Goal: Task Accomplishment & Management: Manage account settings

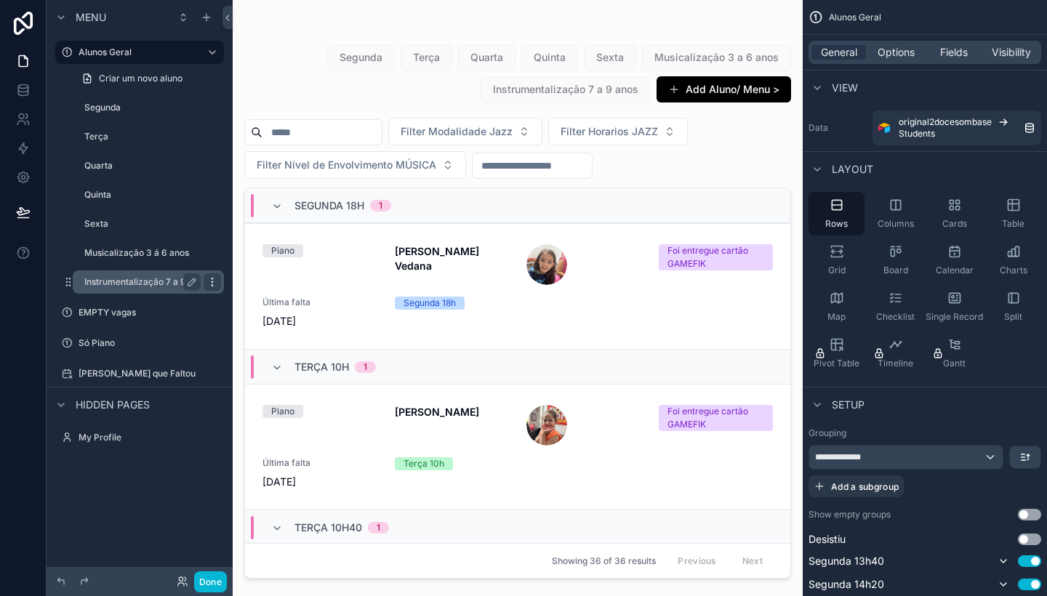
click at [215, 279] on icon "scrollable content" at bounding box center [212, 282] width 12 height 12
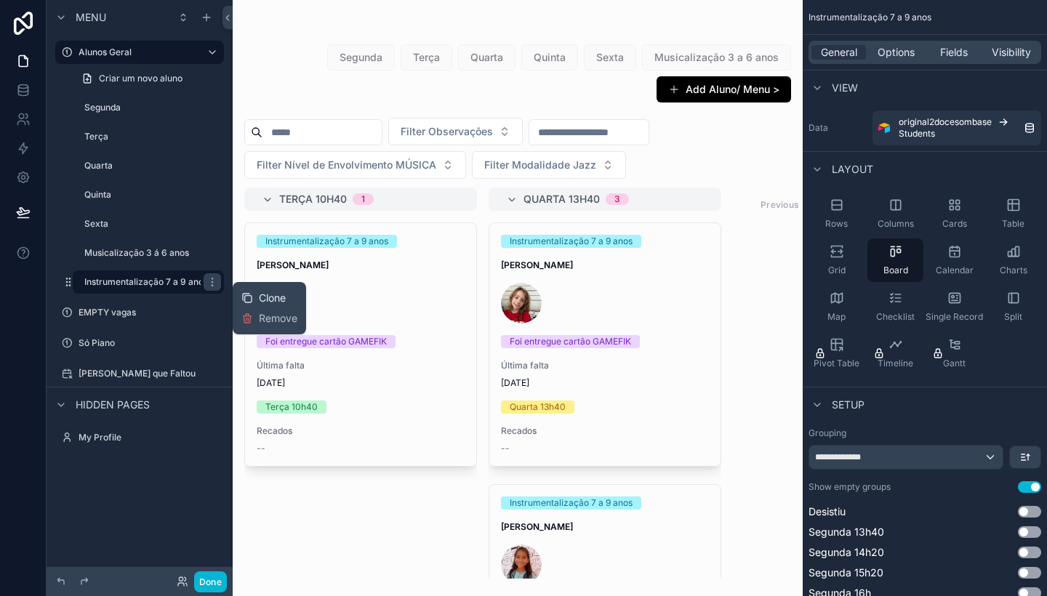
click at [267, 297] on span "Clone" at bounding box center [272, 298] width 27 height 15
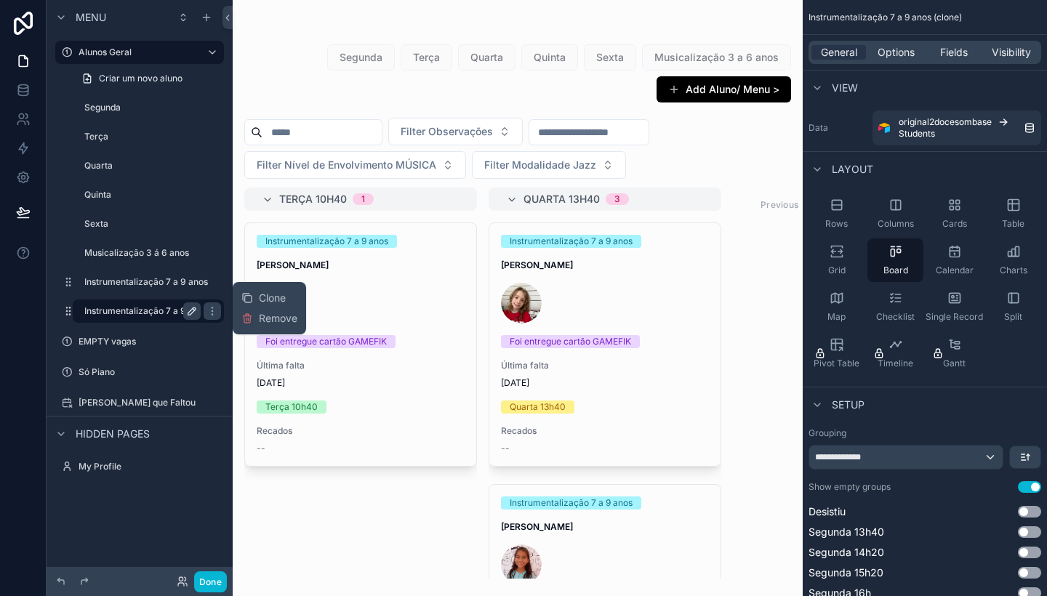
click at [196, 309] on icon "scrollable content" at bounding box center [191, 311] width 7 height 7
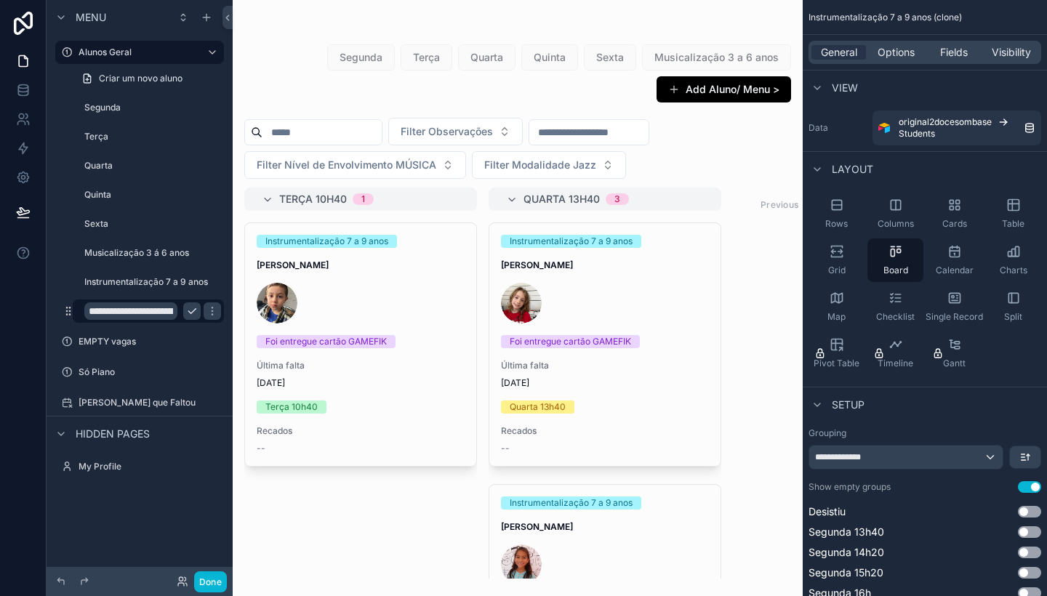
click at [158, 312] on input "**********" at bounding box center [130, 310] width 93 height 17
type input "*"
type input "**********"
click at [206, 310] on icon "scrollable content" at bounding box center [212, 311] width 12 height 12
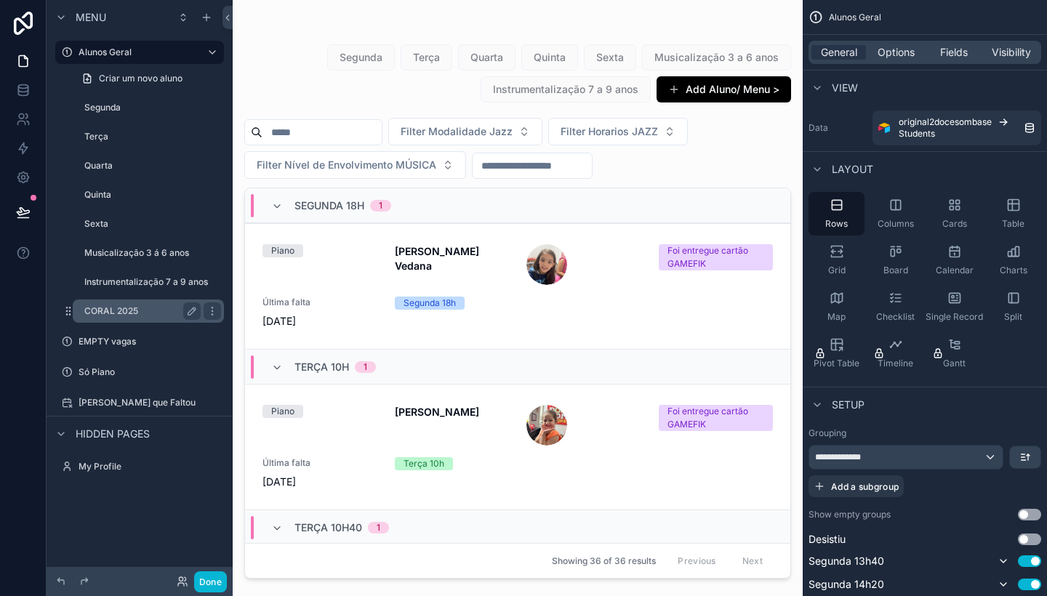
click at [143, 312] on label "CORAL 2025" at bounding box center [139, 311] width 111 height 12
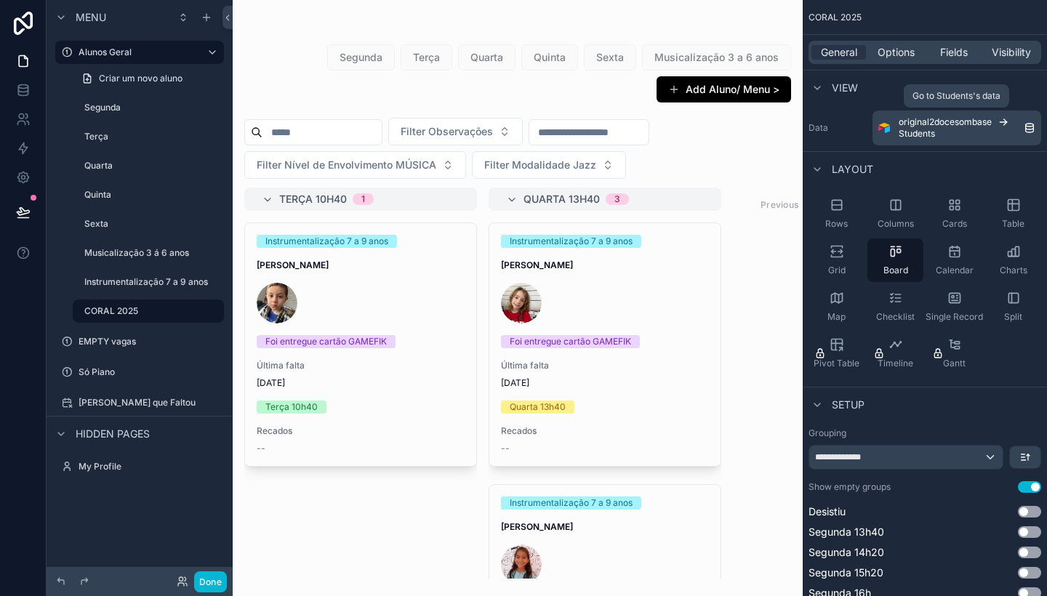
click at [1003, 116] on icon "scrollable content" at bounding box center [1004, 122] width 12 height 12
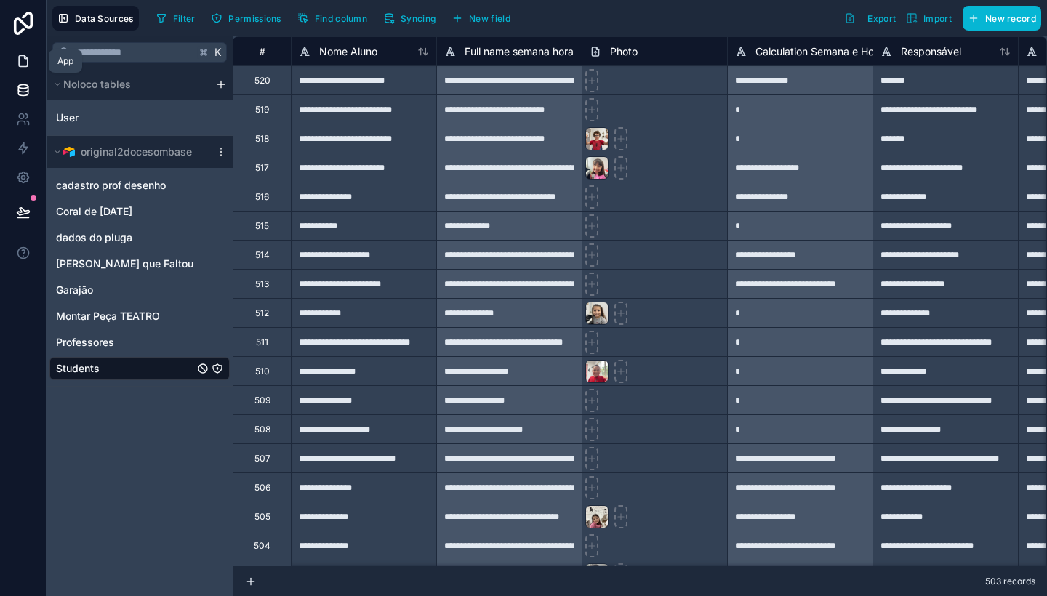
click at [24, 56] on icon at bounding box center [23, 61] width 9 height 11
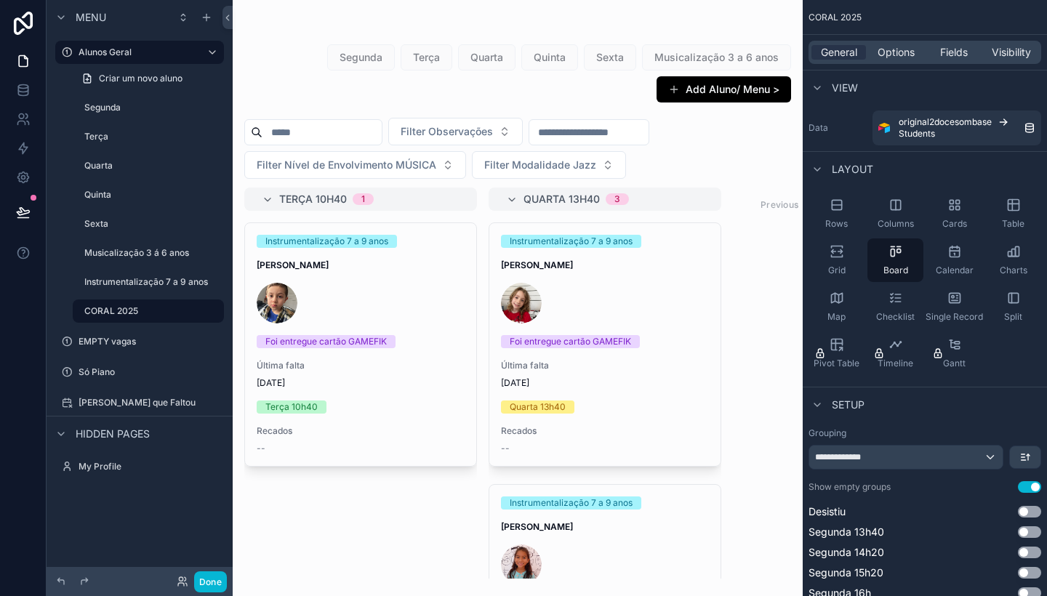
click at [417, 226] on div "scrollable content" at bounding box center [518, 298] width 570 height 596
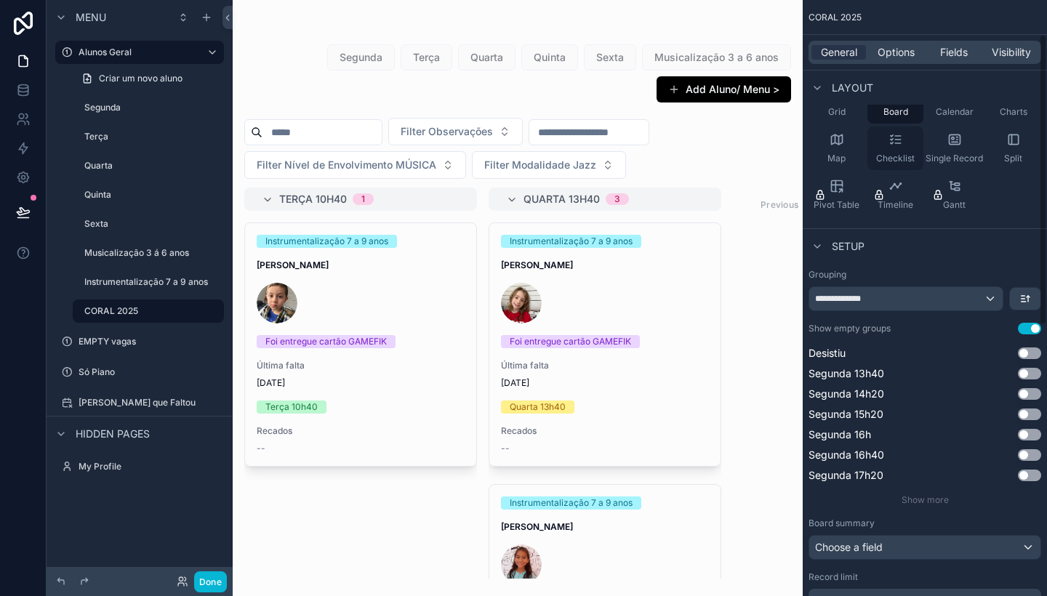
scroll to position [205, 0]
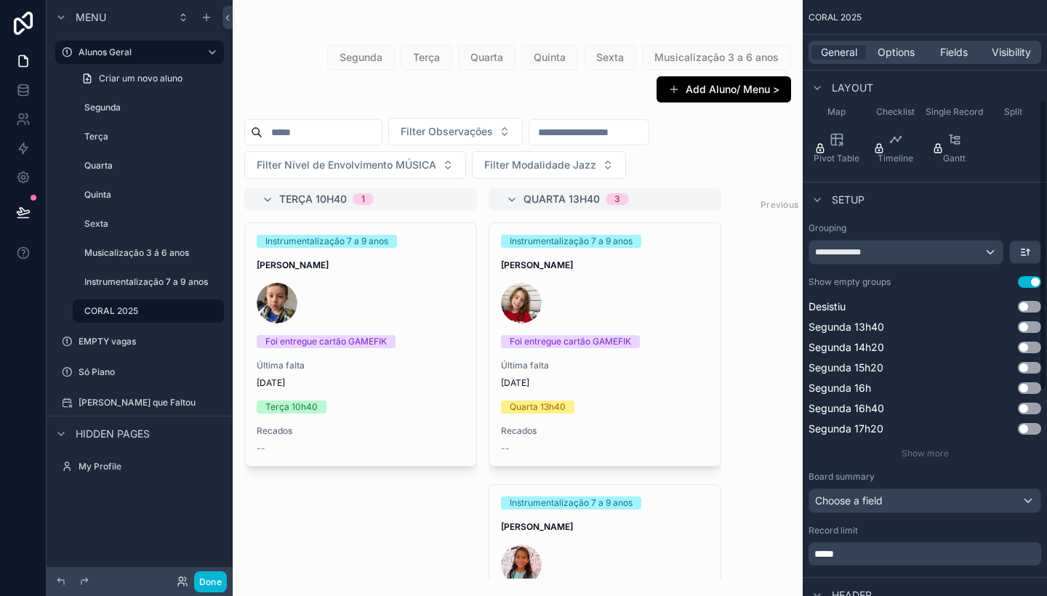
click at [958, 252] on div "**********" at bounding box center [905, 252] width 193 height 23
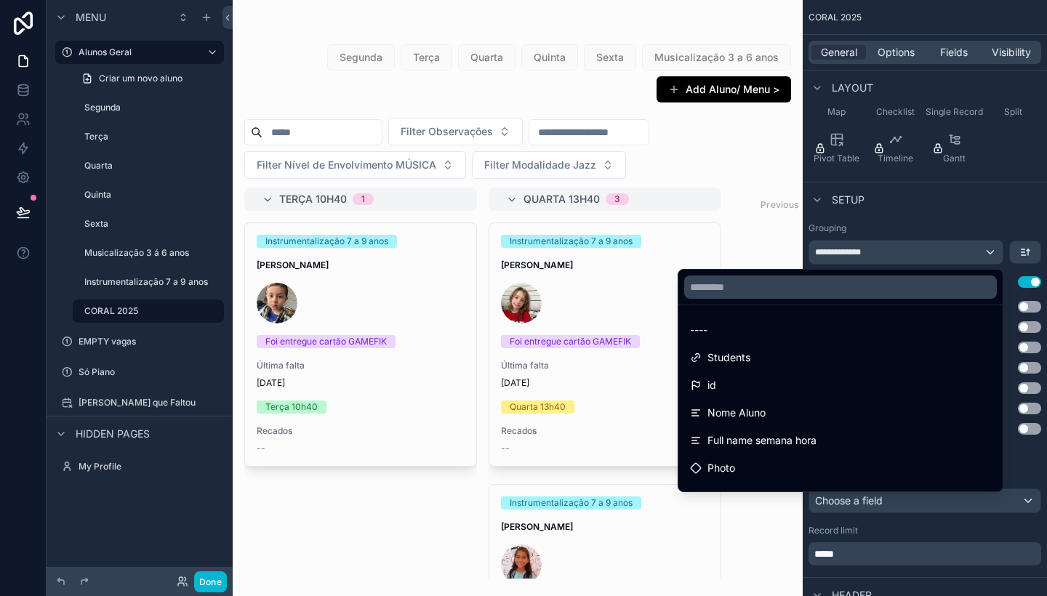
click at [958, 225] on div "scrollable content" at bounding box center [523, 298] width 1047 height 596
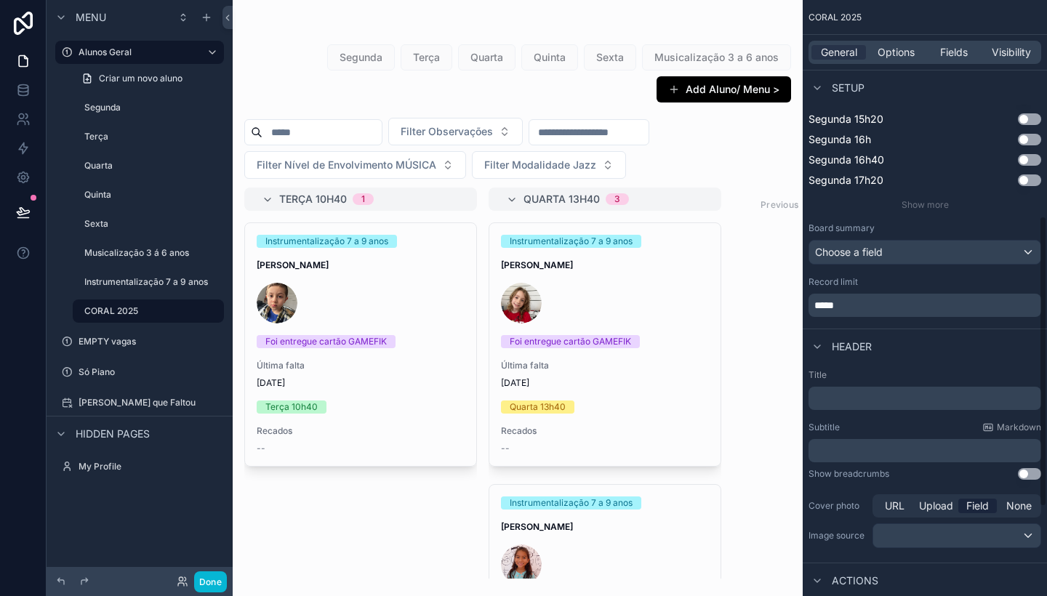
scroll to position [417, 0]
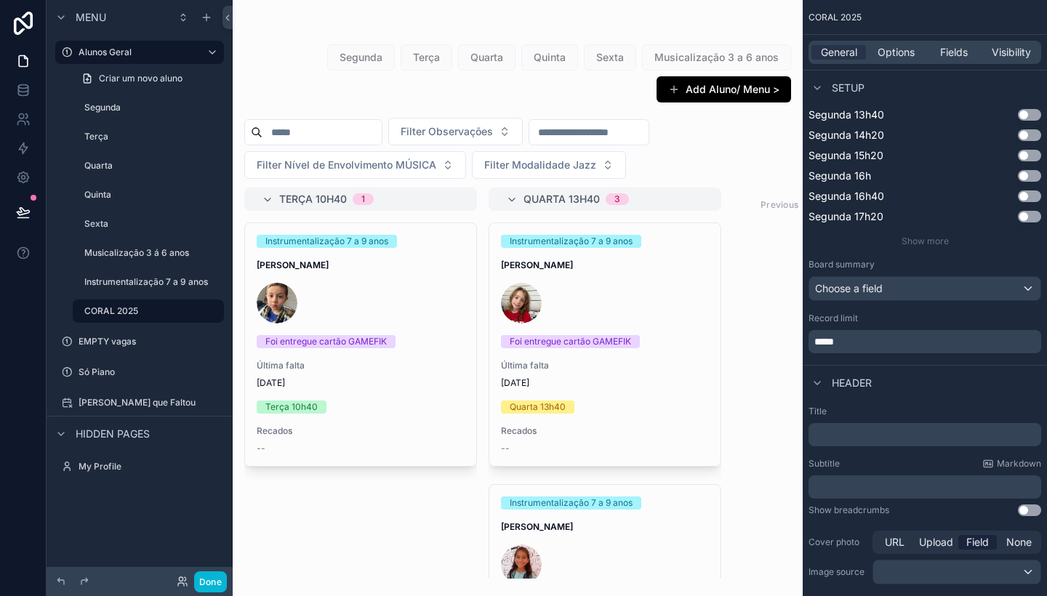
click at [667, 206] on div "Quarta 13h40 3" at bounding box center [613, 199] width 180 height 23
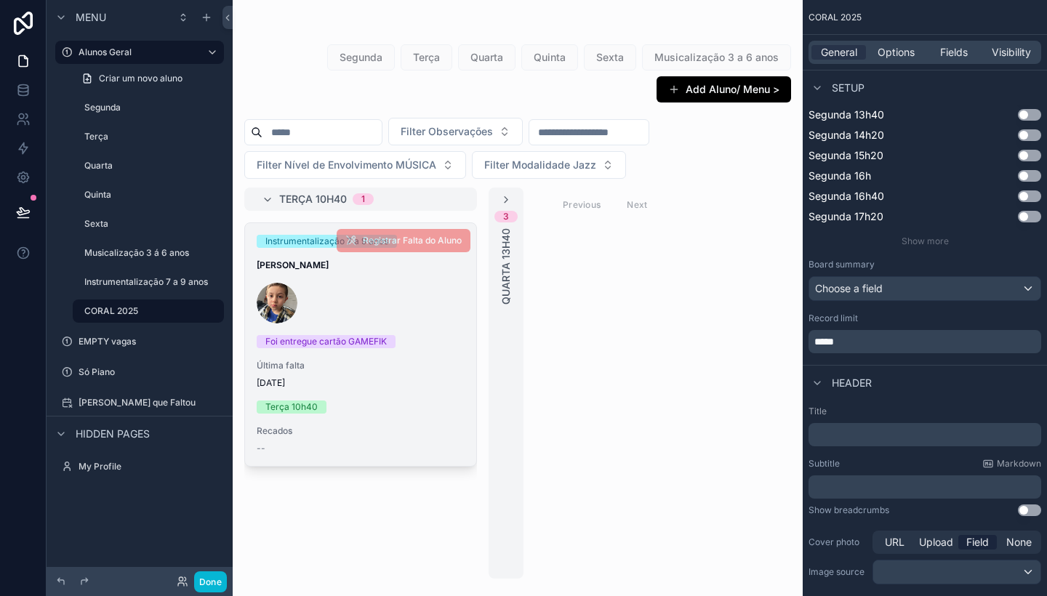
click at [456, 222] on link "Instrumentalização 7 a 9 anos Miguel Ferreira de Albuquerque Foi entregue cartã…" at bounding box center [360, 344] width 233 height 244
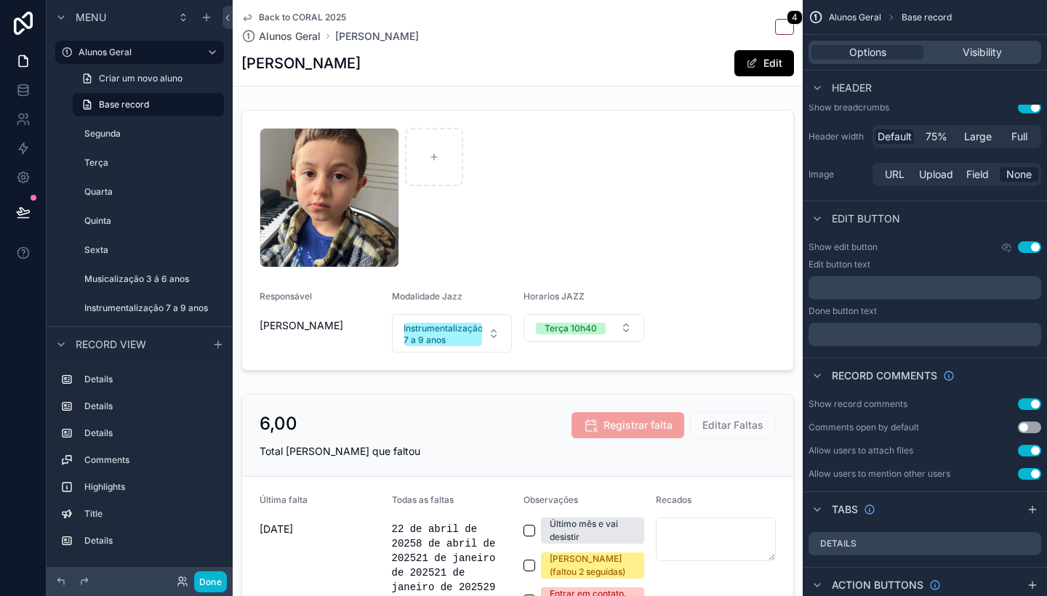
click at [247, 17] on icon "scrollable content" at bounding box center [247, 18] width 12 height 12
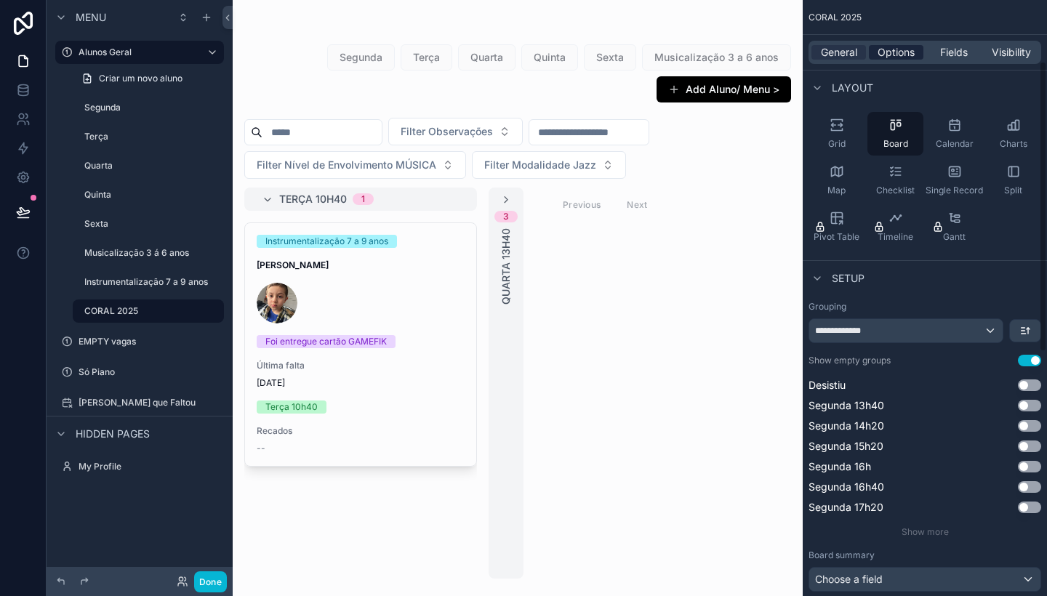
click at [889, 48] on span "Options" at bounding box center [896, 52] width 37 height 15
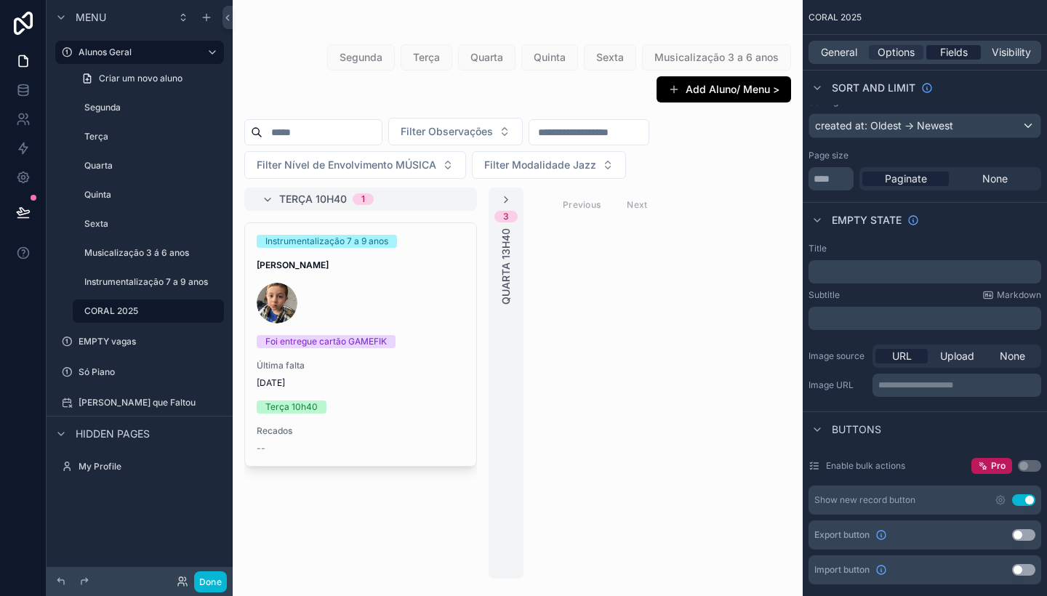
click at [960, 51] on span "Fields" at bounding box center [954, 52] width 28 height 15
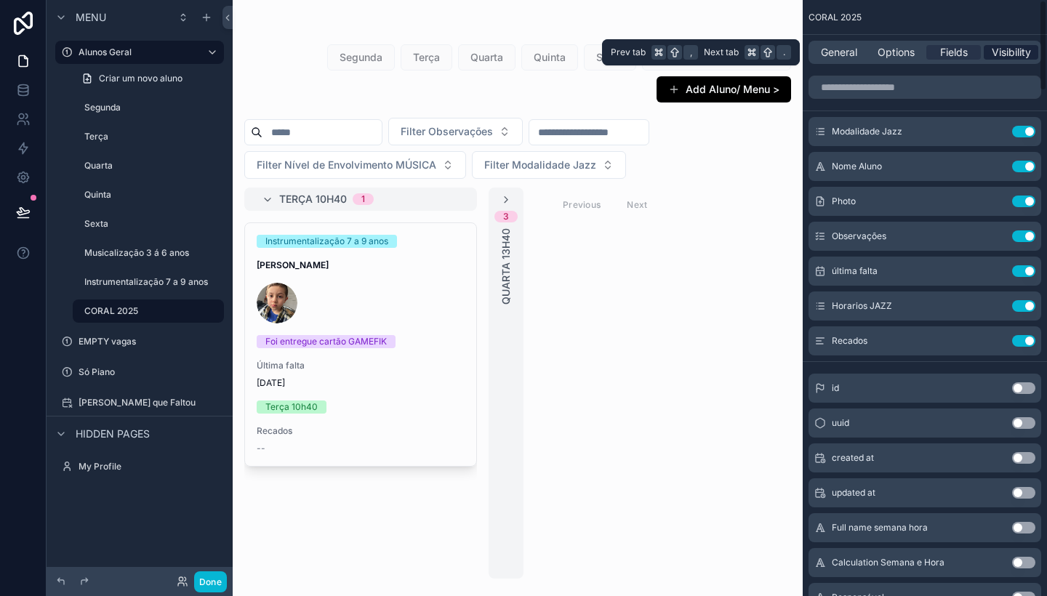
click at [1003, 50] on span "Visibility" at bounding box center [1011, 52] width 39 height 15
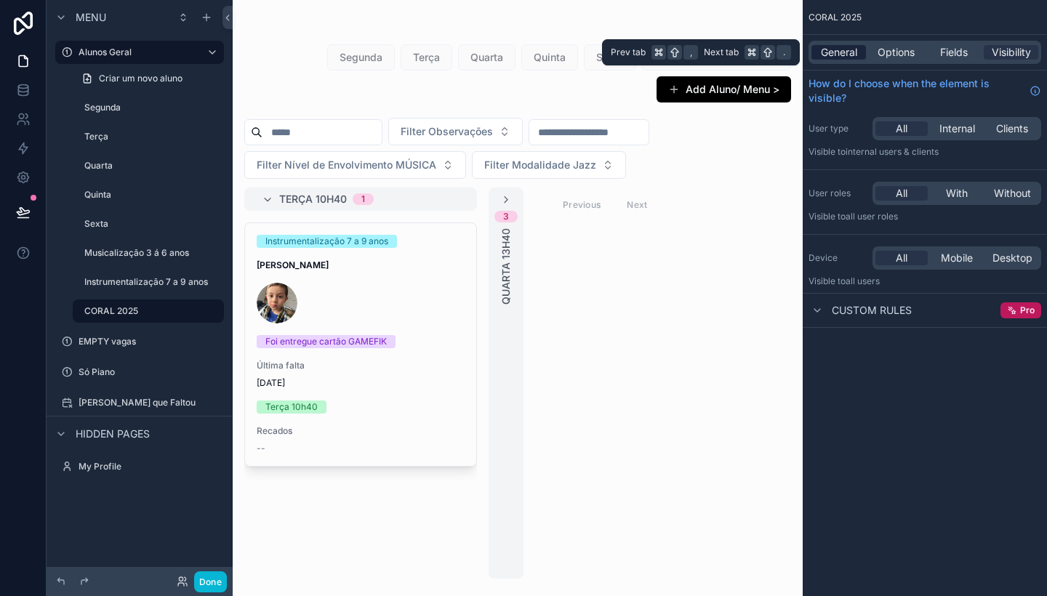
click at [851, 49] on span "General" at bounding box center [839, 52] width 36 height 15
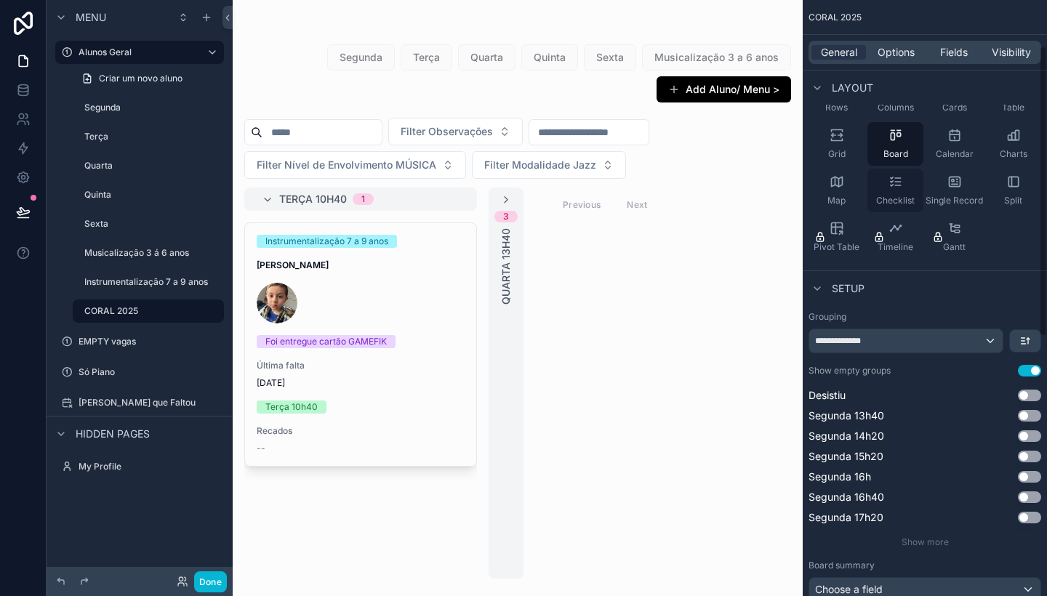
scroll to position [121, 0]
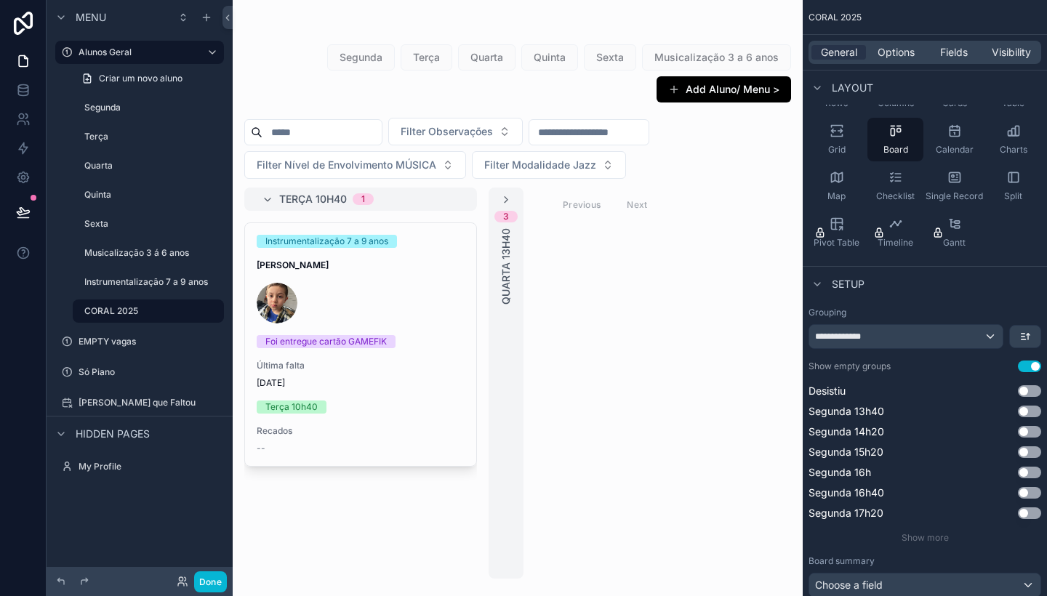
click at [995, 336] on div "**********" at bounding box center [905, 336] width 193 height 23
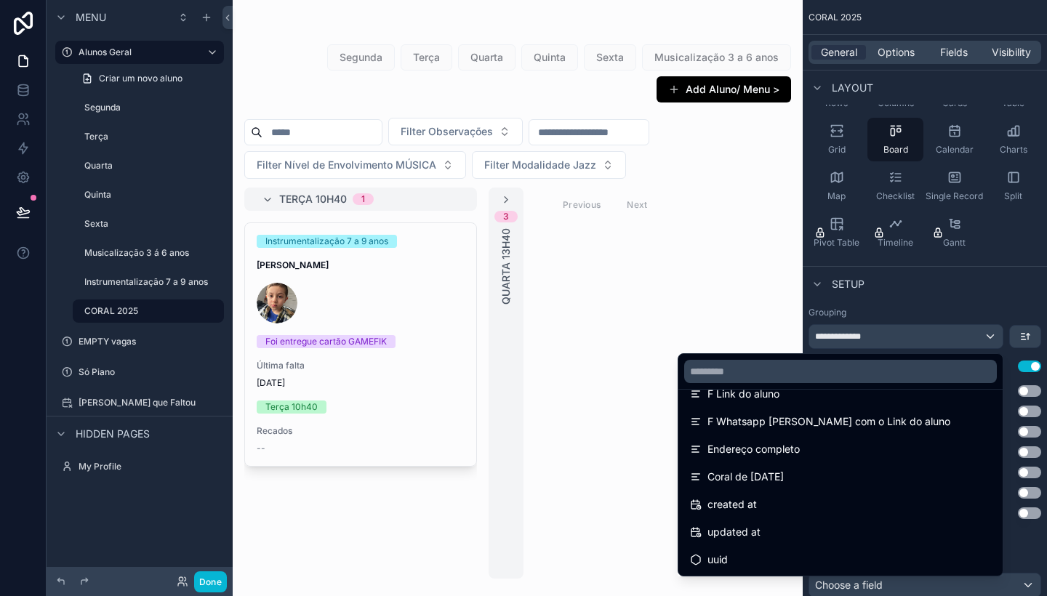
scroll to position [0, 0]
click at [989, 292] on div "scrollable content" at bounding box center [523, 298] width 1047 height 596
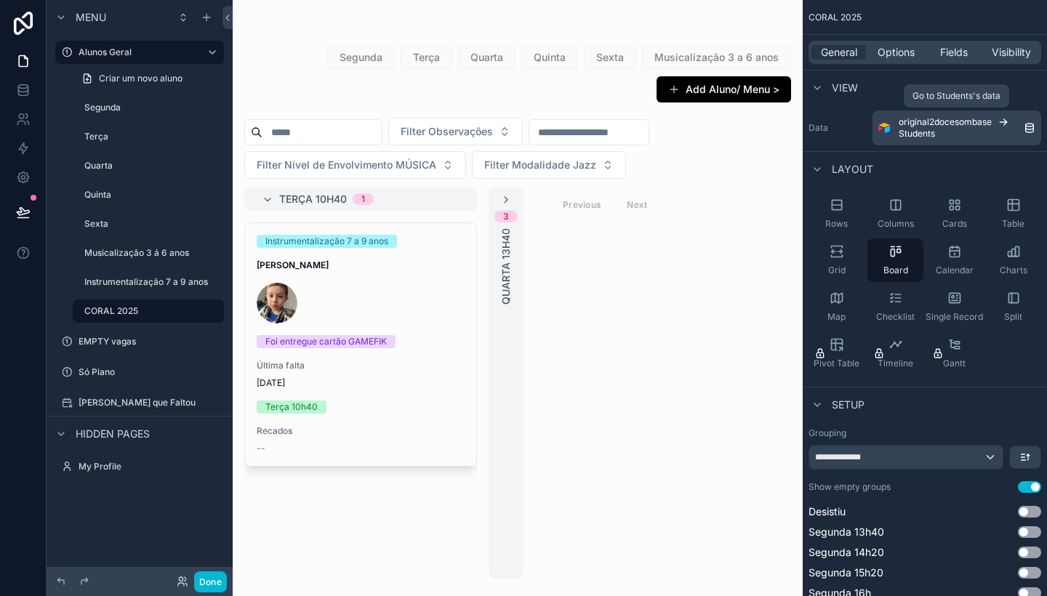
click at [983, 125] on span "original2docesombase" at bounding box center [945, 122] width 93 height 12
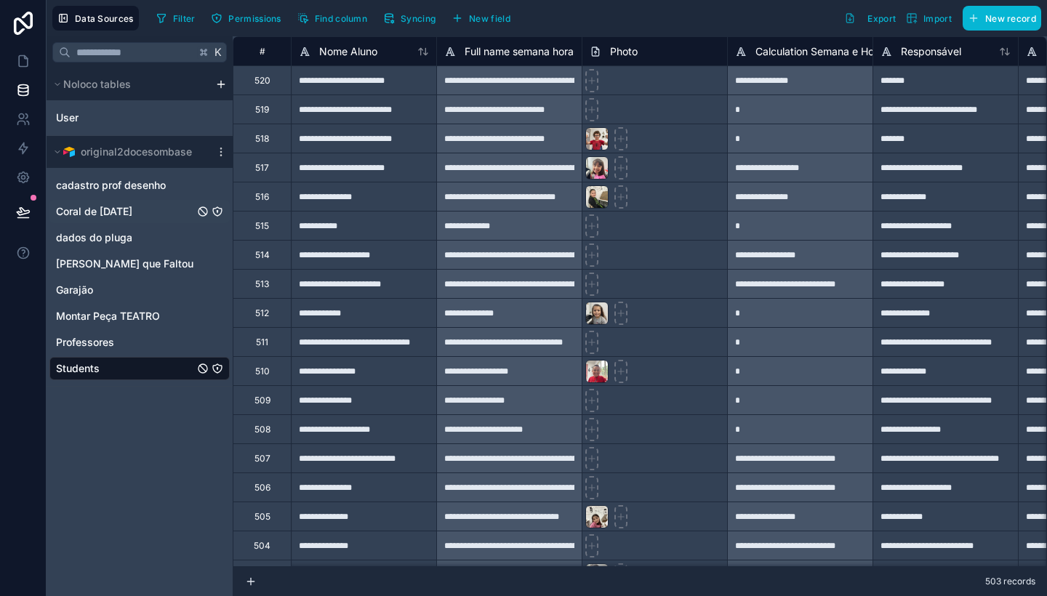
click at [120, 209] on span "Coral de [DATE]" at bounding box center [94, 211] width 76 height 15
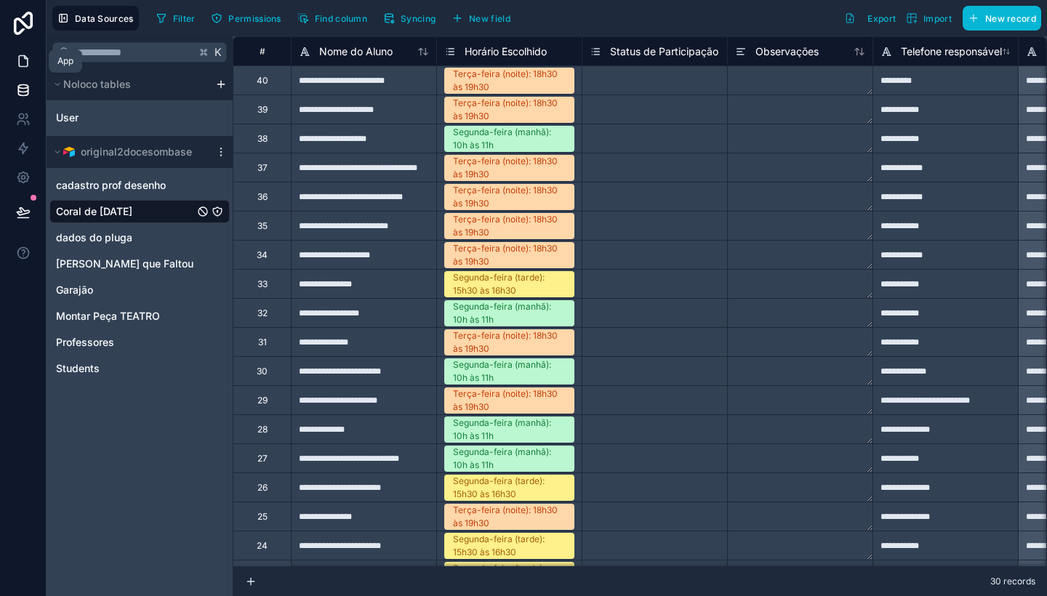
click at [20, 64] on icon at bounding box center [23, 61] width 15 height 15
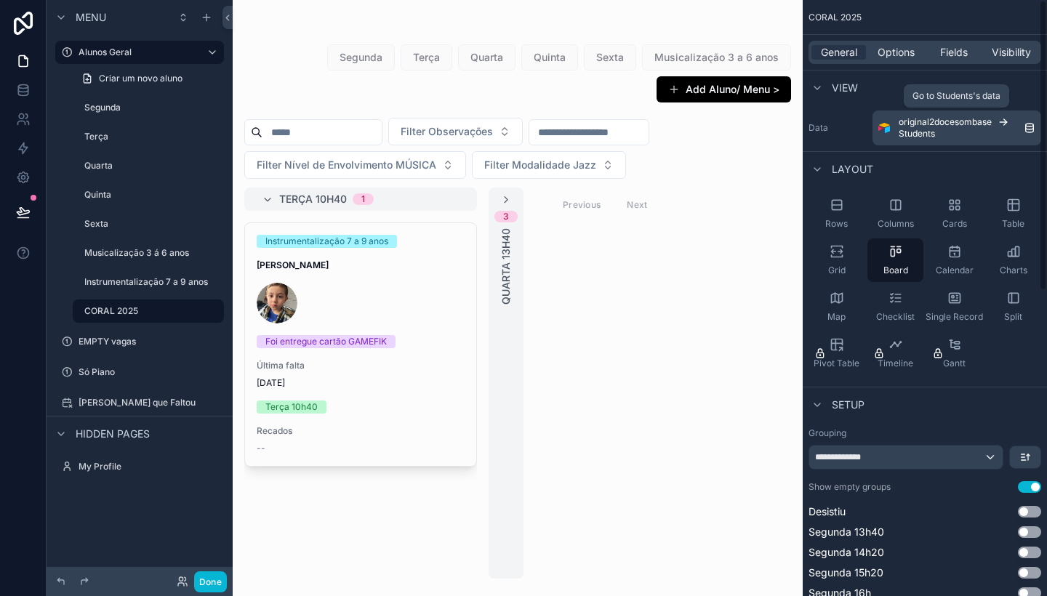
click at [1032, 126] on icon "scrollable content" at bounding box center [1030, 125] width 8 height 3
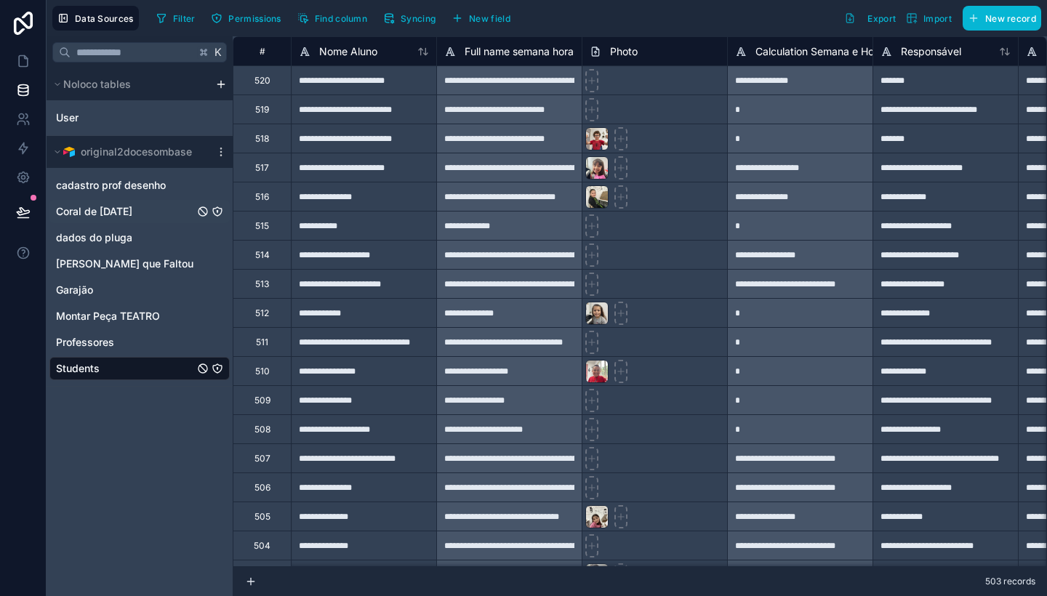
click at [103, 214] on span "Coral de [DATE]" at bounding box center [94, 211] width 76 height 15
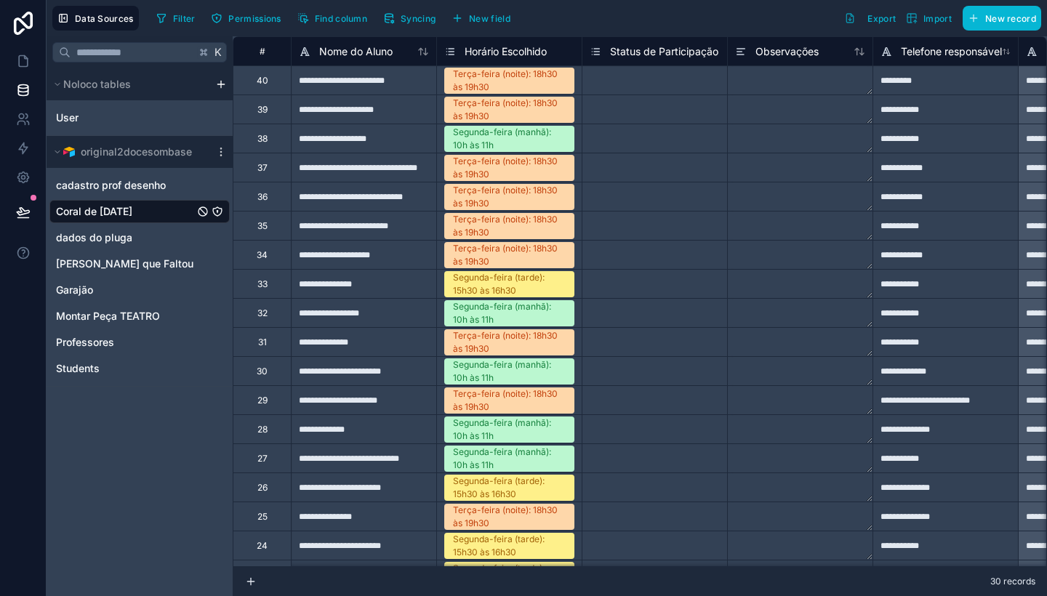
click at [103, 214] on span "Coral de [DATE]" at bounding box center [94, 211] width 76 height 15
click at [96, 209] on span "Coral de [DATE]" at bounding box center [94, 211] width 76 height 15
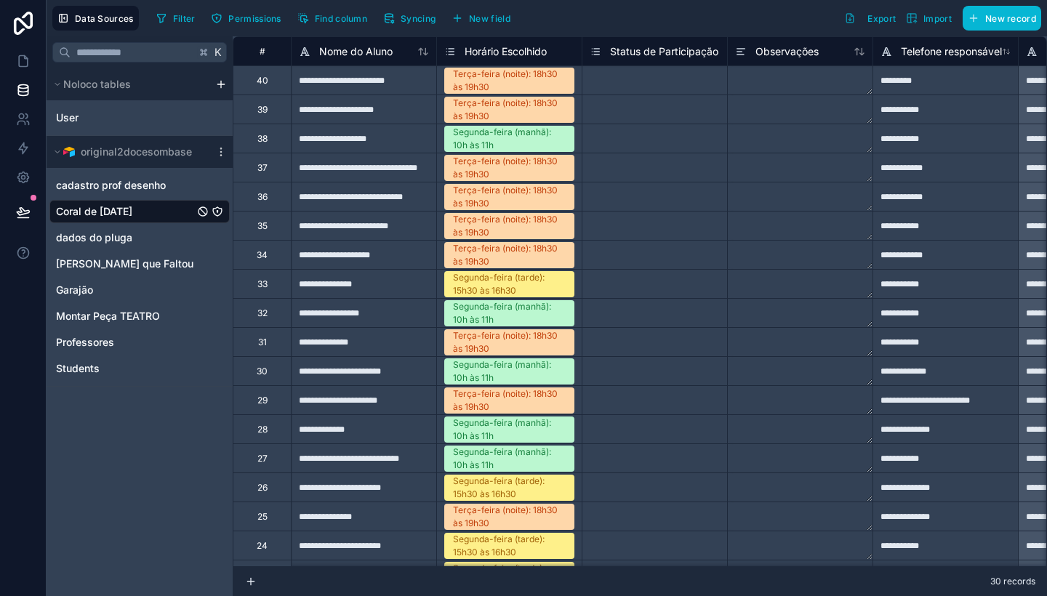
click at [96, 209] on span "Coral de [DATE]" at bounding box center [94, 211] width 76 height 15
click at [421, 23] on span "Syncing" at bounding box center [418, 18] width 35 height 11
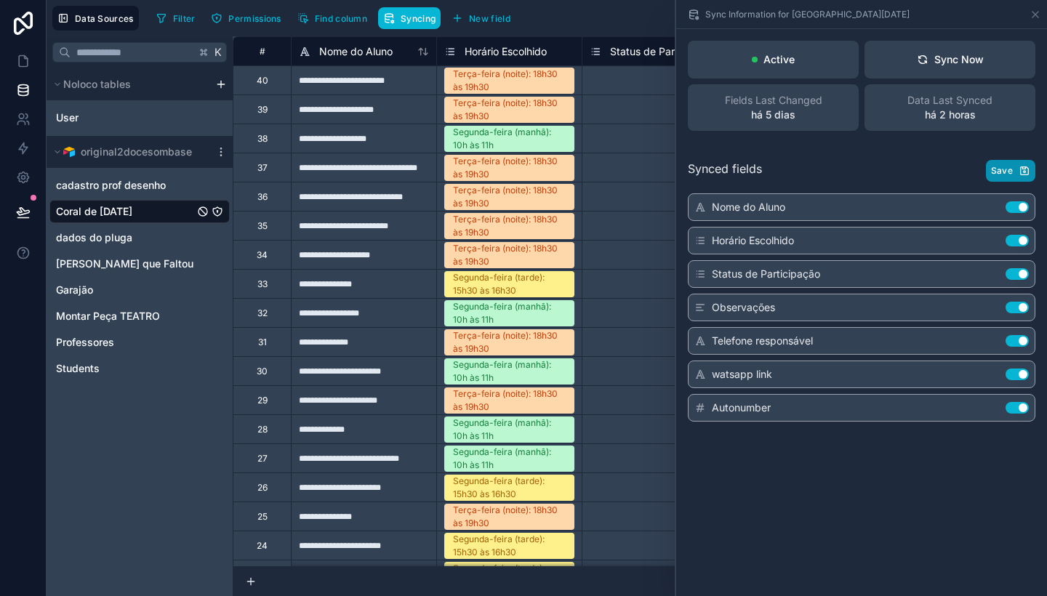
click at [1018, 169] on button "Save" at bounding box center [1010, 171] width 49 height 22
click at [22, 56] on icon at bounding box center [23, 61] width 9 height 11
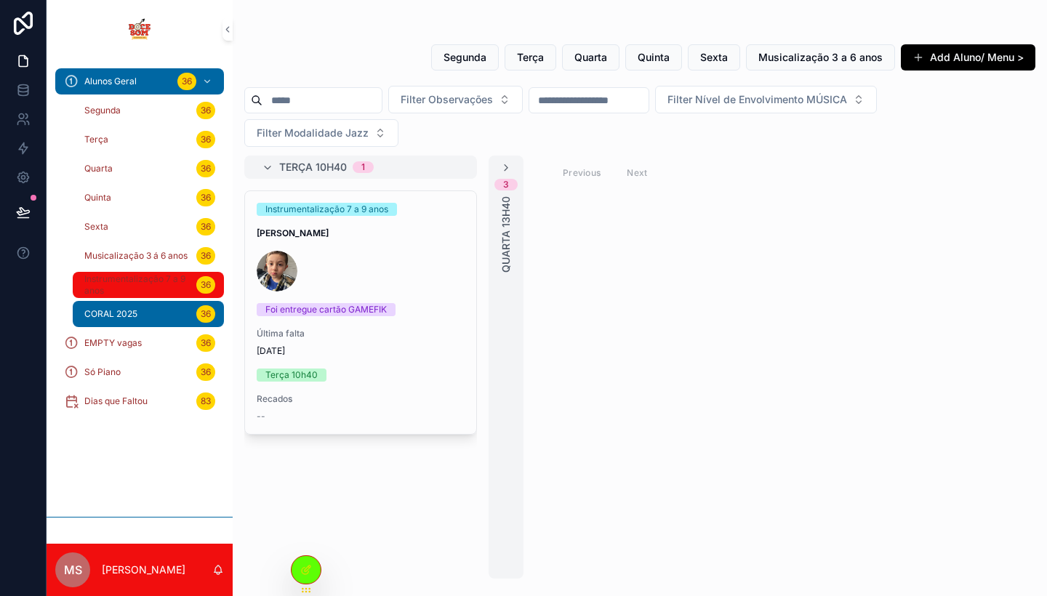
click at [127, 287] on span "Instrumentalização 7 a 9 anos" at bounding box center [137, 284] width 106 height 23
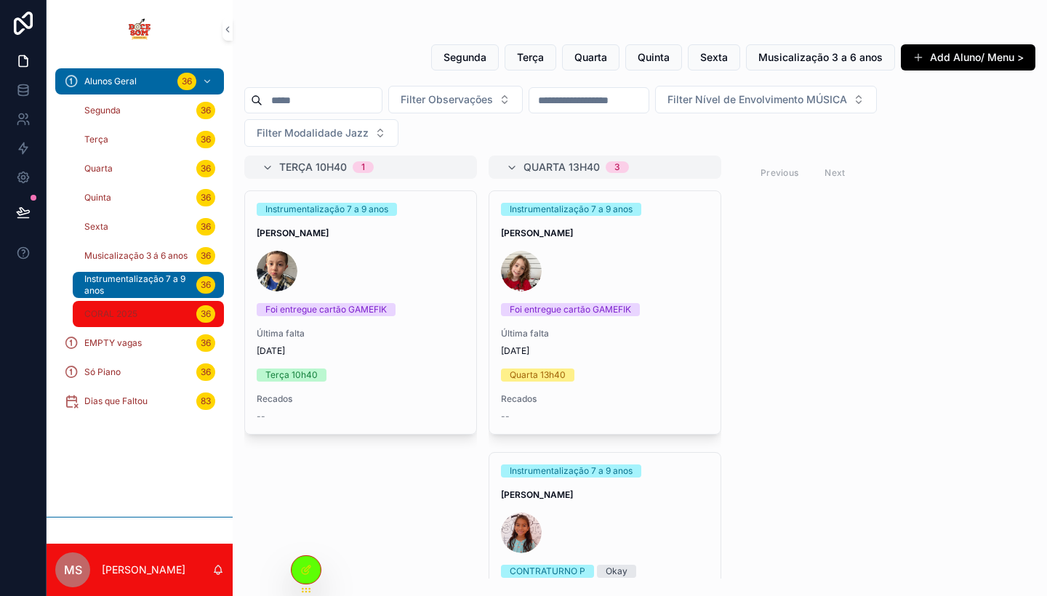
click at [128, 307] on div "CORAL 2025 36" at bounding box center [148, 313] width 134 height 23
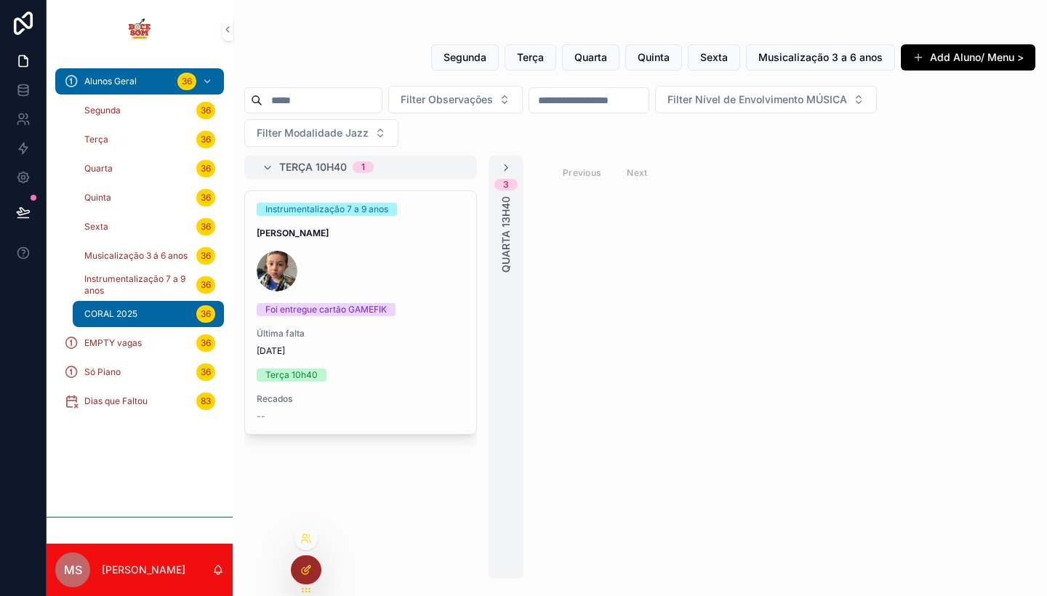
click at [307, 566] on icon at bounding box center [306, 570] width 12 height 12
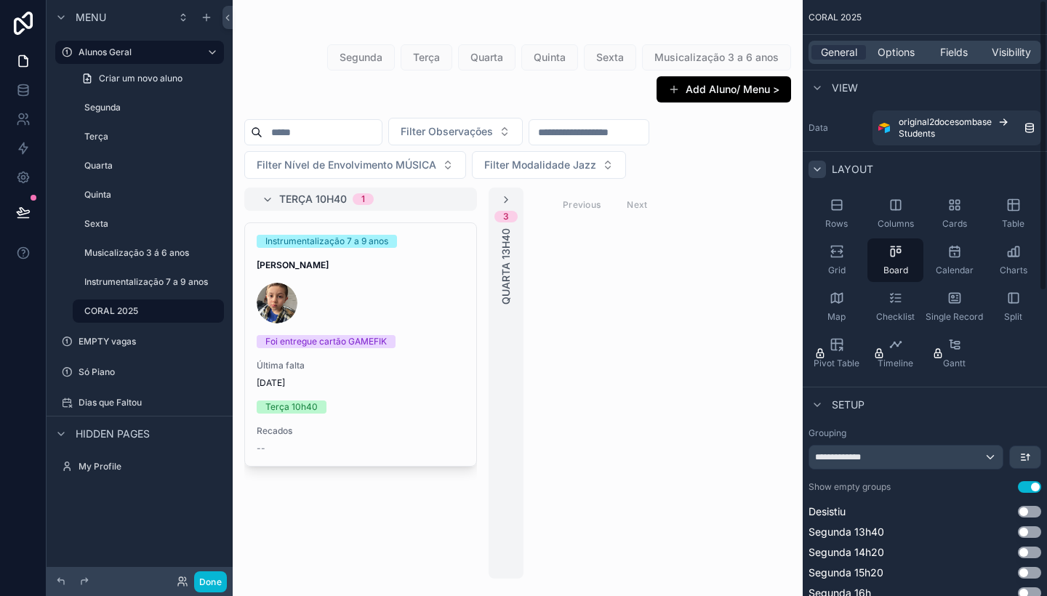
click at [817, 168] on icon "scrollable content" at bounding box center [817, 170] width 12 height 12
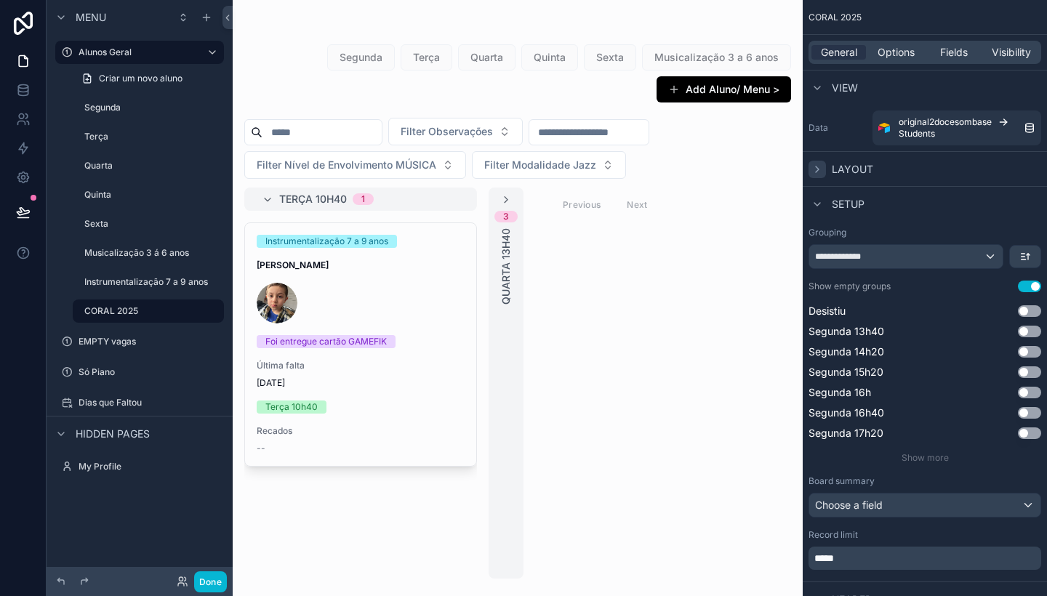
click at [817, 168] on icon "scrollable content" at bounding box center [817, 169] width 3 height 6
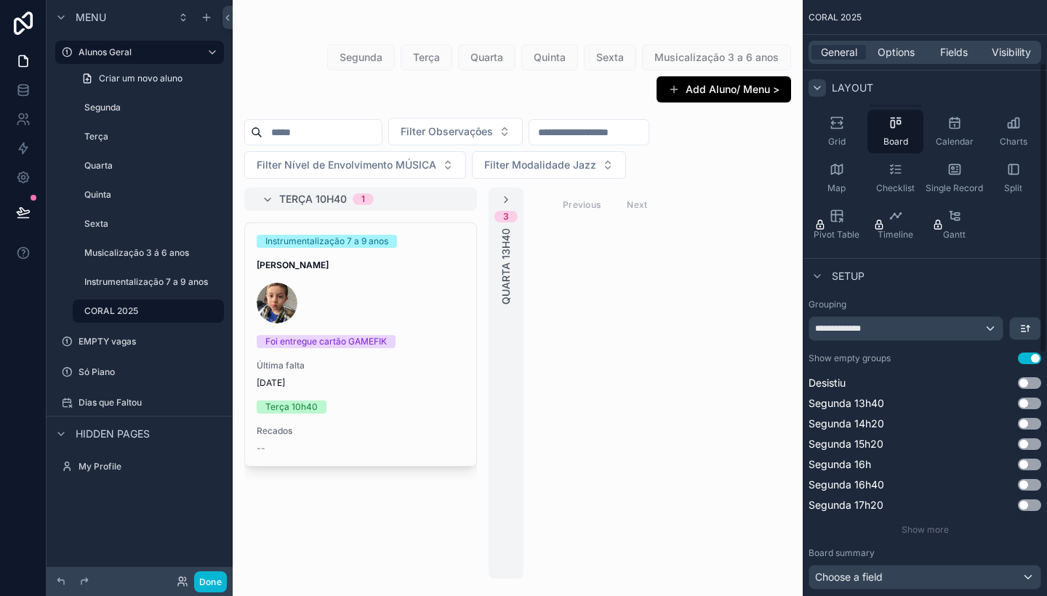
scroll to position [177, 0]
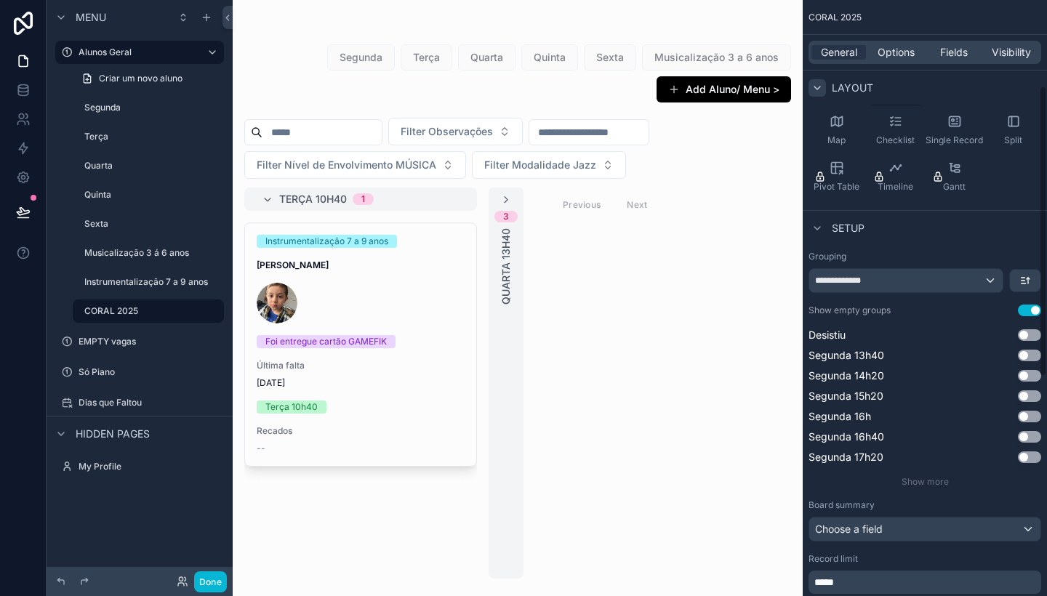
click at [990, 281] on div "**********" at bounding box center [905, 280] width 193 height 23
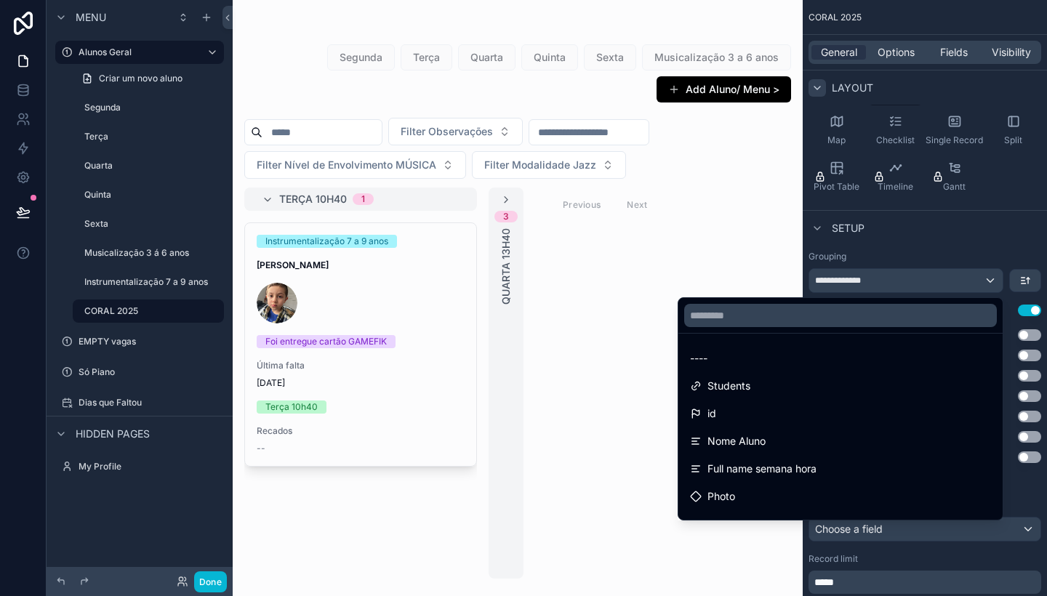
scroll to position [0, 0]
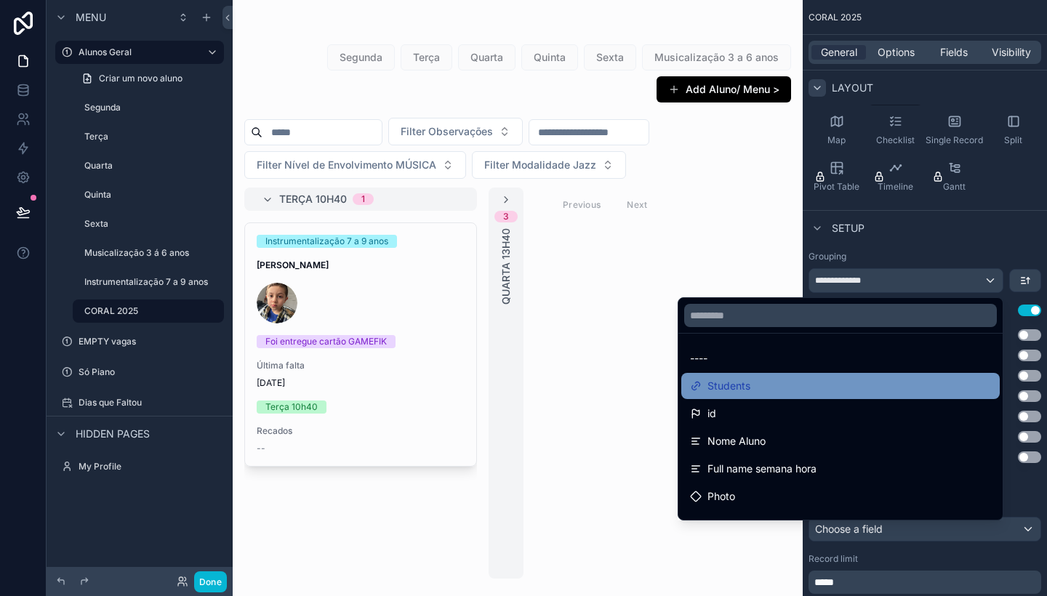
click at [782, 388] on div "Students" at bounding box center [840, 385] width 301 height 17
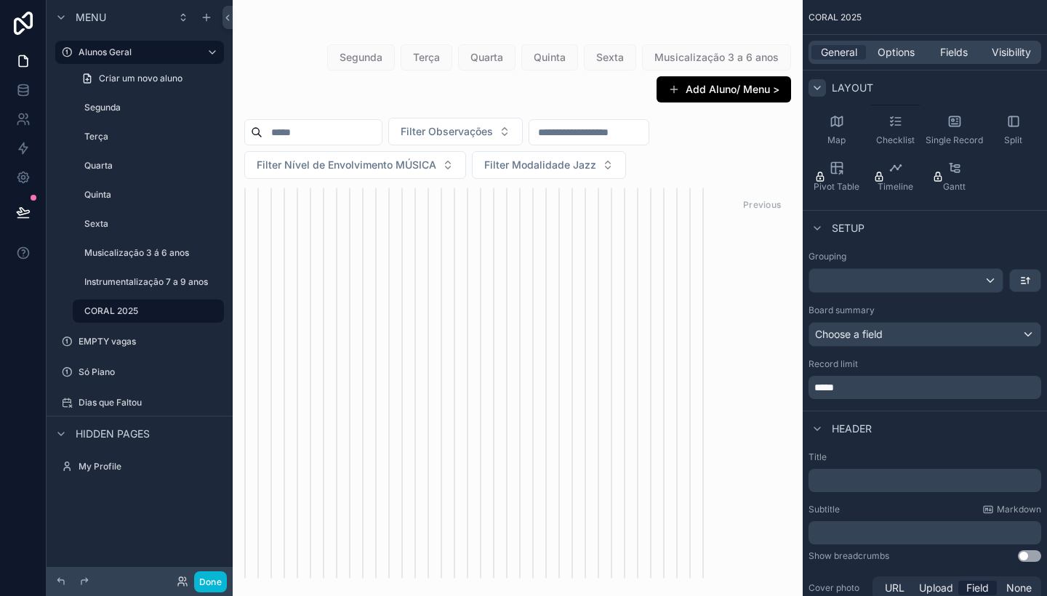
click at [903, 335] on div "Choose a field" at bounding box center [924, 334] width 231 height 23
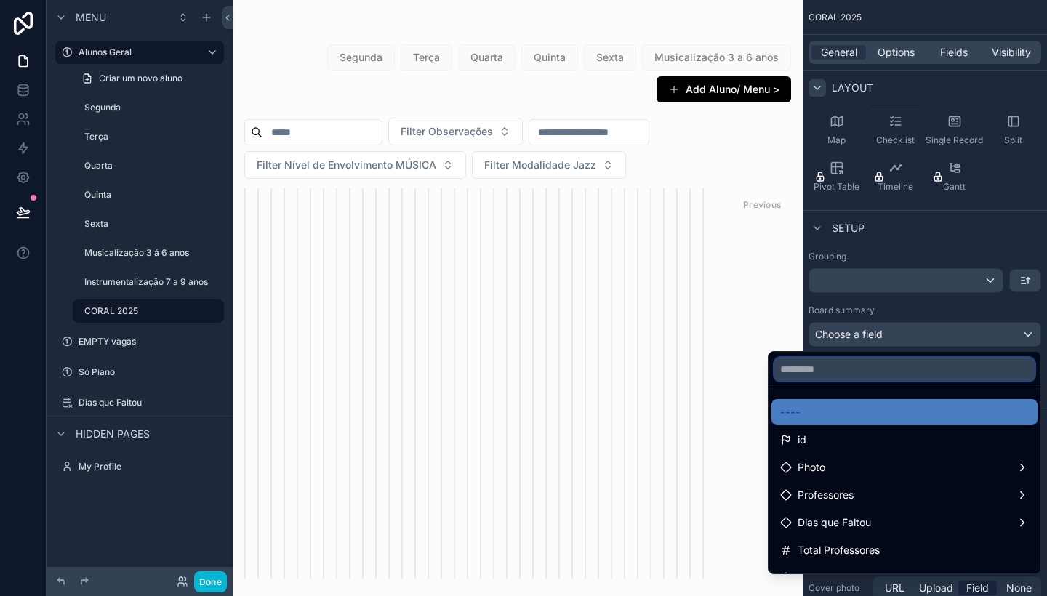
click at [860, 368] on input "text" at bounding box center [904, 369] width 260 height 23
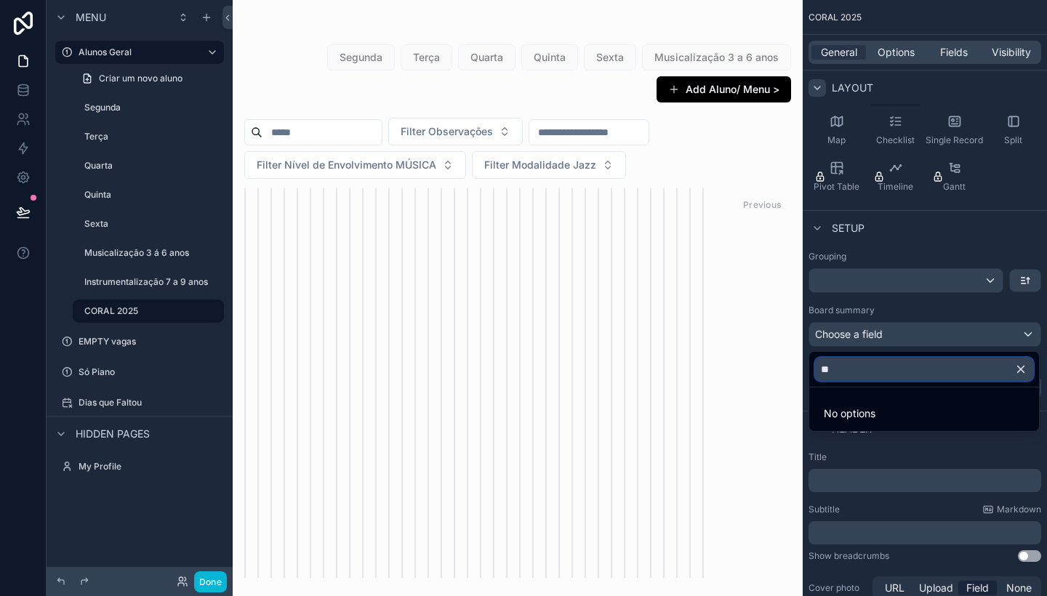
type input "*"
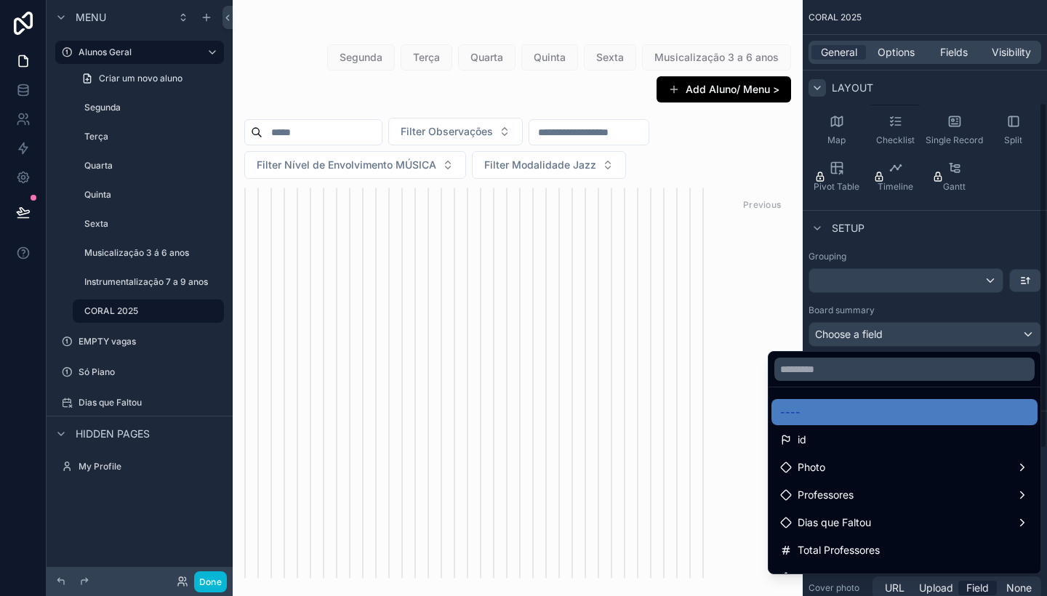
click at [166, 268] on div "scrollable content" at bounding box center [523, 298] width 1047 height 596
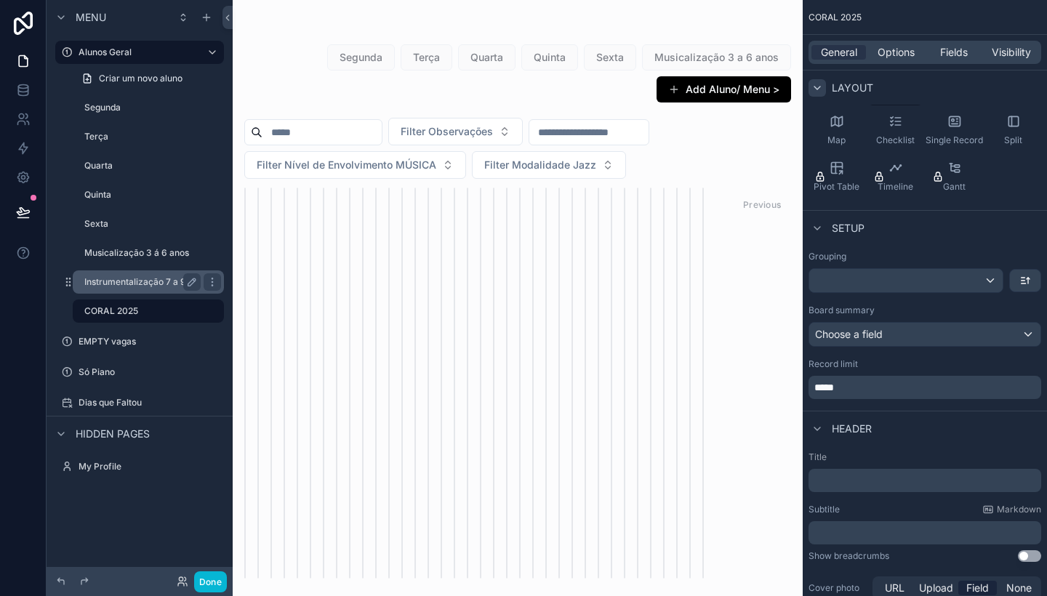
click at [158, 291] on div "Instrumentalização 7 a 9 anos" at bounding box center [148, 281] width 145 height 23
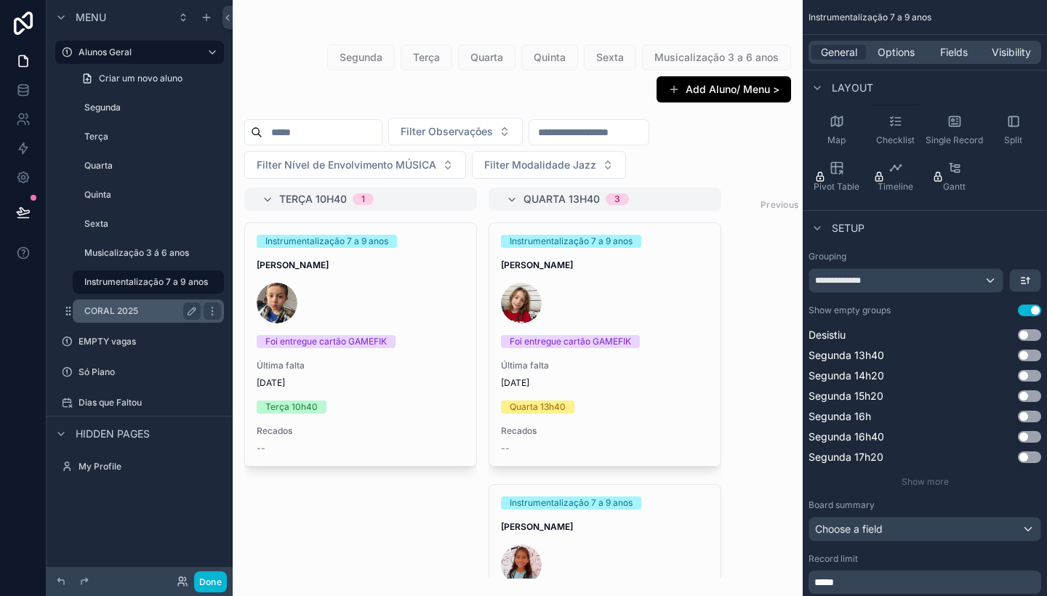
click at [148, 308] on label "CORAL 2025" at bounding box center [139, 311] width 111 height 12
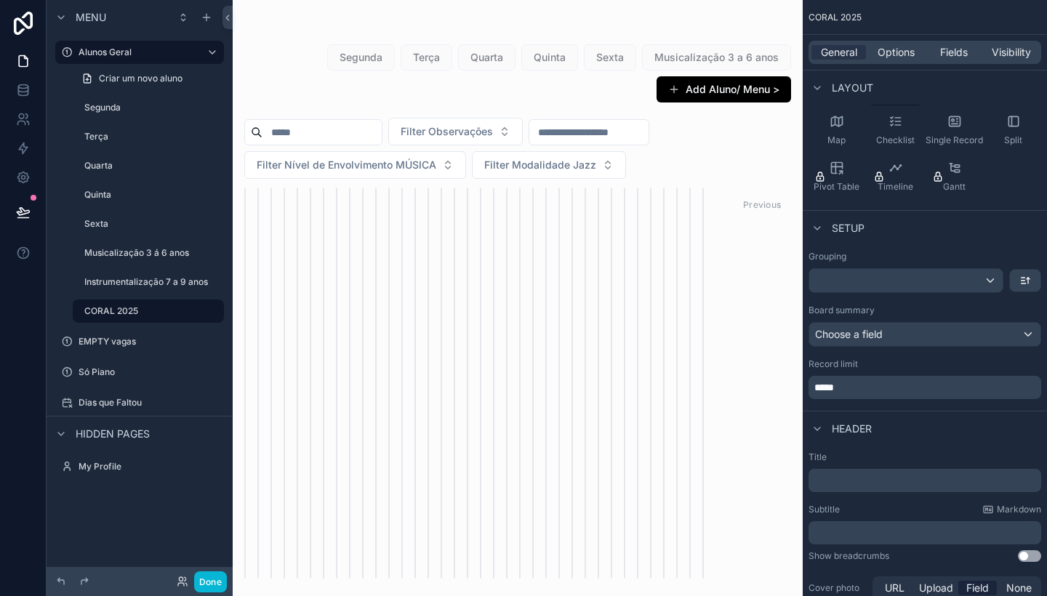
click at [827, 82] on div "Layout" at bounding box center [840, 87] width 65 height 17
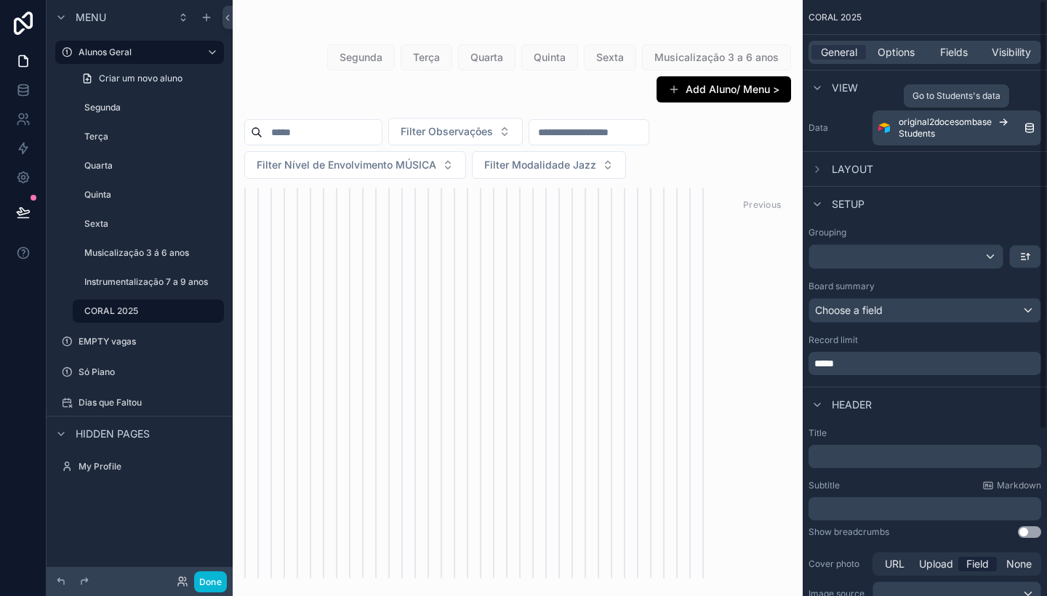
click at [976, 131] on div "original2docesombase Students" at bounding box center [961, 127] width 125 height 23
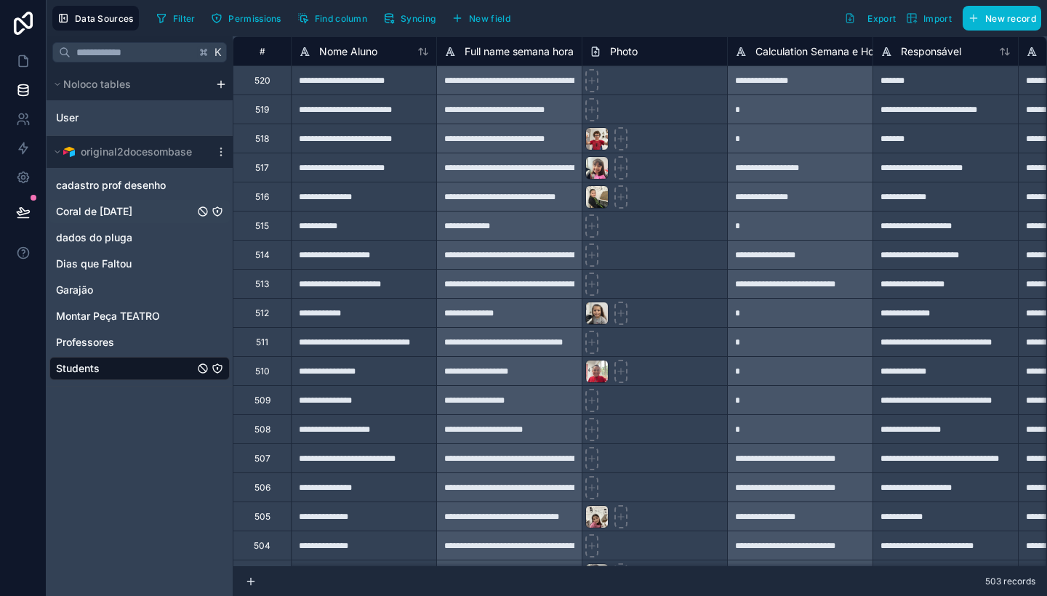
click at [108, 214] on span "Coral de [DATE]" at bounding box center [94, 211] width 76 height 15
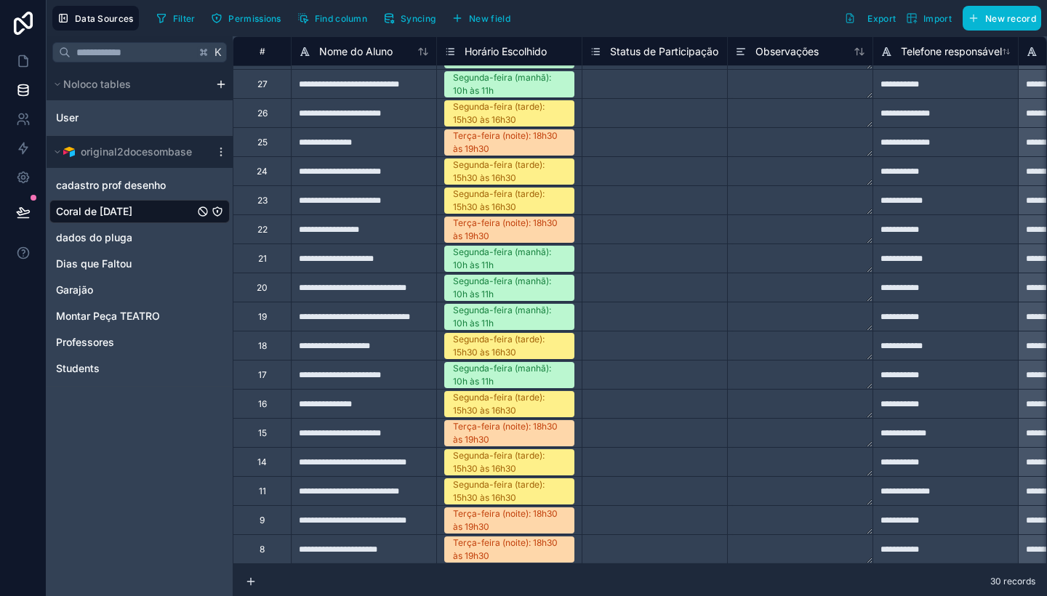
scroll to position [374, 0]
click at [90, 210] on span "Coral de [DATE]" at bounding box center [94, 211] width 76 height 15
click at [20, 67] on icon at bounding box center [23, 61] width 9 height 11
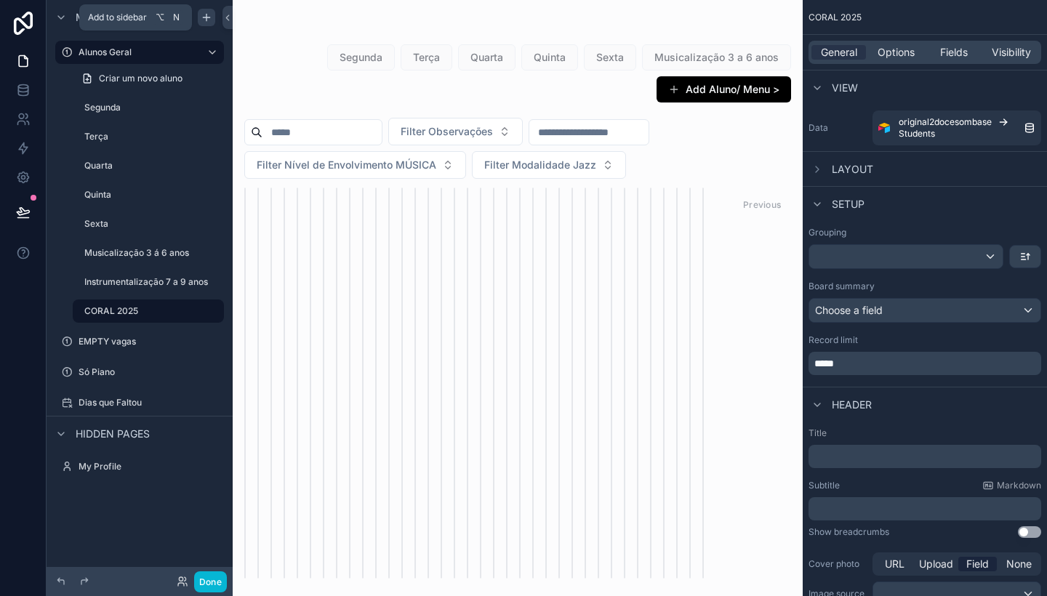
click at [206, 16] on icon "scrollable content" at bounding box center [206, 17] width 0 height 7
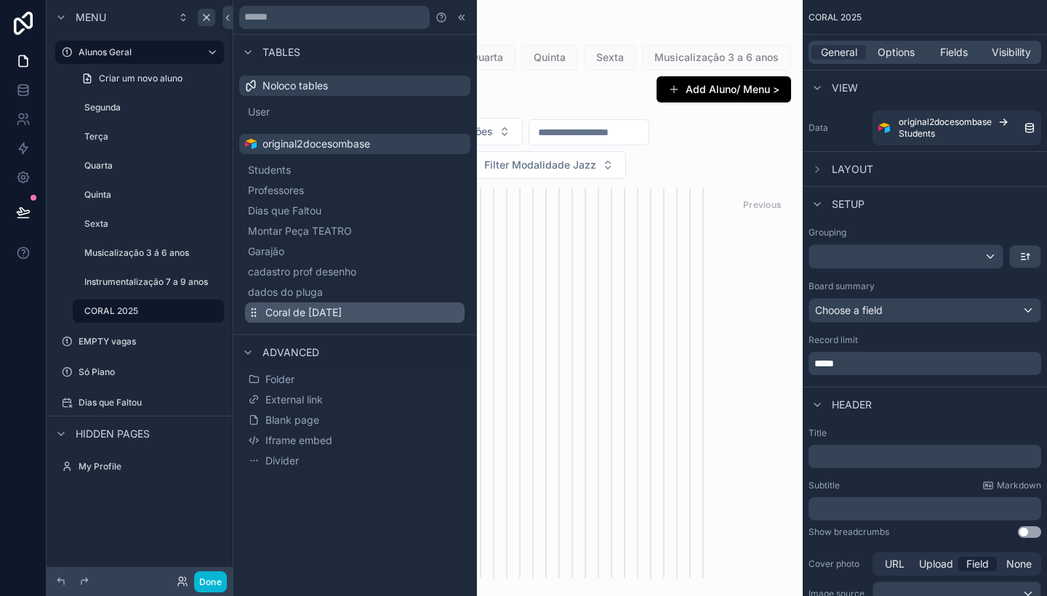
click at [321, 311] on span "Coral de [DATE]" at bounding box center [303, 312] width 76 height 15
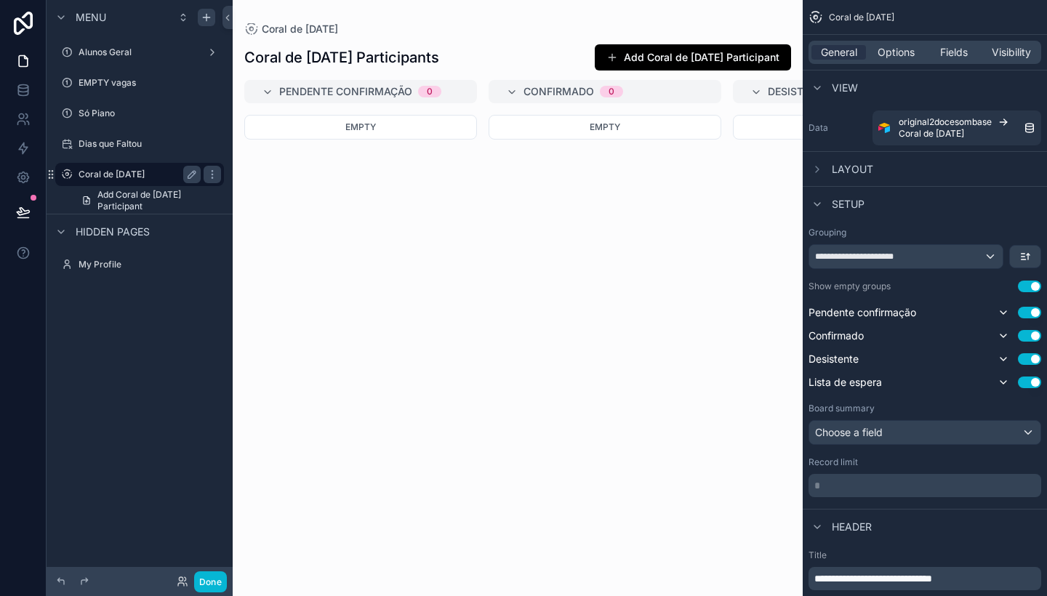
click at [135, 177] on label "Coral de [DATE]" at bounding box center [137, 175] width 116 height 12
click at [149, 196] on span "Add Coral de [DATE] Participant" at bounding box center [156, 200] width 118 height 23
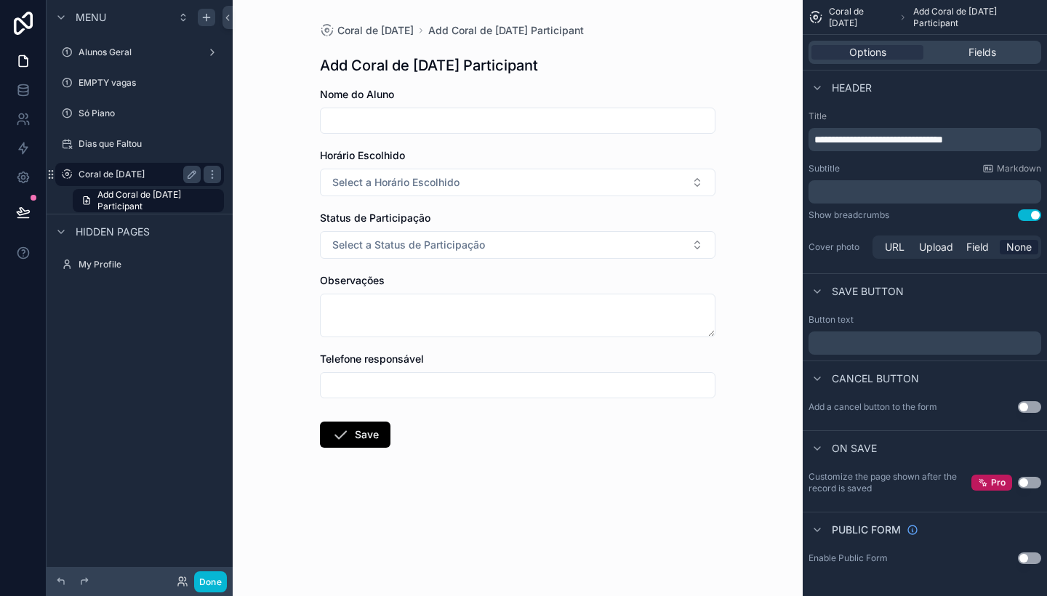
click at [143, 175] on label "Coral de [DATE]" at bounding box center [137, 175] width 116 height 12
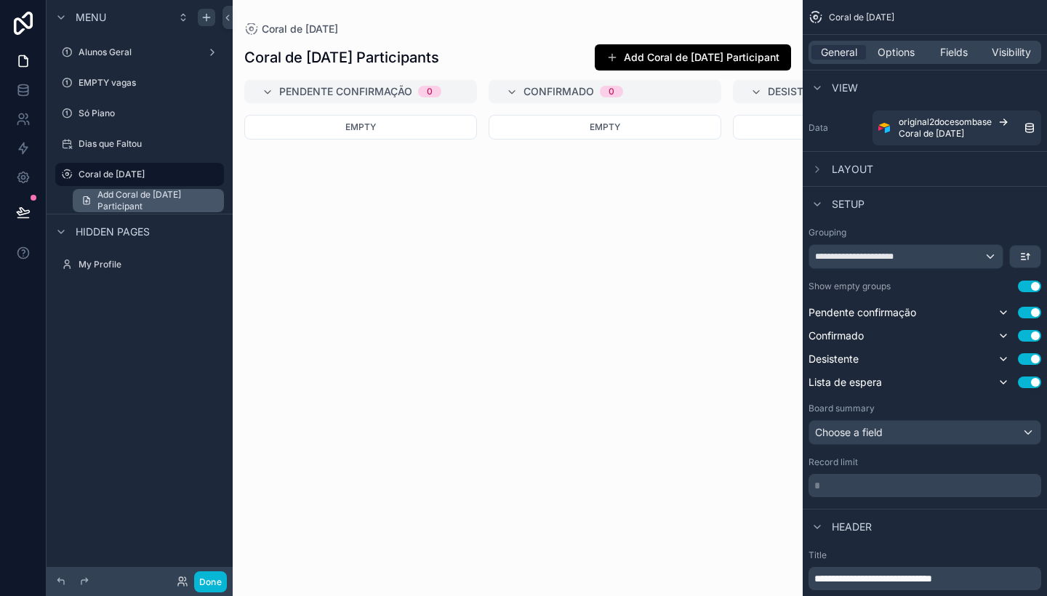
click at [143, 207] on span "Add Coral de [DATE] Participant" at bounding box center [156, 200] width 118 height 23
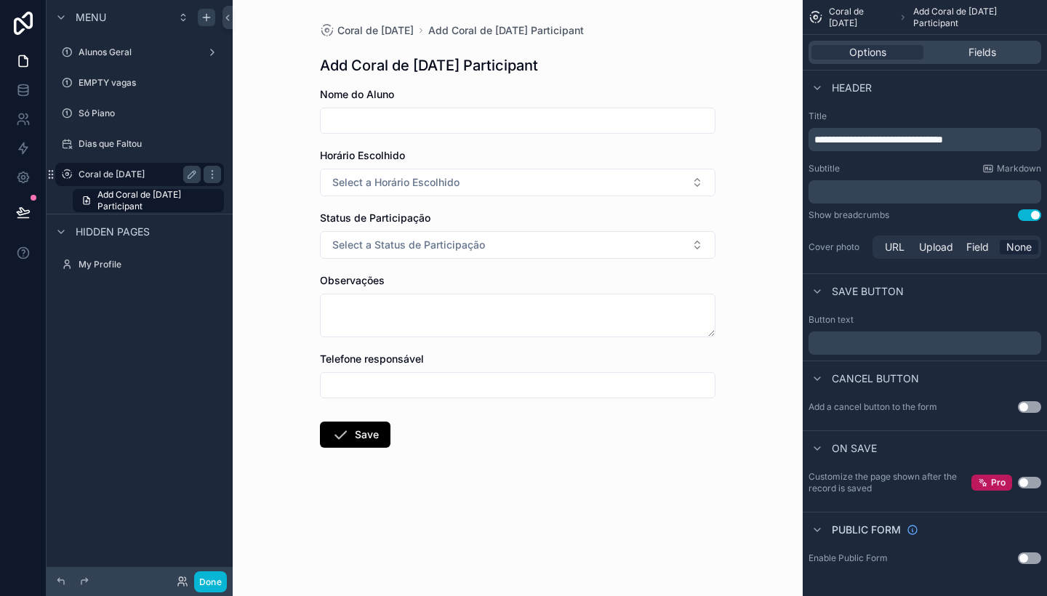
click at [135, 177] on label "Coral de [DATE]" at bounding box center [137, 175] width 116 height 12
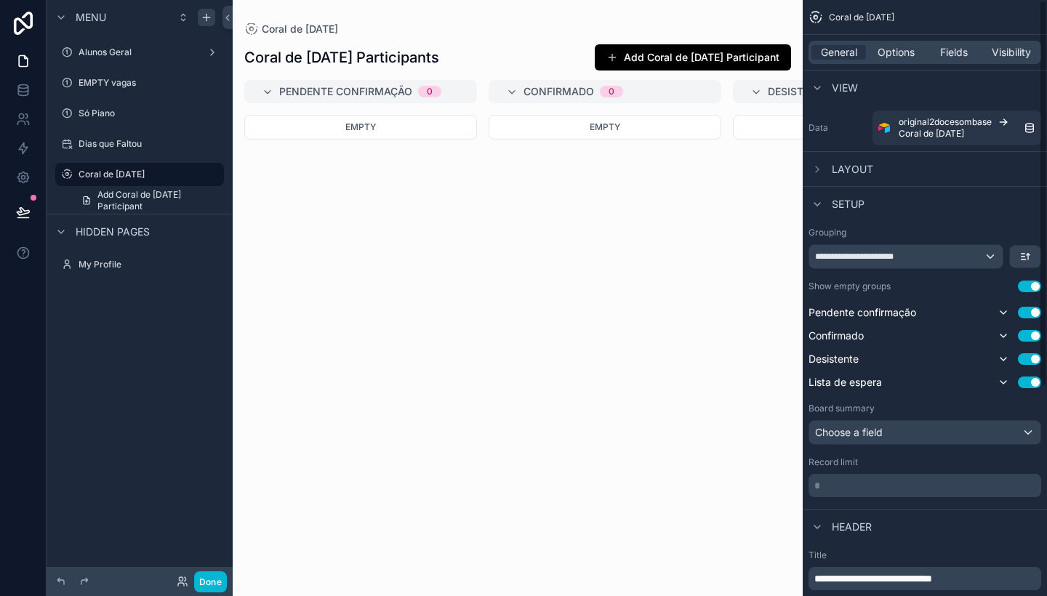
click at [950, 258] on div "**********" at bounding box center [905, 256] width 193 height 23
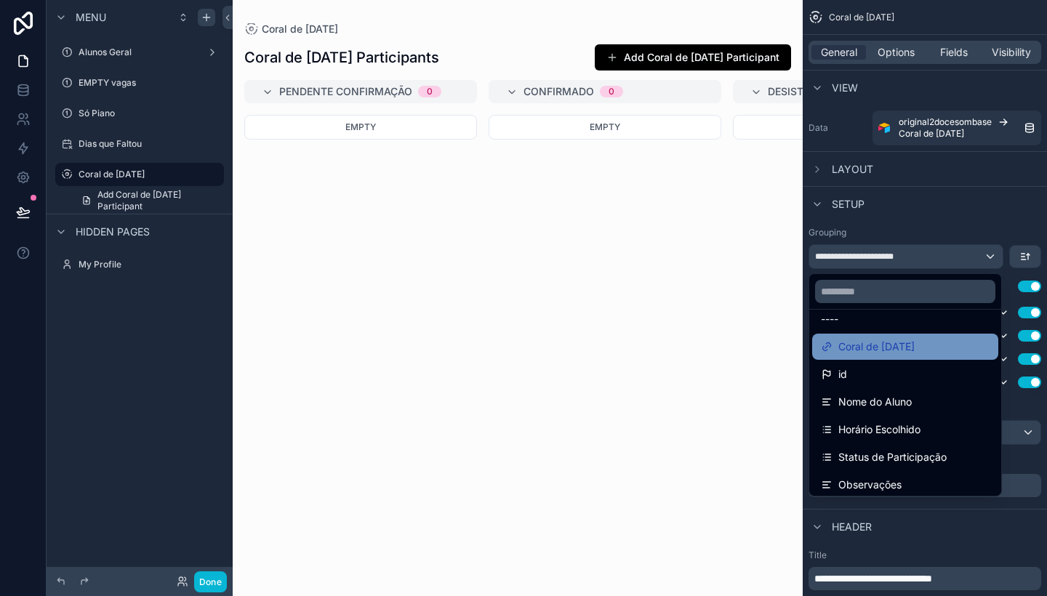
scroll to position [19, 0]
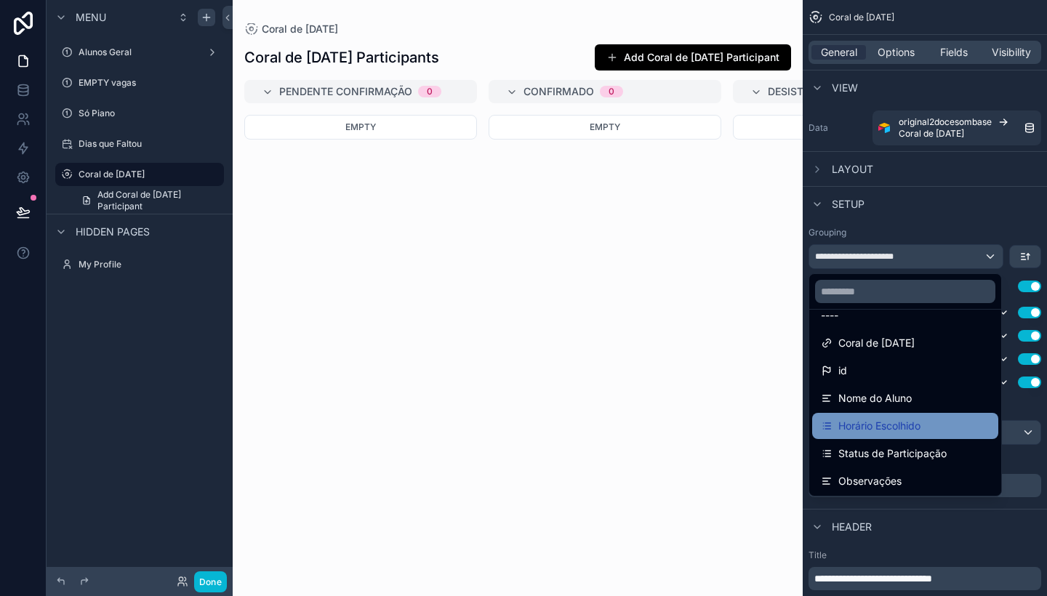
click at [906, 428] on span "Horário Escolhido" at bounding box center [879, 425] width 82 height 17
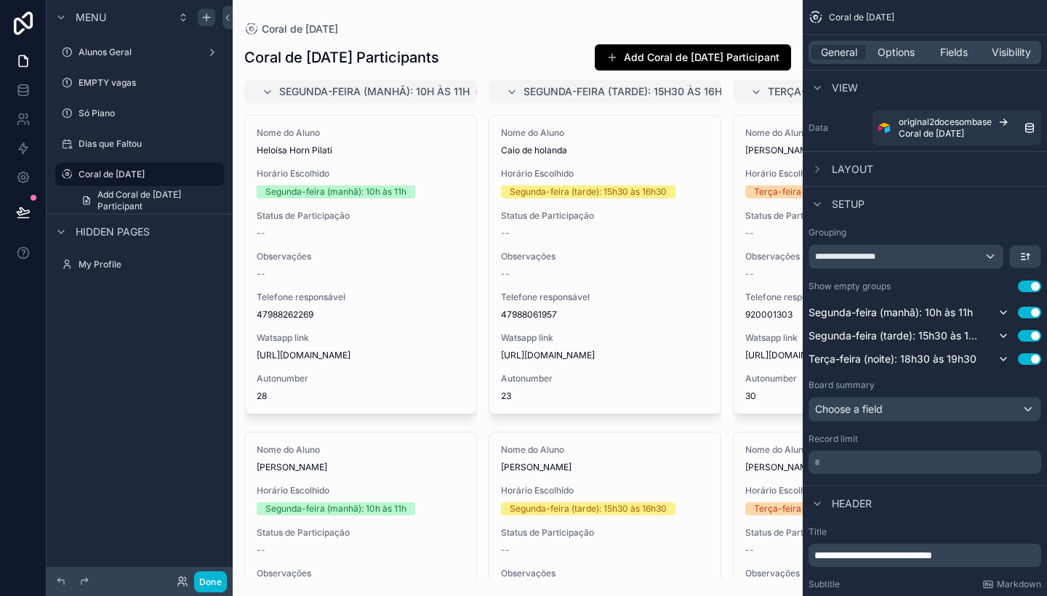
scroll to position [0, 0]
click at [995, 204] on div "Setup" at bounding box center [925, 203] width 244 height 35
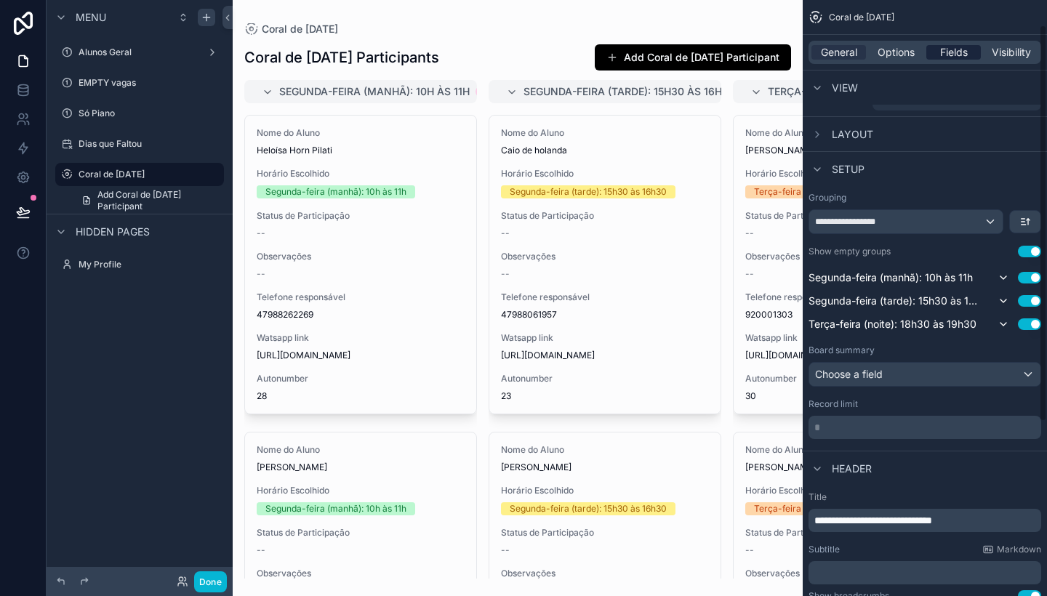
scroll to position [37, 0]
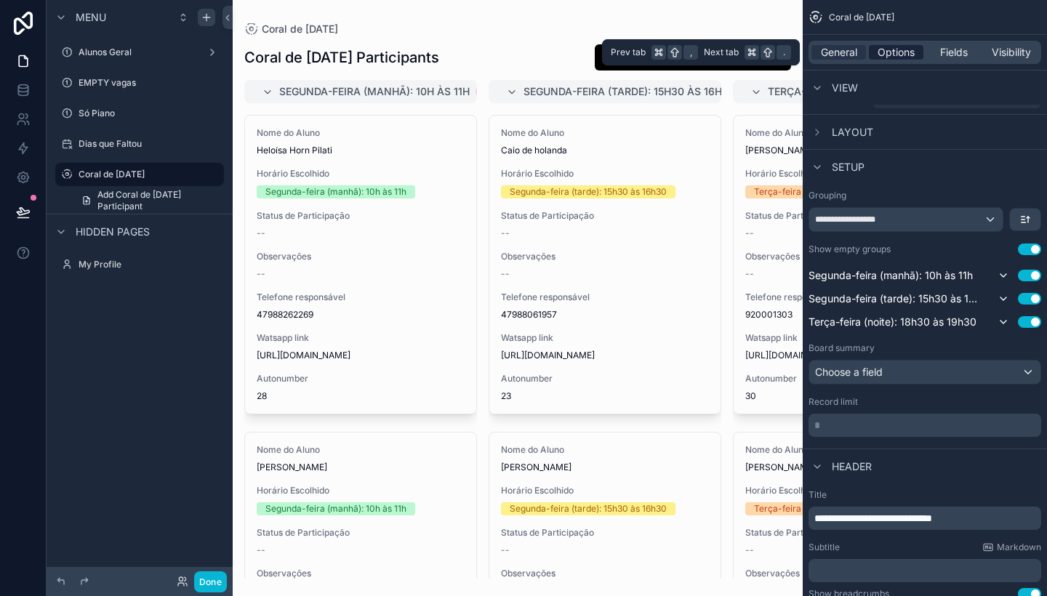
click at [894, 59] on span "Options" at bounding box center [896, 52] width 37 height 15
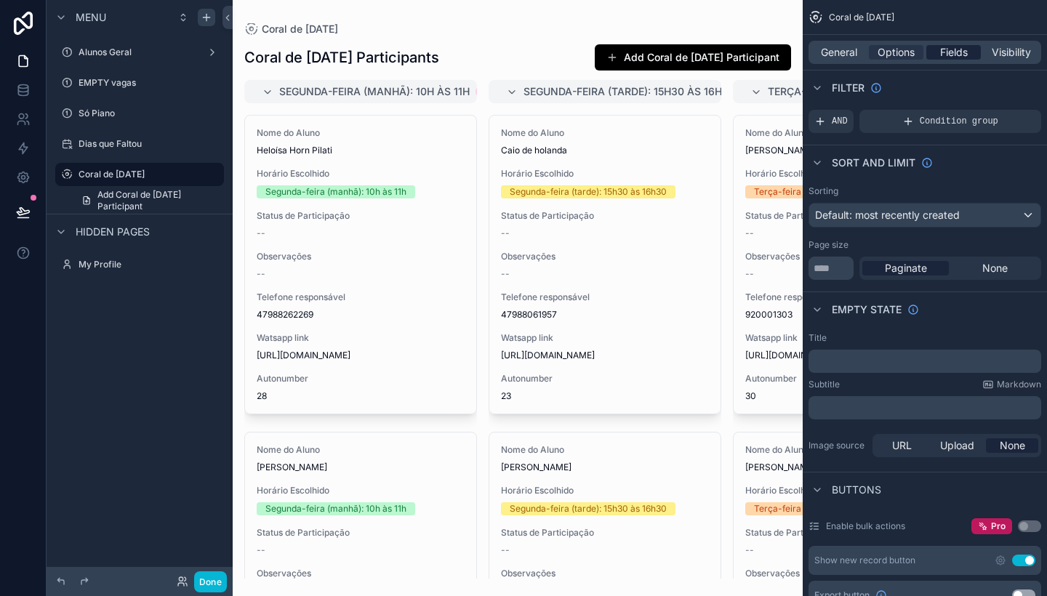
click at [953, 53] on span "Fields" at bounding box center [954, 52] width 28 height 15
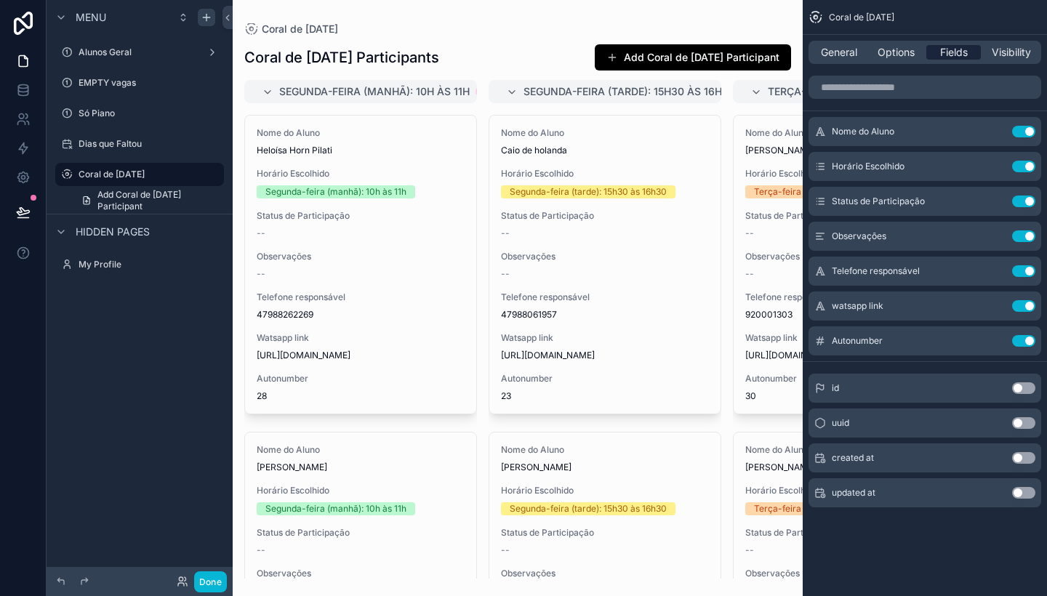
scroll to position [0, 0]
click at [1026, 305] on button "Use setting" at bounding box center [1023, 306] width 23 height 12
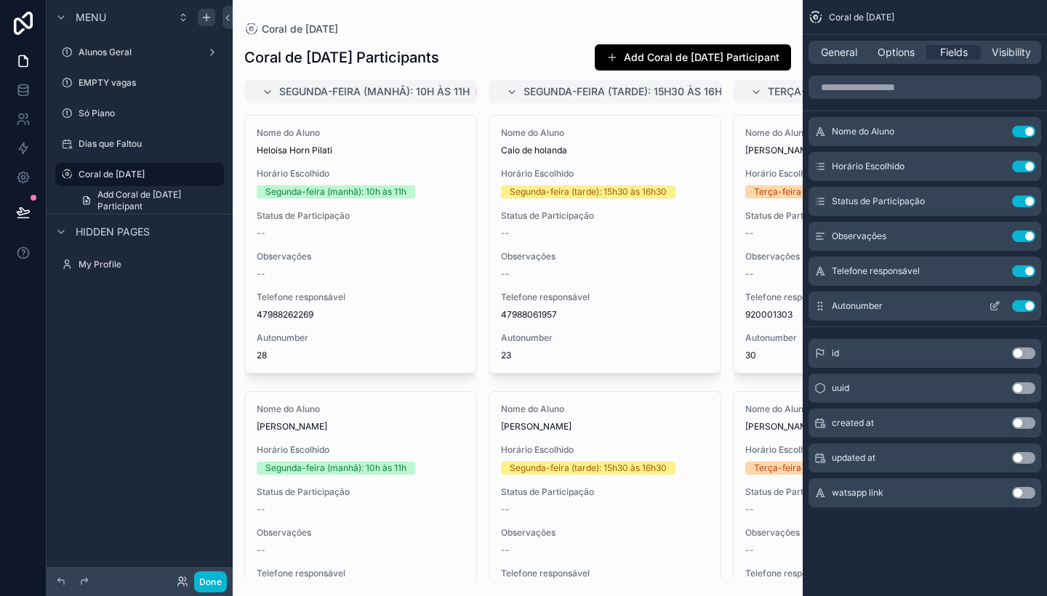
click at [1022, 304] on button "Use setting" at bounding box center [1023, 306] width 23 height 12
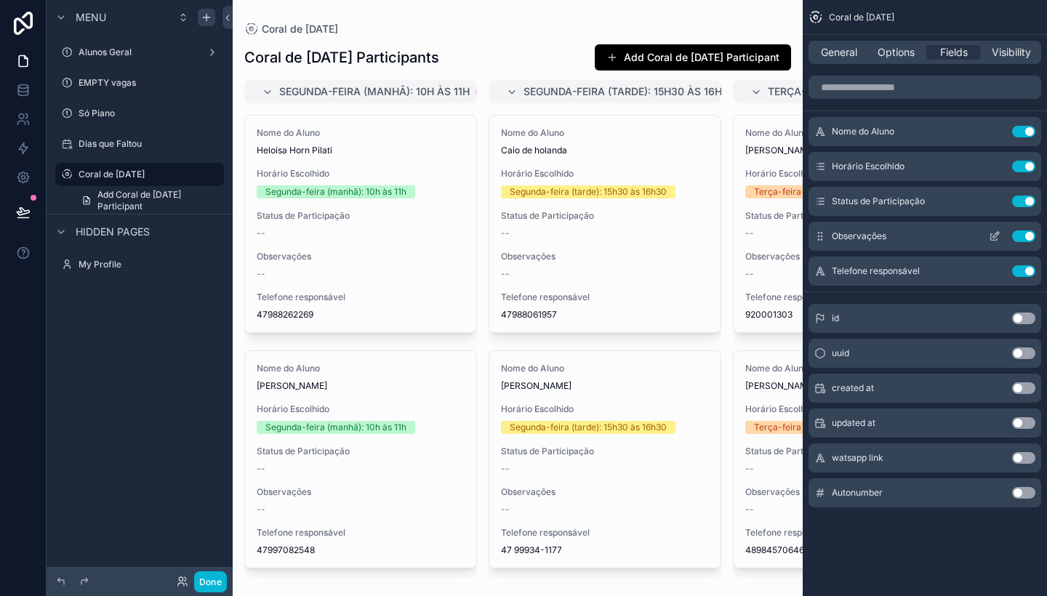
click at [1023, 233] on button "Use setting" at bounding box center [1023, 236] width 23 height 12
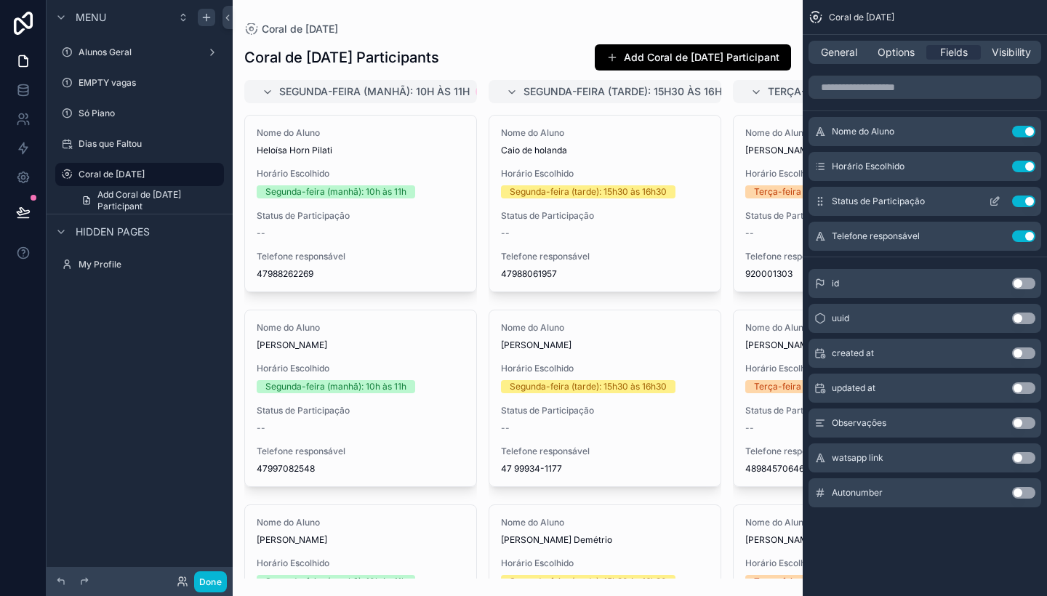
click at [1024, 198] on button "Use setting" at bounding box center [1023, 202] width 23 height 12
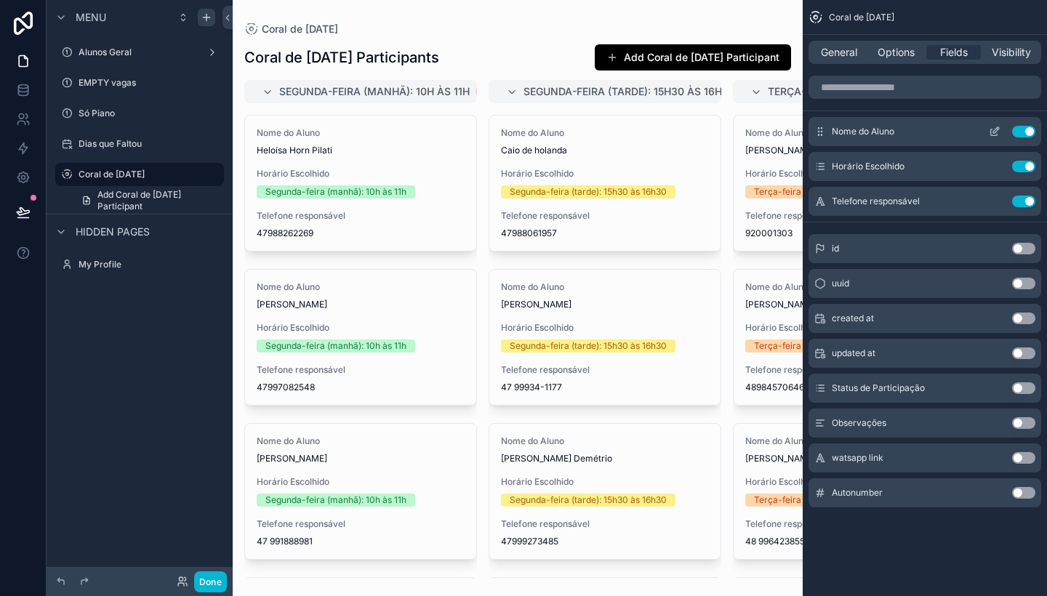
click at [995, 130] on icon "scrollable content" at bounding box center [995, 132] width 12 height 12
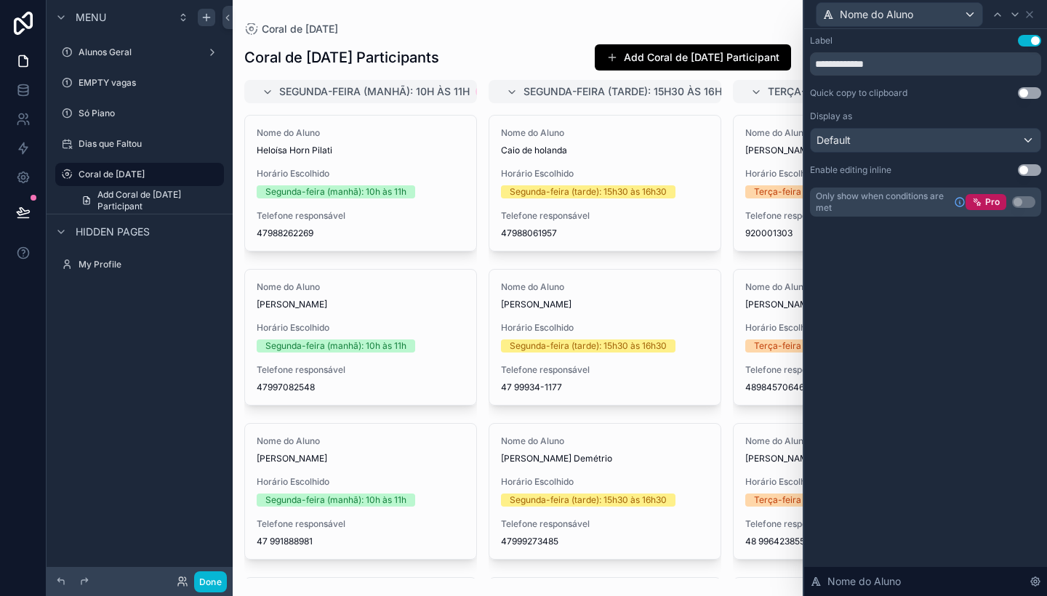
click at [1029, 36] on button "Use setting" at bounding box center [1029, 41] width 23 height 12
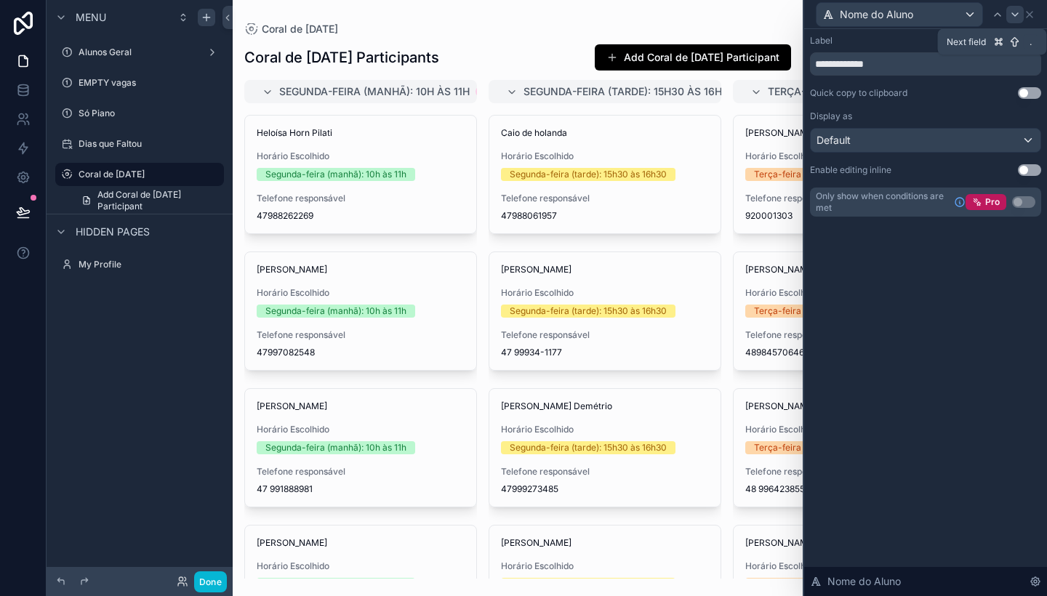
click at [1014, 12] on icon at bounding box center [1015, 15] width 12 height 12
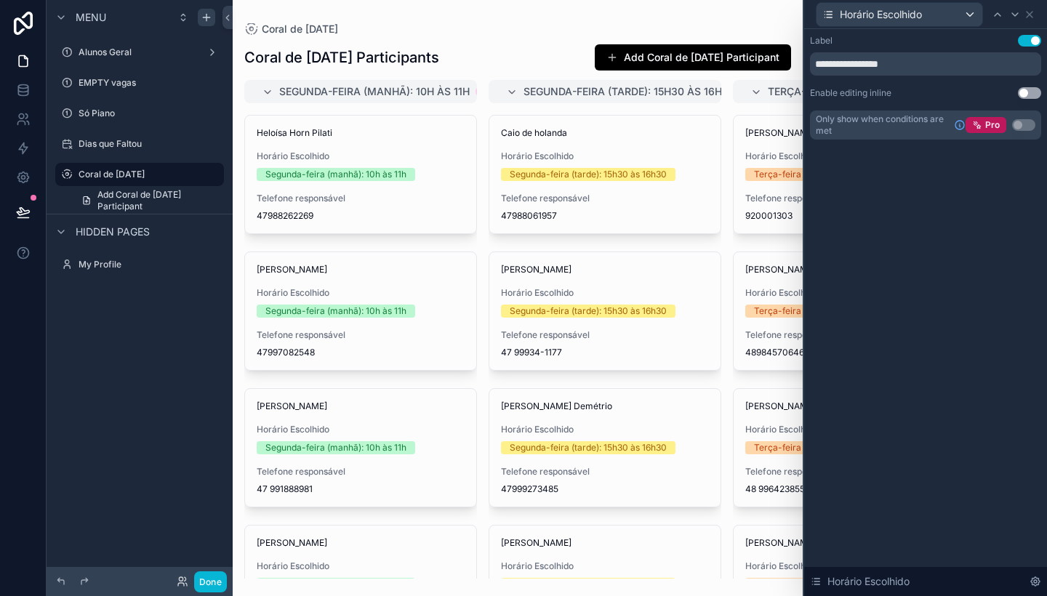
click at [1029, 41] on button "Use setting" at bounding box center [1029, 41] width 23 height 12
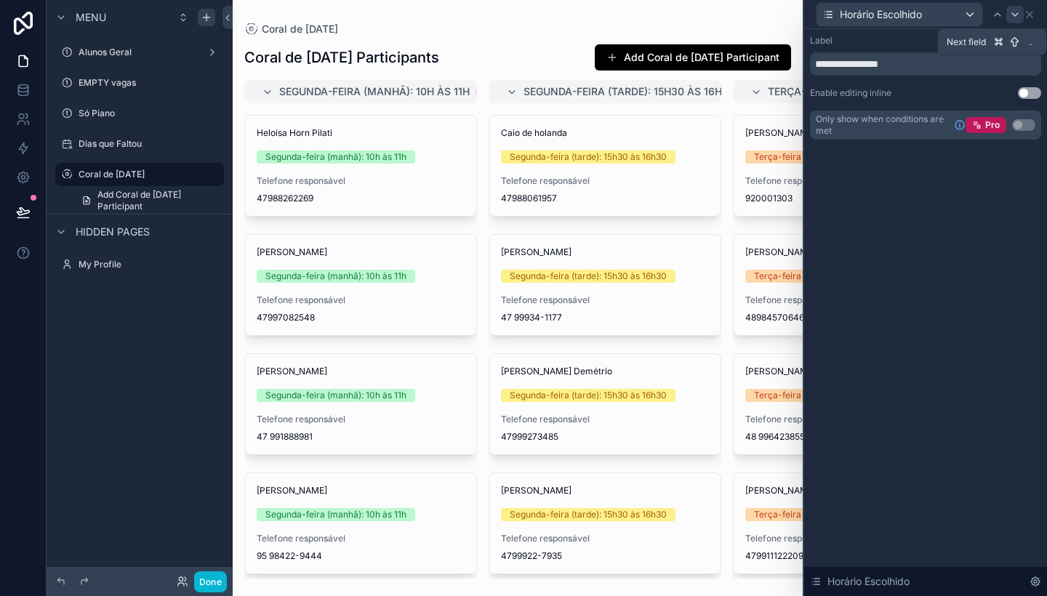
click at [1015, 15] on icon at bounding box center [1015, 15] width 12 height 12
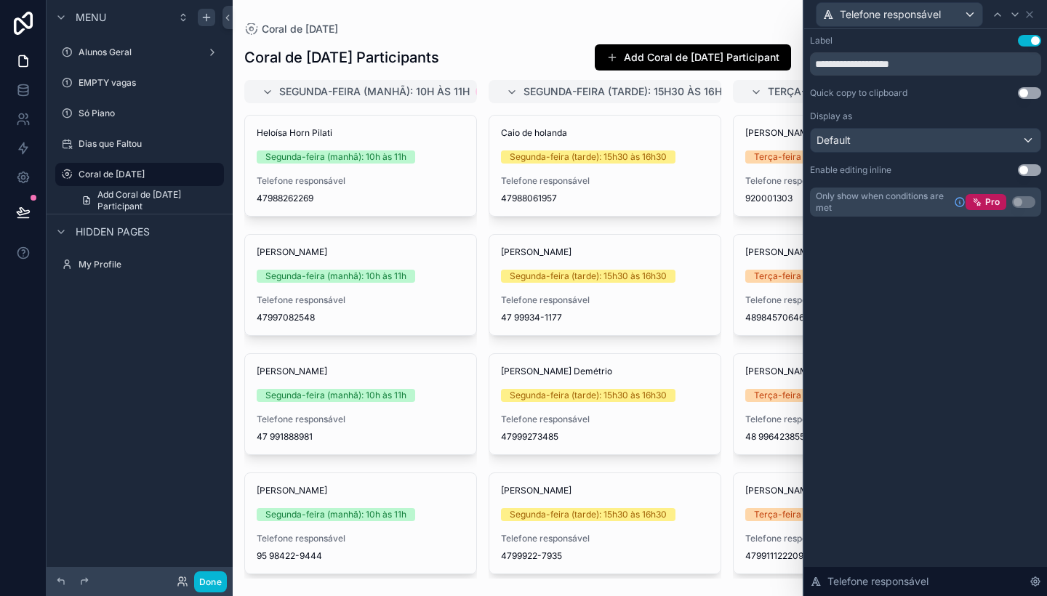
click at [1030, 36] on button "Use setting" at bounding box center [1029, 41] width 23 height 12
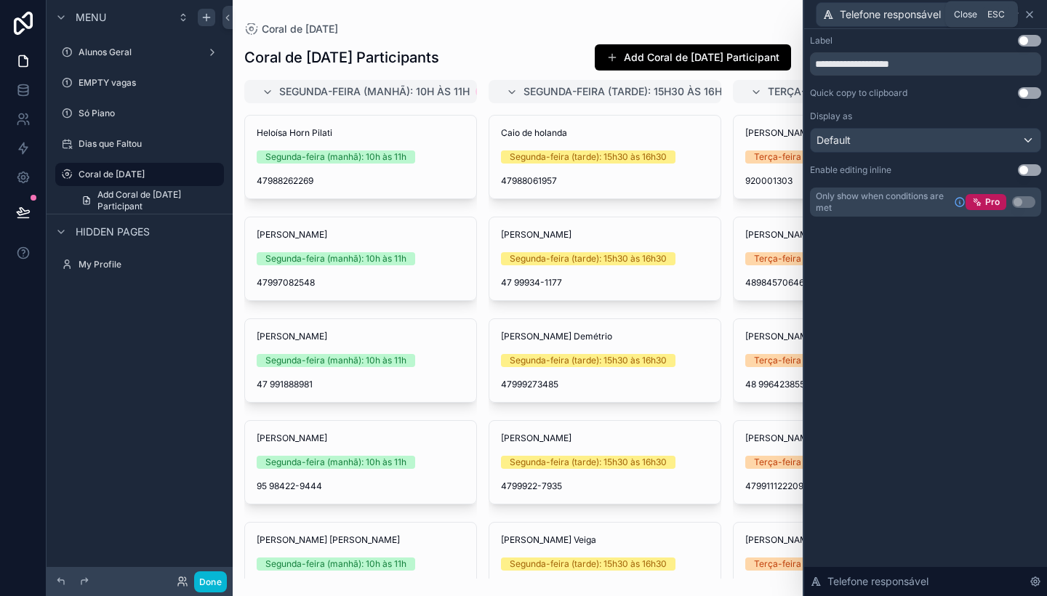
click at [1033, 13] on icon at bounding box center [1030, 15] width 12 height 12
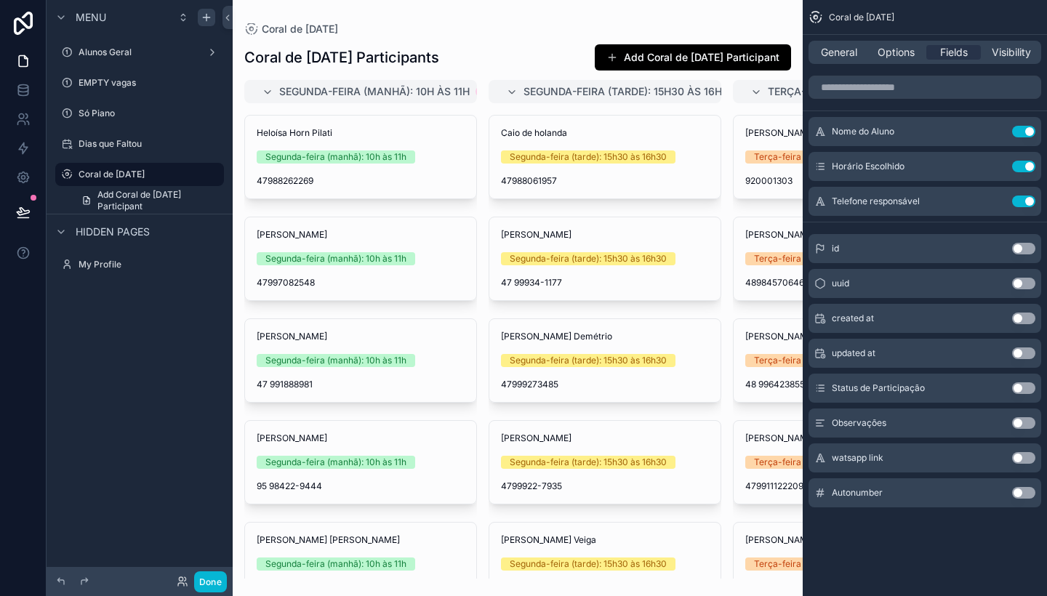
click at [705, 204] on div "scrollable content" at bounding box center [518, 298] width 570 height 596
click at [780, 25] on div "Coral de [DATE]" at bounding box center [517, 29] width 547 height 12
click at [766, 18] on div "Coral de Natal 2025 Coral de Natal 2025 Participants Add Coral de Natal 2025 Pa…" at bounding box center [518, 289] width 570 height 579
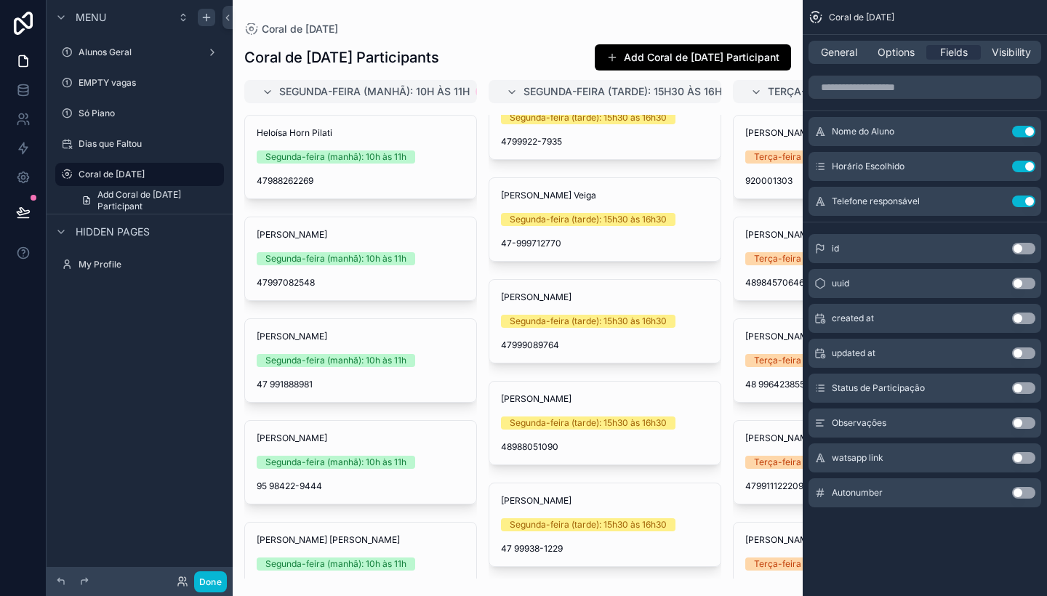
click at [430, 74] on div "Coral de Natal 2025 Participants Add Coral de Natal 2025 Participant Segunda-fe…" at bounding box center [518, 307] width 570 height 544
click at [838, 48] on span "General" at bounding box center [839, 52] width 36 height 15
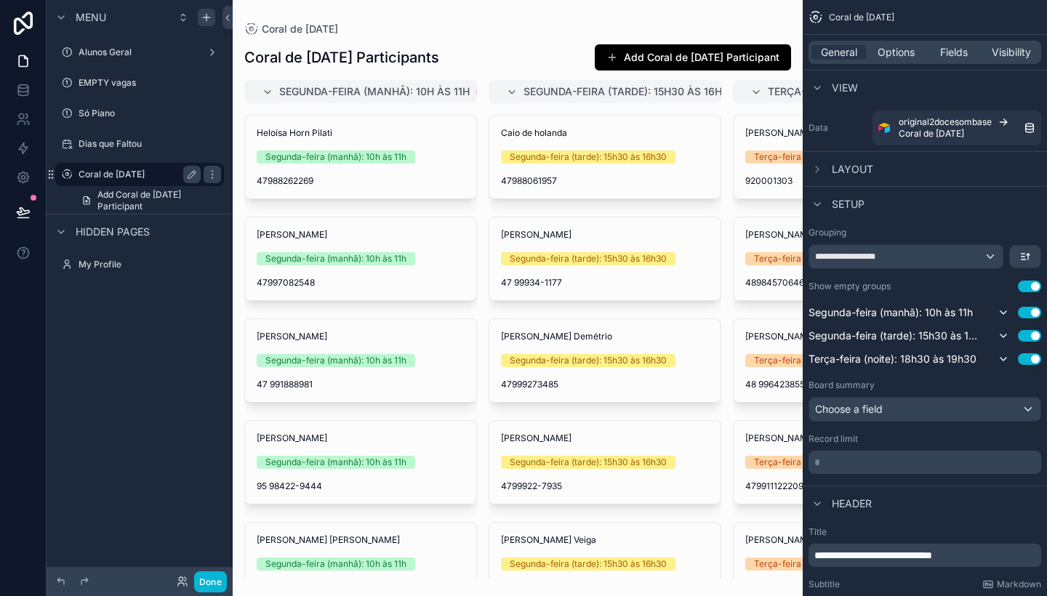
click at [150, 175] on label "Coral de [DATE]" at bounding box center [137, 175] width 116 height 12
click at [137, 204] on span "Add Coral de [DATE] Participant" at bounding box center [156, 200] width 118 height 23
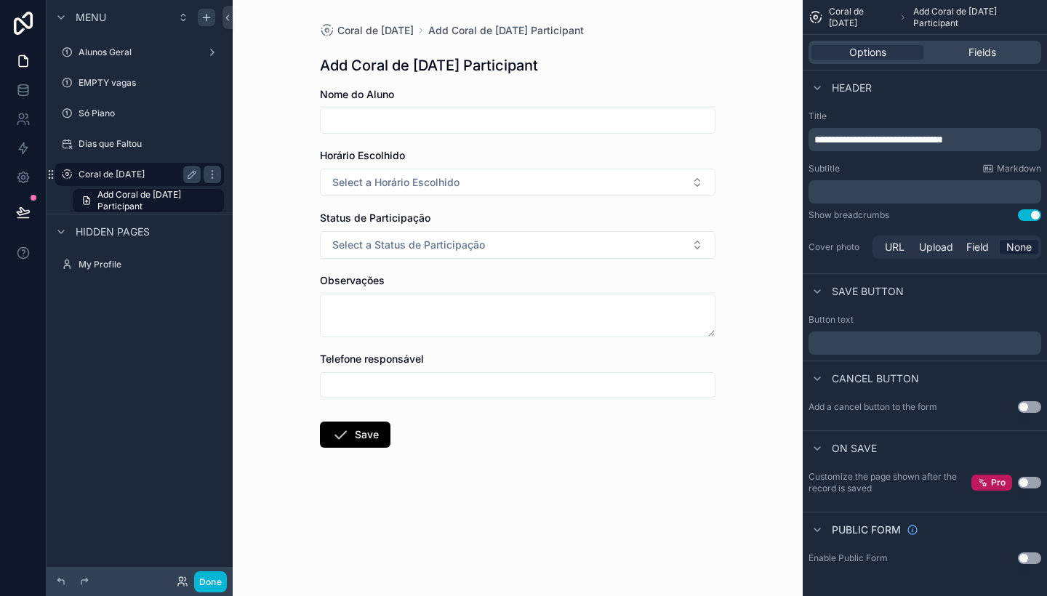
click at [132, 182] on div "Coral de [DATE]" at bounding box center [140, 174] width 122 height 17
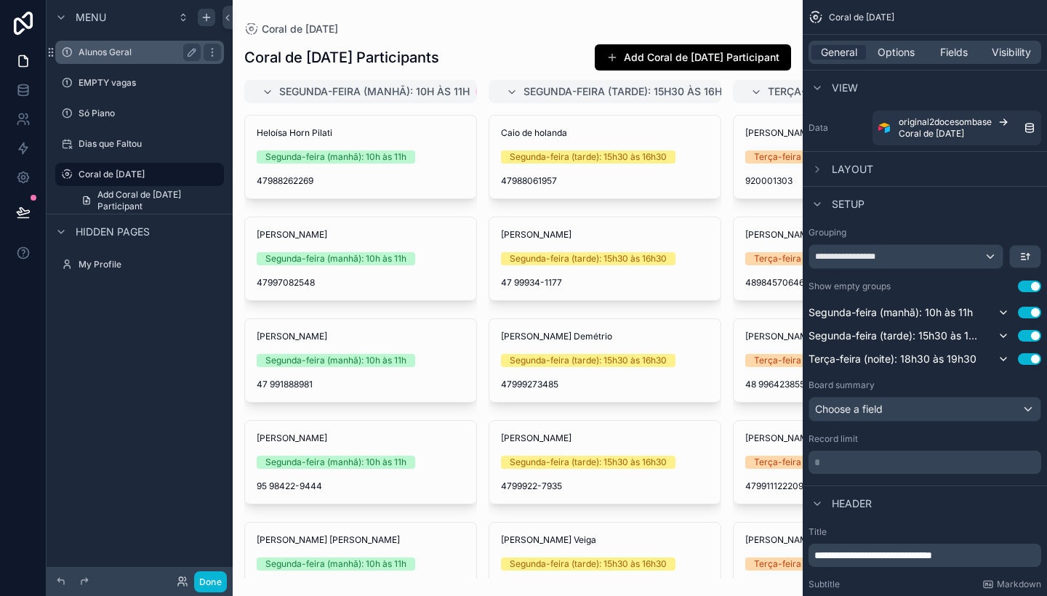
click at [113, 50] on label "Alunos Geral" at bounding box center [137, 53] width 116 height 12
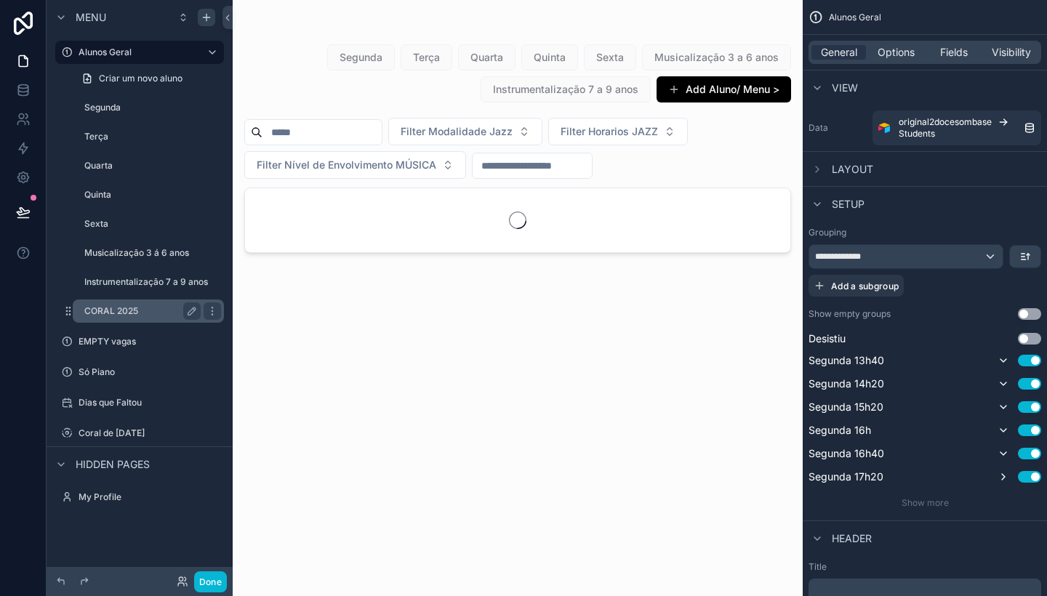
click at [137, 309] on label "CORAL 2025" at bounding box center [139, 311] width 111 height 12
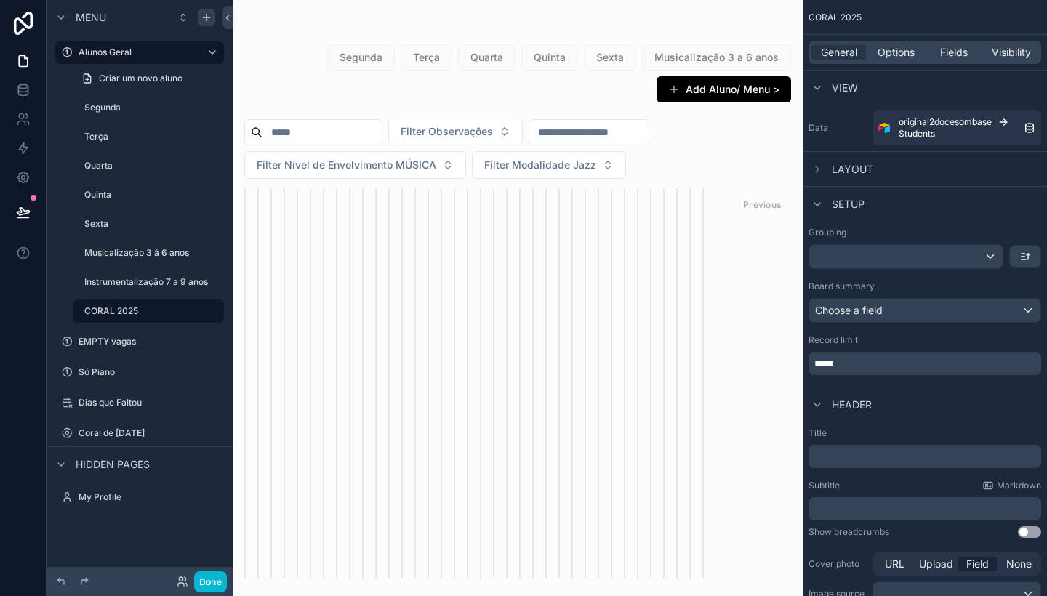
click at [408, 328] on div "scrollable content" at bounding box center [518, 298] width 570 height 596
click at [374, 286] on div "Piano Thaís Fernanda Brietzig Foi entregue cartão GAMEFIK Última falta 30/01/20…" at bounding box center [518, 383] width 570 height 391
click at [366, 467] on div "Piano Thaís Fernanda Brietzig Foi entregue cartão GAMEFIK Última falta 30/01/20…" at bounding box center [518, 383] width 570 height 391
click at [435, 135] on div "Filter Observações Filter Nível de Envolvimento MÚSICA Filter Modalidade Jazz" at bounding box center [518, 148] width 570 height 61
click at [212, 312] on icon "scrollable content" at bounding box center [212, 311] width 12 height 12
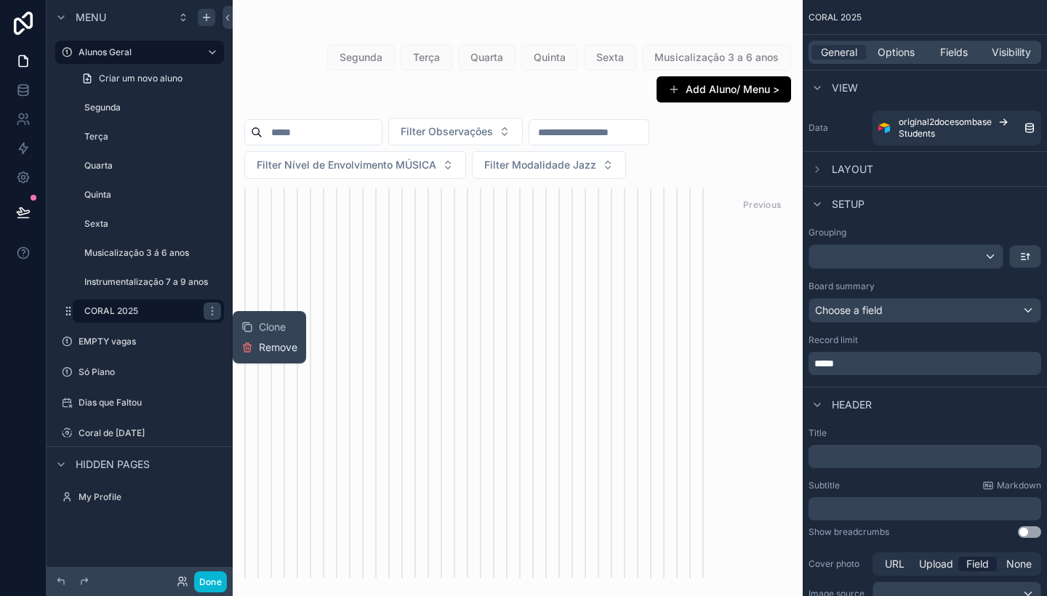
click at [266, 346] on span "Remove" at bounding box center [278, 347] width 39 height 15
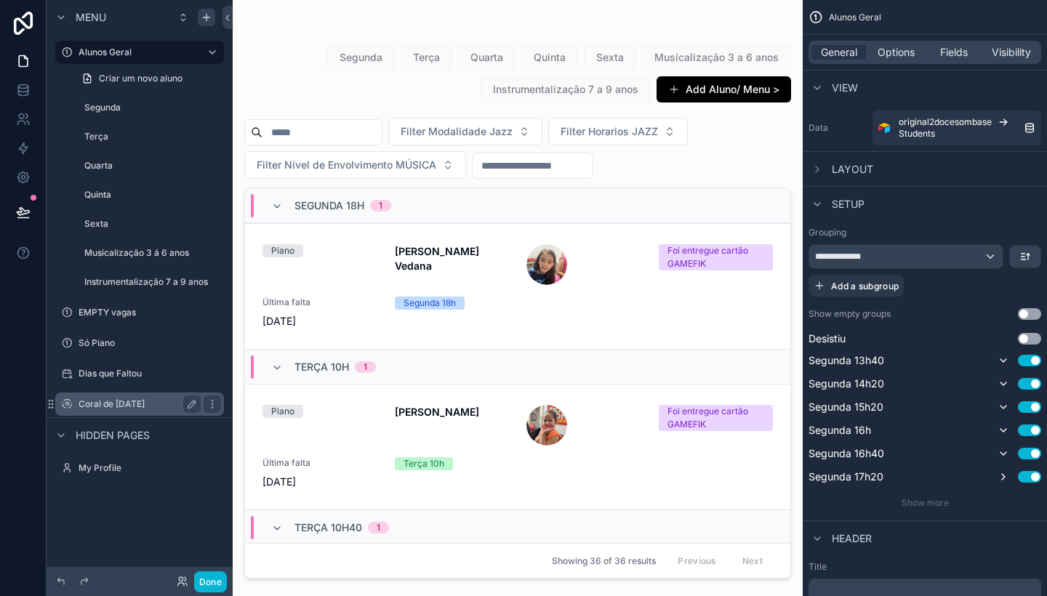
click at [131, 404] on label "Coral de [DATE]" at bounding box center [137, 404] width 116 height 12
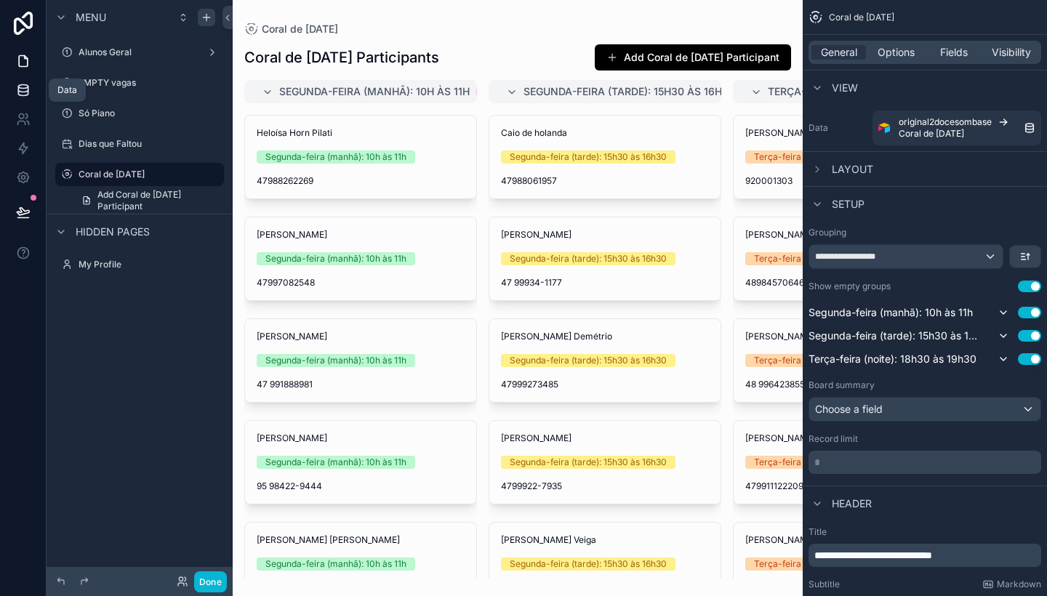
click at [19, 90] on icon at bounding box center [22, 93] width 9 height 6
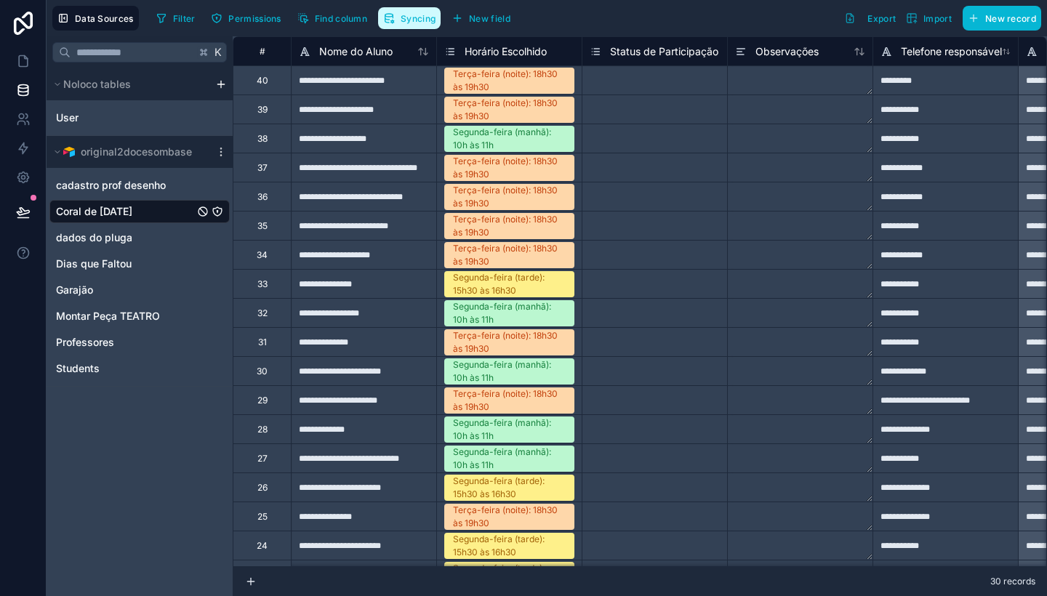
click at [412, 18] on span "Syncing" at bounding box center [418, 18] width 35 height 11
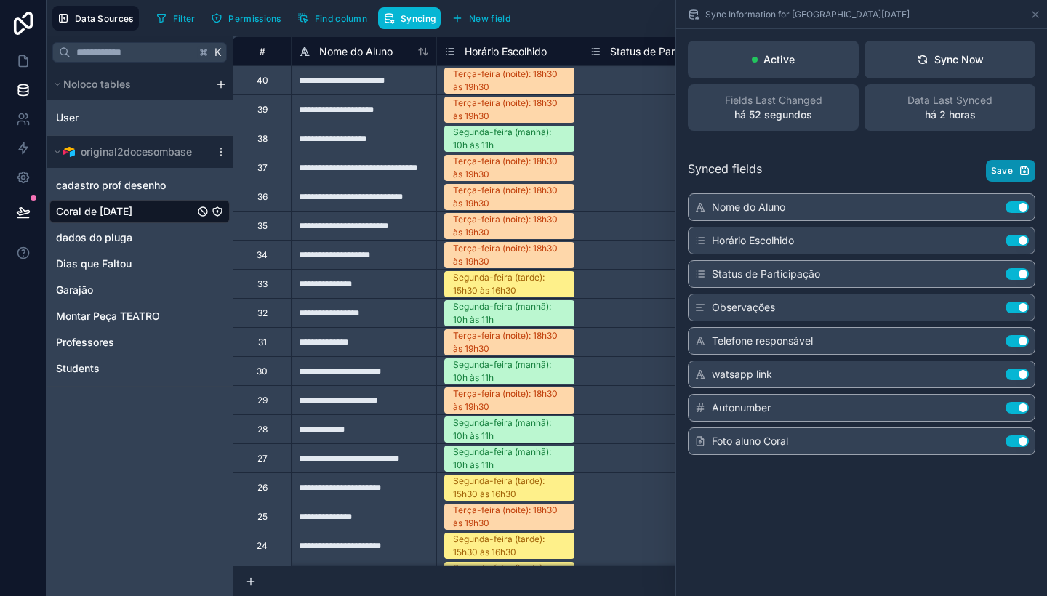
click at [1006, 171] on span "Save" at bounding box center [1002, 171] width 22 height 12
click at [130, 213] on span "Coral de [DATE]" at bounding box center [94, 211] width 76 height 15
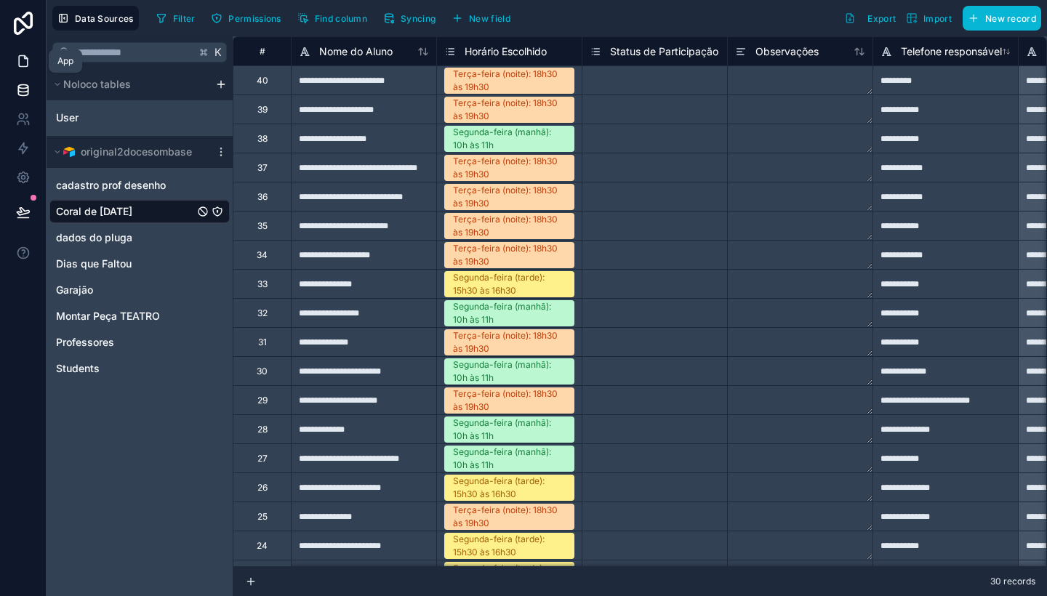
click at [29, 61] on icon at bounding box center [23, 61] width 15 height 15
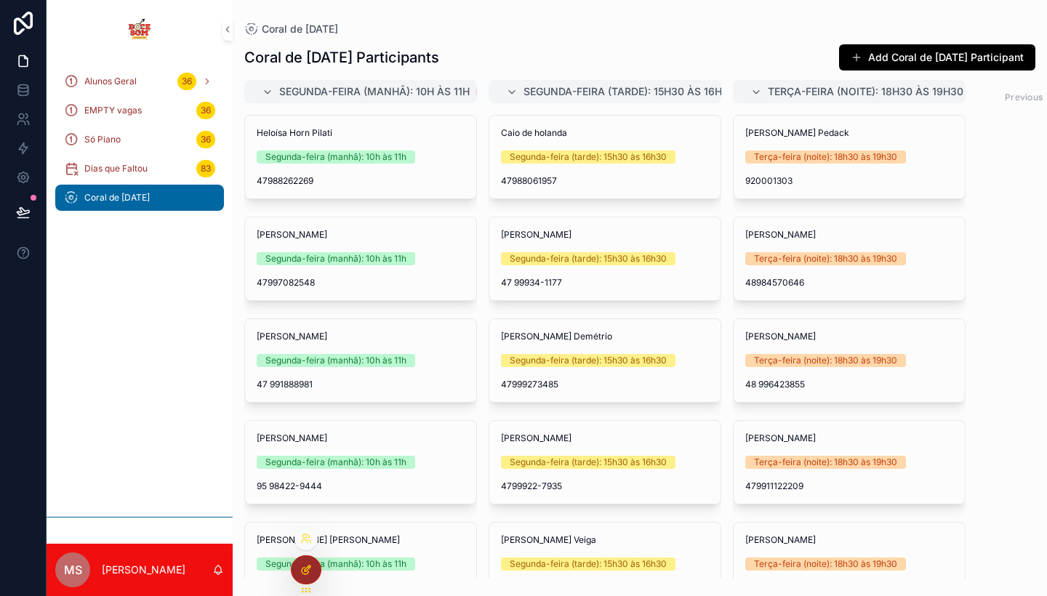
click at [308, 565] on icon at bounding box center [306, 570] width 12 height 12
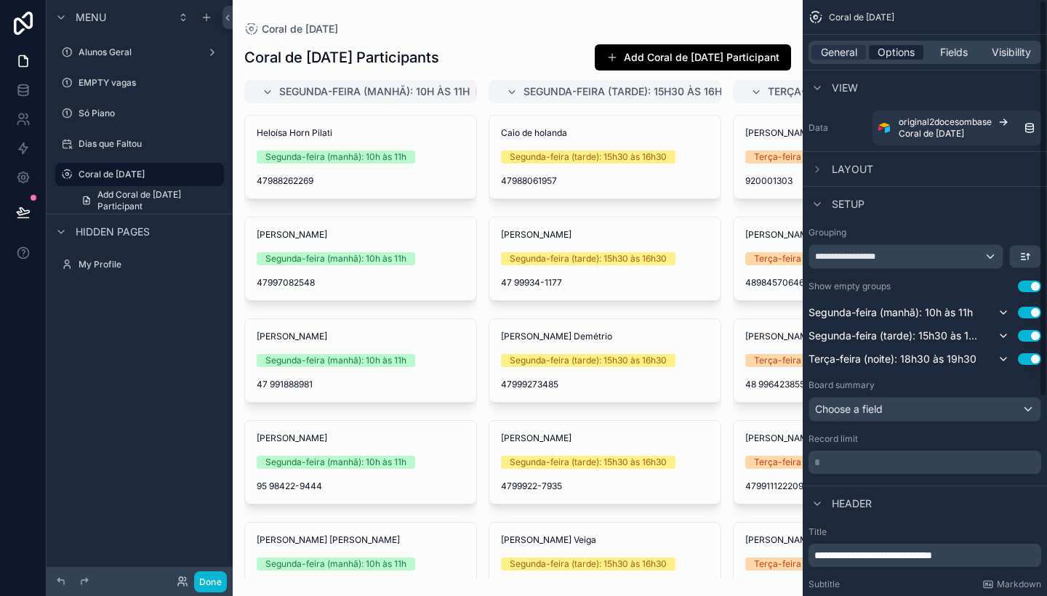
click at [901, 48] on span "Options" at bounding box center [896, 52] width 37 height 15
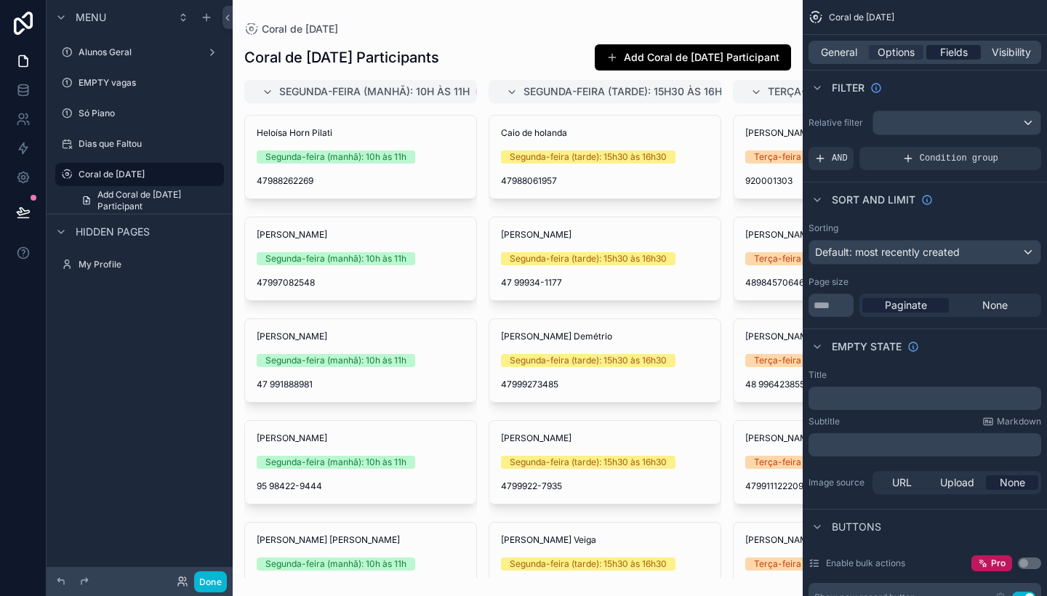
click at [955, 53] on span "Fields" at bounding box center [954, 52] width 28 height 15
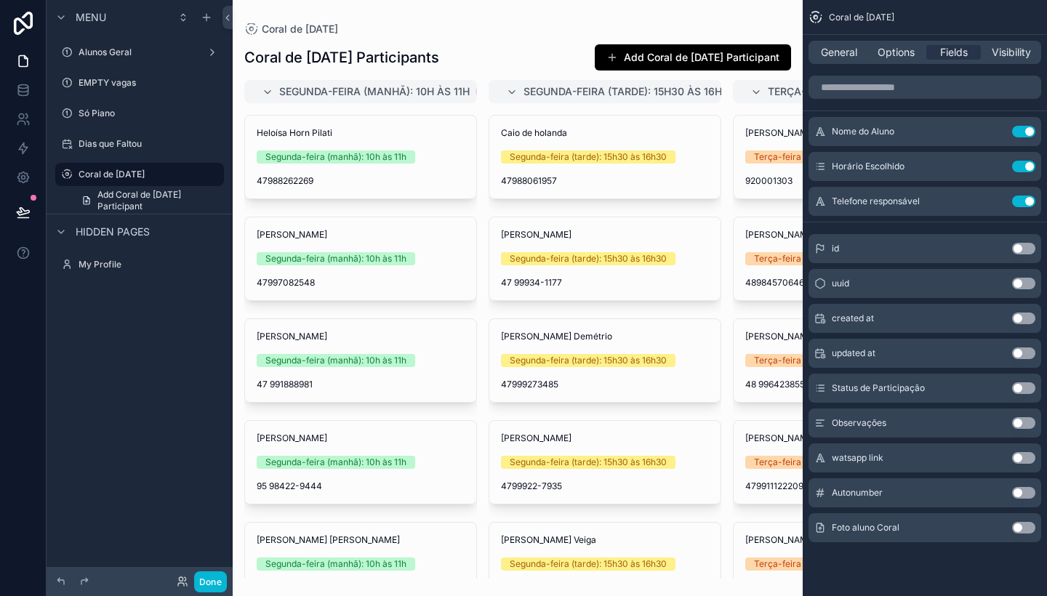
click at [1026, 529] on button "Use setting" at bounding box center [1023, 528] width 23 height 12
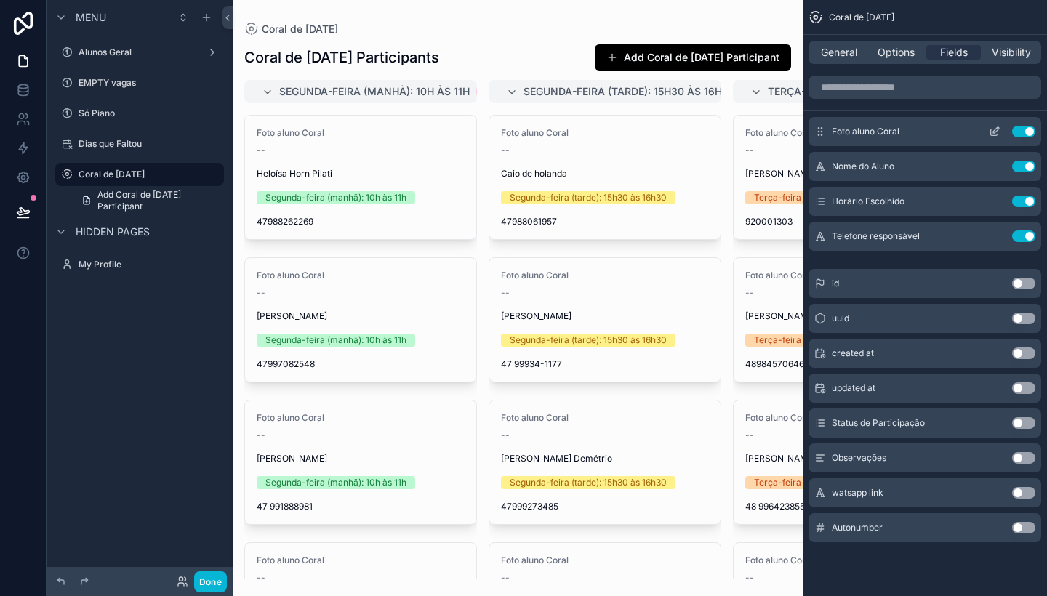
click at [997, 131] on icon "scrollable content" at bounding box center [996, 130] width 6 height 6
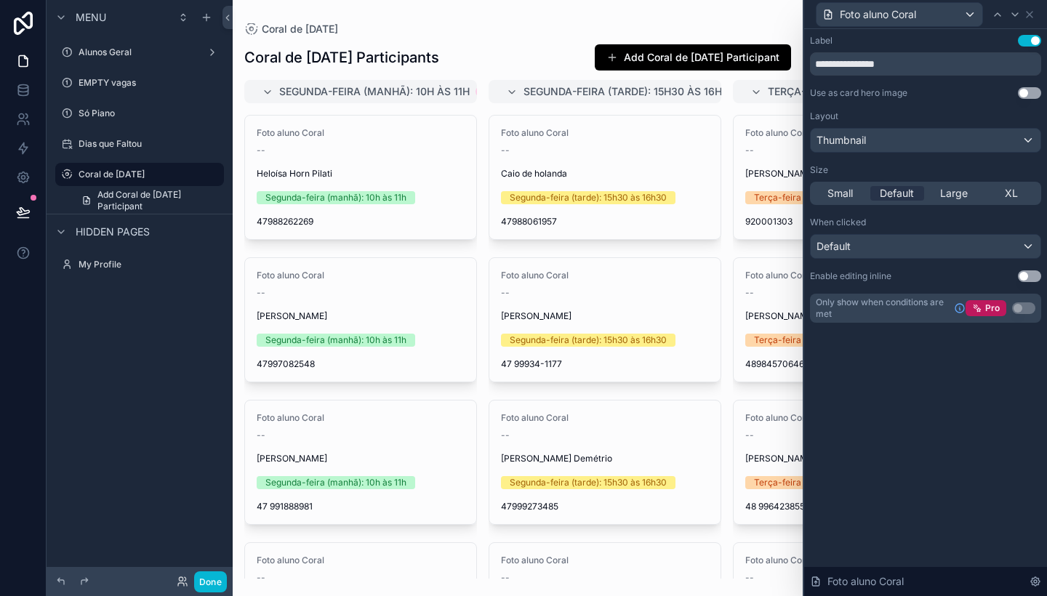
click at [1028, 37] on button "Use setting" at bounding box center [1029, 41] width 23 height 12
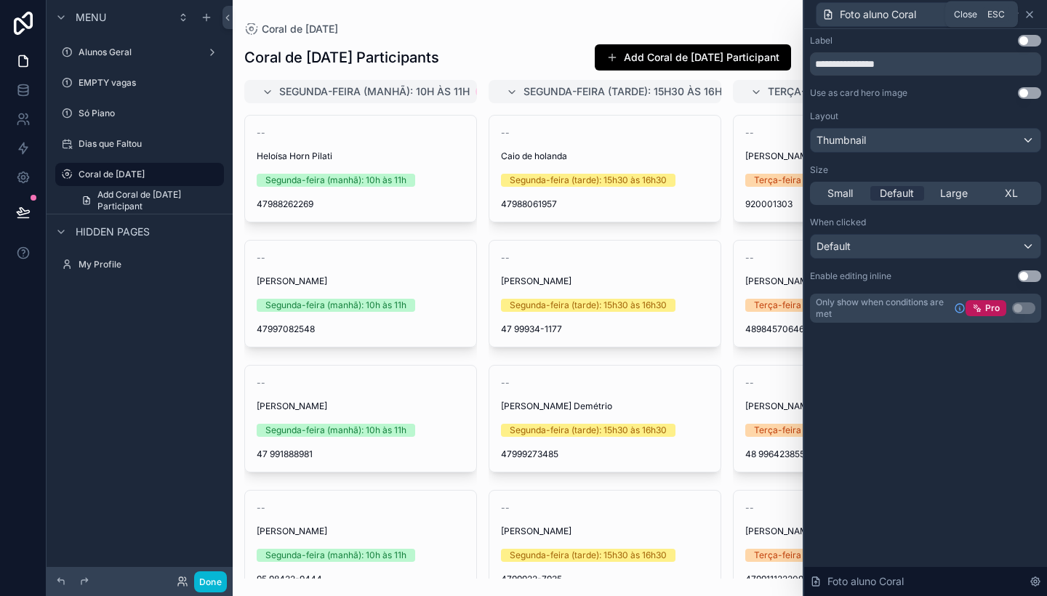
click at [1031, 15] on icon at bounding box center [1030, 15] width 12 height 12
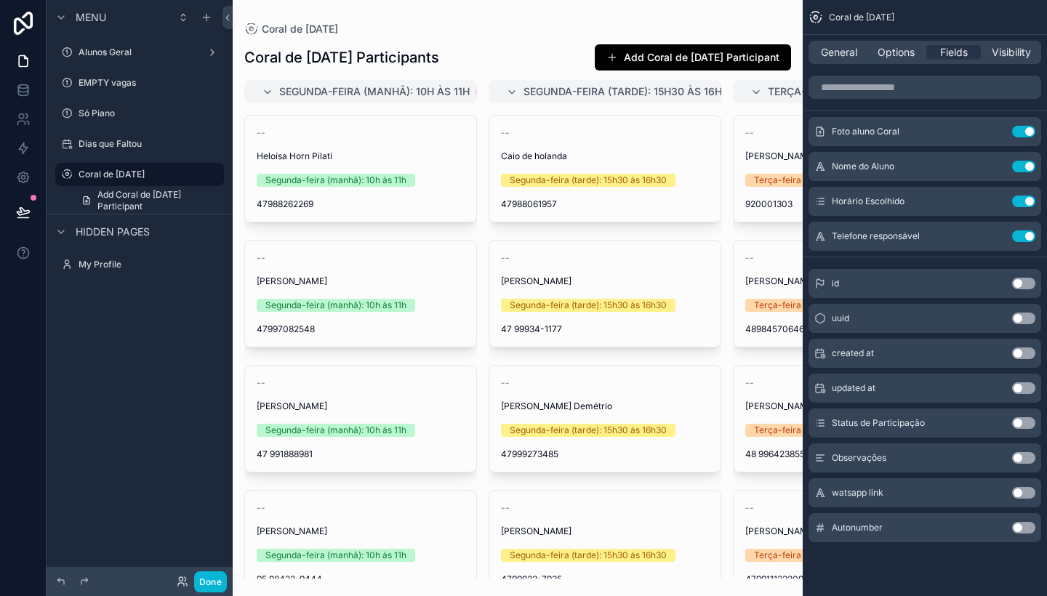
click at [382, 167] on div "scrollable content" at bounding box center [518, 298] width 570 height 596
click at [382, 167] on div "-- Heloísa Horn Pilati Segunda-feira (manhã): 10h às 11h 47988262269" at bounding box center [360, 169] width 231 height 106
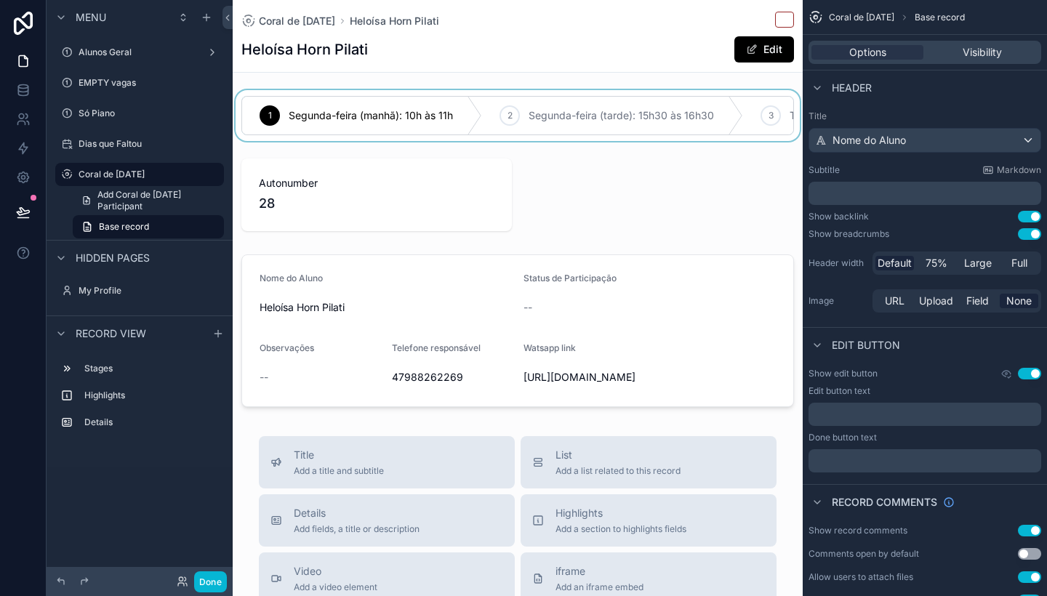
click at [573, 119] on div "scrollable content" at bounding box center [518, 115] width 570 height 51
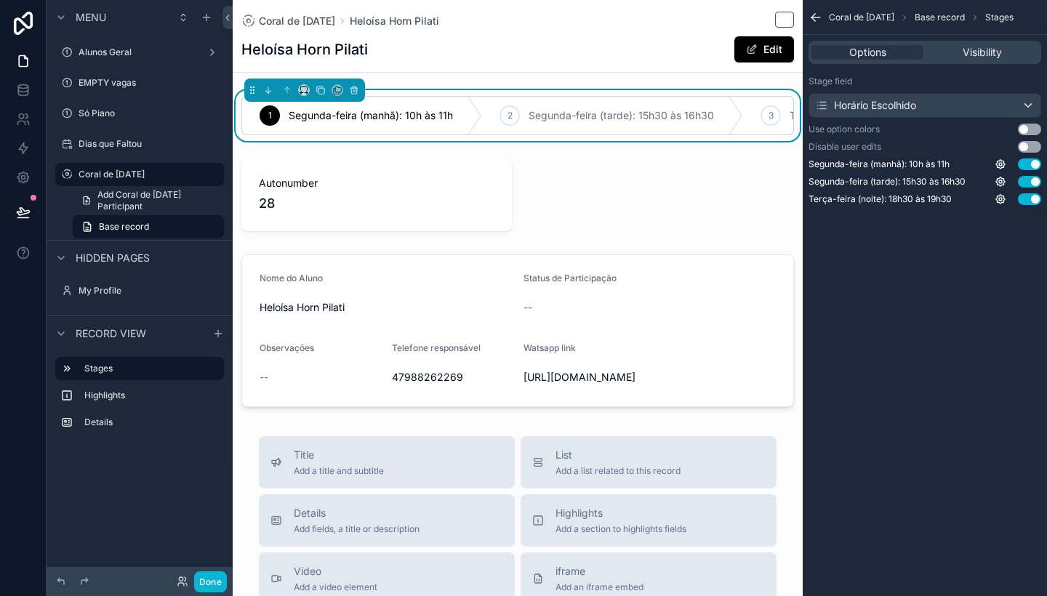
click at [382, 127] on div "1 Segunda-feira (manhã): 10h às 11h" at bounding box center [362, 116] width 240 height 38
click at [356, 91] on icon "scrollable content" at bounding box center [354, 90] width 10 height 10
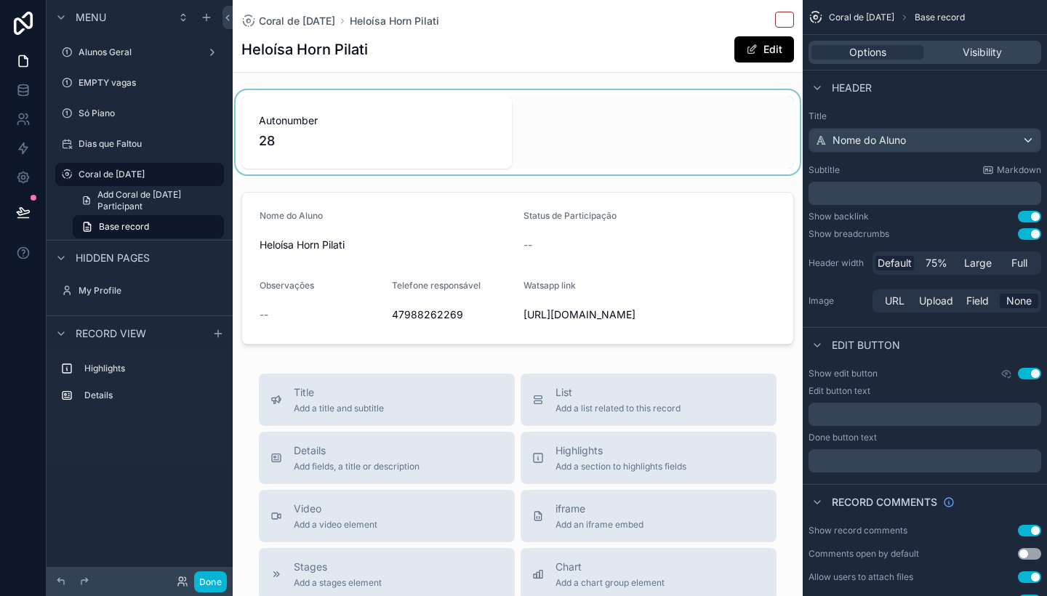
click at [570, 116] on div "scrollable content" at bounding box center [518, 132] width 570 height 84
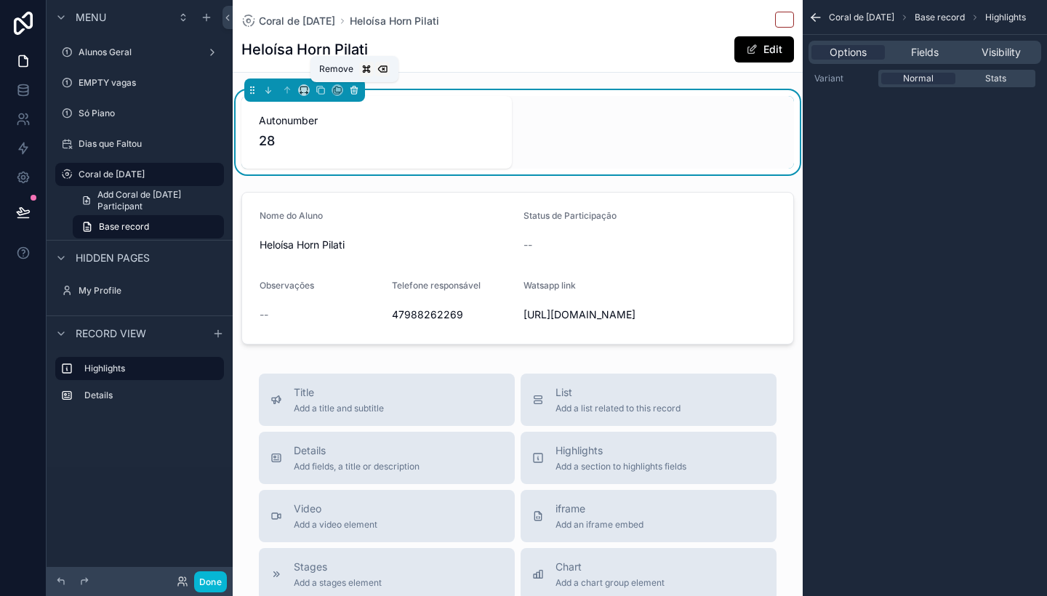
click at [353, 92] on icon "scrollable content" at bounding box center [354, 90] width 10 height 10
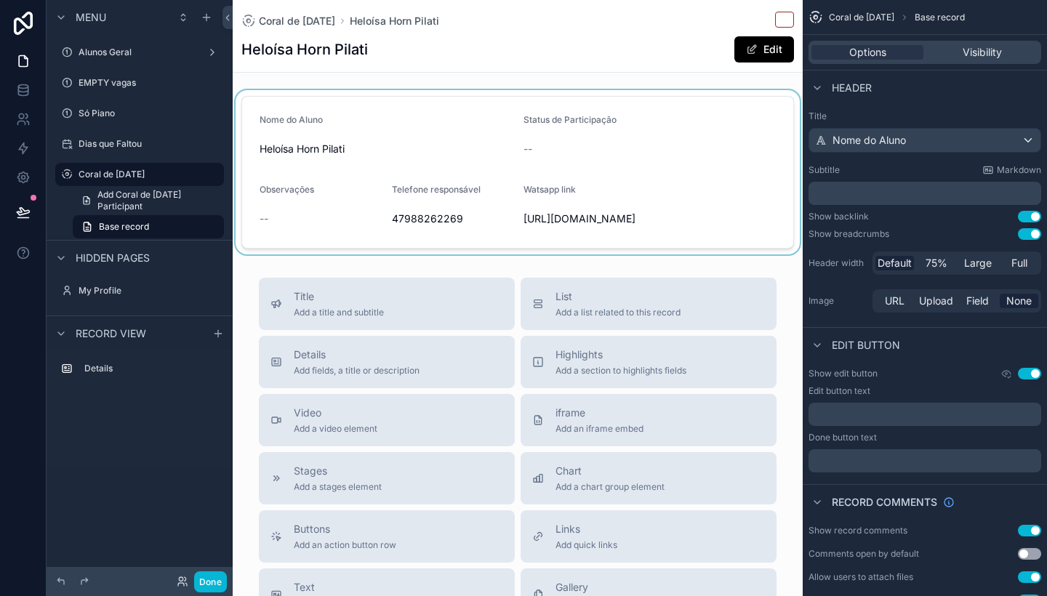
click at [428, 188] on div "scrollable content" at bounding box center [518, 172] width 570 height 164
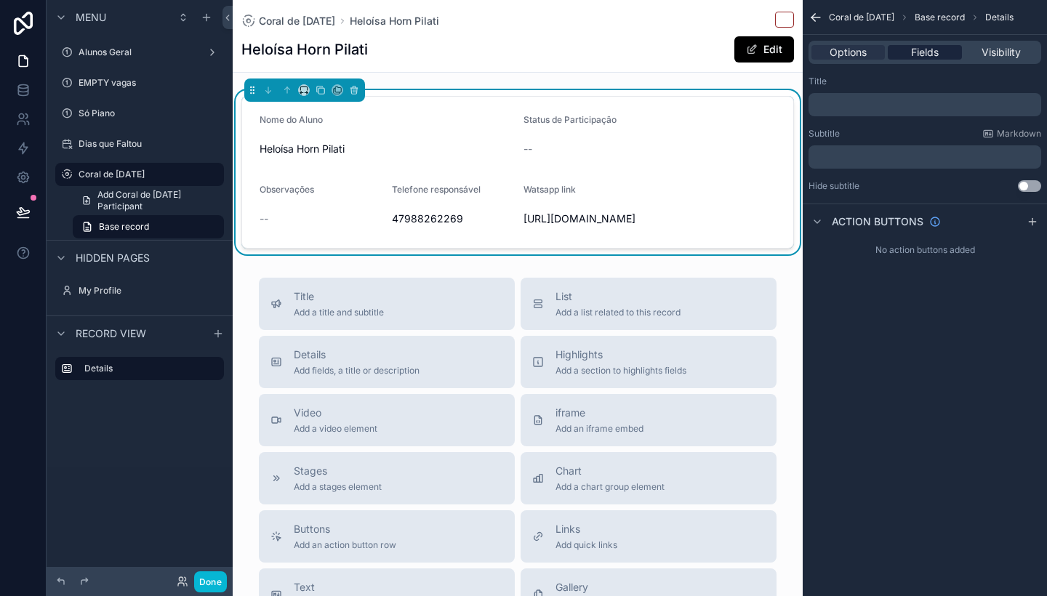
click at [931, 54] on span "Fields" at bounding box center [925, 52] width 28 height 15
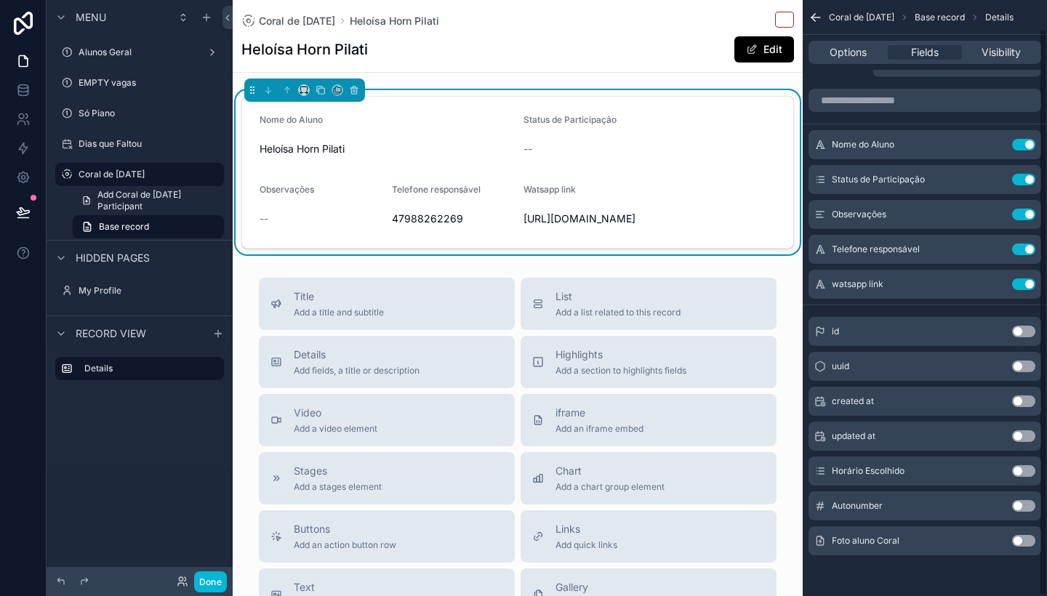
scroll to position [30, 0]
click at [1023, 537] on button "Use setting" at bounding box center [1023, 541] width 23 height 12
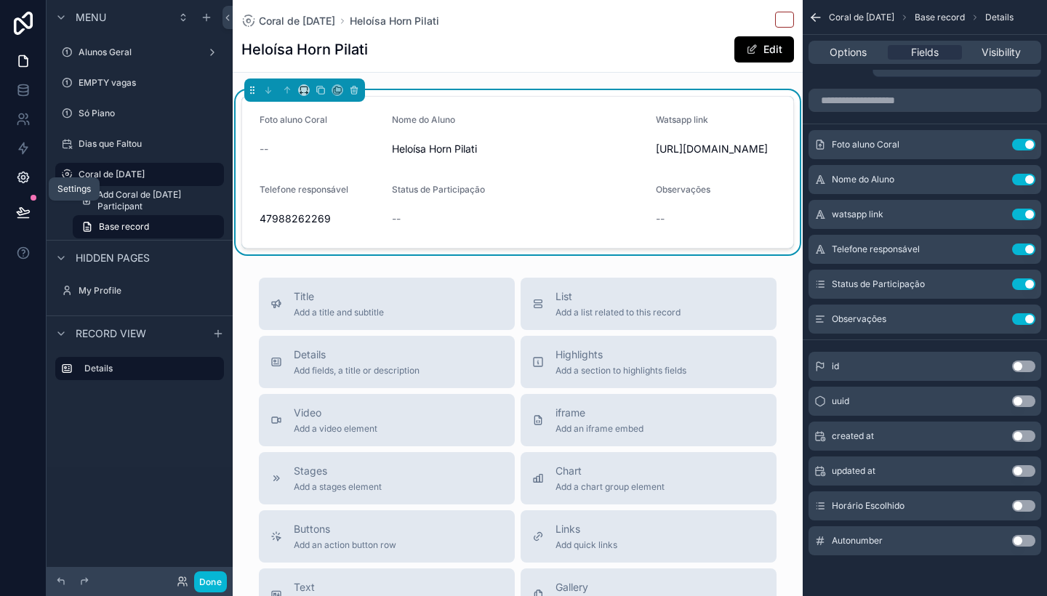
click at [20, 174] on icon at bounding box center [22, 177] width 11 height 11
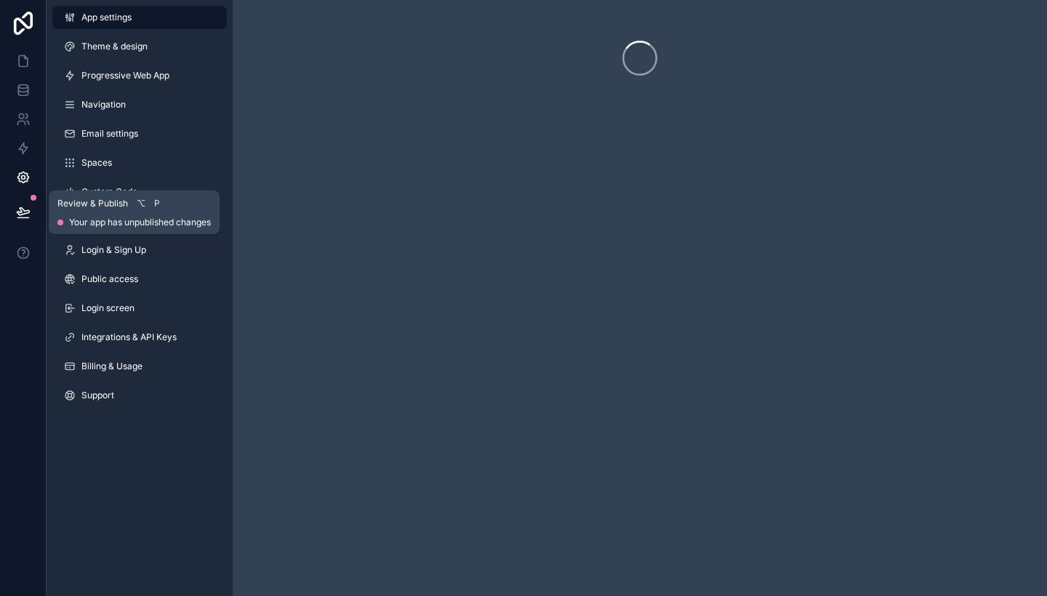
click at [25, 205] on icon at bounding box center [23, 212] width 15 height 15
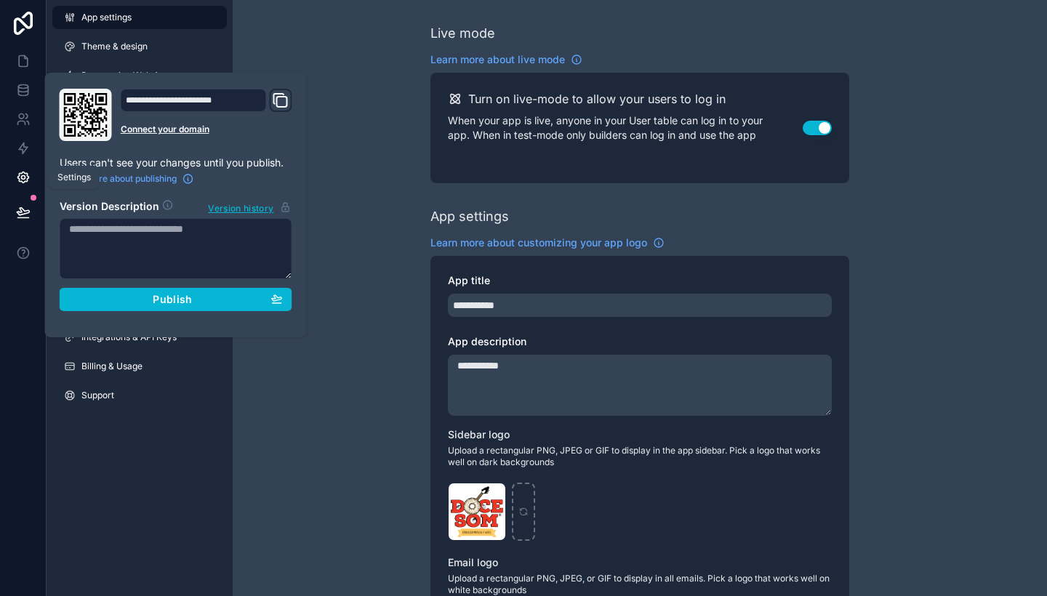
click at [20, 174] on icon at bounding box center [22, 177] width 11 height 11
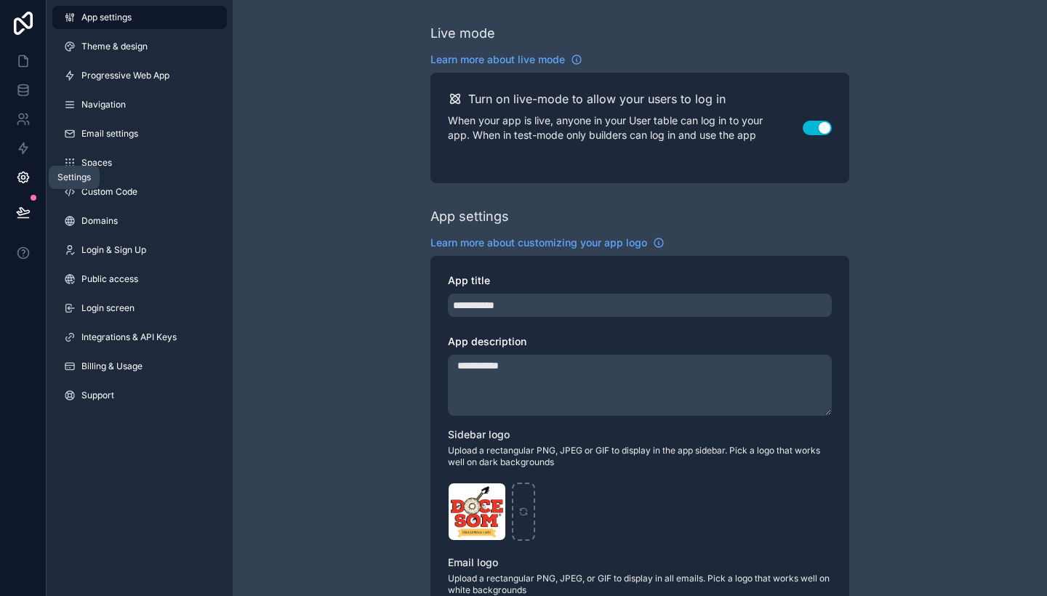
click at [20, 174] on icon at bounding box center [22, 177] width 11 height 11
click at [23, 92] on icon at bounding box center [22, 90] width 9 height 6
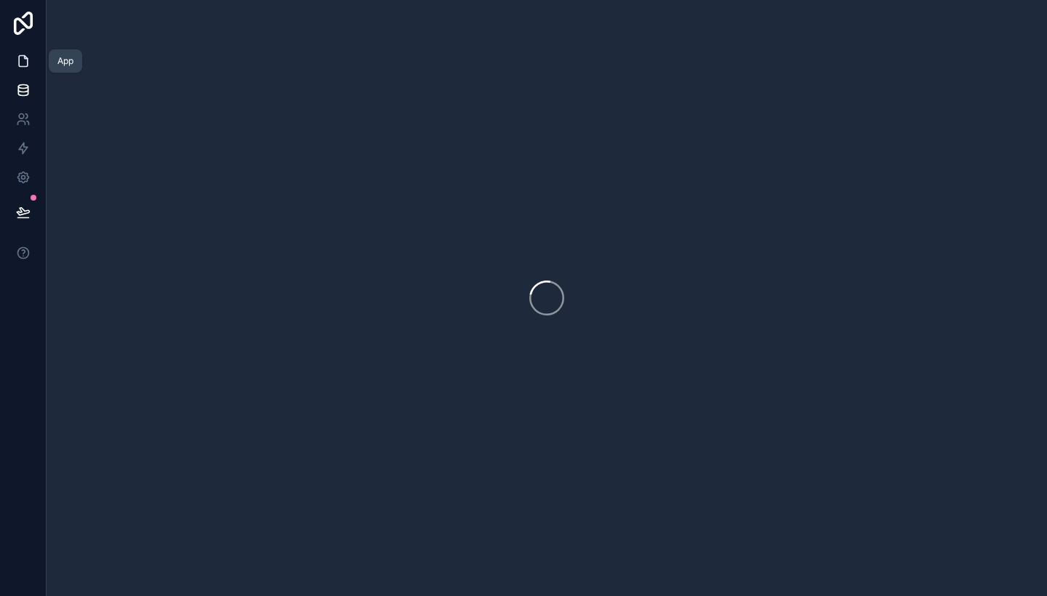
click at [23, 63] on icon at bounding box center [23, 61] width 15 height 15
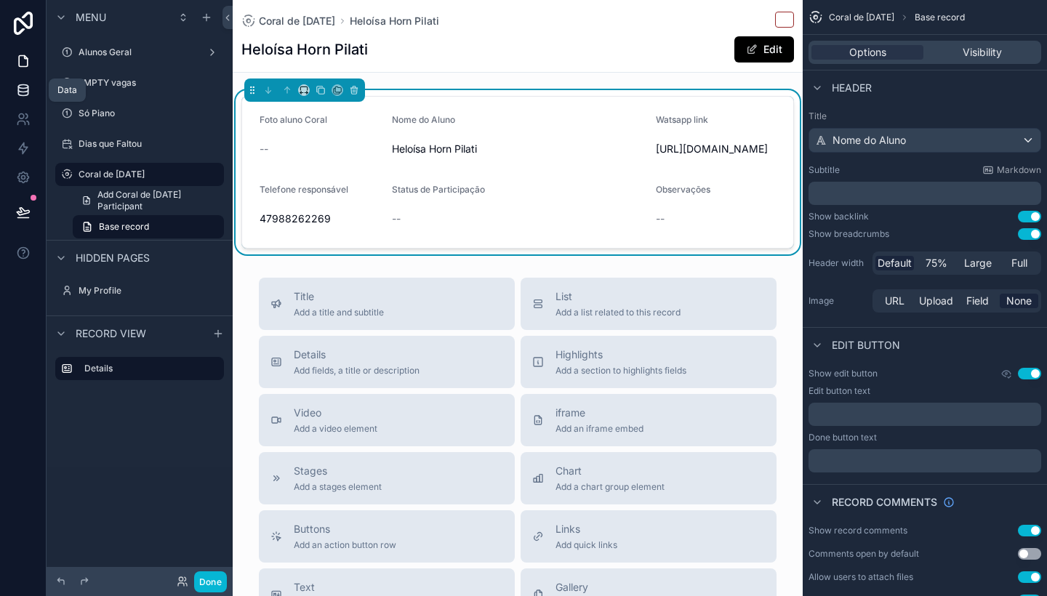
click at [31, 92] on link at bounding box center [23, 90] width 46 height 29
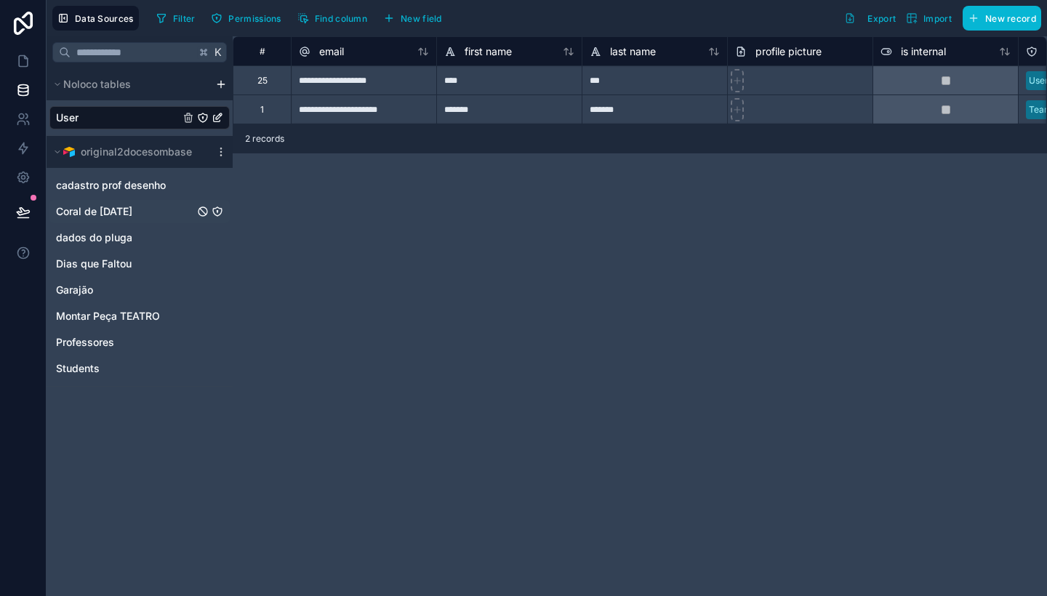
click at [107, 216] on span "Coral de [DATE]" at bounding box center [94, 211] width 76 height 15
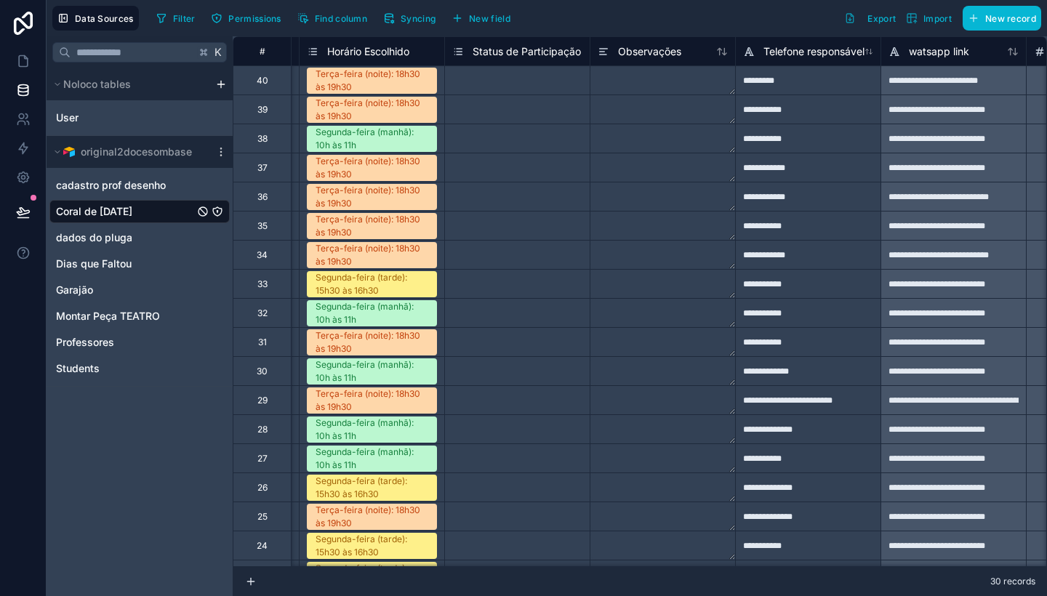
scroll to position [0, 141]
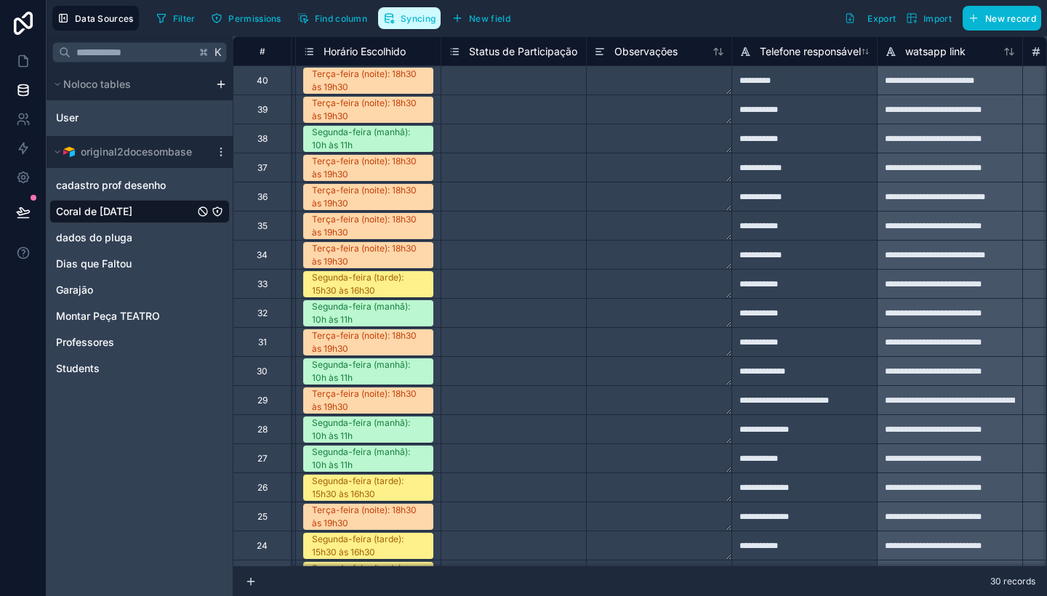
click at [417, 11] on button "Syncing" at bounding box center [409, 18] width 63 height 22
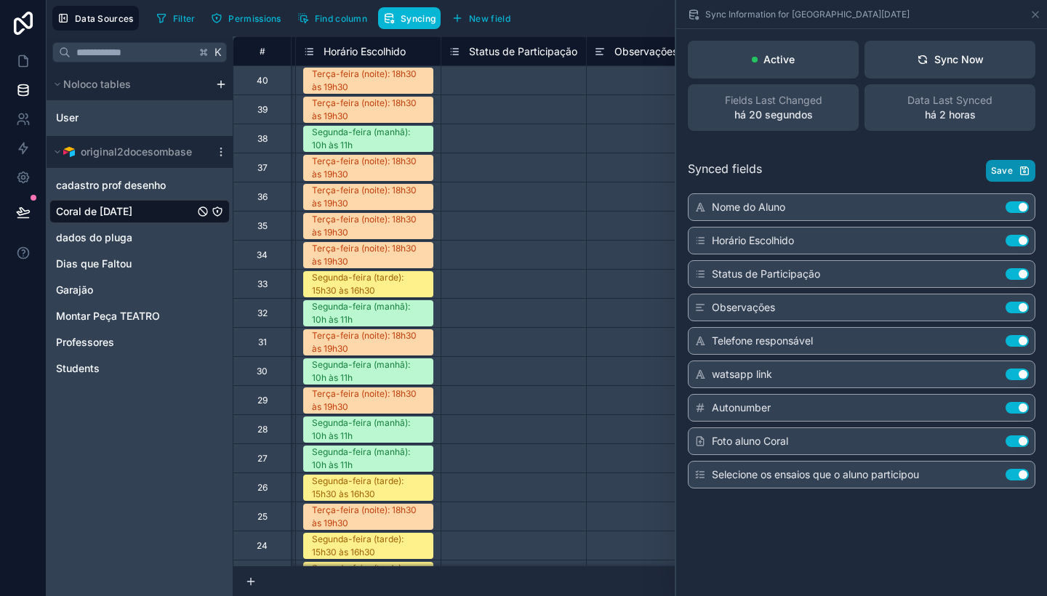
click at [1004, 171] on span "Save" at bounding box center [1002, 171] width 22 height 12
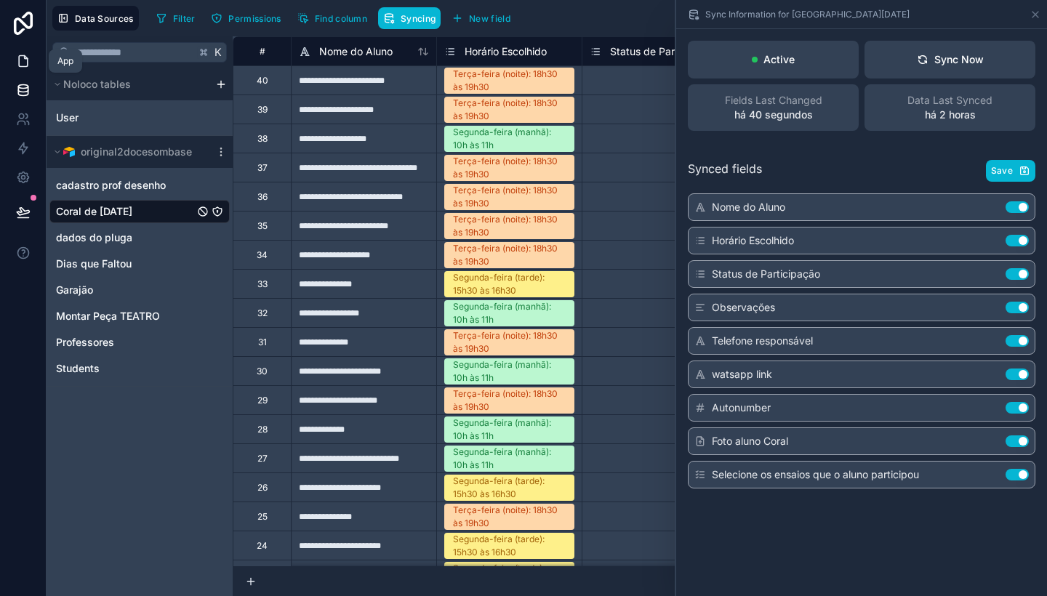
click at [20, 60] on icon at bounding box center [23, 61] width 15 height 15
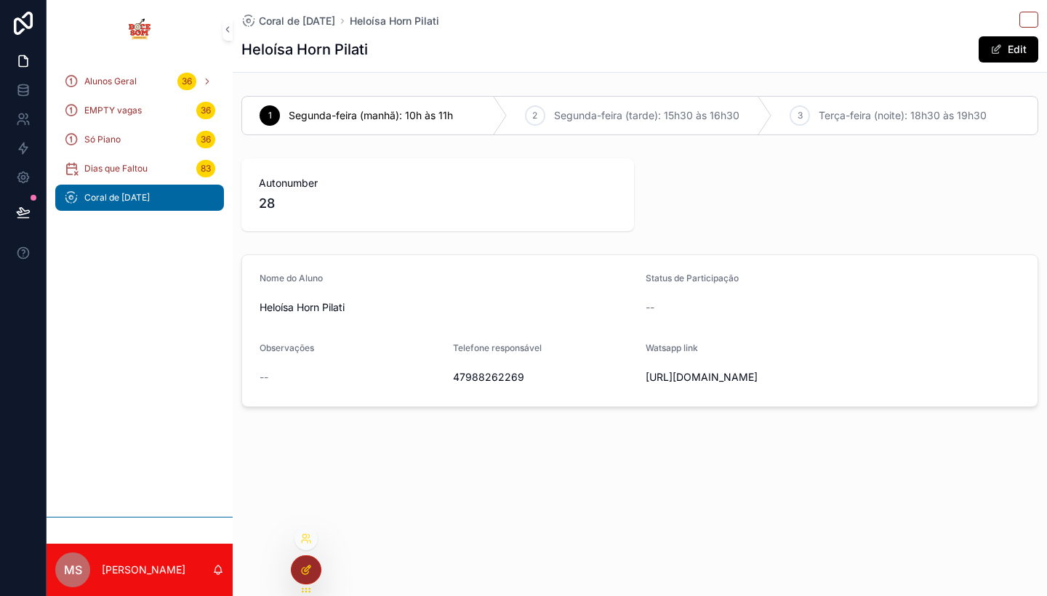
click at [300, 567] on icon at bounding box center [306, 570] width 12 height 12
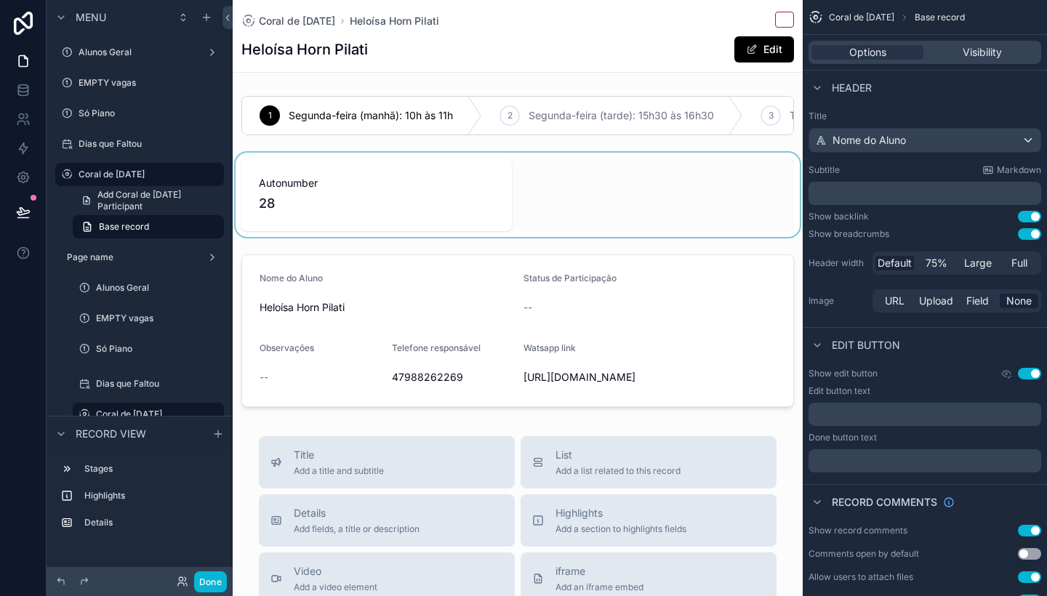
click at [480, 212] on div "scrollable content" at bounding box center [518, 195] width 570 height 84
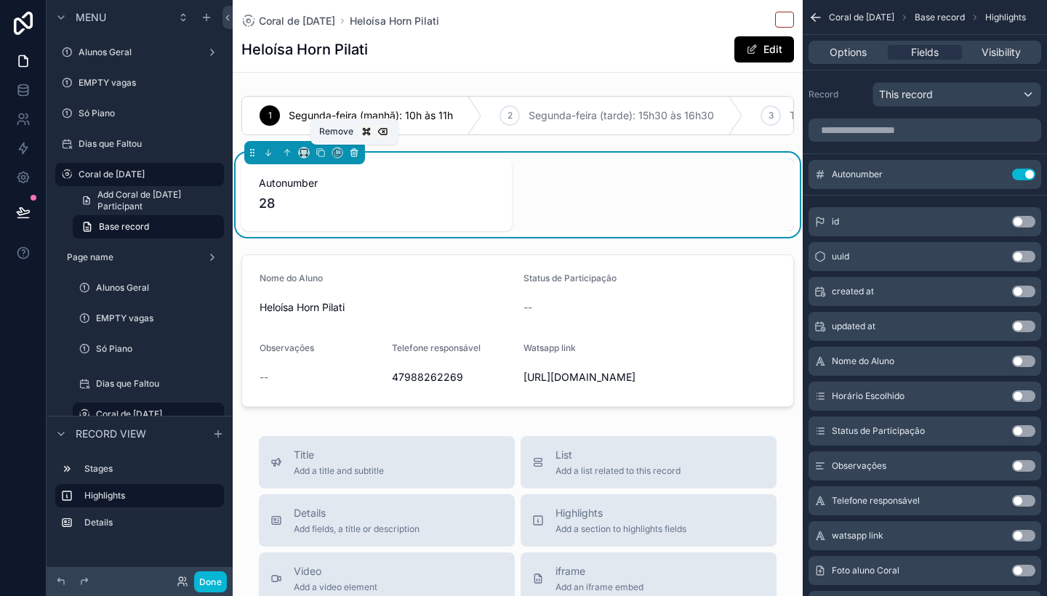
click at [356, 150] on icon "scrollable content" at bounding box center [353, 150] width 7 height 0
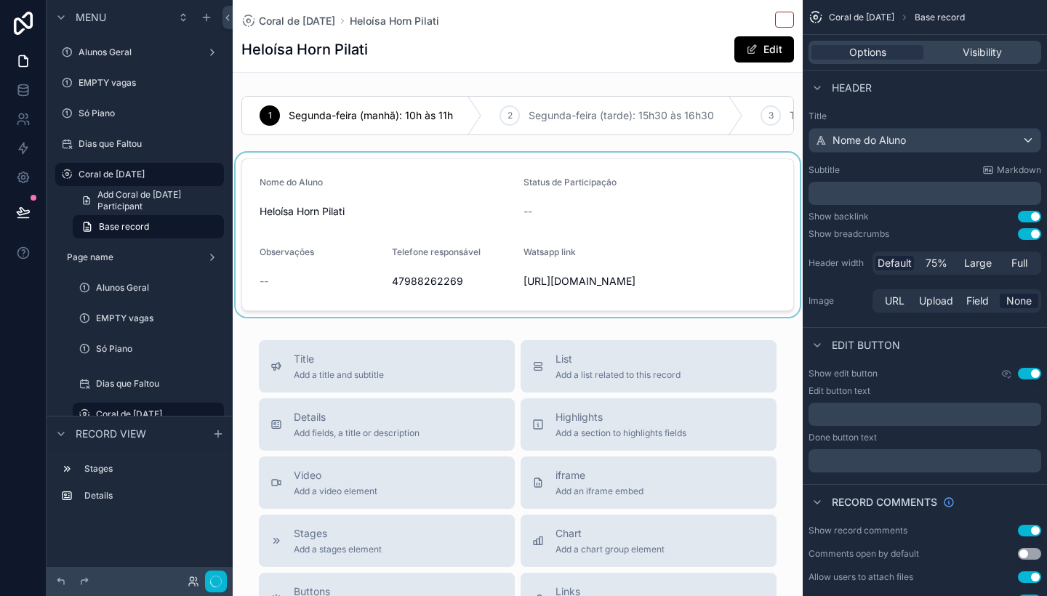
click at [407, 220] on div "scrollable content" at bounding box center [518, 235] width 570 height 164
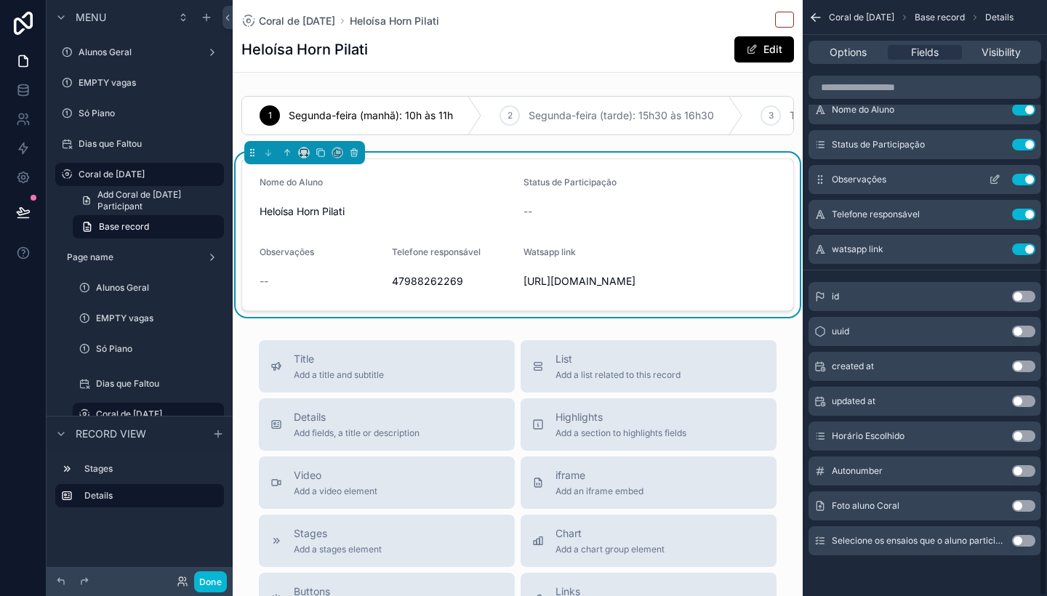
scroll to position [65, 0]
click at [1024, 542] on button "Use setting" at bounding box center [1023, 541] width 23 height 12
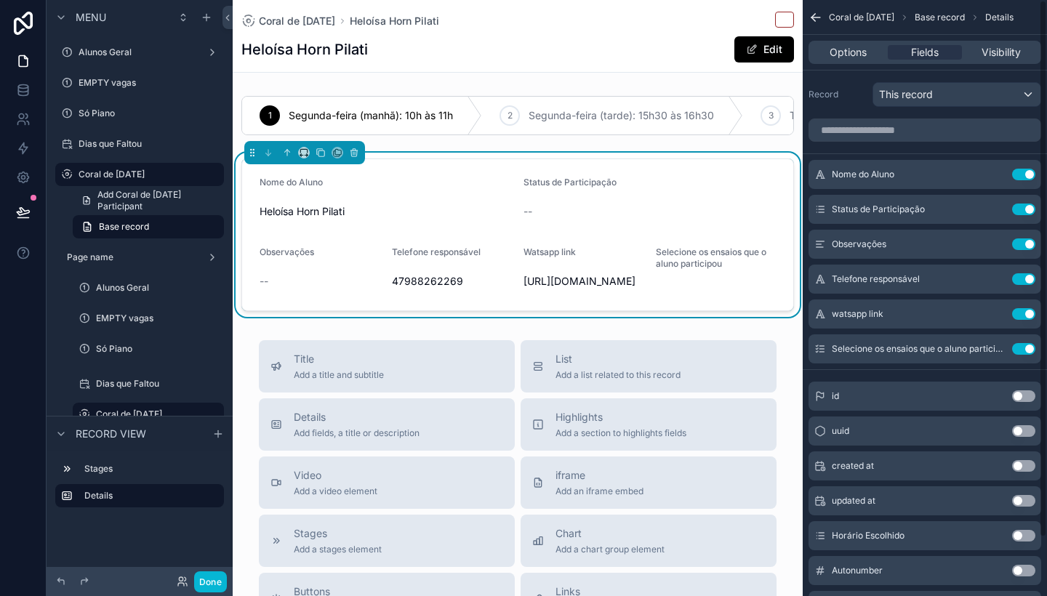
scroll to position [0, 0]
click at [995, 348] on icon "scrollable content" at bounding box center [995, 349] width 12 height 12
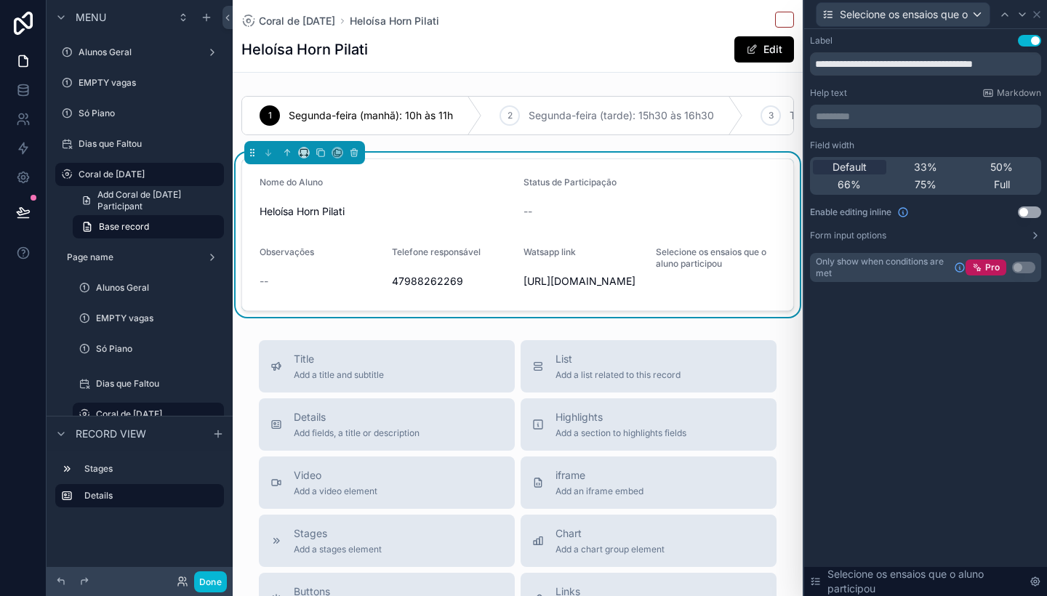
click at [1028, 209] on button "Use setting" at bounding box center [1029, 212] width 23 height 12
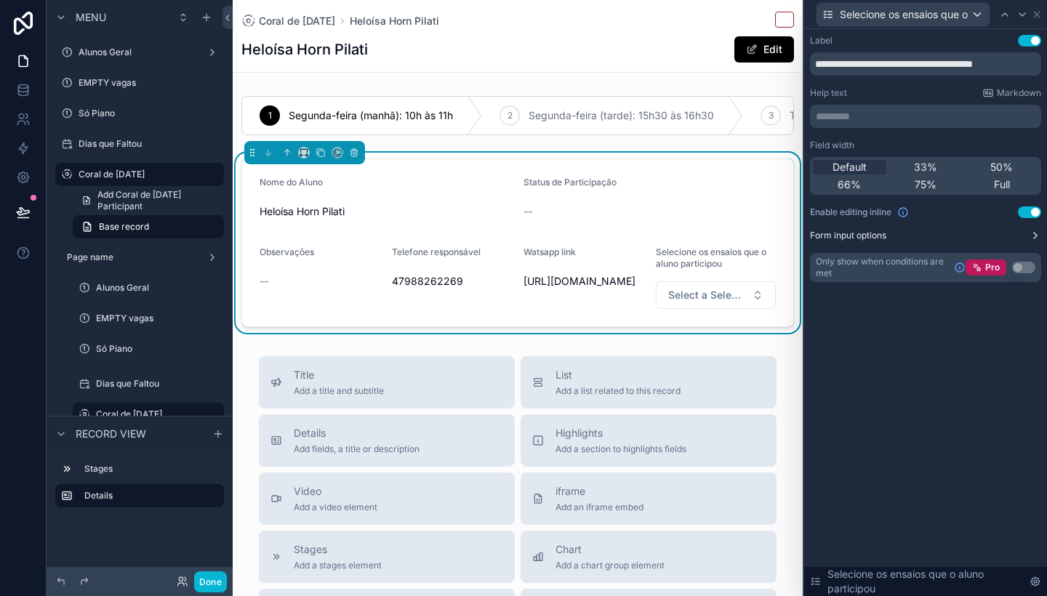
click at [1032, 233] on icon at bounding box center [1036, 236] width 12 height 12
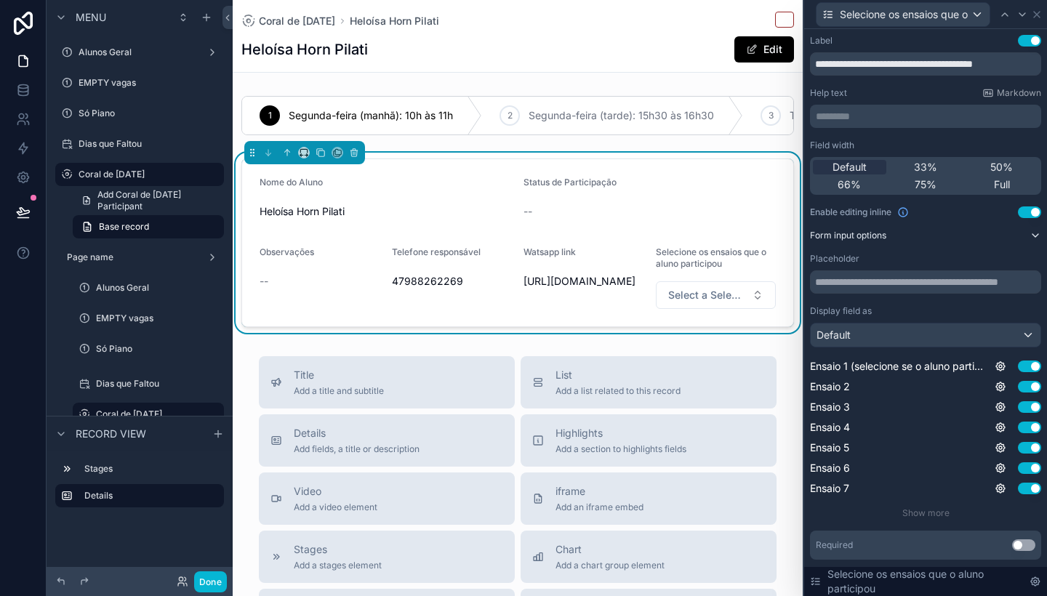
click at [975, 336] on div "Default" at bounding box center [926, 335] width 230 height 23
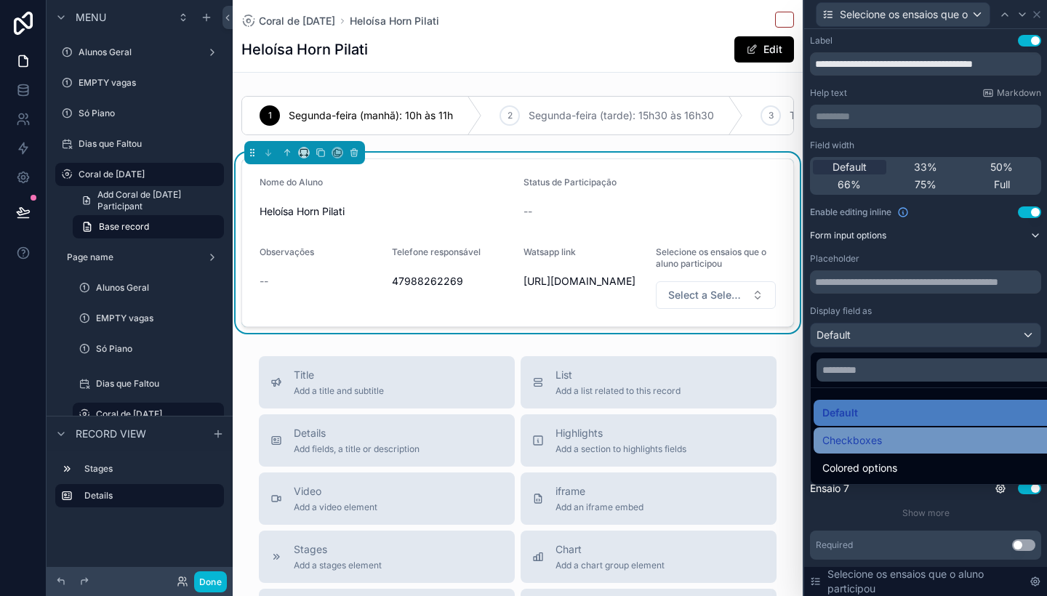
click at [905, 438] on div "Checkboxes" at bounding box center [942, 440] width 240 height 17
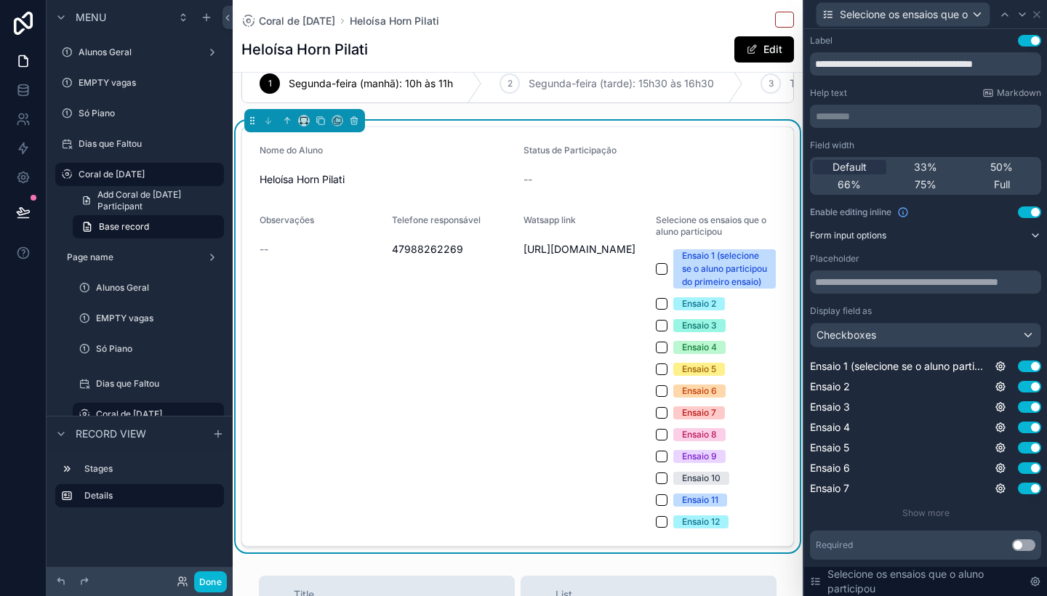
scroll to position [29, 0]
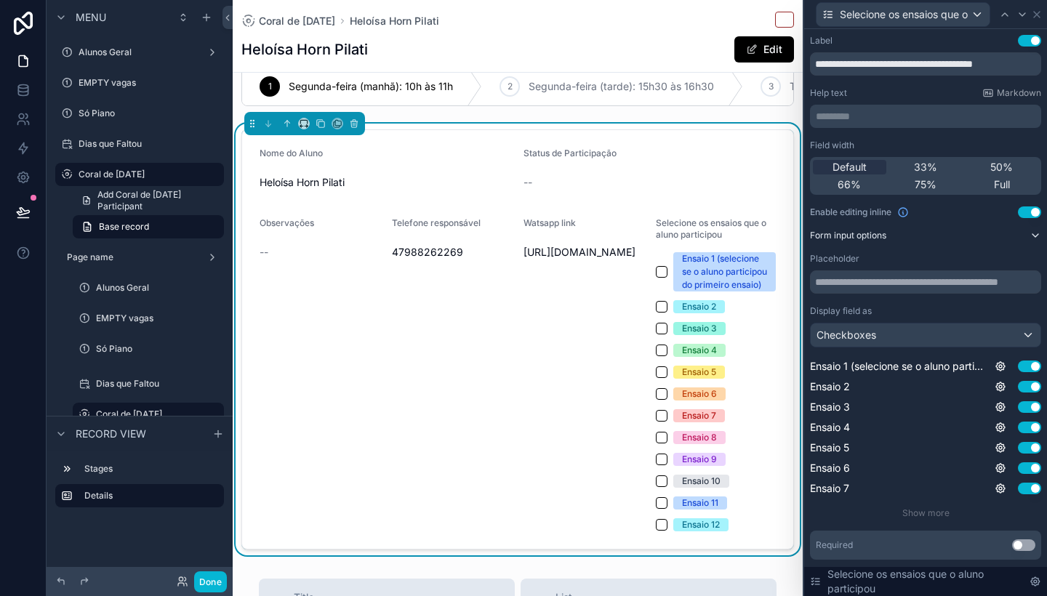
click at [734, 313] on div "Ensaio 2" at bounding box center [716, 306] width 121 height 13
click at [534, 377] on div "Watsapp link https://wa.me/5547988262269" at bounding box center [583, 374] width 121 height 314
click at [1037, 14] on icon at bounding box center [1037, 15] width 12 height 12
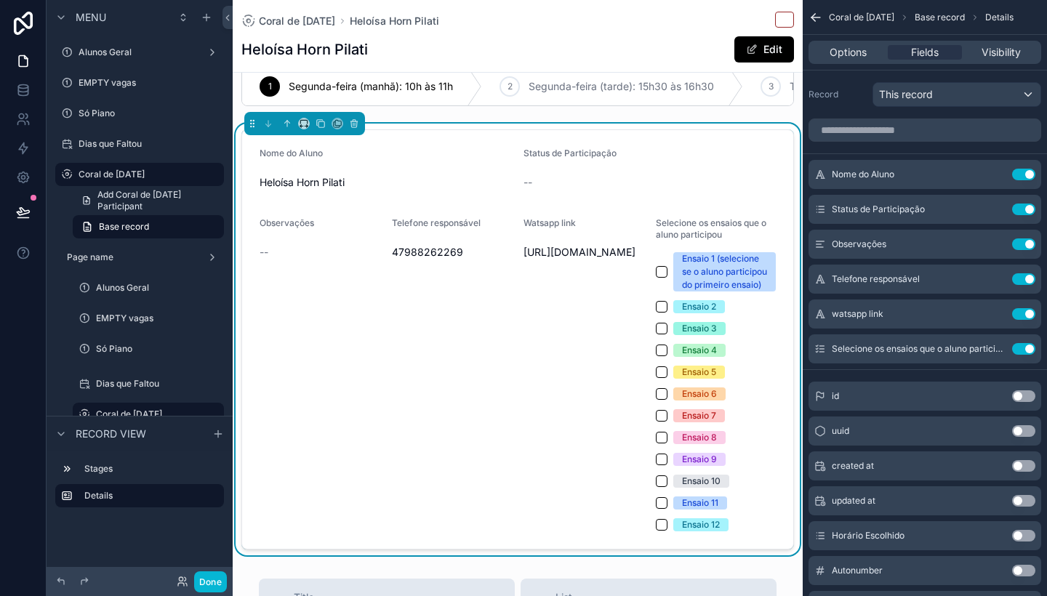
click at [502, 417] on div "Telefone responsável 47988262269" at bounding box center [452, 374] width 121 height 314
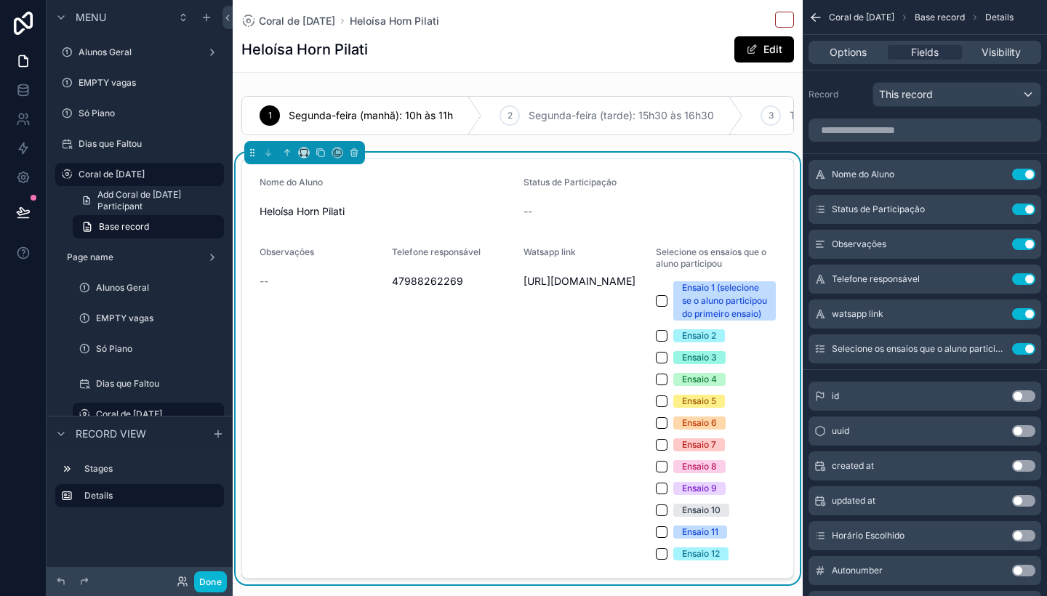
scroll to position [0, 0]
click at [353, 108] on div "scrollable content" at bounding box center [518, 115] width 570 height 51
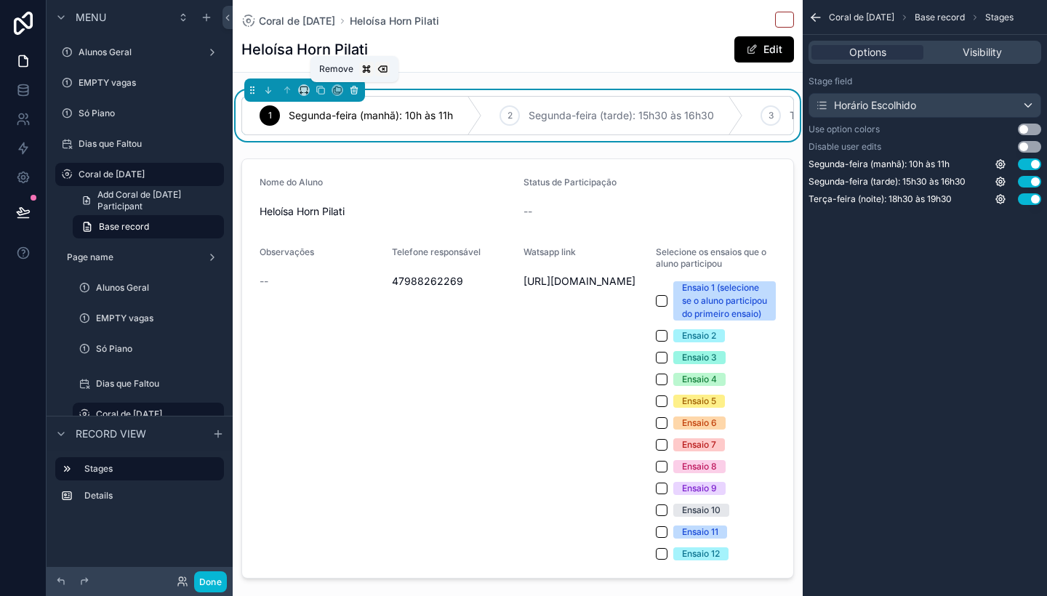
click at [356, 87] on icon "scrollable content" at bounding box center [354, 90] width 10 height 10
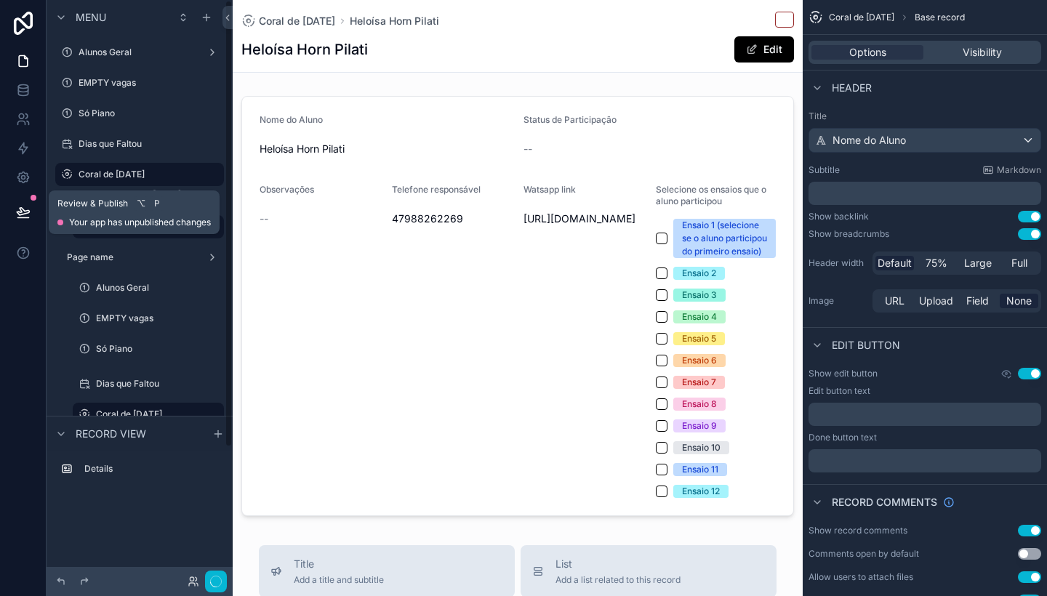
click at [23, 211] on icon at bounding box center [23, 211] width 12 height 7
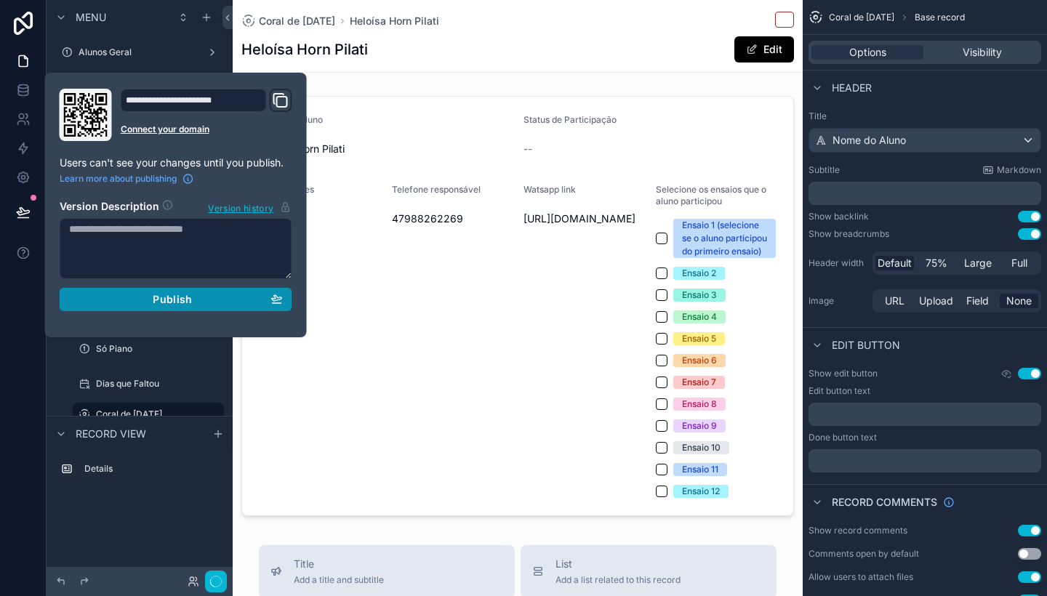
click at [161, 300] on span "Publish" at bounding box center [172, 299] width 39 height 13
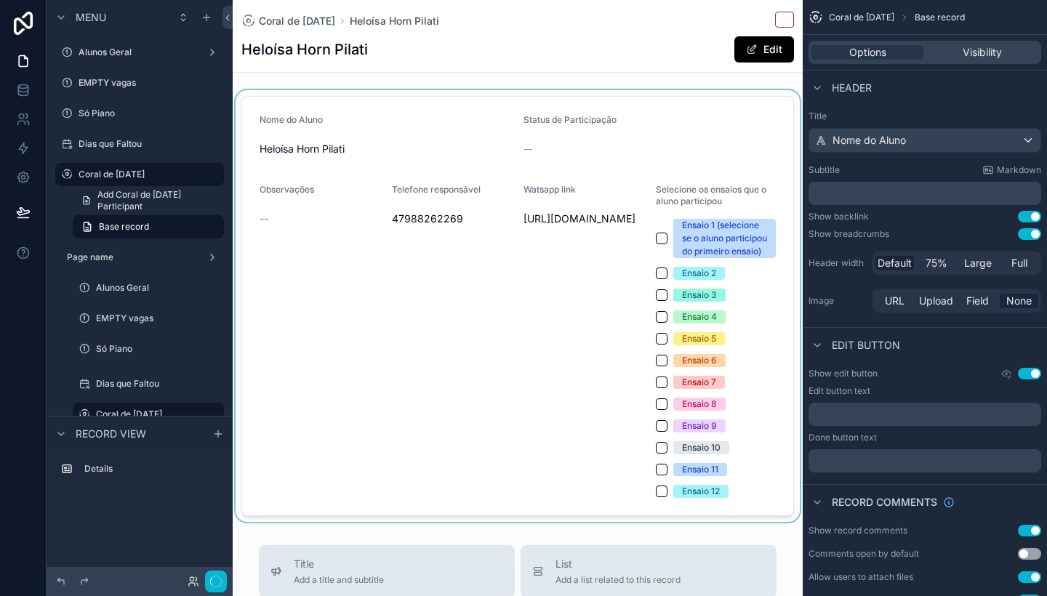
click at [517, 265] on div "scrollable content" at bounding box center [518, 306] width 570 height 432
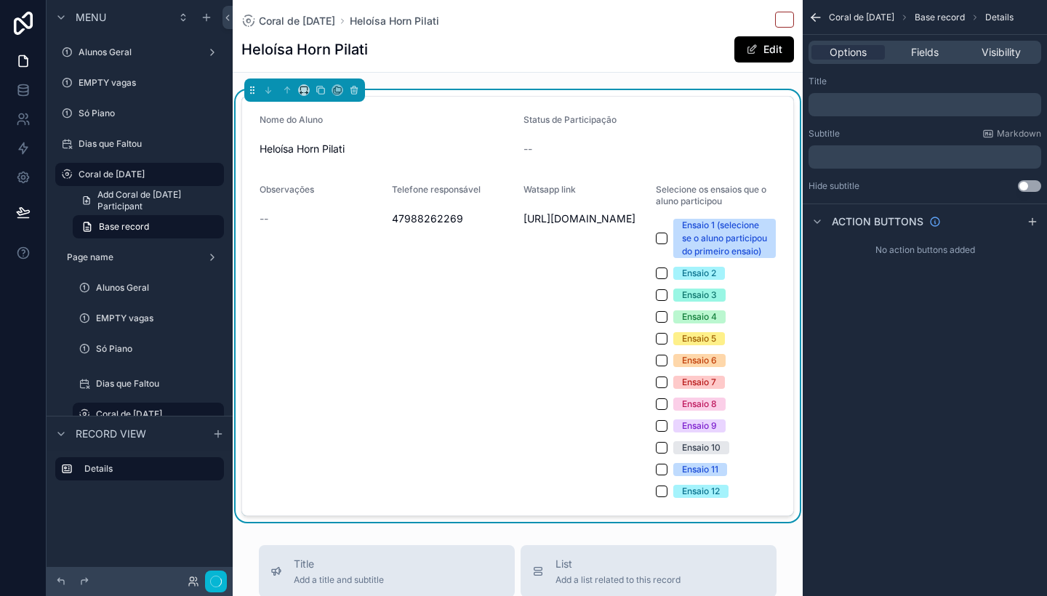
drag, startPoint x: 588, startPoint y: 140, endPoint x: 553, endPoint y: 329, distance: 192.4
click at [553, 329] on form "Nome do Aluno Heloísa Horn Pilati Status de Participação -- Observações -- Tele…" at bounding box center [517, 306] width 551 height 419
click at [553, 329] on div "Watsapp link https://wa.me/5547988262269" at bounding box center [583, 341] width 121 height 314
click at [672, 241] on div "Ensaio 1 (selecione se o aluno participou do primeiro ensaio)" at bounding box center [716, 238] width 121 height 39
click at [758, 53] on button "Edit" at bounding box center [764, 49] width 60 height 26
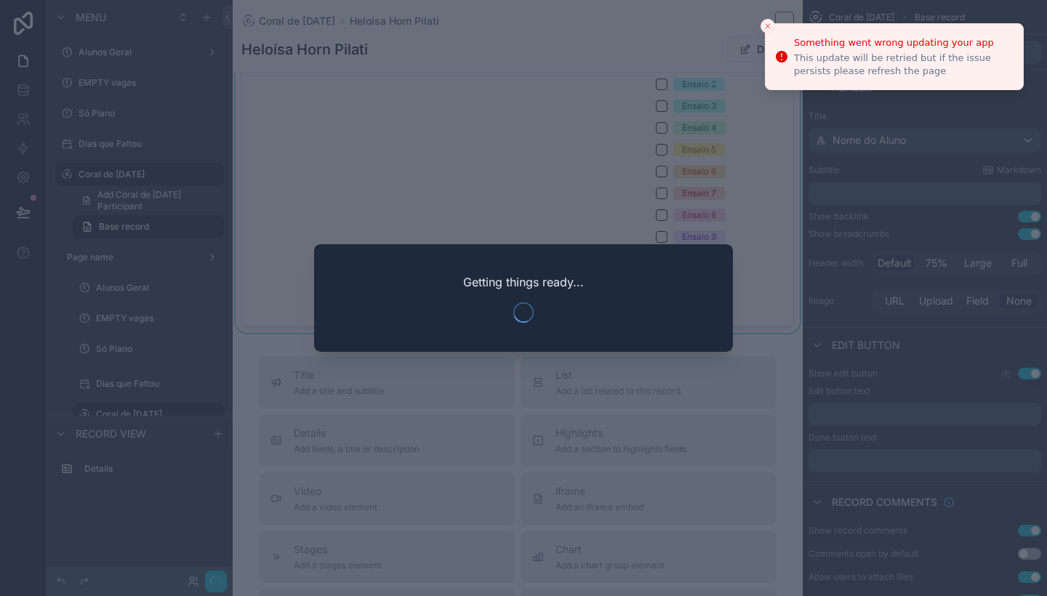
scroll to position [210, 0]
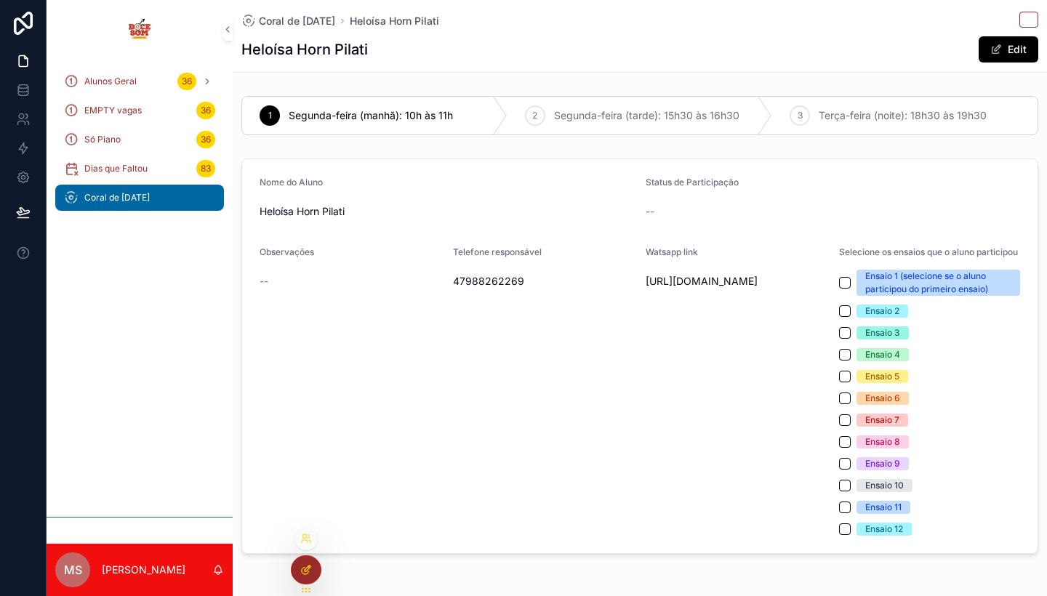
click at [310, 577] on div at bounding box center [306, 570] width 29 height 28
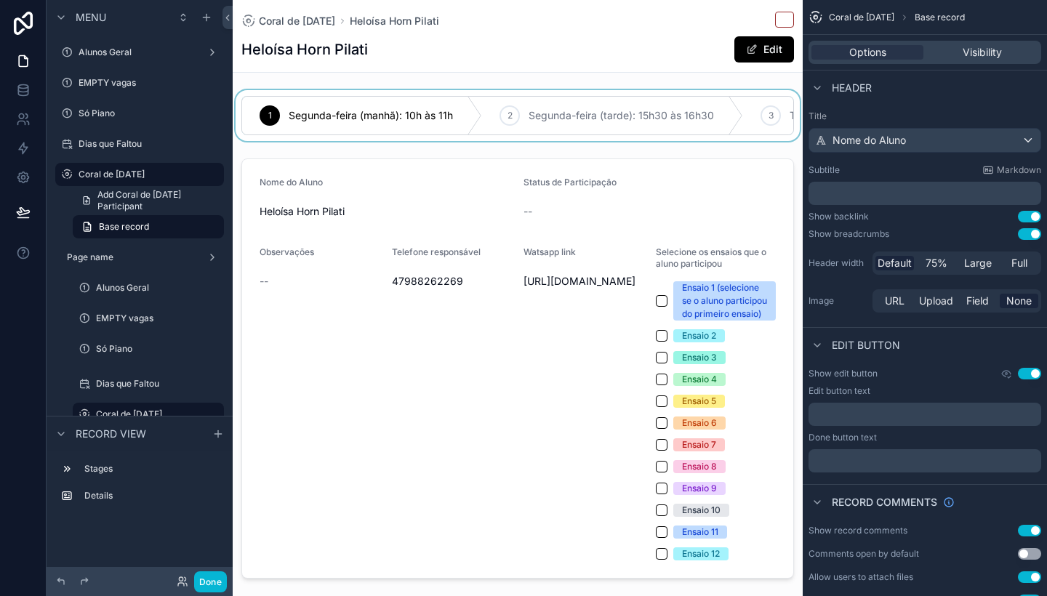
click at [527, 111] on div "scrollable content" at bounding box center [518, 115] width 570 height 51
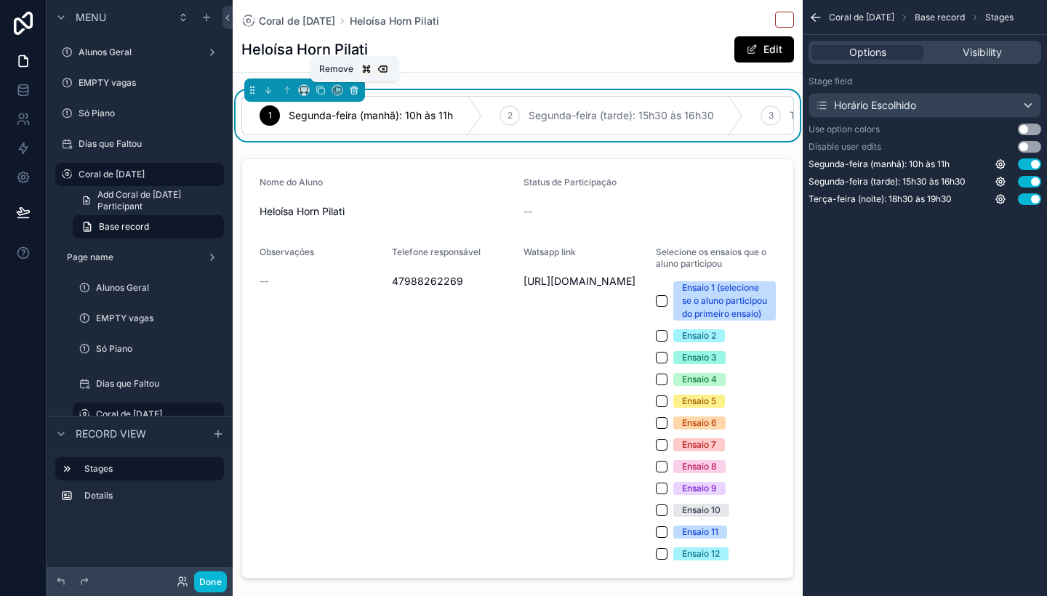
click at [353, 91] on icon "scrollable content" at bounding box center [353, 90] width 0 height 3
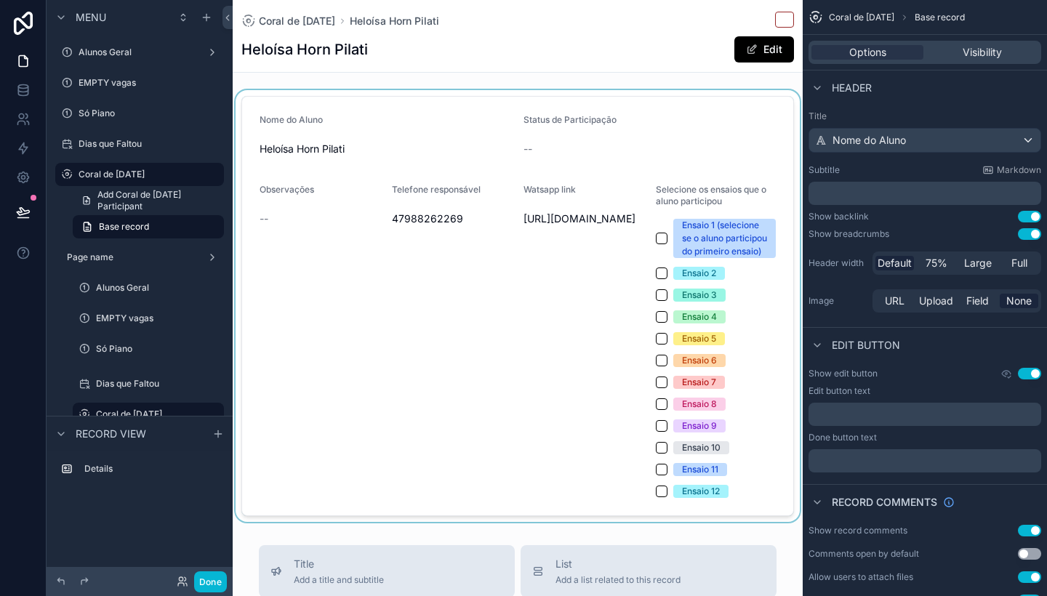
click at [577, 219] on div "scrollable content" at bounding box center [518, 306] width 570 height 432
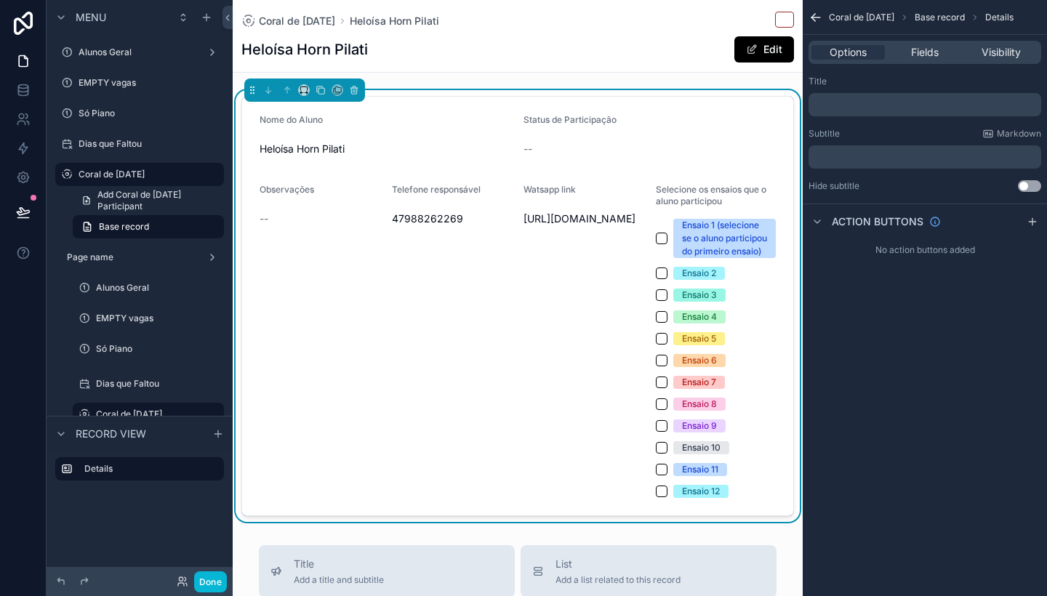
click at [815, 18] on icon "scrollable content" at bounding box center [815, 17] width 15 height 15
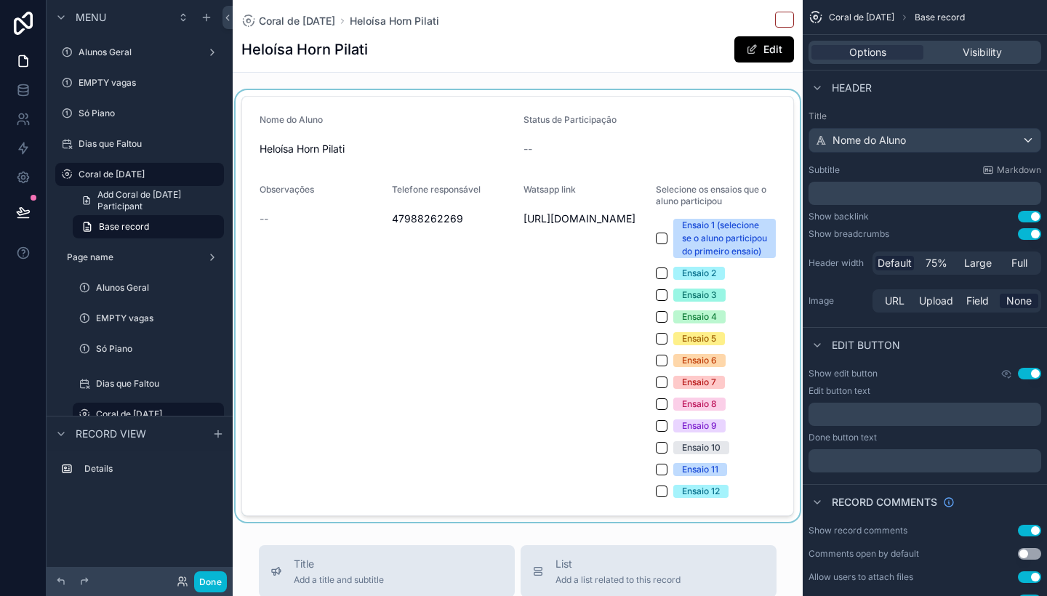
click at [538, 210] on div "scrollable content" at bounding box center [518, 306] width 570 height 432
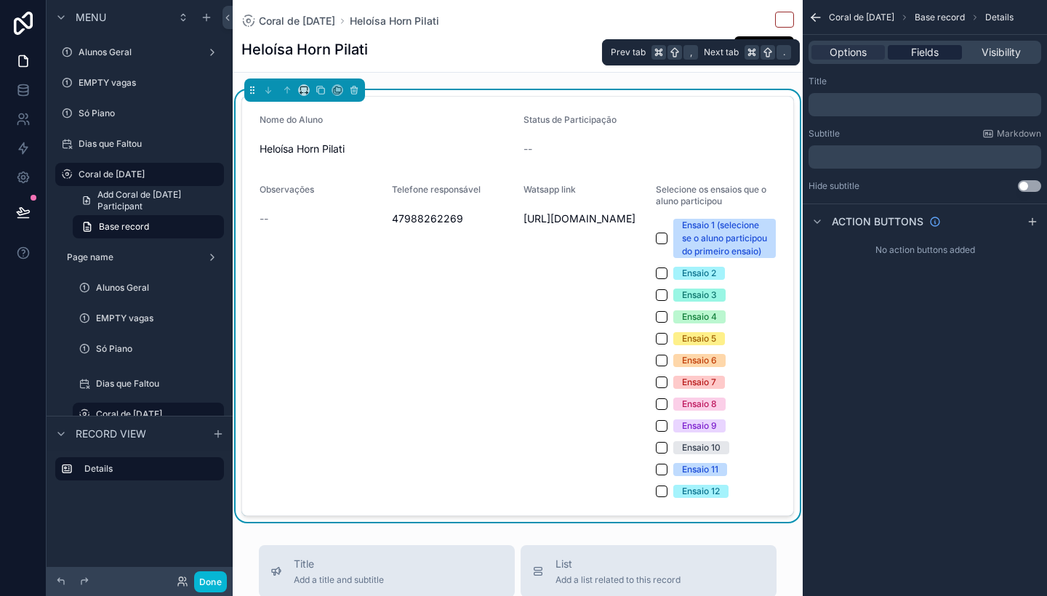
click at [928, 52] on span "Fields" at bounding box center [925, 52] width 28 height 15
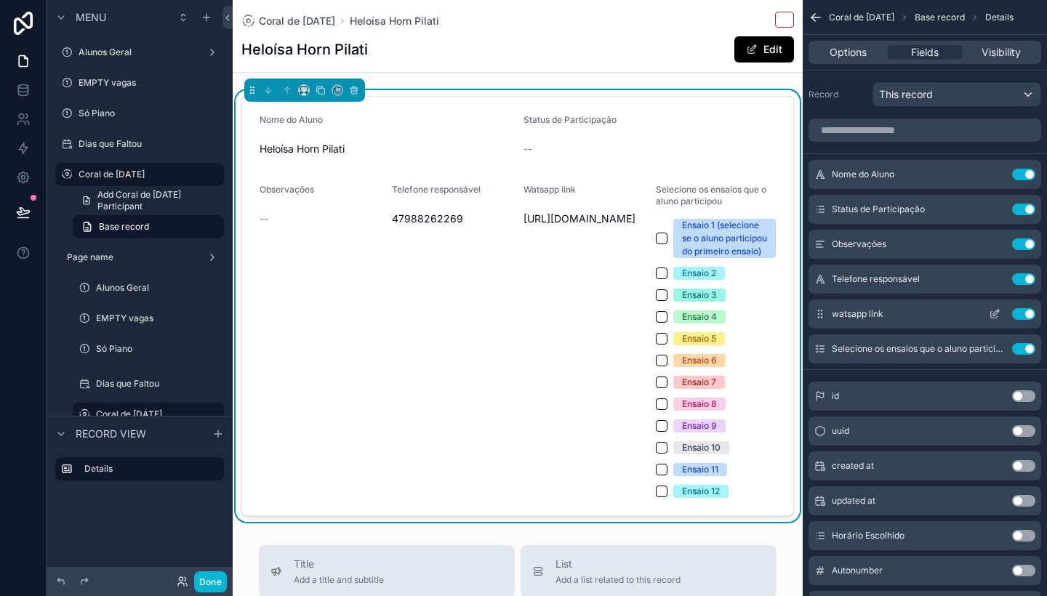
click at [994, 312] on icon "scrollable content" at bounding box center [995, 314] width 12 height 12
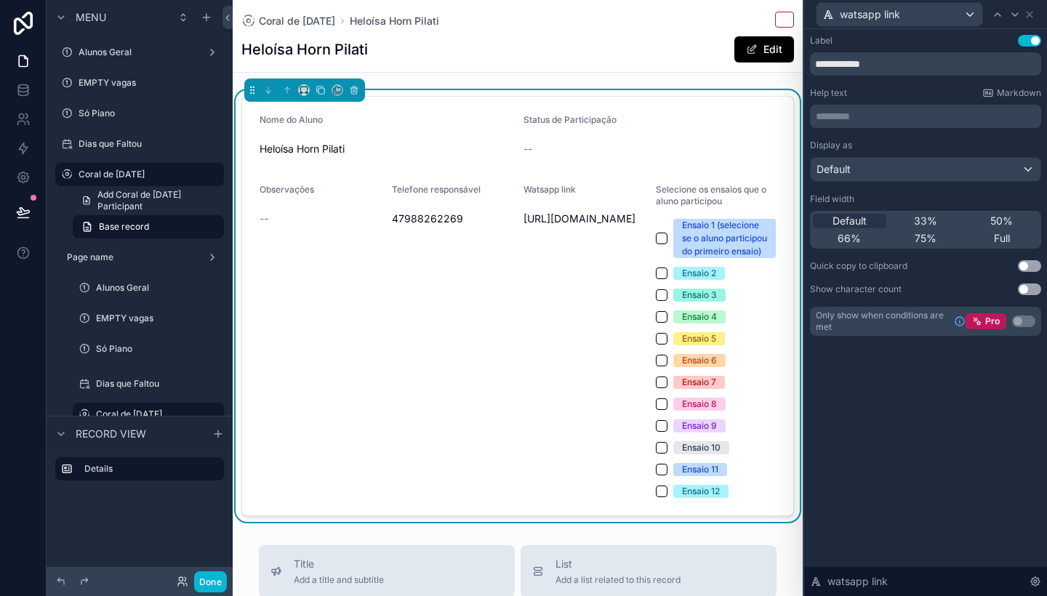
click at [988, 173] on div "Default" at bounding box center [926, 169] width 230 height 23
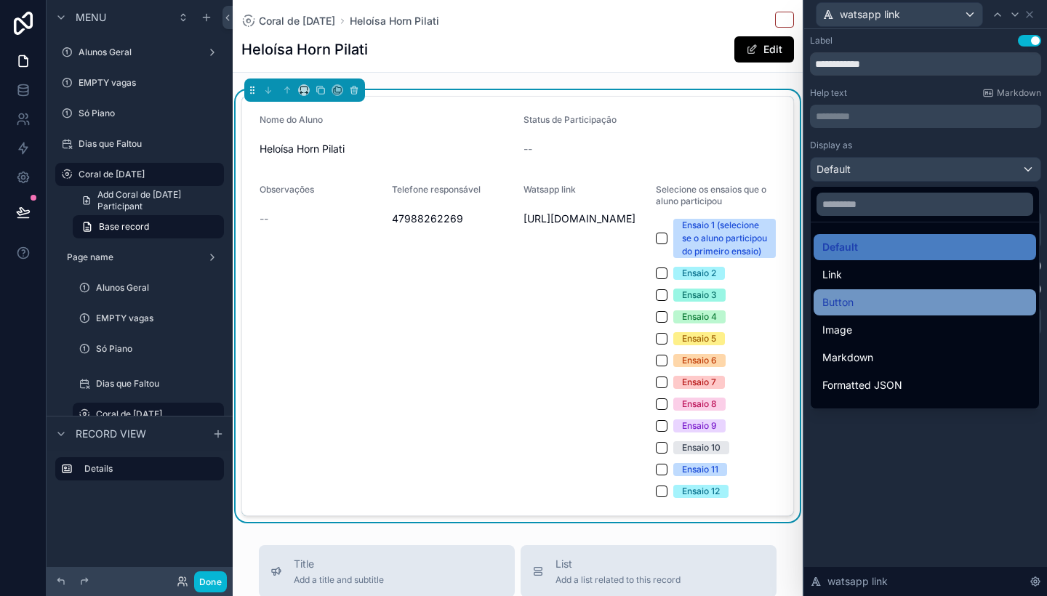
click at [872, 297] on div "Button" at bounding box center [924, 302] width 205 height 17
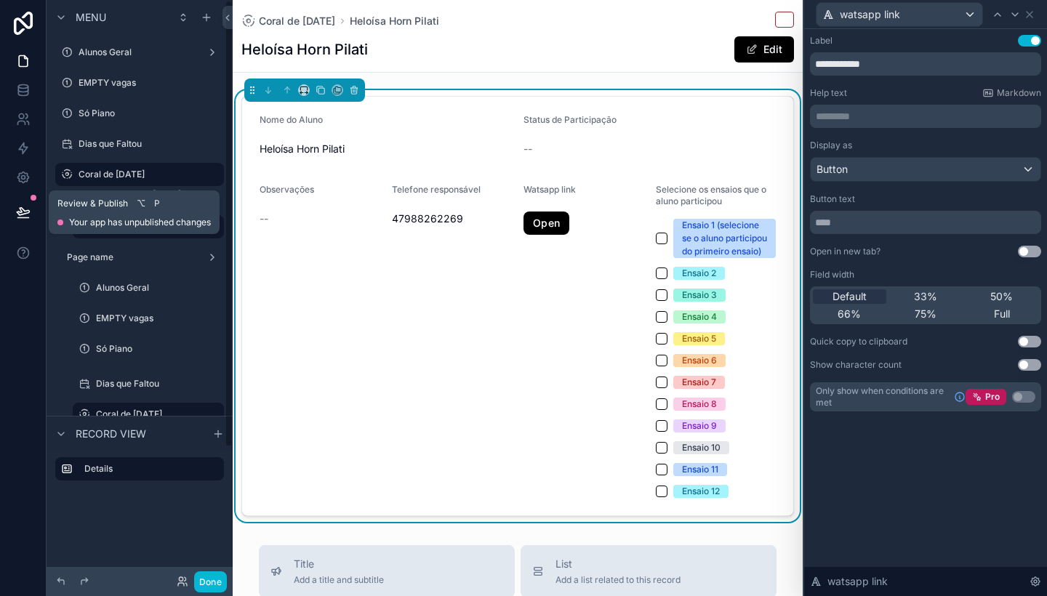
click at [28, 210] on icon at bounding box center [23, 211] width 12 height 7
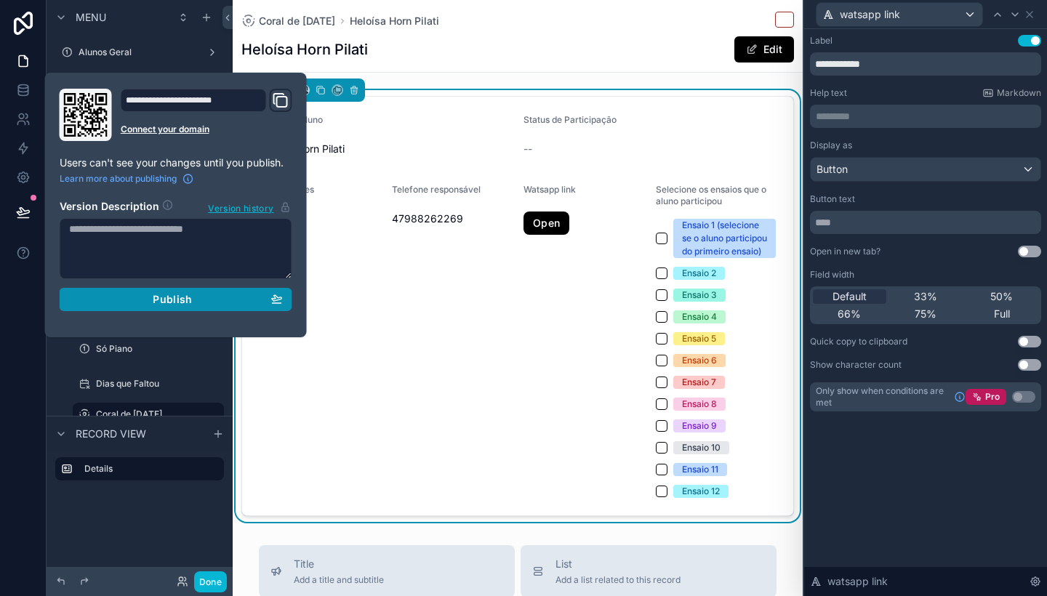
click at [124, 301] on div "Publish" at bounding box center [176, 299] width 214 height 13
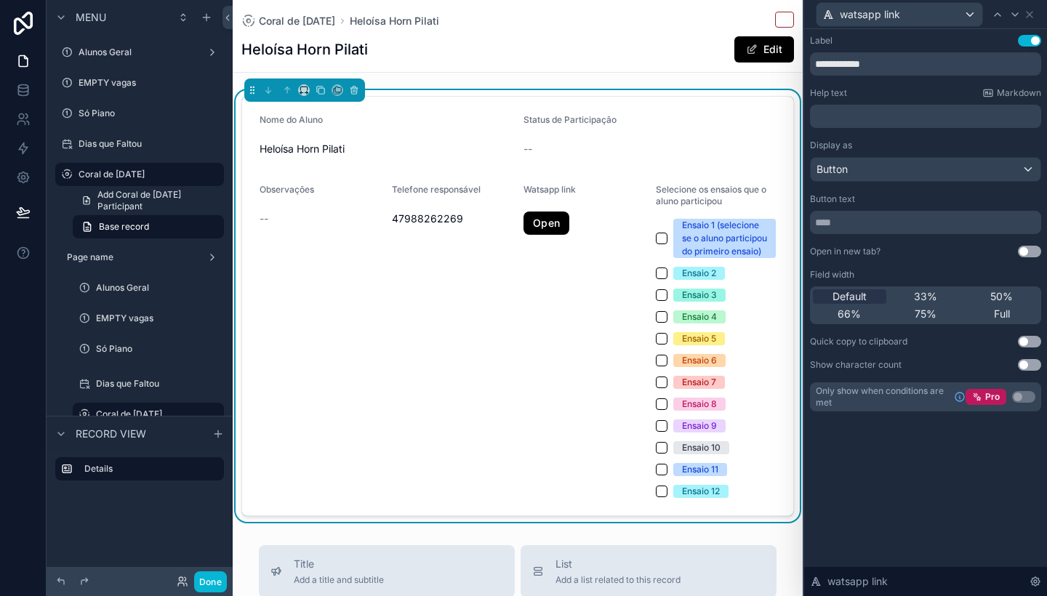
click at [358, 370] on div "Observações --" at bounding box center [320, 341] width 121 height 314
click at [547, 205] on div "Watsapp link Open" at bounding box center [583, 341] width 121 height 314
click at [958, 116] on p "********* ﻿" at bounding box center [927, 116] width 222 height 15
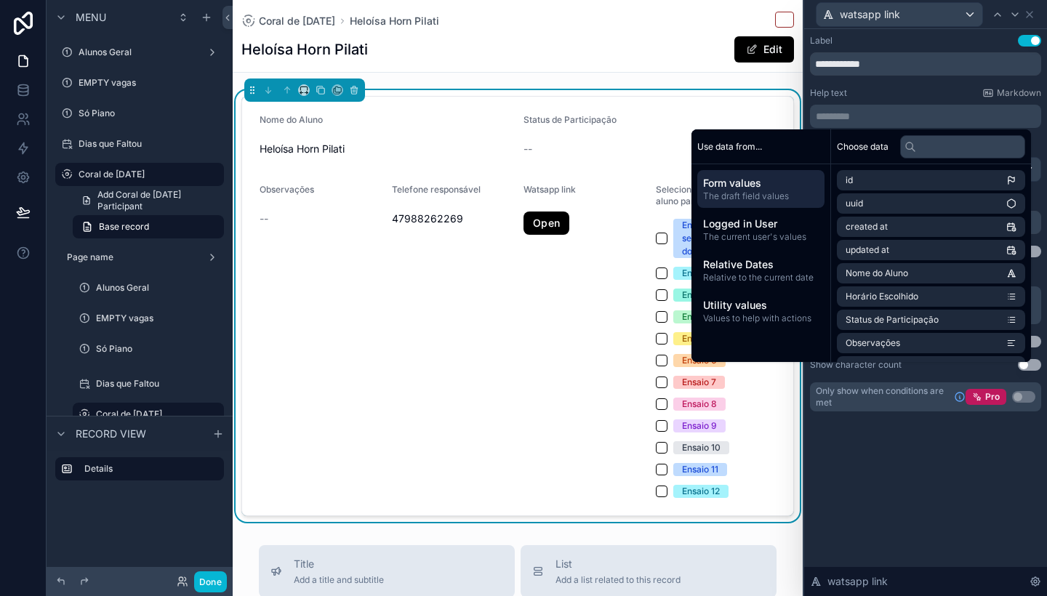
click at [958, 116] on p "********* ﻿" at bounding box center [927, 116] width 222 height 15
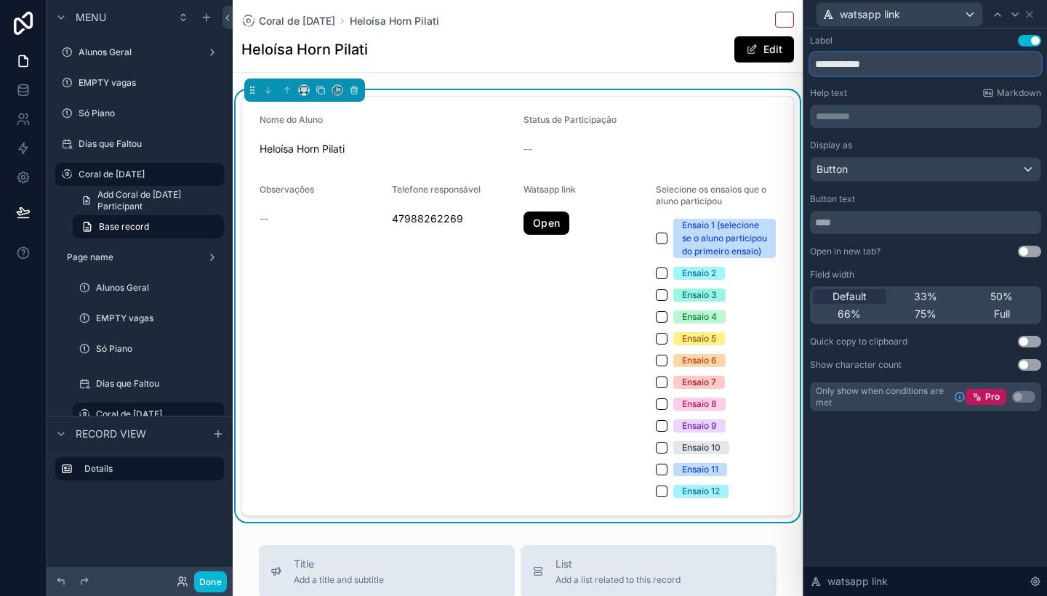
click at [954, 68] on input "**********" at bounding box center [925, 63] width 231 height 23
click at [987, 63] on input "**********" at bounding box center [925, 63] width 231 height 23
drag, startPoint x: 1029, startPoint y: 63, endPoint x: 977, endPoint y: 63, distance: 51.6
click at [977, 63] on input "**********" at bounding box center [925, 63] width 231 height 23
type input "**********"
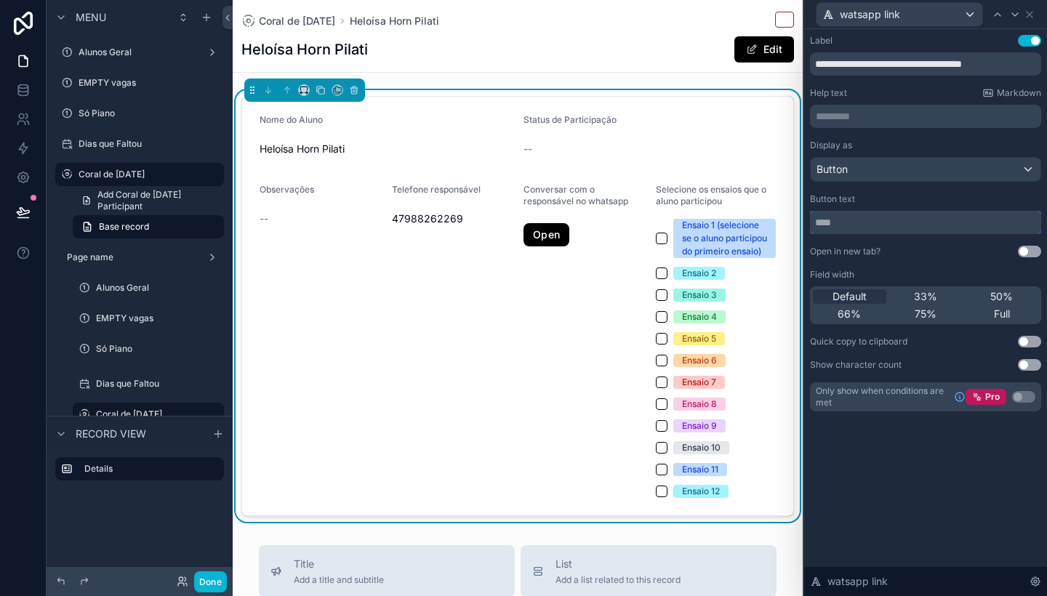
click at [896, 217] on input "text" at bounding box center [925, 222] width 231 height 23
paste input "*********"
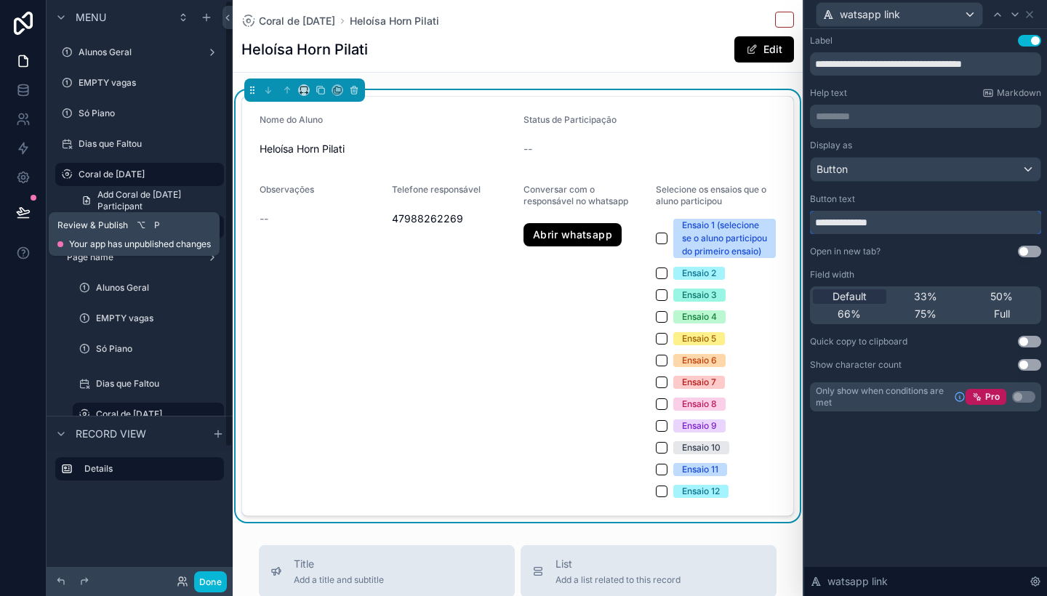
type input "**********"
click at [21, 208] on icon at bounding box center [23, 211] width 12 height 7
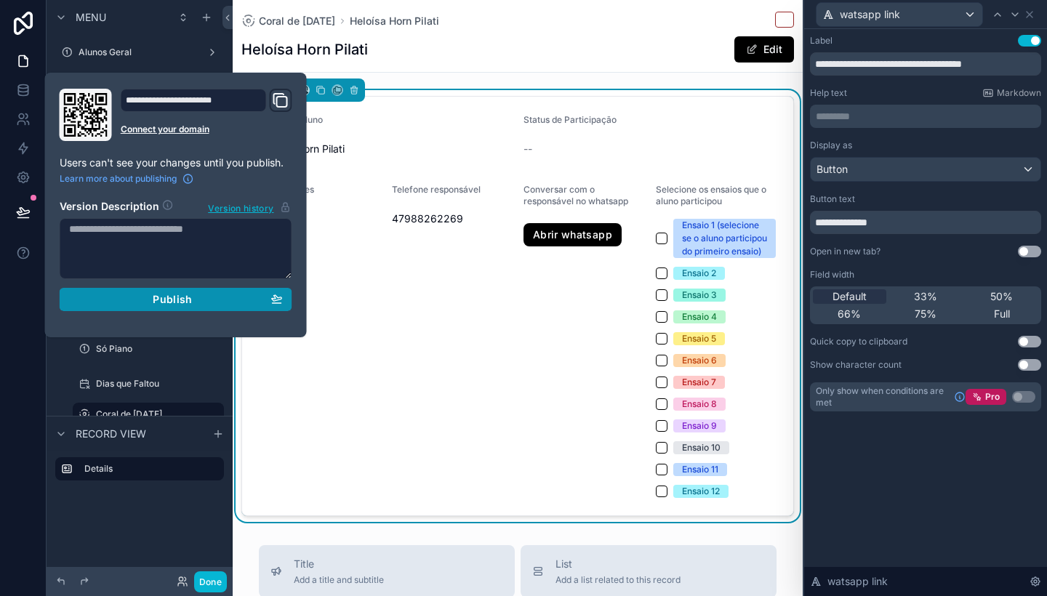
click at [134, 297] on div "Publish" at bounding box center [176, 299] width 214 height 13
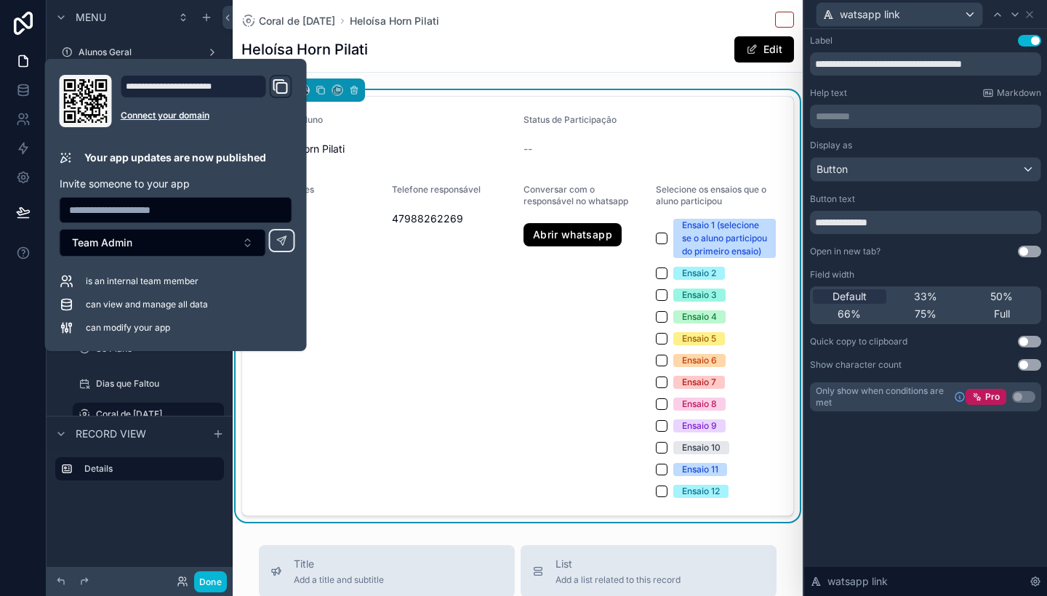
click at [367, 132] on div "Nome do [PERSON_NAME] Pilati" at bounding box center [386, 137] width 252 height 47
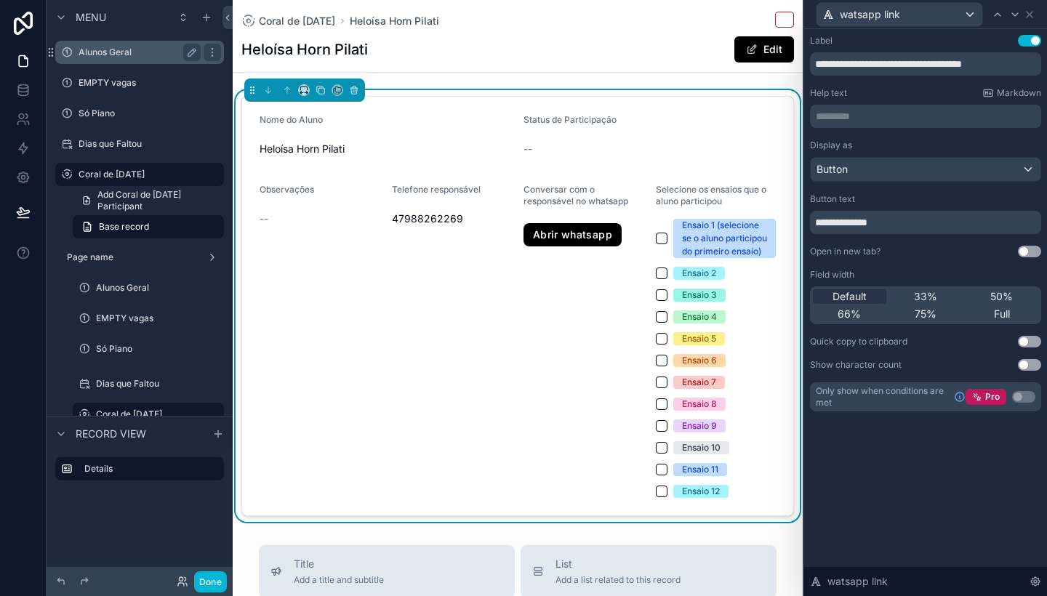
click at [137, 59] on div "Alunos Geral" at bounding box center [140, 52] width 122 height 17
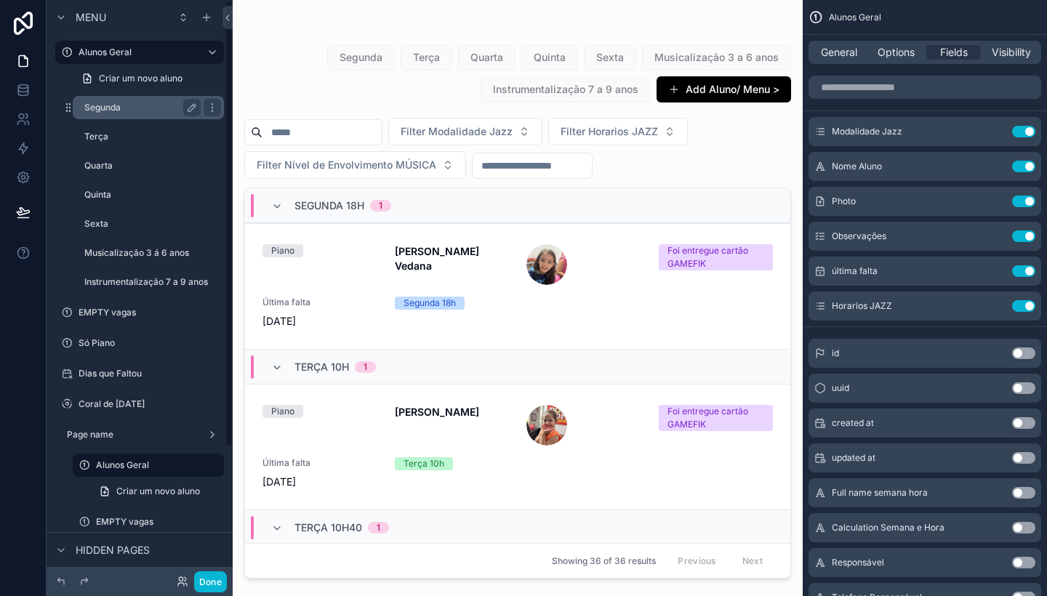
click at [136, 111] on label "Segunda" at bounding box center [139, 108] width 111 height 12
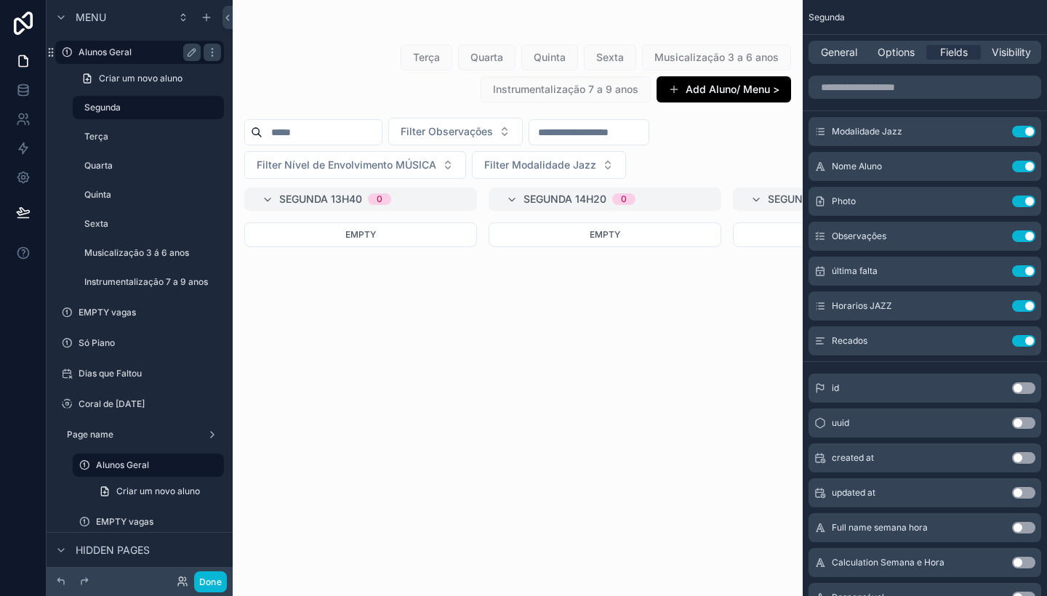
click at [143, 46] on div "Alunos Geral" at bounding box center [140, 52] width 122 height 17
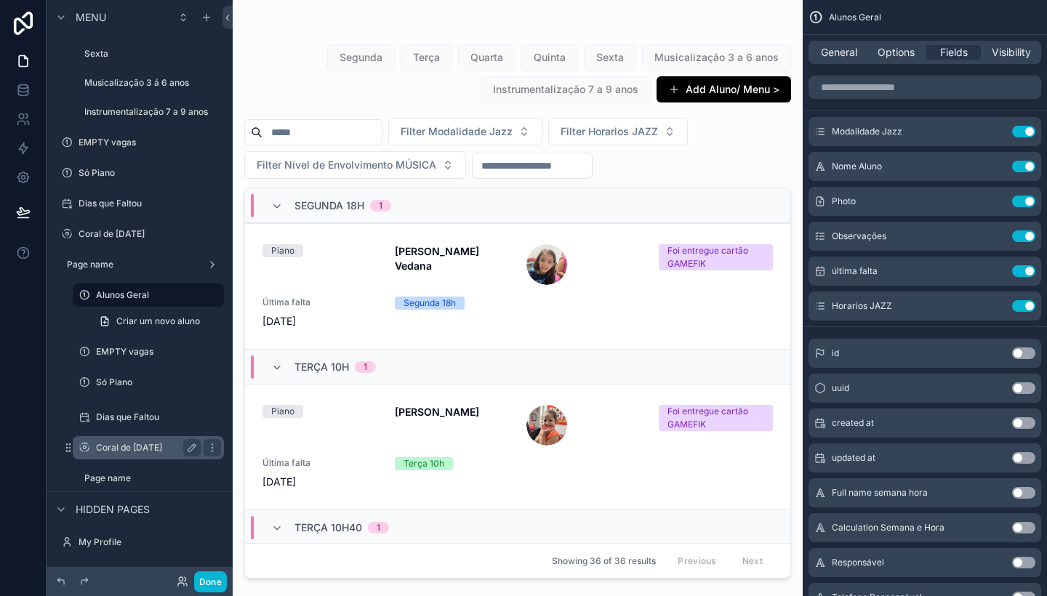
click at [145, 452] on label "Coral de [DATE]" at bounding box center [145, 448] width 99 height 12
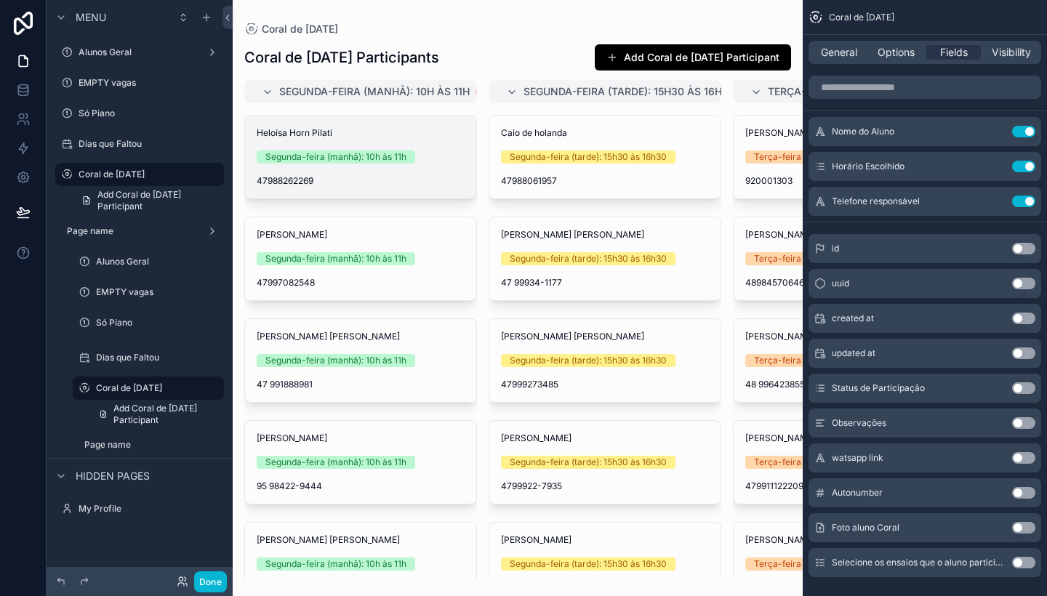
click at [451, 175] on span "47988262269" at bounding box center [361, 181] width 208 height 12
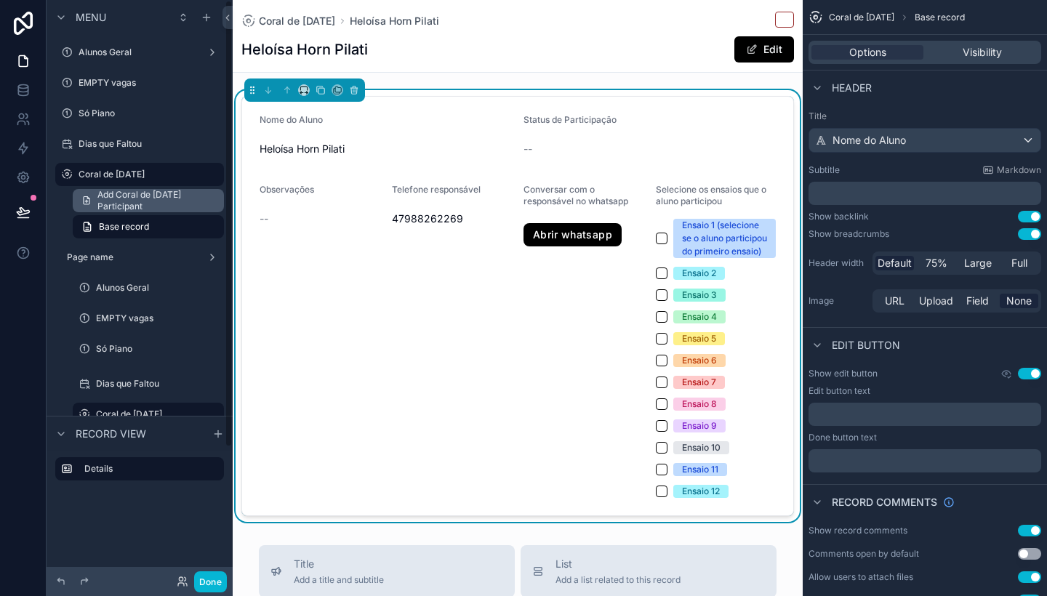
click at [151, 196] on span "Add Coral de [DATE] Participant" at bounding box center [156, 200] width 118 height 23
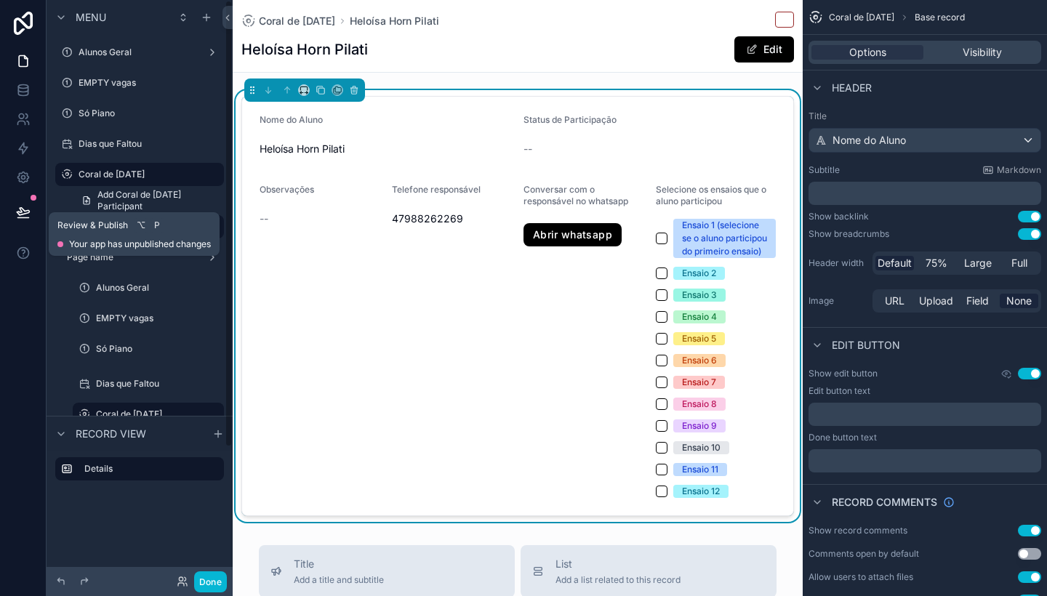
click at [20, 212] on icon at bounding box center [23, 212] width 15 height 15
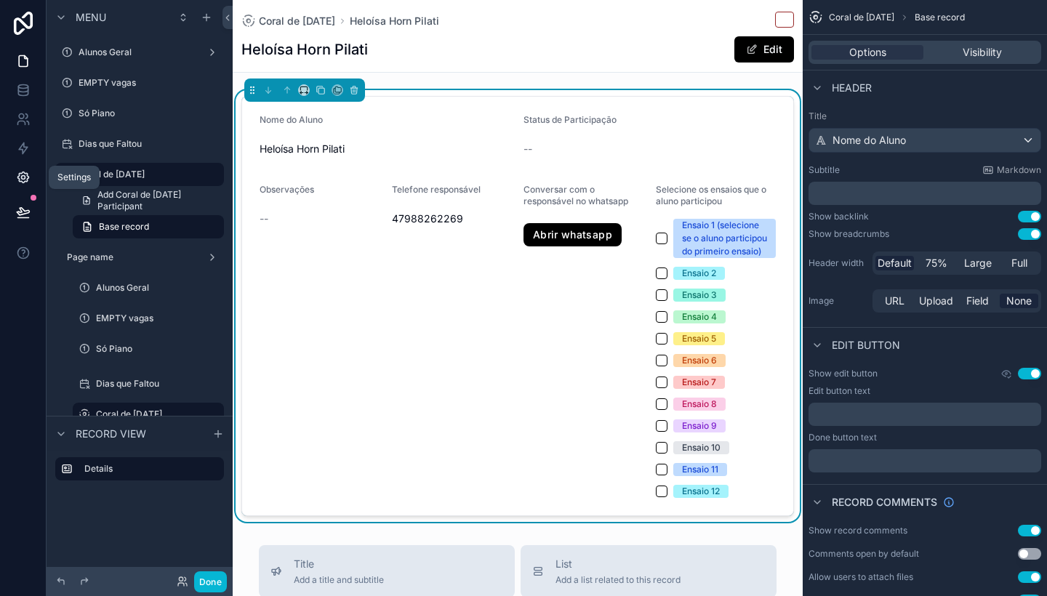
click at [11, 167] on link at bounding box center [23, 177] width 46 height 29
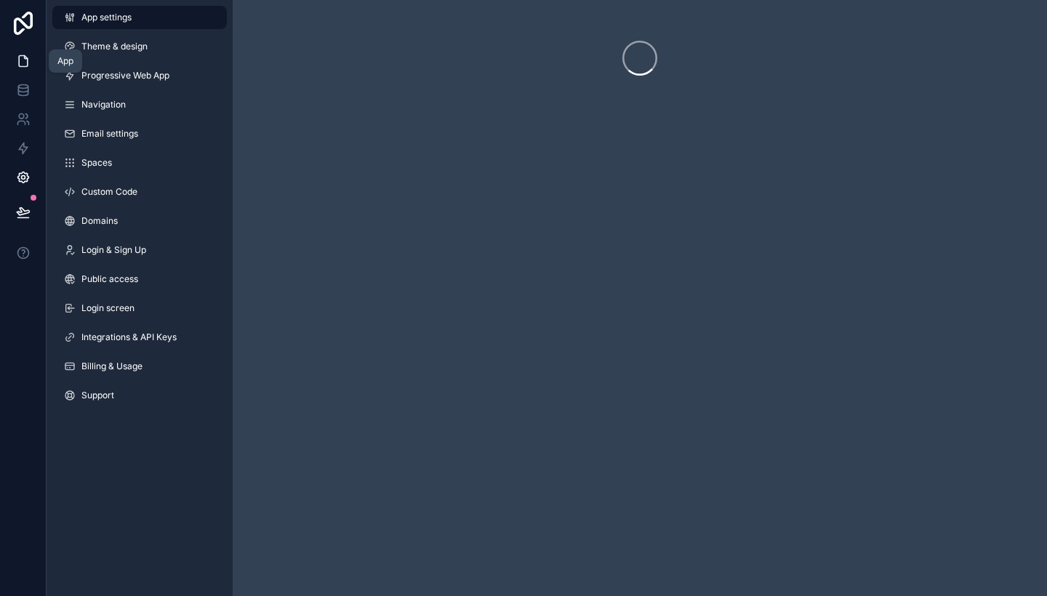
click at [26, 65] on icon at bounding box center [23, 61] width 15 height 15
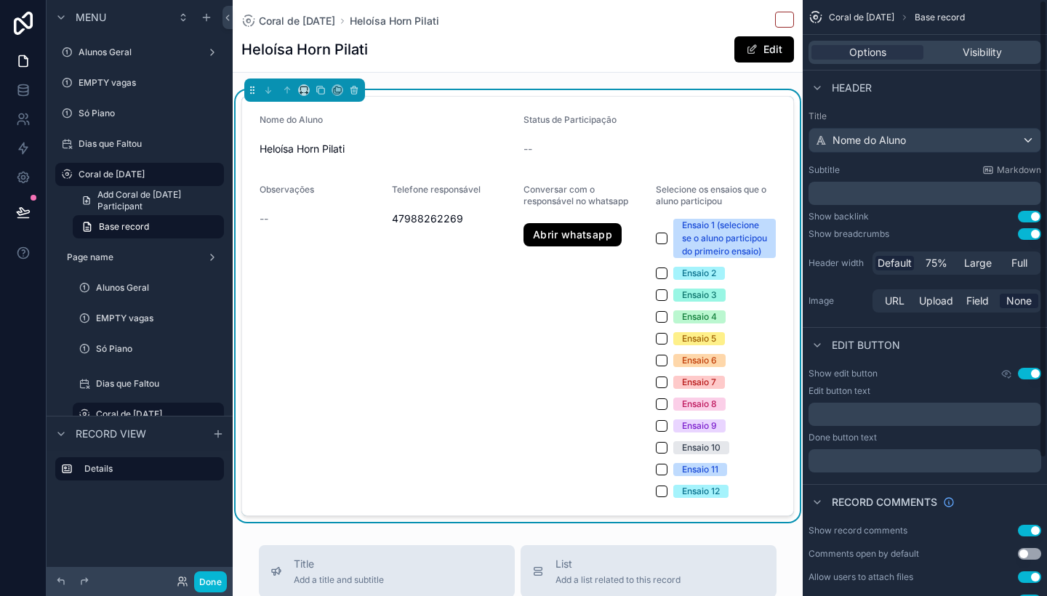
click at [870, 18] on span "Coral de [DATE]" at bounding box center [861, 18] width 65 height 12
click at [95, 170] on label "Coral de [DATE]" at bounding box center [137, 175] width 116 height 12
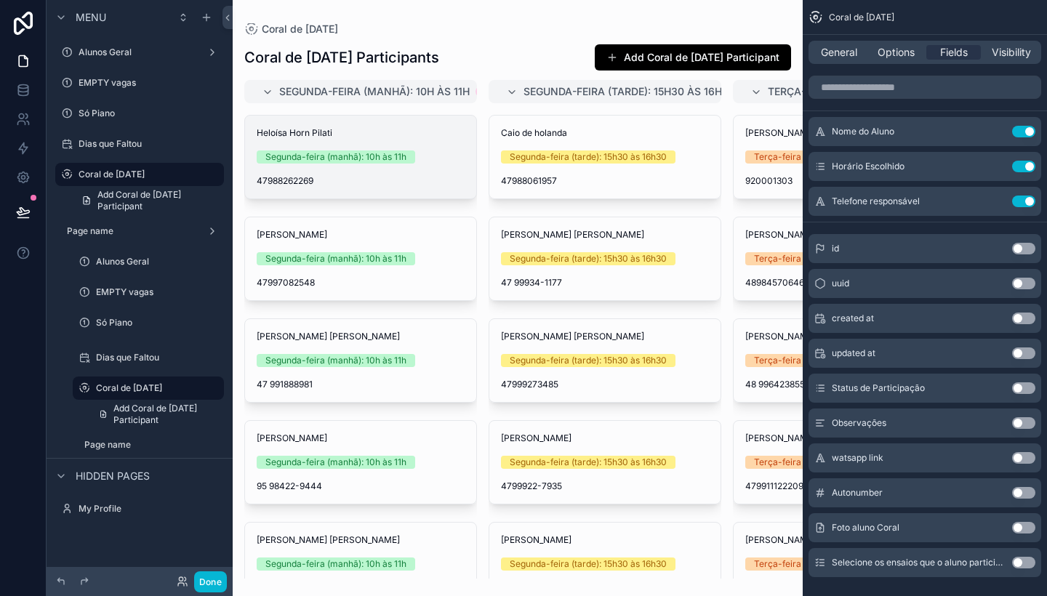
click at [374, 172] on div "[PERSON_NAME] Pilati Segunda-feira (manhã): 10h às 11h 47988262269" at bounding box center [360, 157] width 231 height 83
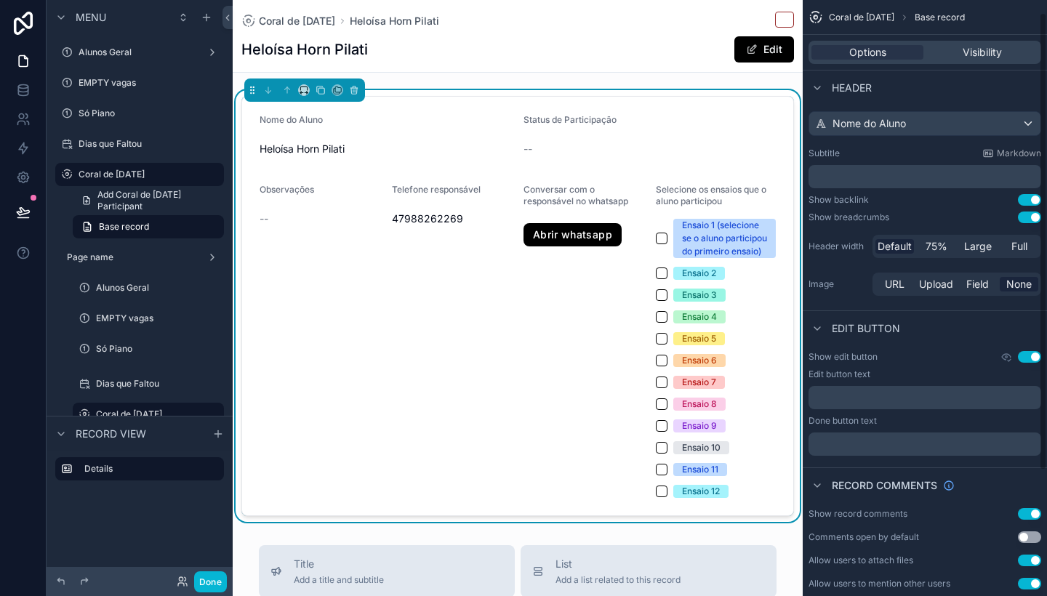
scroll to position [18, 0]
click at [576, 286] on div "Conversar com o responsável no whatsapp Abrir whatsapp" at bounding box center [583, 341] width 121 height 314
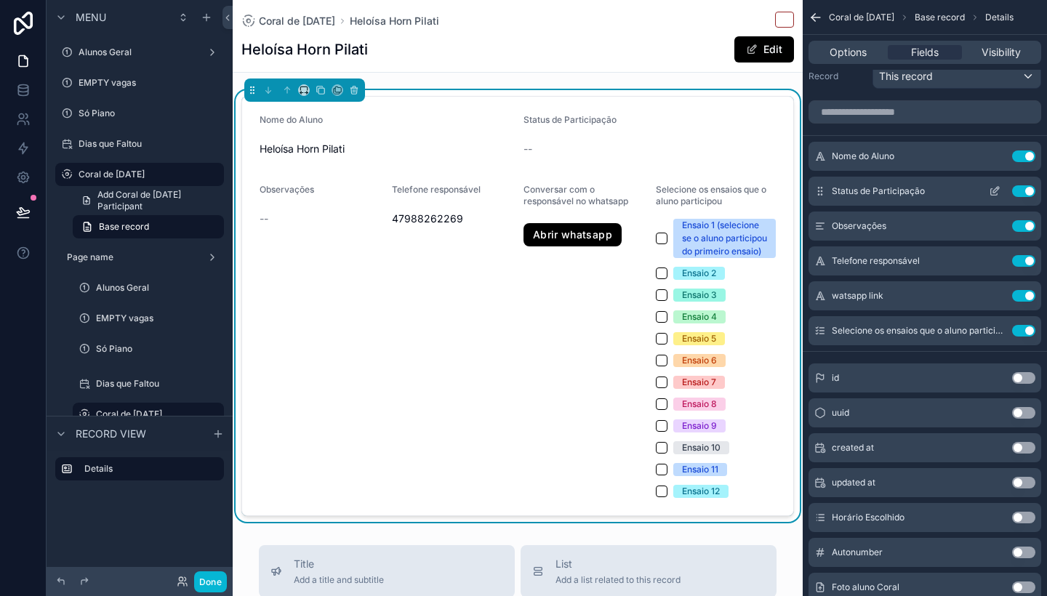
click at [992, 191] on icon "scrollable content" at bounding box center [995, 191] width 12 height 12
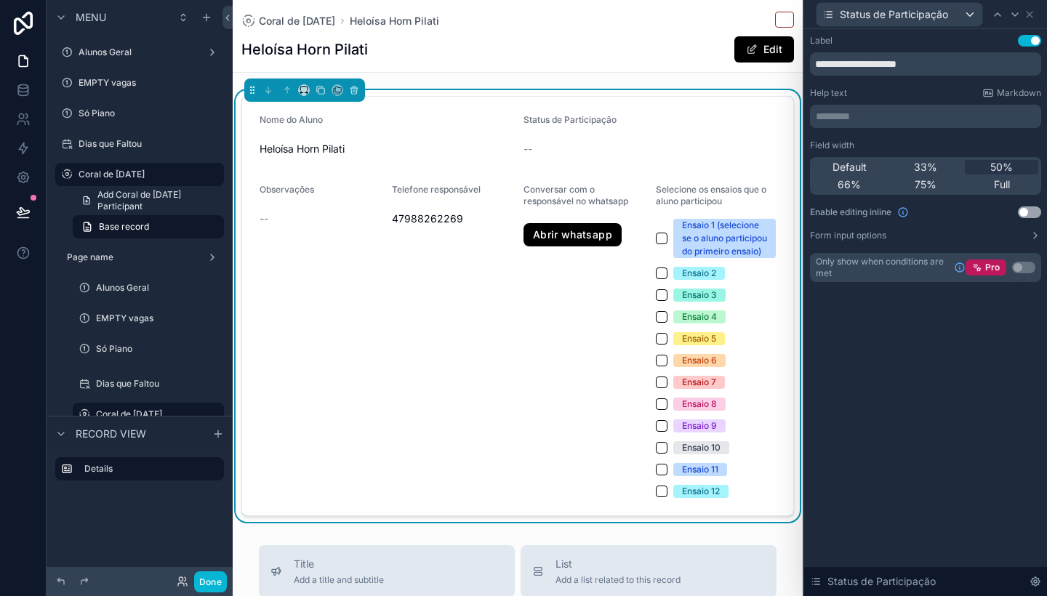
click at [1027, 208] on button "Use setting" at bounding box center [1029, 212] width 23 height 12
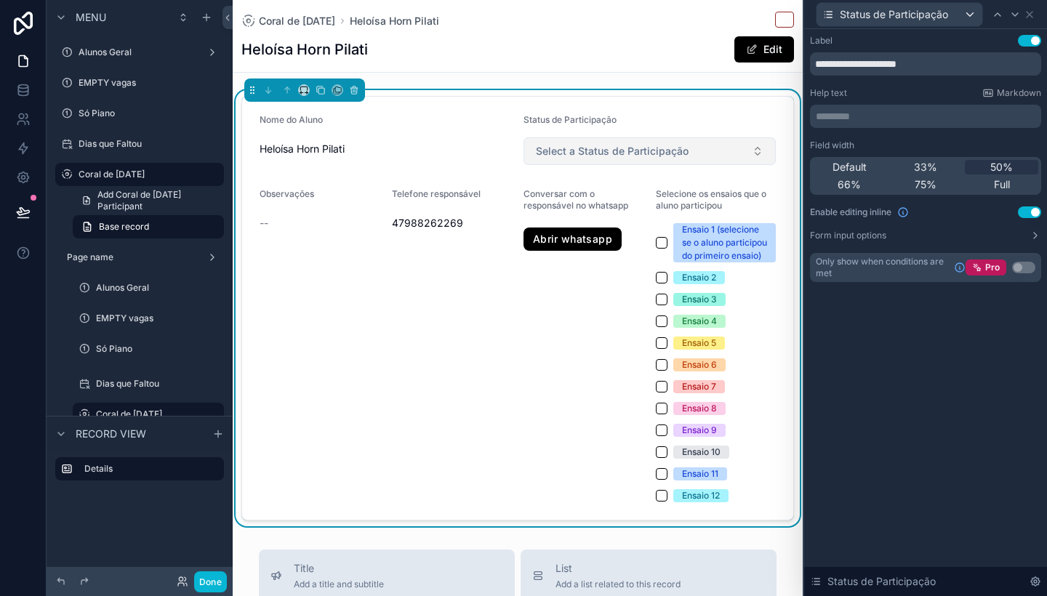
click at [695, 149] on button "Select a Status de Participação" at bounding box center [649, 151] width 252 height 28
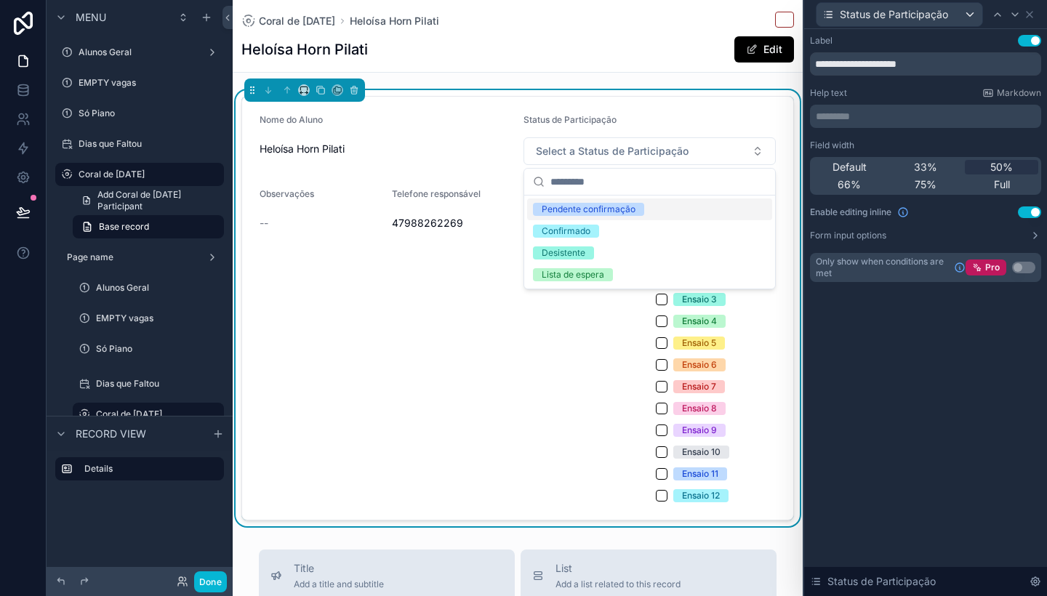
click at [711, 118] on div "Status de Participação" at bounding box center [649, 122] width 252 height 17
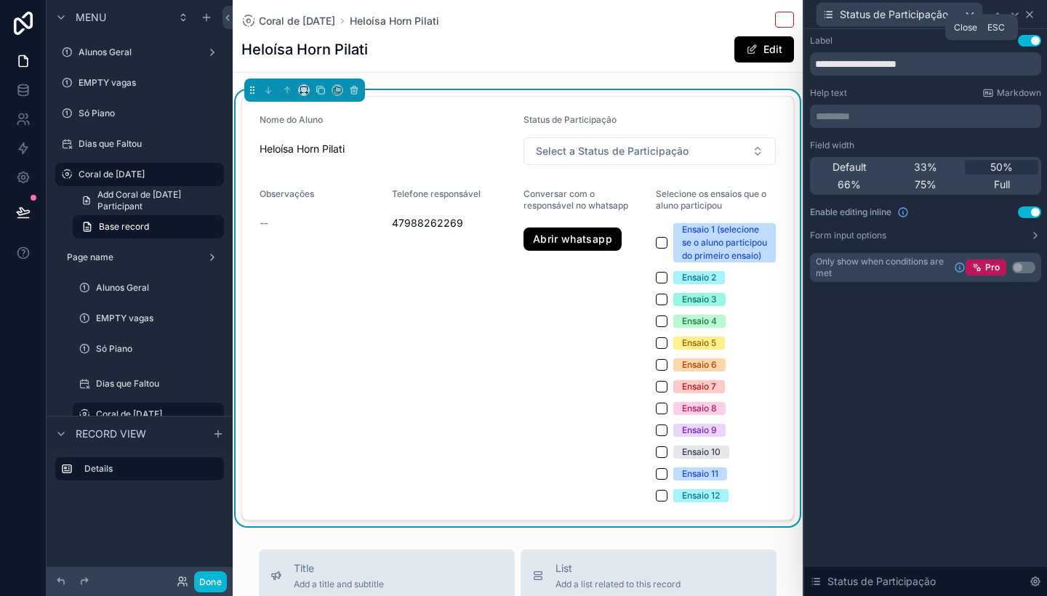
click at [1030, 15] on icon at bounding box center [1030, 15] width 6 height 6
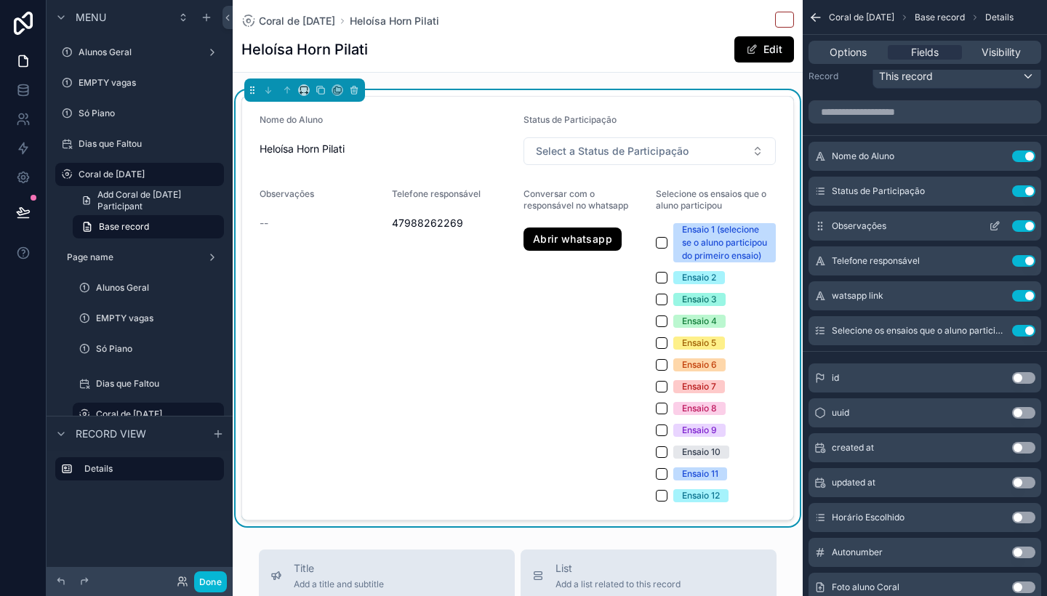
click at [993, 225] on icon "scrollable content" at bounding box center [995, 226] width 12 height 12
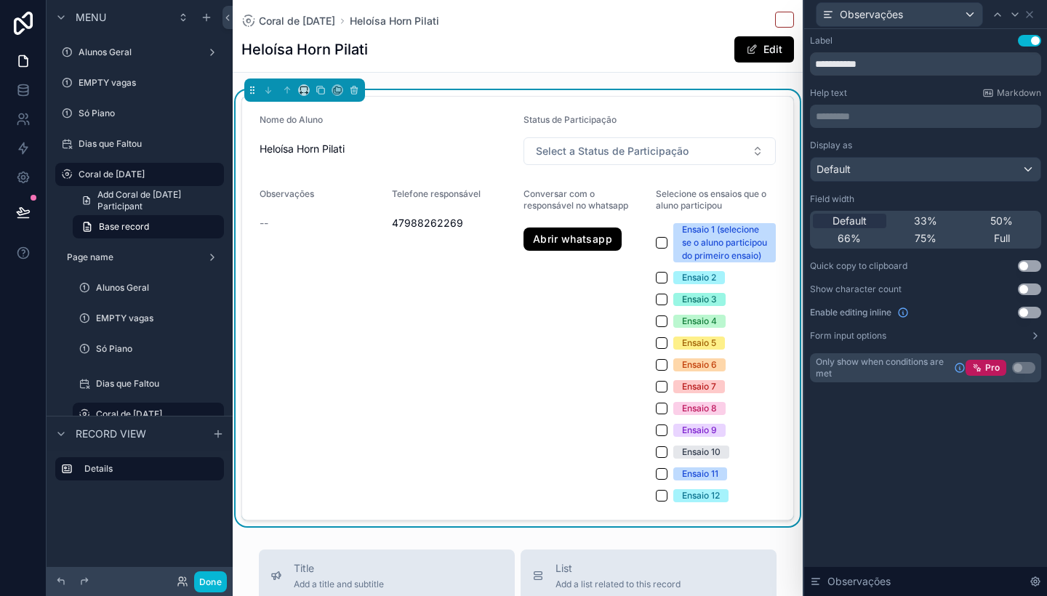
click at [1032, 264] on button "Use setting" at bounding box center [1029, 266] width 23 height 12
click at [1027, 312] on button "Use setting" at bounding box center [1029, 313] width 23 height 12
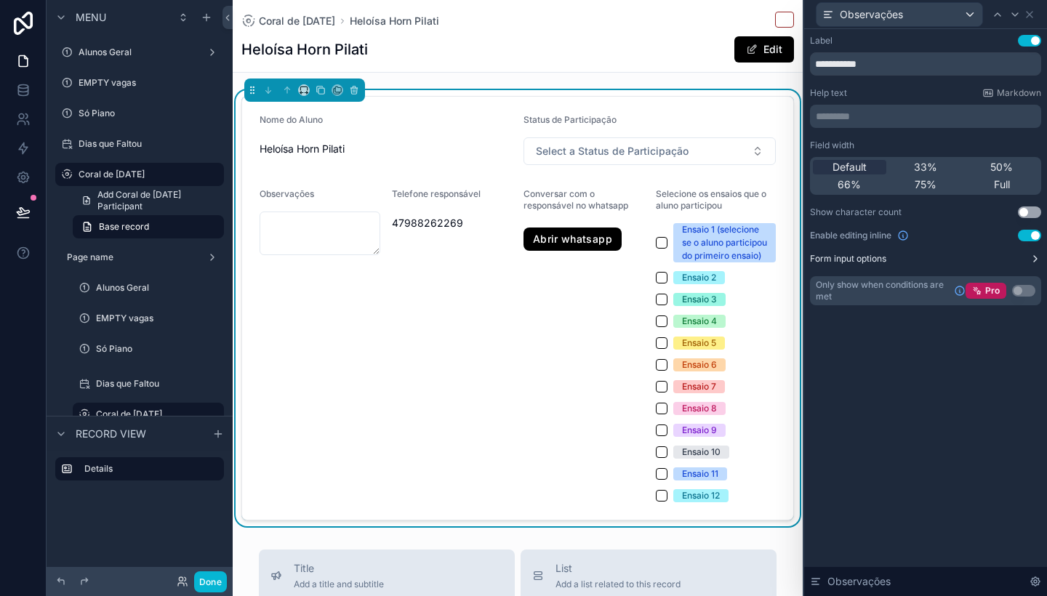
click at [1031, 259] on icon at bounding box center [1036, 259] width 12 height 12
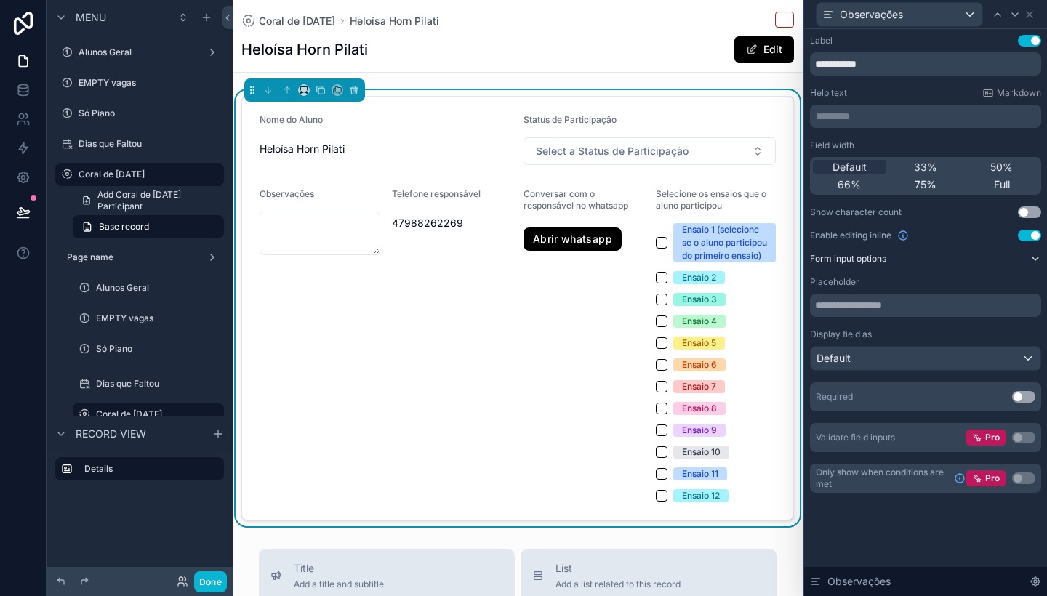
click at [1003, 356] on div "Default" at bounding box center [926, 358] width 230 height 23
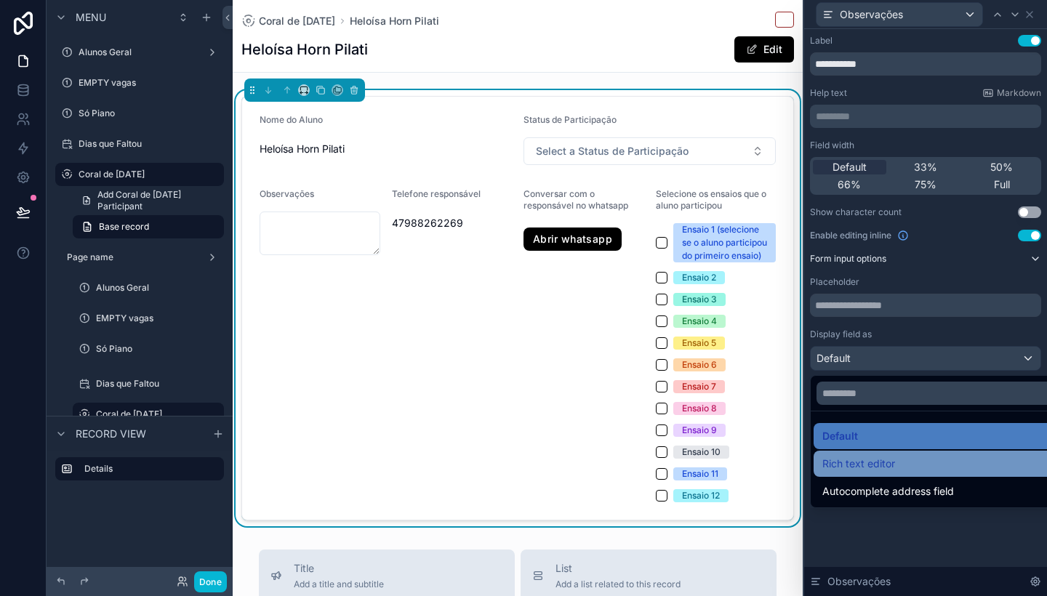
click at [876, 461] on span "Rich text editor" at bounding box center [858, 463] width 73 height 17
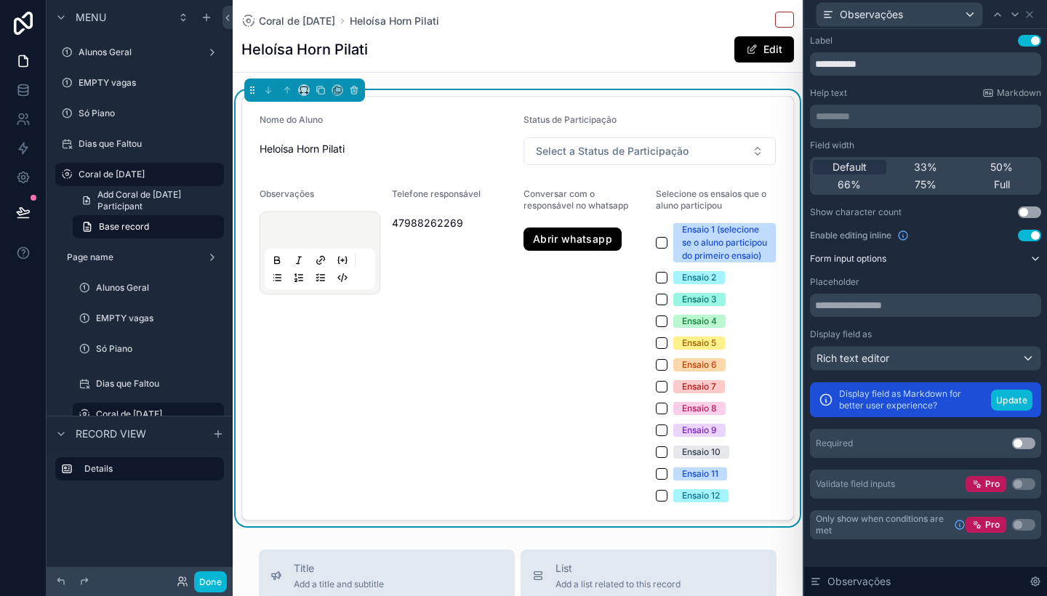
click at [928, 366] on div "Rich text editor" at bounding box center [926, 358] width 230 height 23
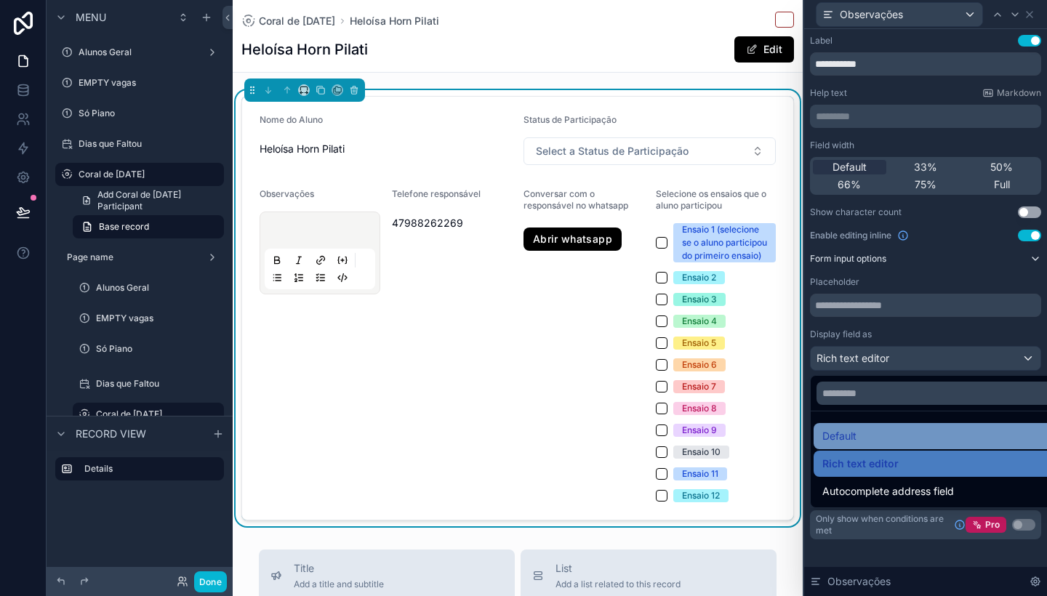
click at [881, 437] on div "Default" at bounding box center [942, 436] width 240 height 17
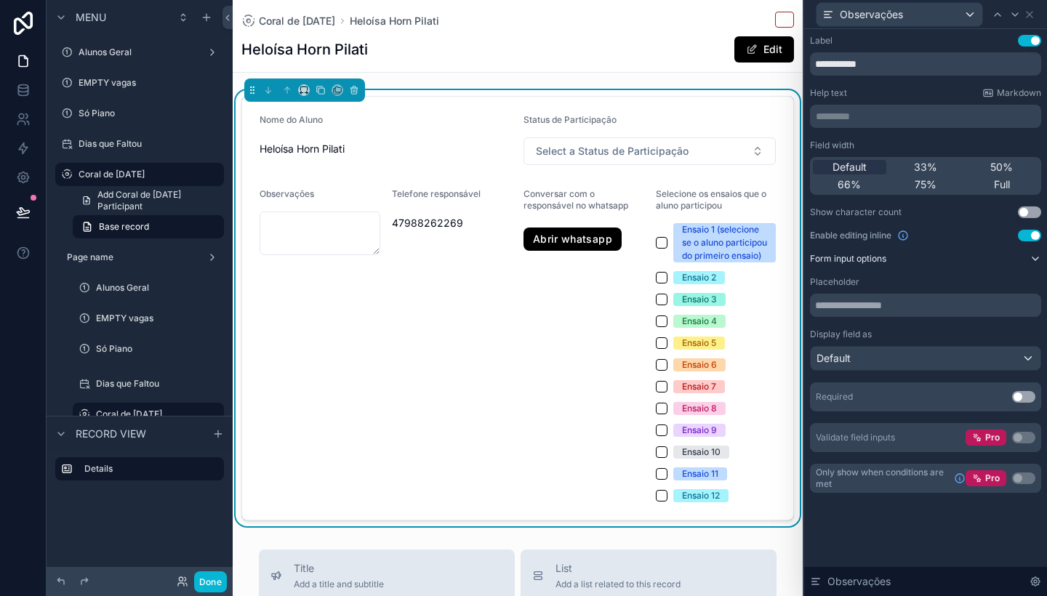
scroll to position [0, 0]
click at [1031, 16] on icon at bounding box center [1030, 15] width 6 height 6
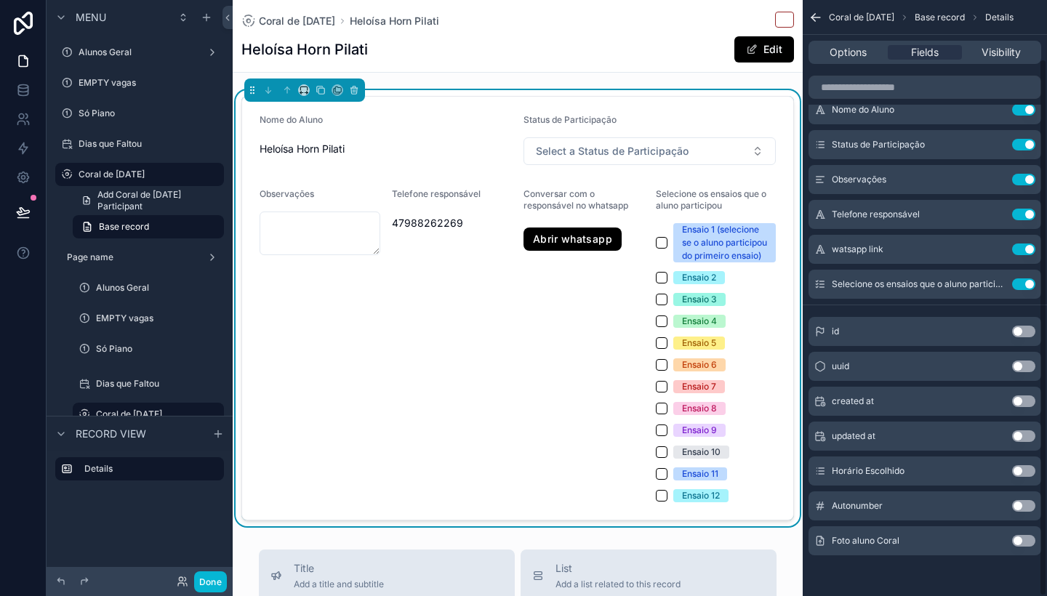
scroll to position [65, 0]
click at [1024, 539] on button "Use setting" at bounding box center [1023, 541] width 23 height 12
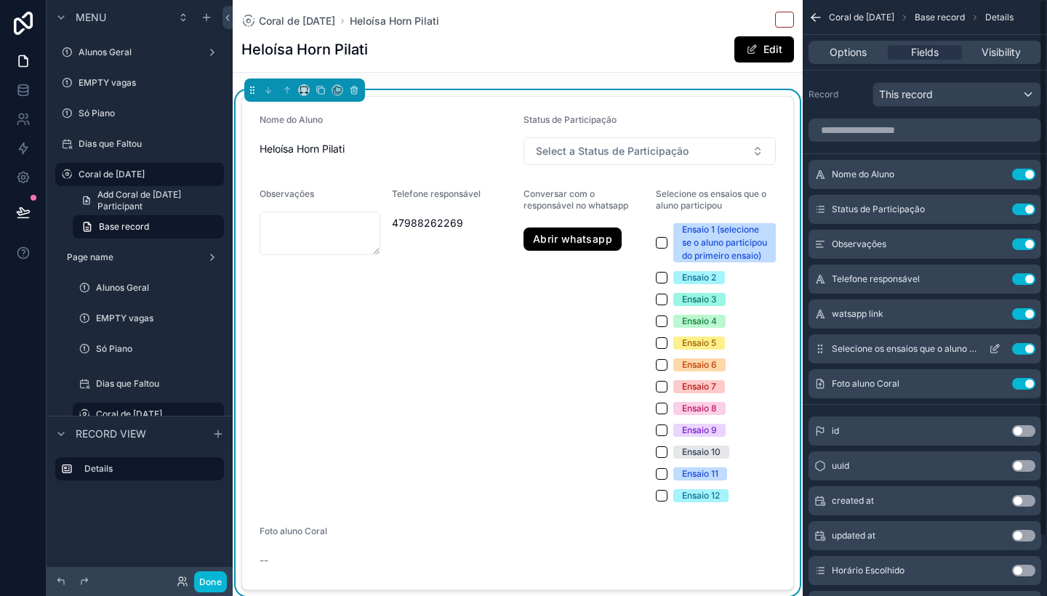
scroll to position [0, 0]
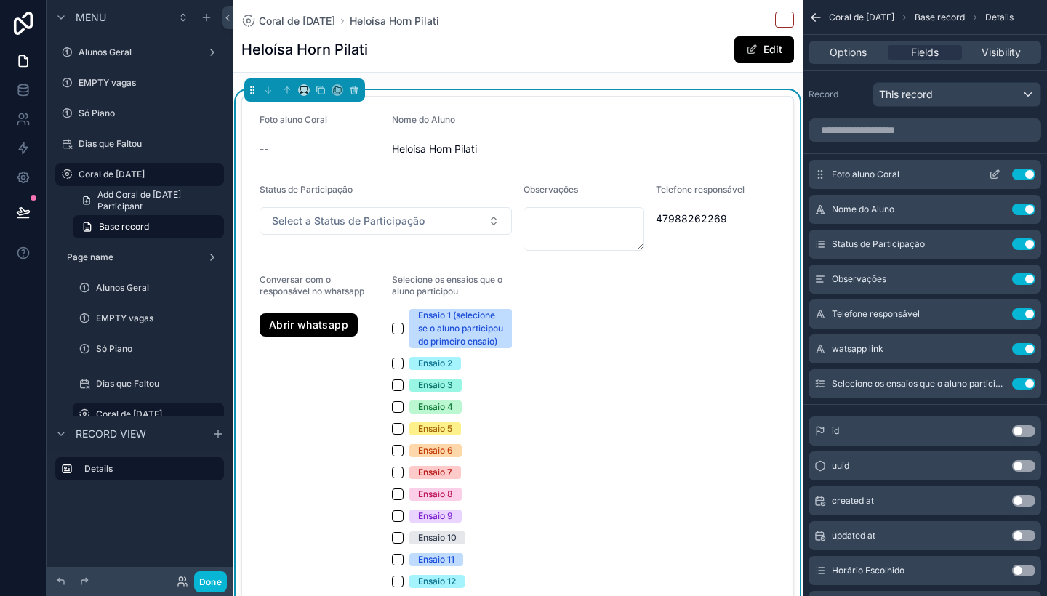
click at [998, 172] on icon "scrollable content" at bounding box center [997, 171] width 1 height 1
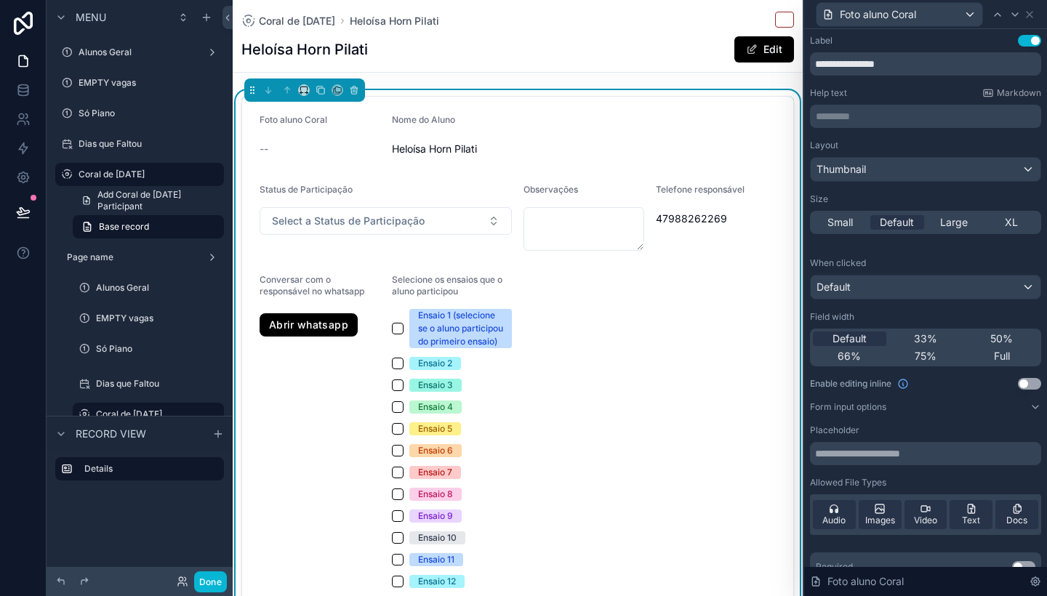
click at [1025, 380] on button "Use setting" at bounding box center [1029, 384] width 23 height 12
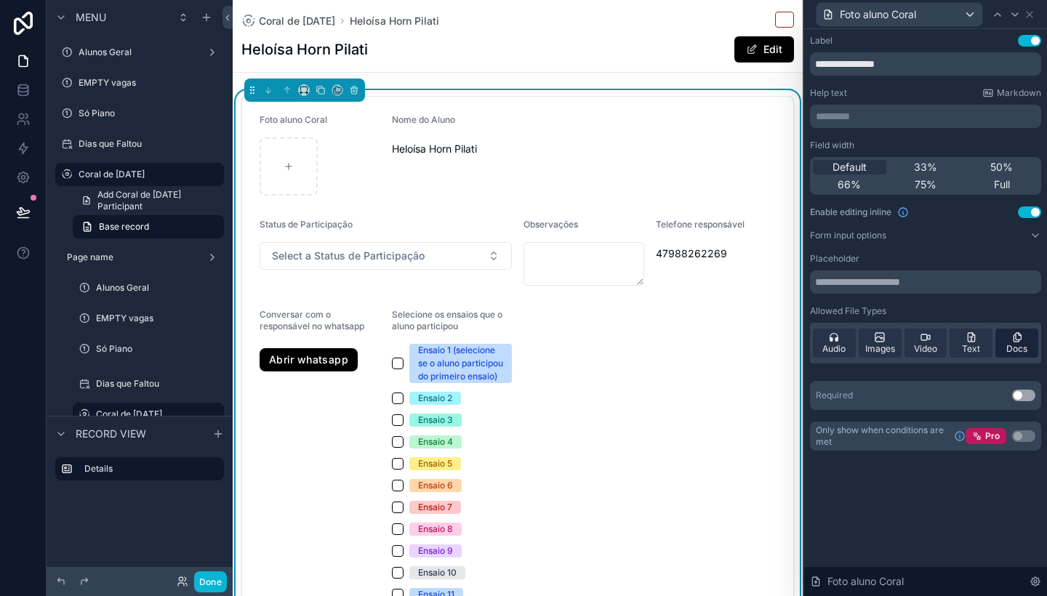
click at [998, 332] on div "Docs" at bounding box center [1016, 343] width 43 height 29
click at [875, 343] on span "Images" at bounding box center [880, 349] width 30 height 12
click at [875, 337] on icon at bounding box center [880, 338] width 12 height 12
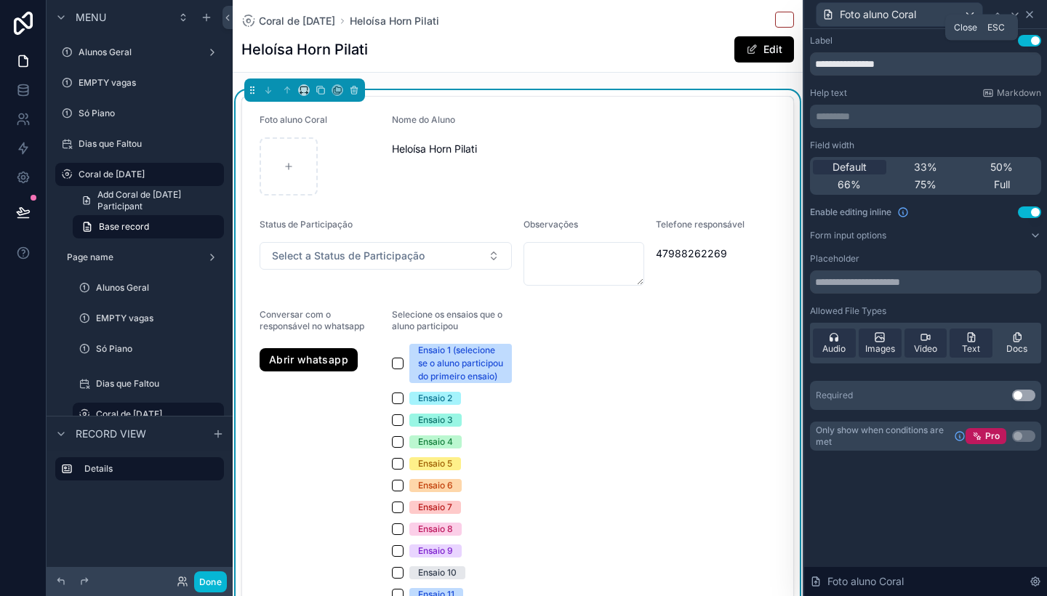
click at [1028, 13] on icon at bounding box center [1030, 15] width 6 height 6
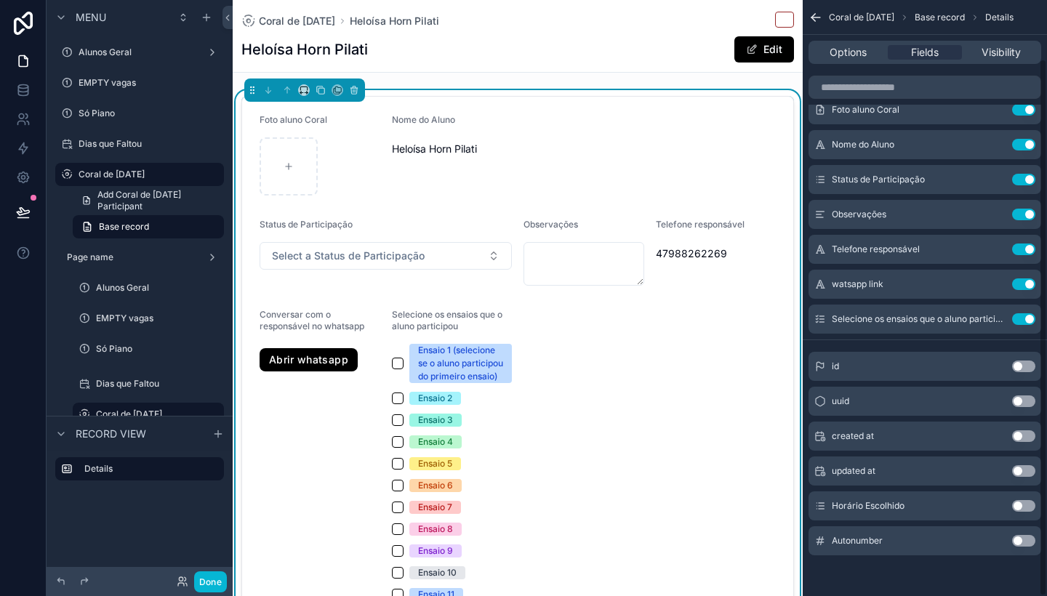
scroll to position [65, 0]
click at [1021, 505] on button "Use setting" at bounding box center [1023, 506] width 23 height 12
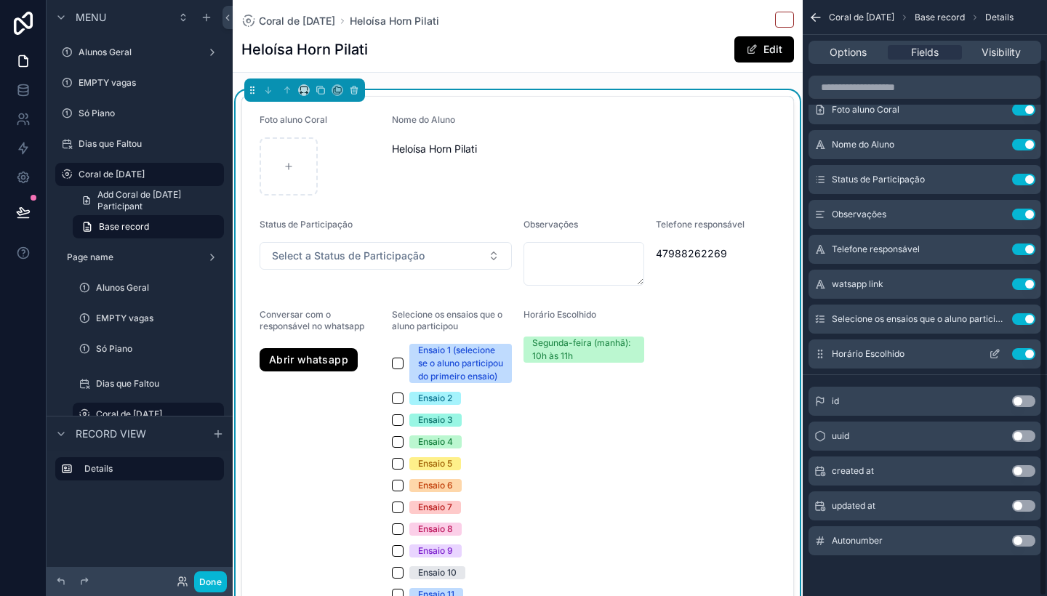
click at [960, 357] on div "Horário Escolhido Use setting" at bounding box center [924, 354] width 233 height 29
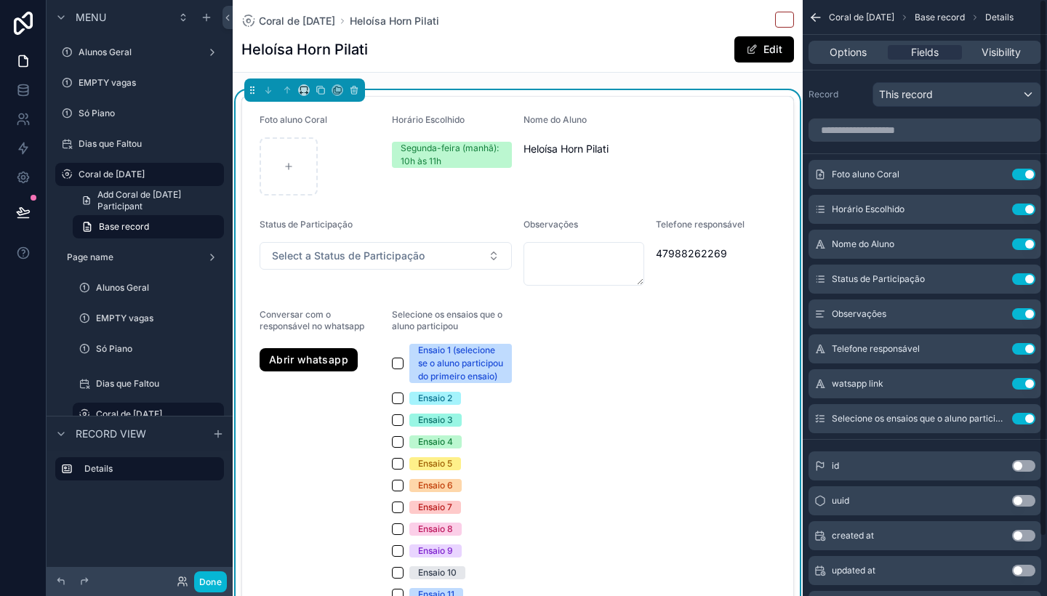
scroll to position [0, 0]
click at [996, 206] on icon "scrollable content" at bounding box center [996, 208] width 6 height 6
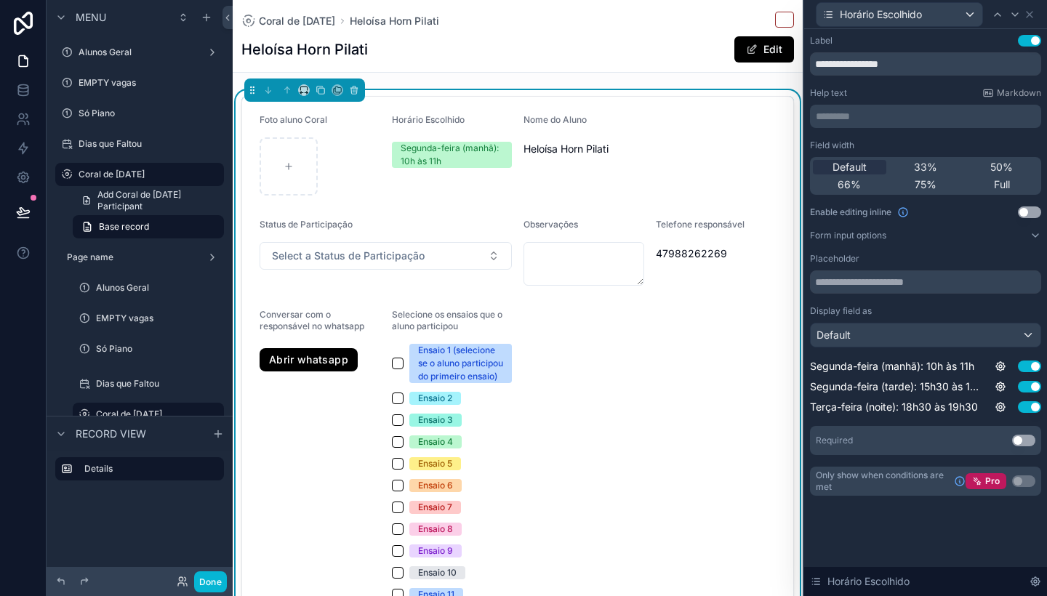
click at [1026, 210] on button "Use setting" at bounding box center [1029, 212] width 23 height 12
click at [449, 175] on div "Segunda-feira (manhã): 10h às 11h" at bounding box center [443, 164] width 61 height 39
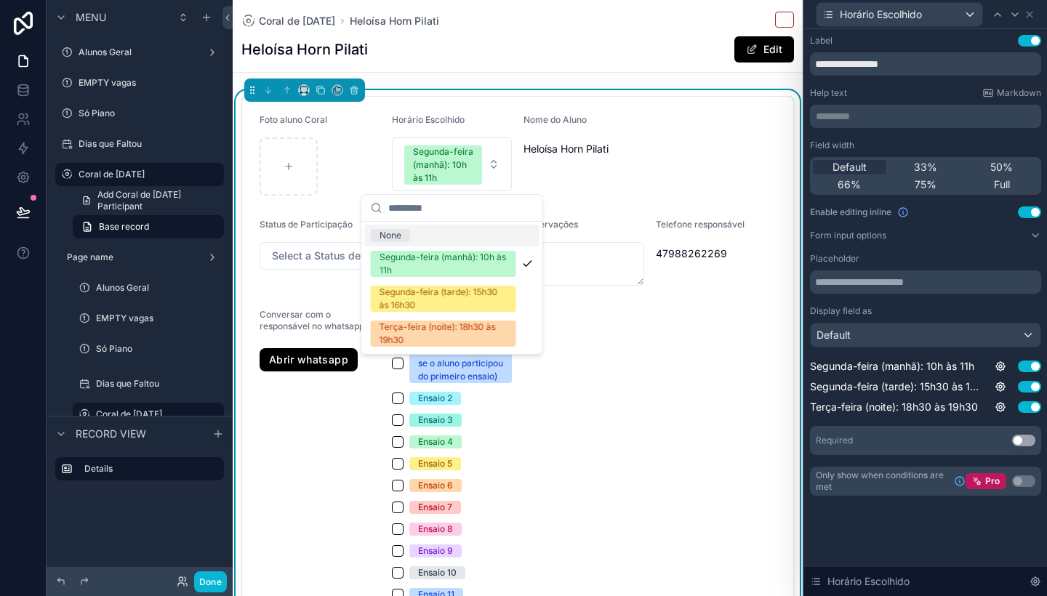
click at [624, 180] on div "Nome do [PERSON_NAME] Pilati" at bounding box center [649, 154] width 252 height 81
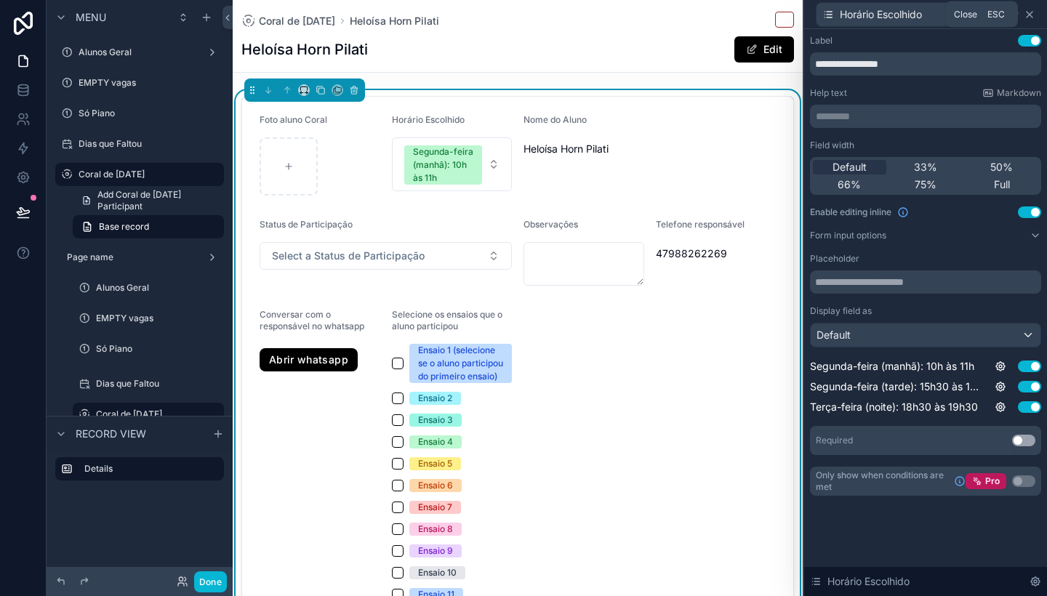
click at [1030, 10] on icon at bounding box center [1030, 15] width 12 height 12
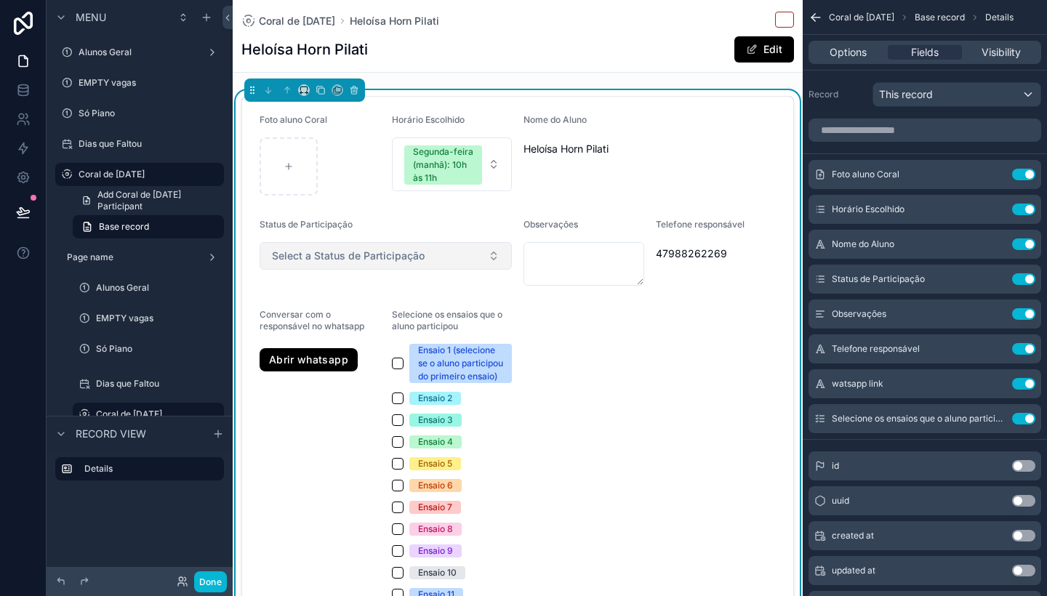
click at [474, 249] on button "Select a Status de Participação" at bounding box center [386, 256] width 252 height 28
click at [573, 189] on div "Nome do [PERSON_NAME] Pilati" at bounding box center [649, 154] width 252 height 81
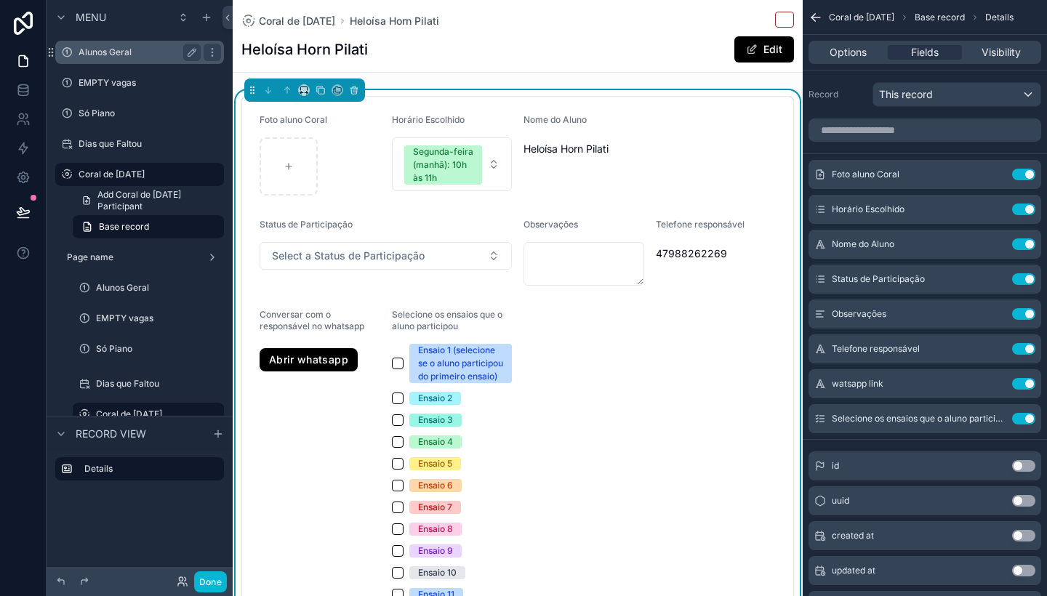
click at [119, 55] on label "Alunos Geral" at bounding box center [137, 53] width 116 height 12
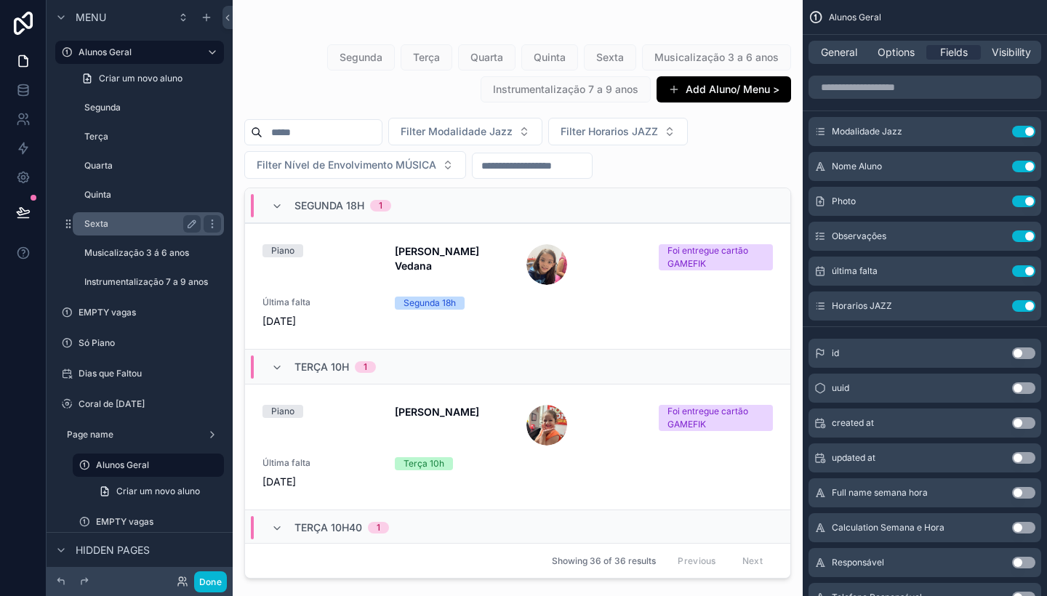
scroll to position [160, 0]
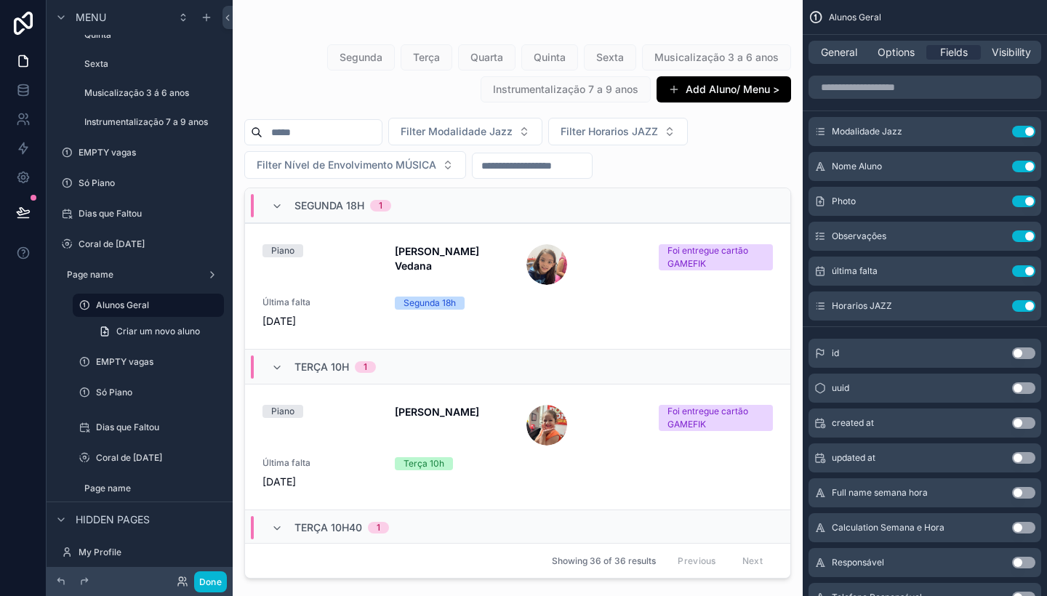
click at [774, 129] on div "scrollable content" at bounding box center [518, 289] width 570 height 579
click at [845, 52] on span "General" at bounding box center [839, 52] width 36 height 15
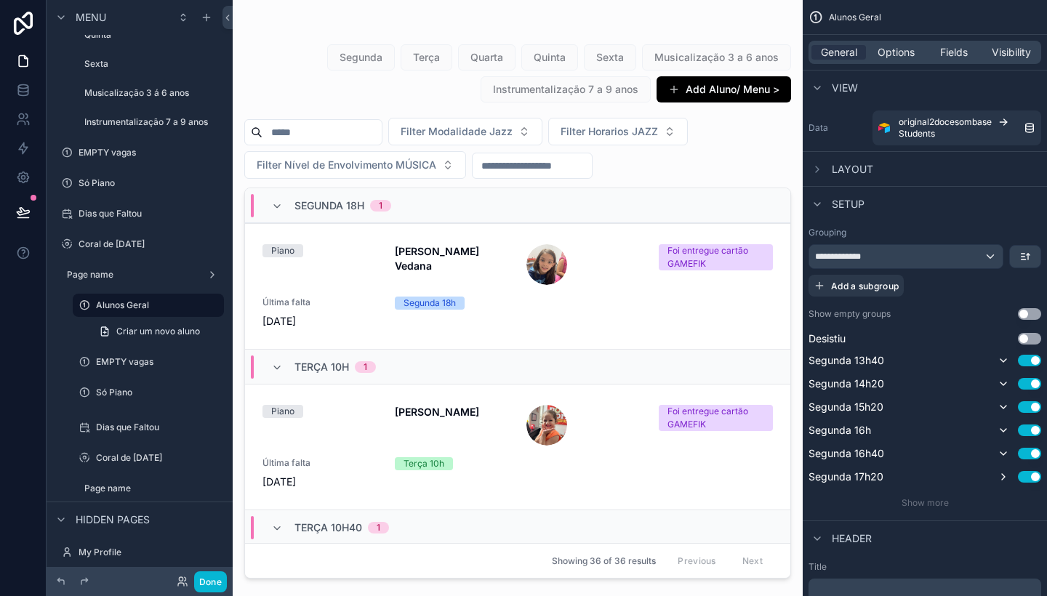
click at [699, 158] on div "Filter Modalidade Jazz Filter Horarios JAZZ Filter Nível de Envolvimento MÚSICA" at bounding box center [517, 148] width 547 height 61
click at [958, 55] on span "Fields" at bounding box center [954, 52] width 28 height 15
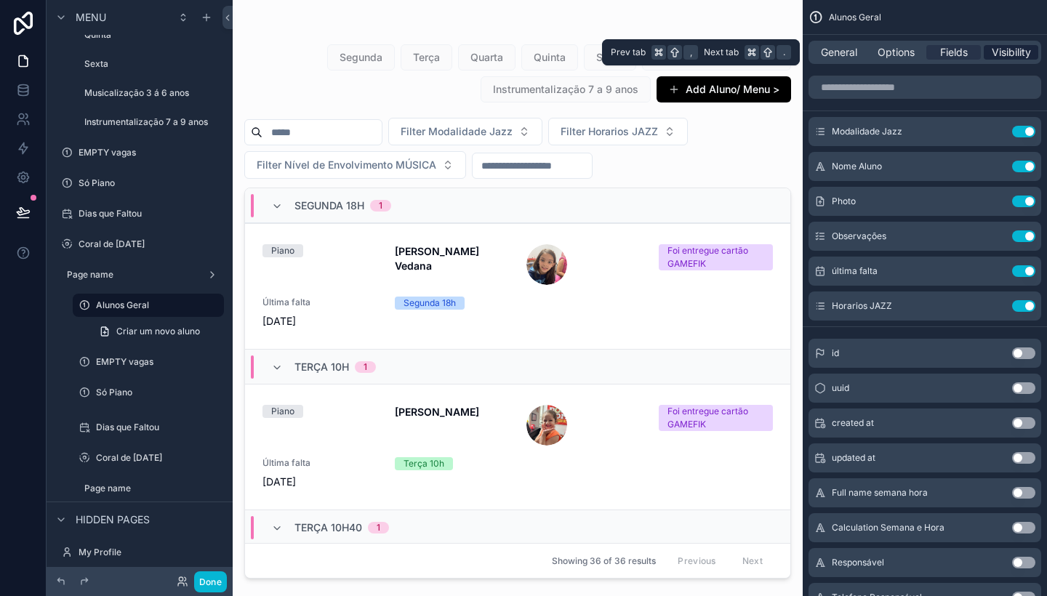
click at [1016, 51] on span "Visibility" at bounding box center [1011, 52] width 39 height 15
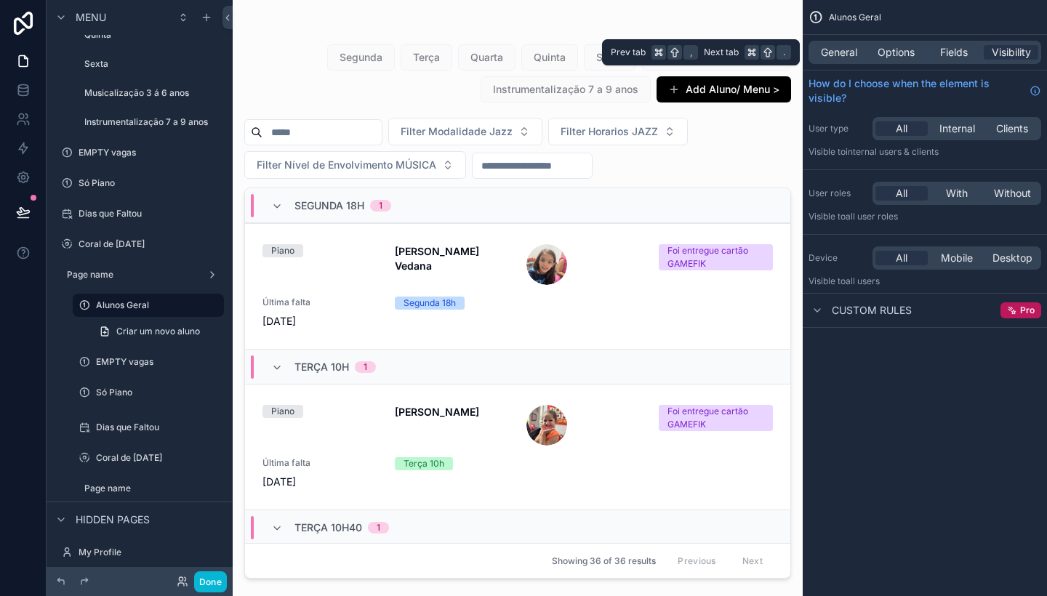
click at [890, 43] on div "General Options Fields Visibility" at bounding box center [924, 52] width 233 height 23
click at [893, 55] on span "Options" at bounding box center [896, 52] width 37 height 15
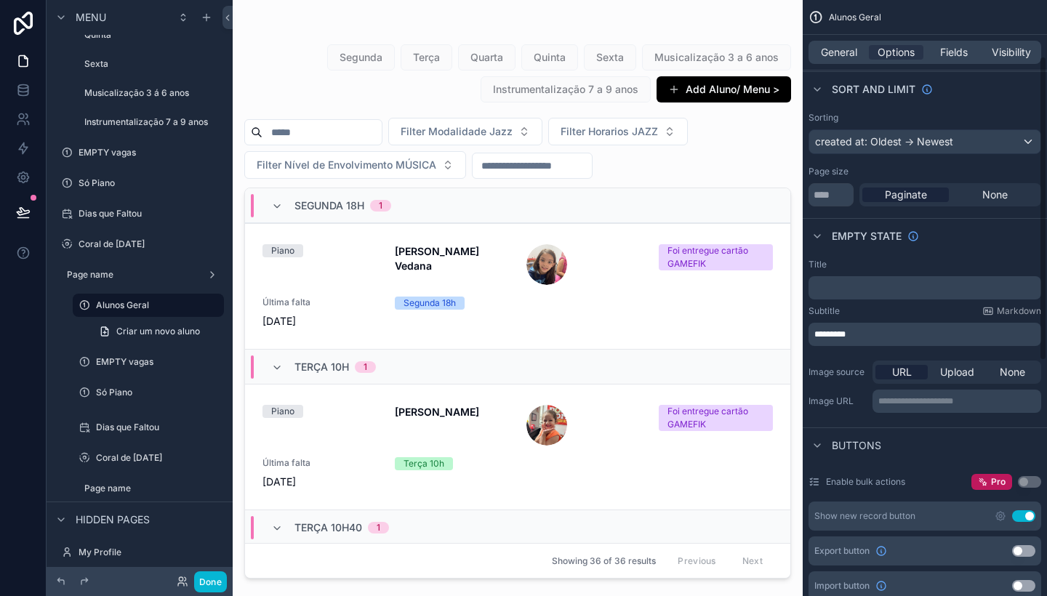
scroll to position [147, 0]
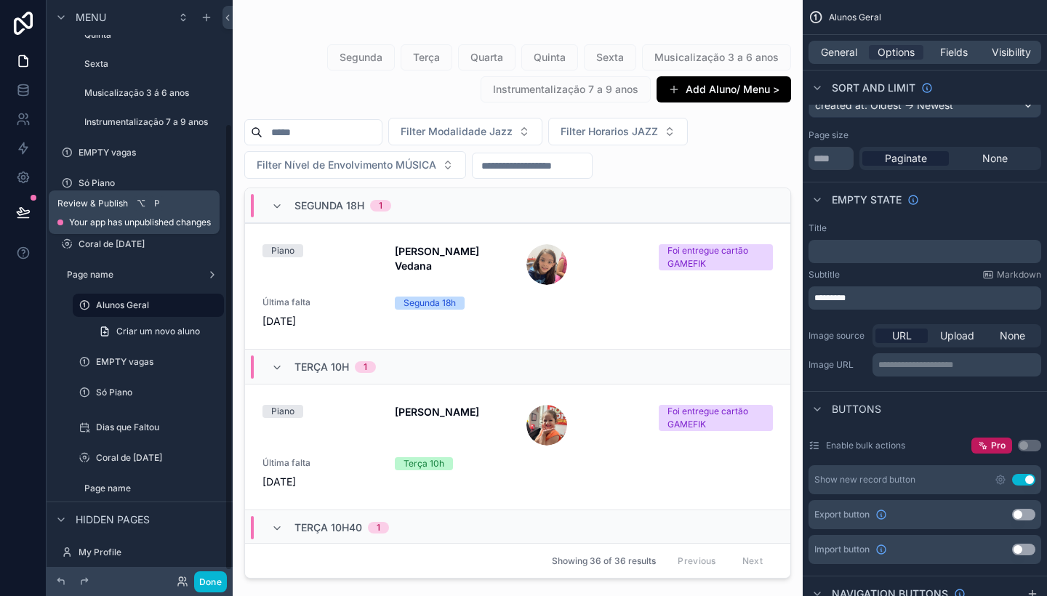
click at [23, 212] on icon at bounding box center [23, 212] width 15 height 15
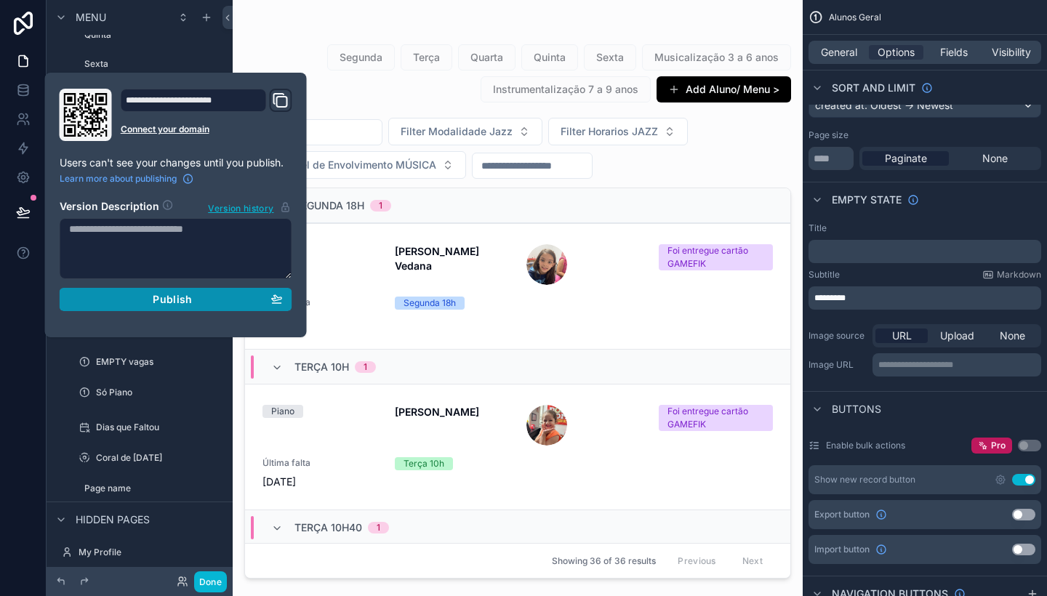
click at [163, 298] on span "Publish" at bounding box center [172, 299] width 39 height 13
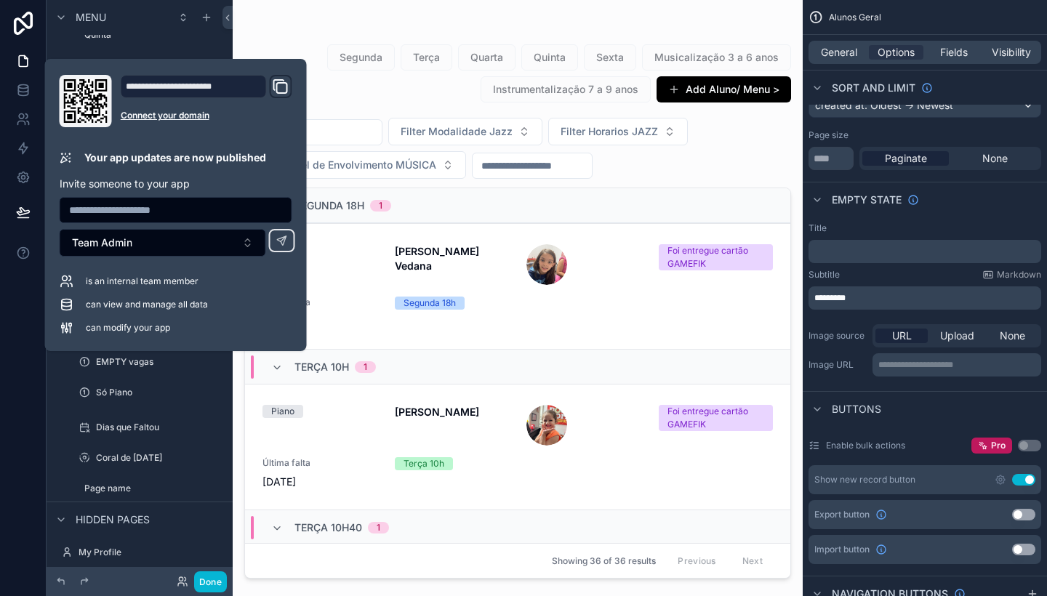
click at [396, 101] on div "Segunda Terça Quarta Quinta Sexta Musicalização 3 a 6 anos Instrumentalização 7…" at bounding box center [517, 74] width 547 height 60
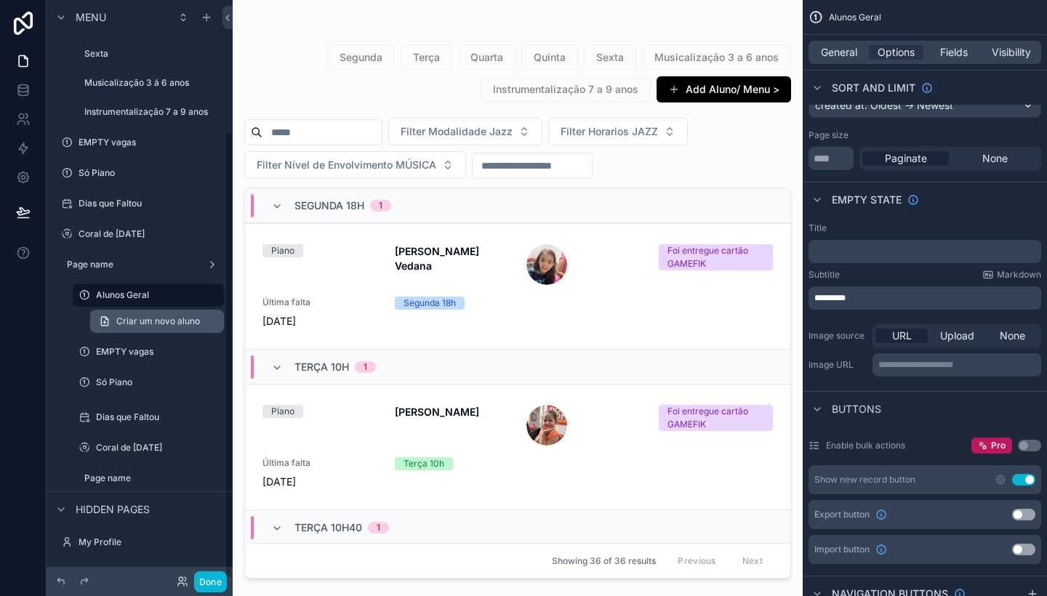
scroll to position [170, 0]
click at [149, 319] on span "Criar um novo aluno" at bounding box center [158, 322] width 84 height 12
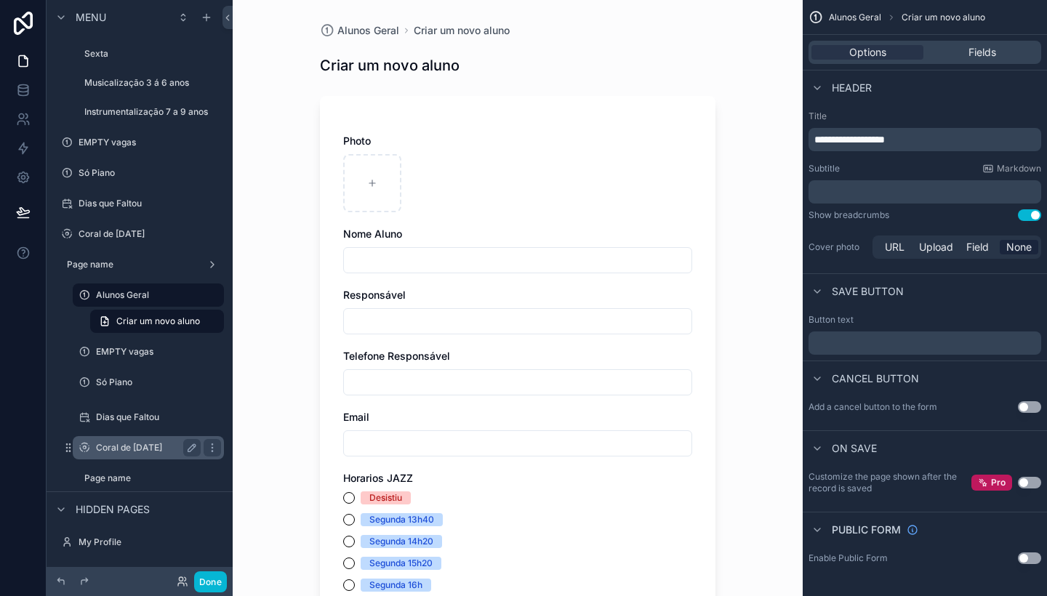
click at [147, 446] on label "Coral de [DATE]" at bounding box center [145, 448] width 99 height 12
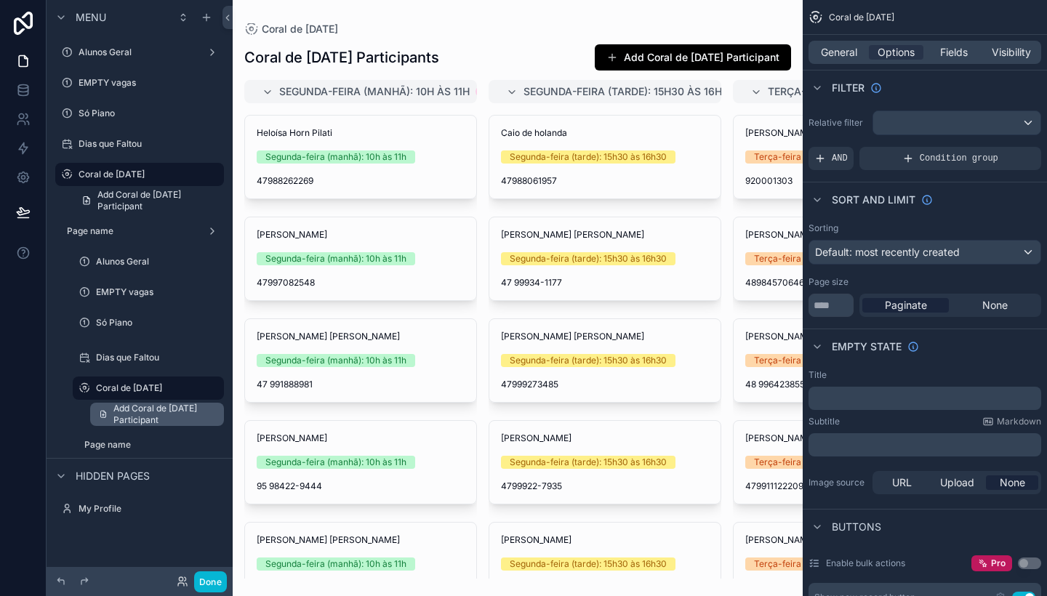
click at [162, 420] on span "Add Coral de [DATE] Participant" at bounding box center [164, 414] width 102 height 23
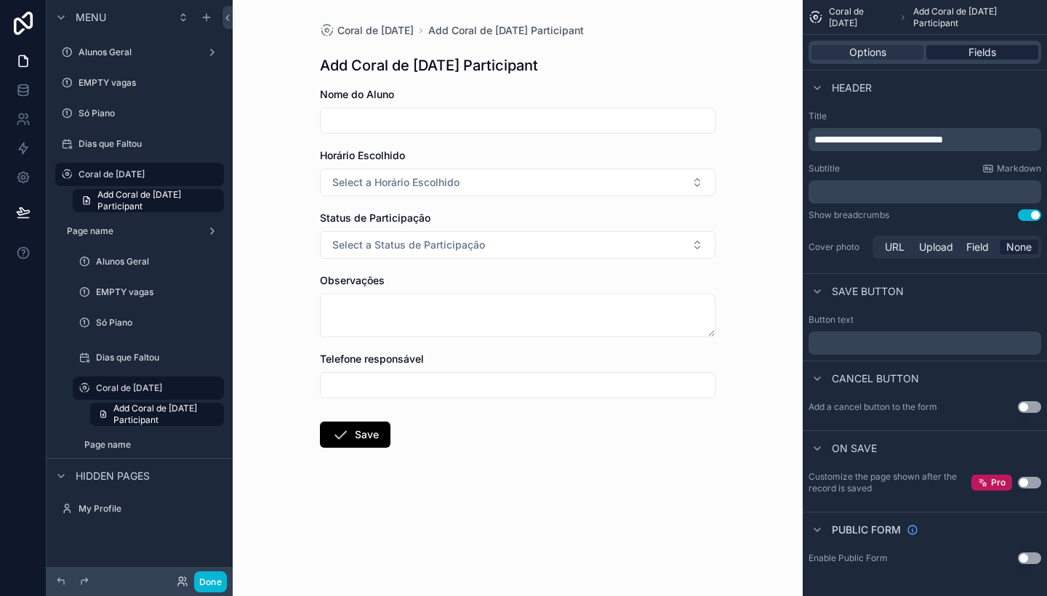
click at [995, 55] on span "Fields" at bounding box center [982, 52] width 28 height 15
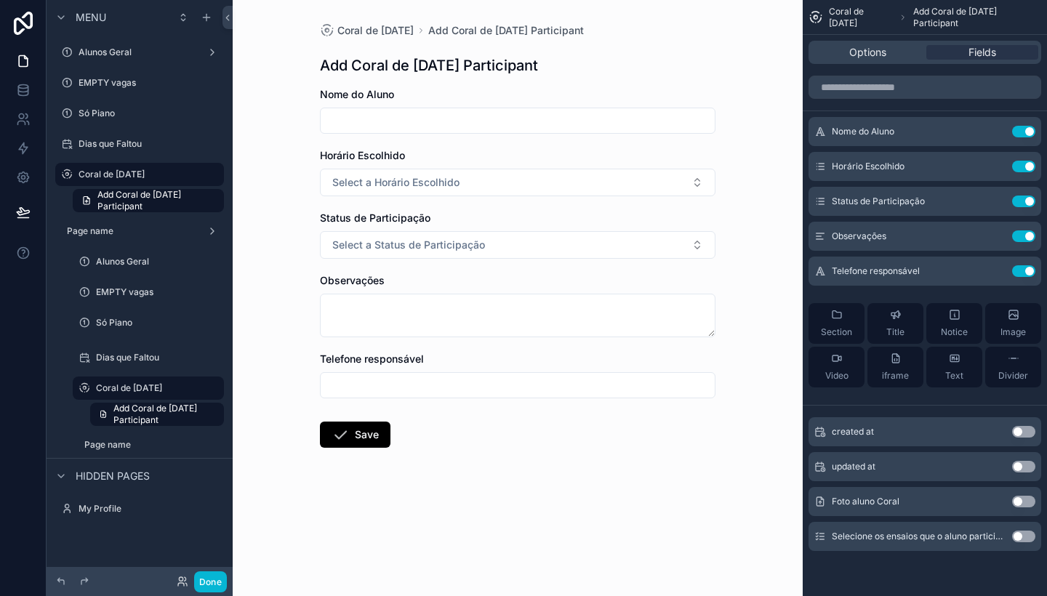
click at [1022, 496] on button "Use setting" at bounding box center [1023, 502] width 23 height 12
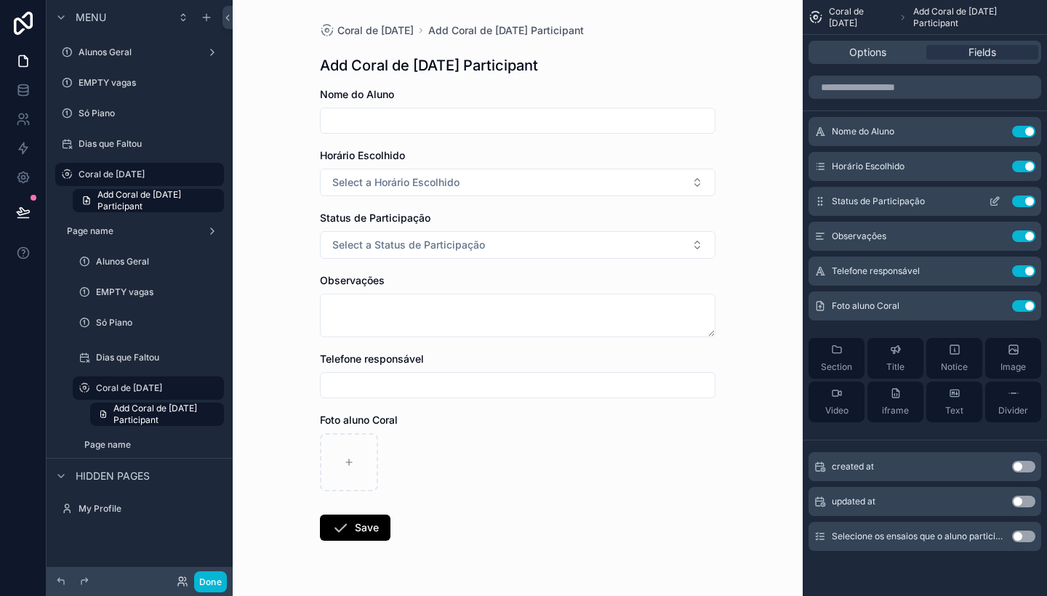
click at [1019, 201] on button "Use setting" at bounding box center [1023, 202] width 23 height 12
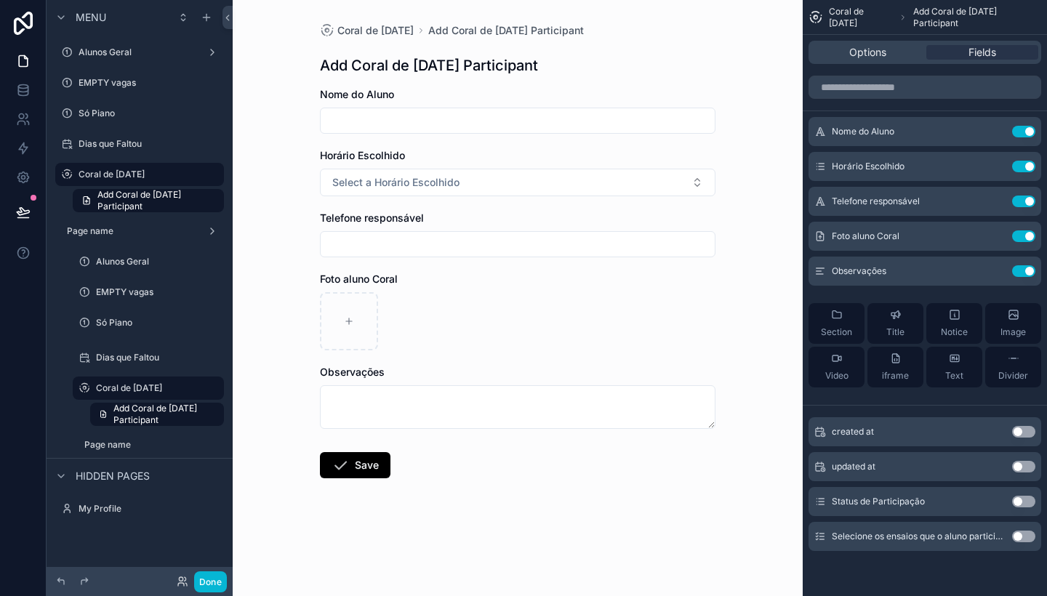
click at [536, 58] on h1 "Add Coral de [DATE] Participant" at bounding box center [429, 65] width 218 height 20
click at [572, 62] on div "Add Coral de [DATE] Participant" at bounding box center [518, 65] width 396 height 20
click at [17, 211] on icon at bounding box center [23, 212] width 15 height 15
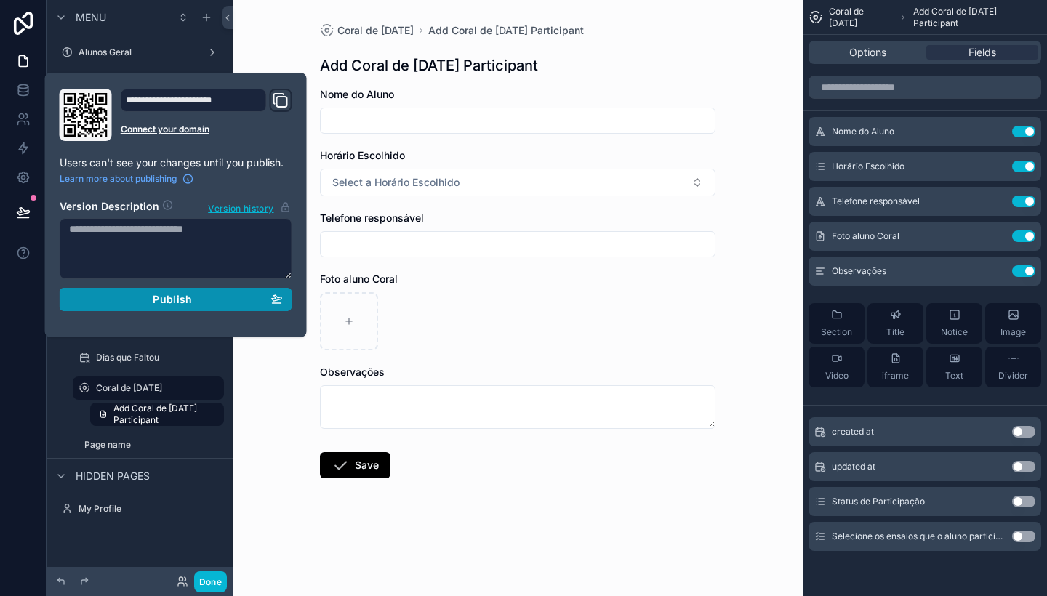
click at [111, 300] on div "Publish" at bounding box center [176, 299] width 214 height 13
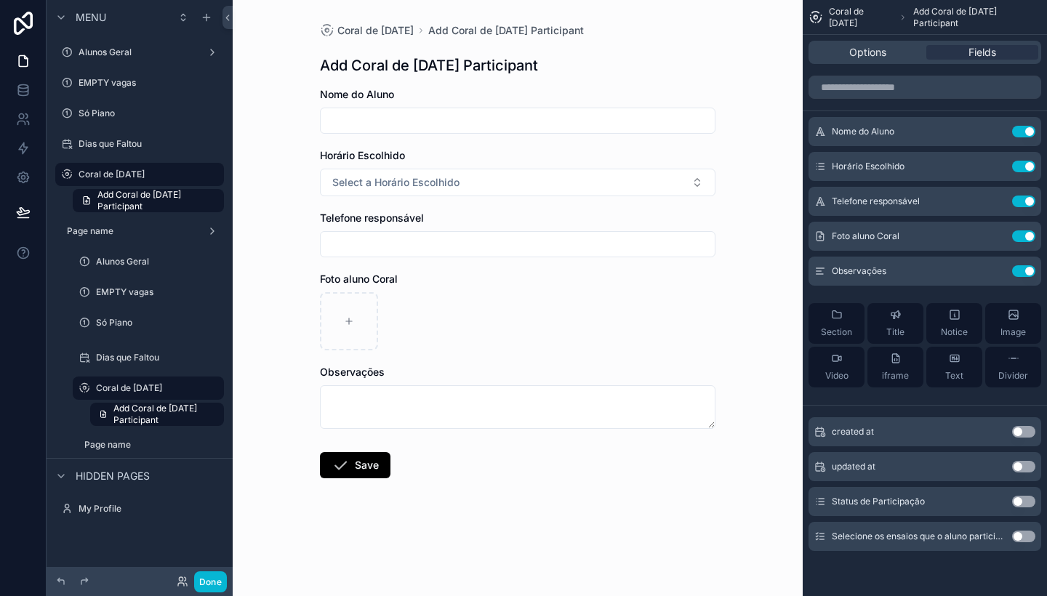
click at [513, 313] on div "scrollable content" at bounding box center [518, 321] width 396 height 58
click at [1025, 534] on button "Use setting" at bounding box center [1023, 537] width 23 height 12
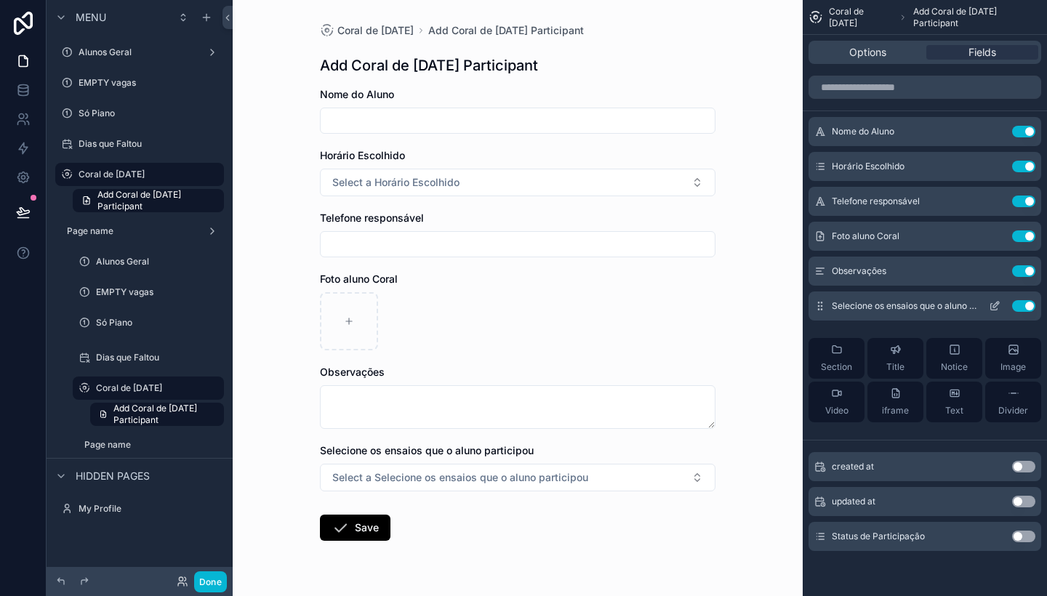
click at [995, 306] on icon "scrollable content" at bounding box center [995, 306] width 12 height 12
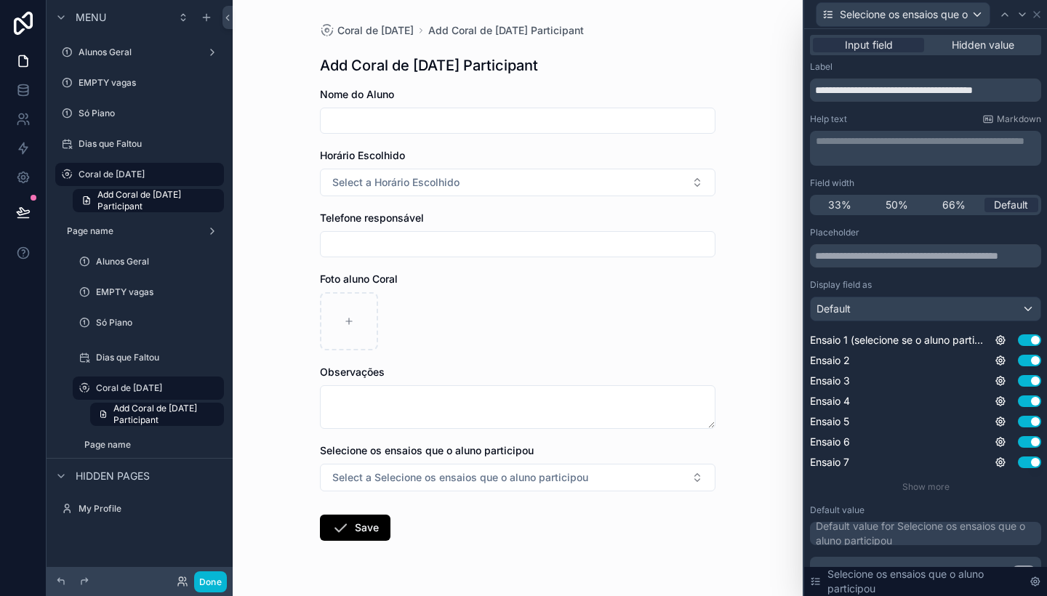
click at [1000, 308] on div "Default" at bounding box center [926, 308] width 230 height 23
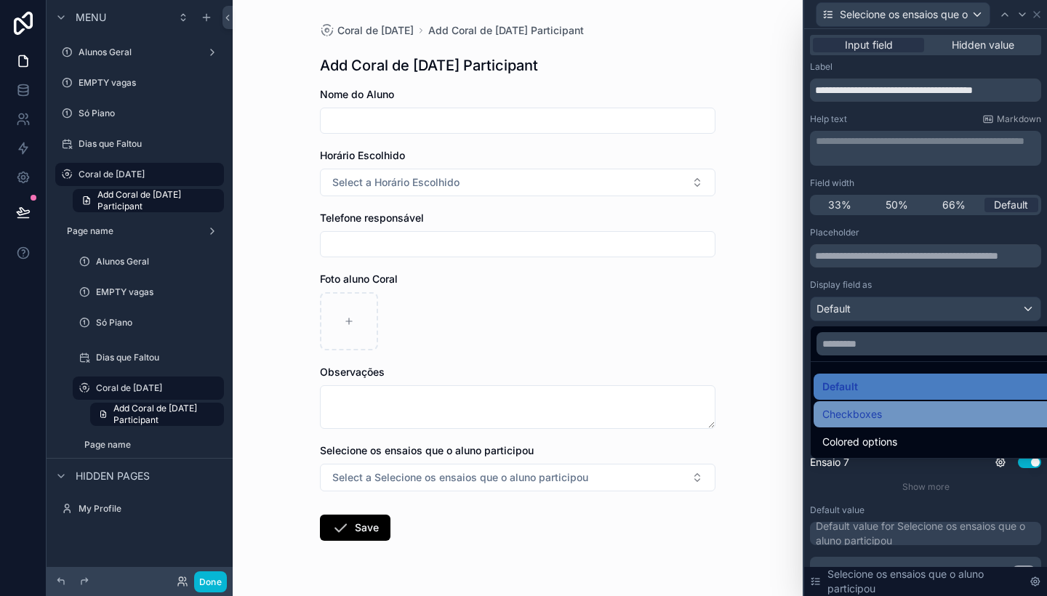
click at [886, 412] on div "Checkboxes" at bounding box center [942, 414] width 240 height 17
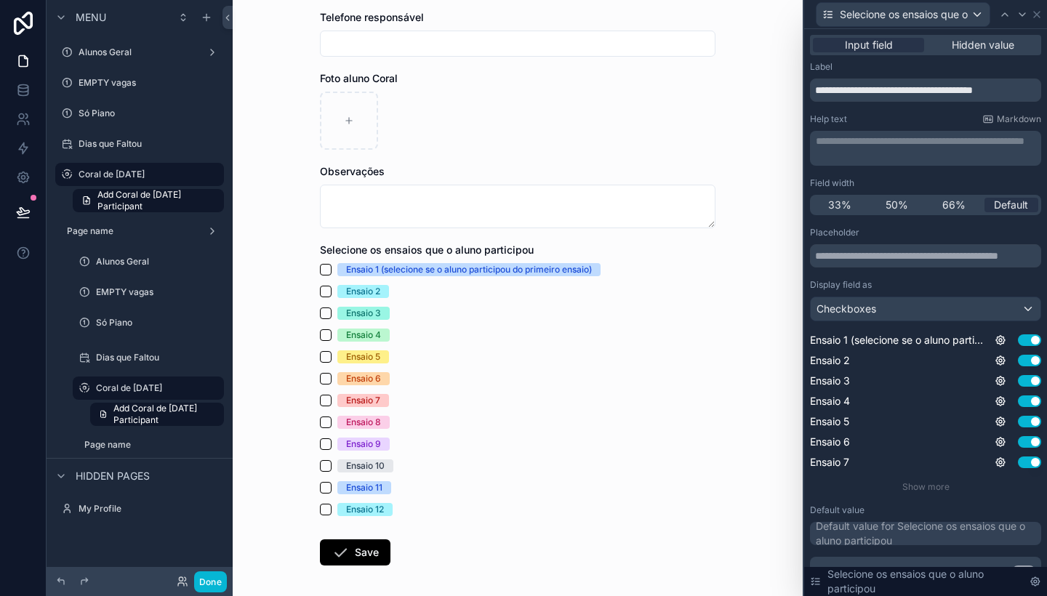
scroll to position [198, 0]
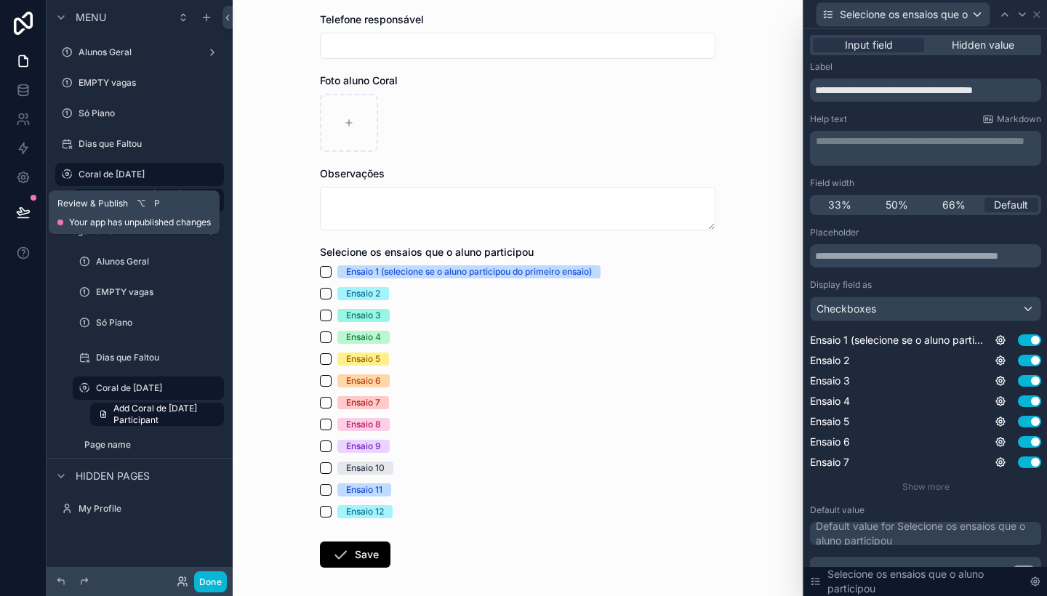
click at [17, 212] on icon at bounding box center [23, 211] width 12 height 7
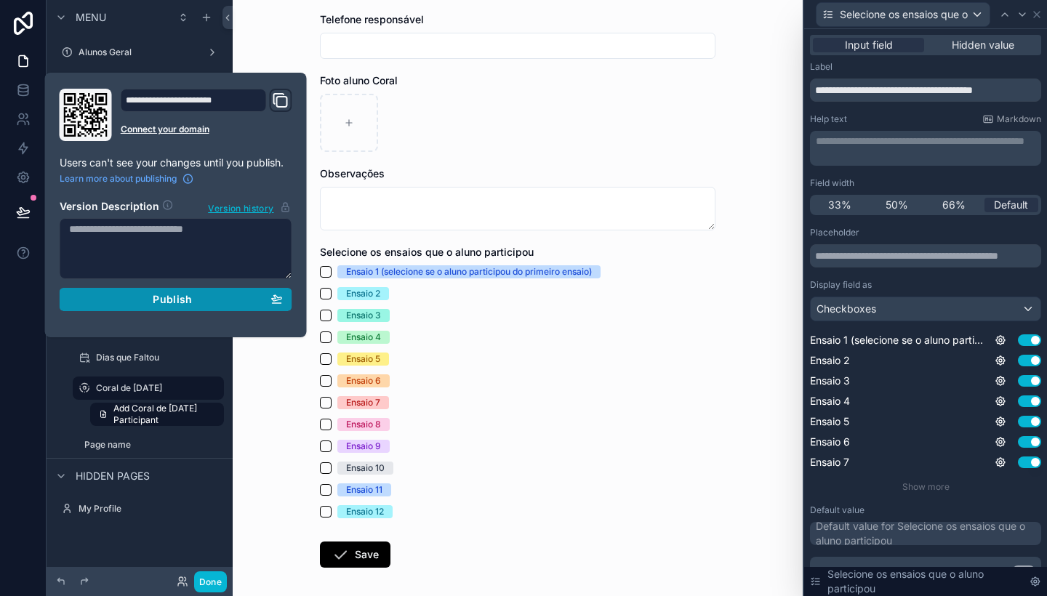
click at [153, 300] on div "Publish" at bounding box center [176, 299] width 214 height 13
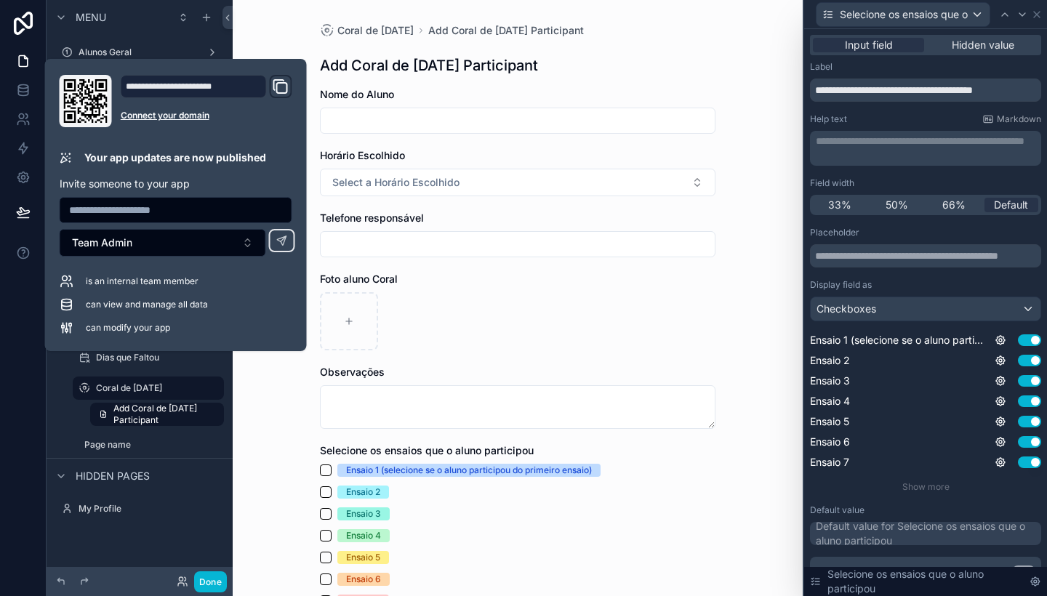
click at [516, 321] on div "scrollable content" at bounding box center [518, 321] width 396 height 58
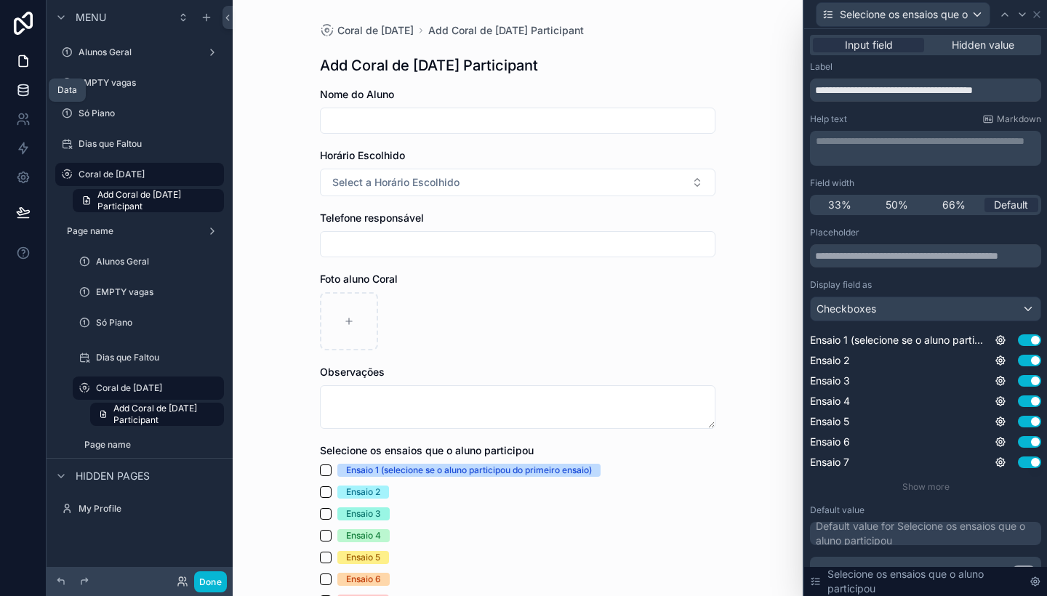
click at [20, 92] on icon at bounding box center [23, 90] width 15 height 15
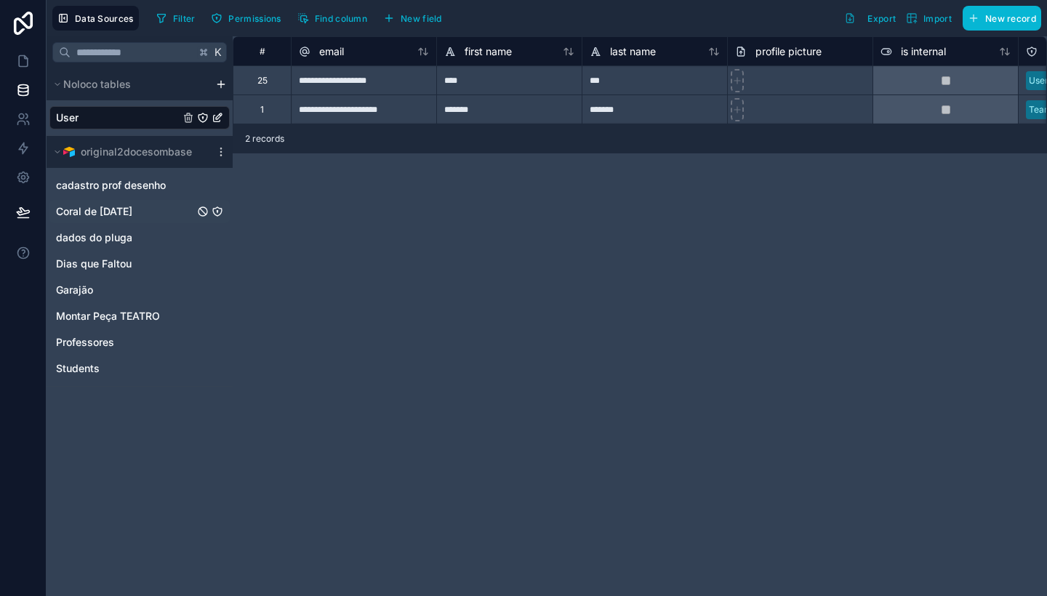
click at [107, 215] on span "Coral de [DATE]" at bounding box center [94, 211] width 76 height 15
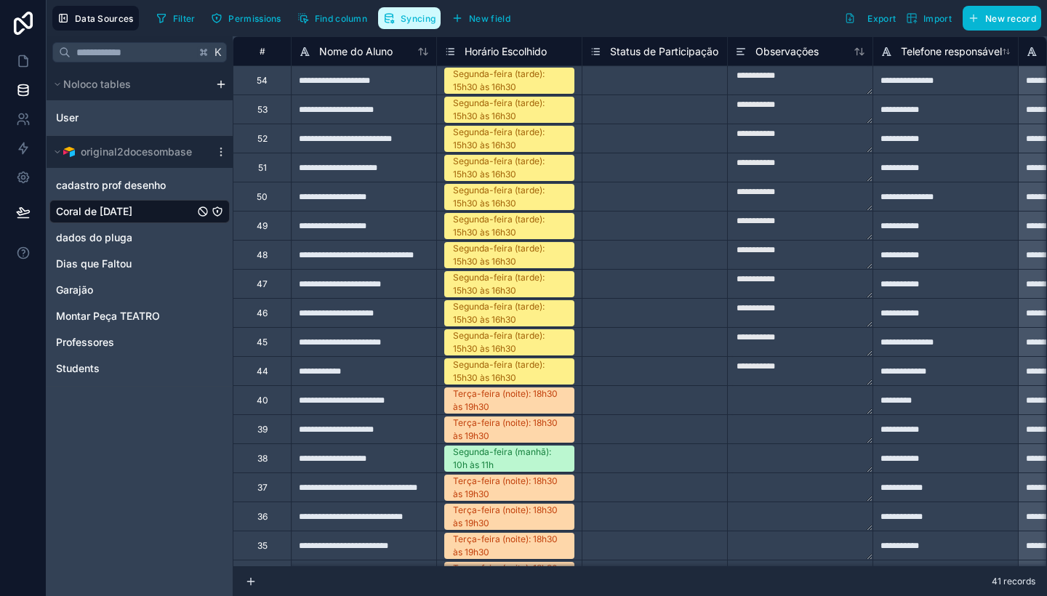
click at [414, 18] on span "Syncing" at bounding box center [418, 18] width 35 height 11
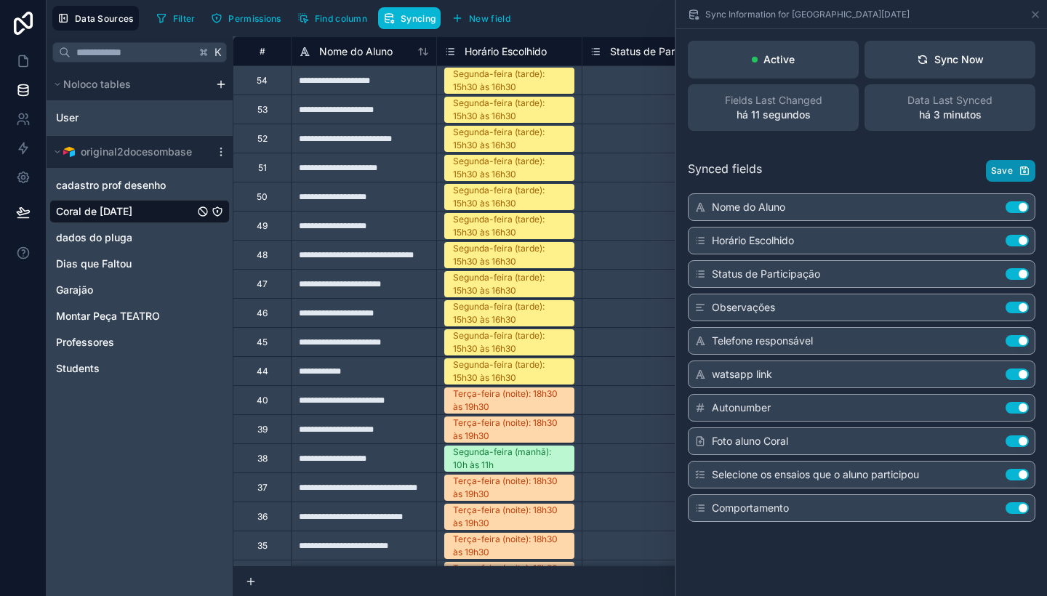
click at [1014, 164] on button "Save" at bounding box center [1010, 171] width 49 height 22
click at [23, 63] on icon at bounding box center [23, 61] width 15 height 15
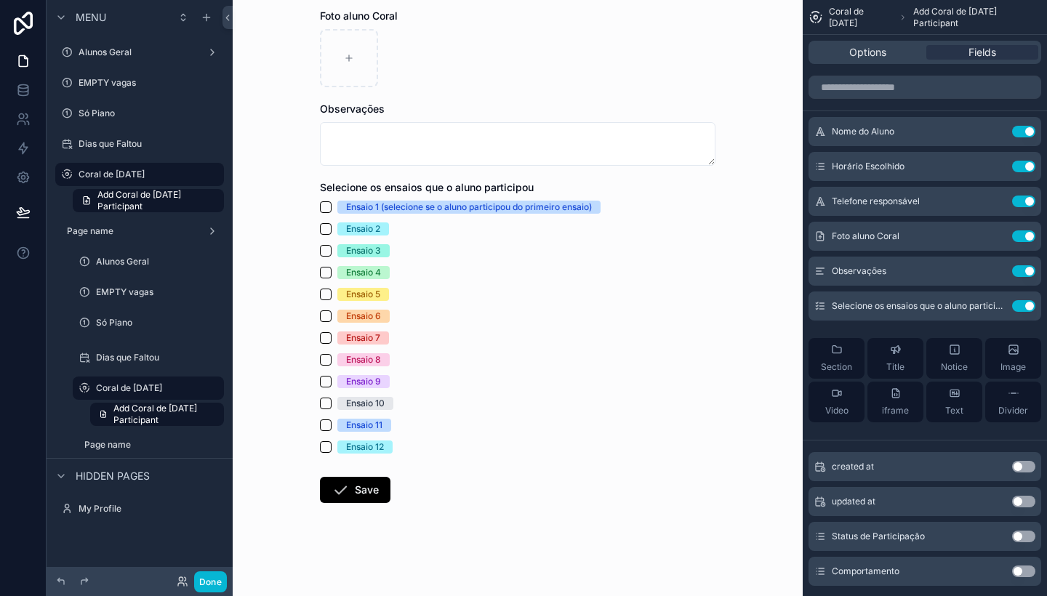
scroll to position [263, 0]
click at [563, 377] on div "Ensaio 9" at bounding box center [518, 381] width 396 height 13
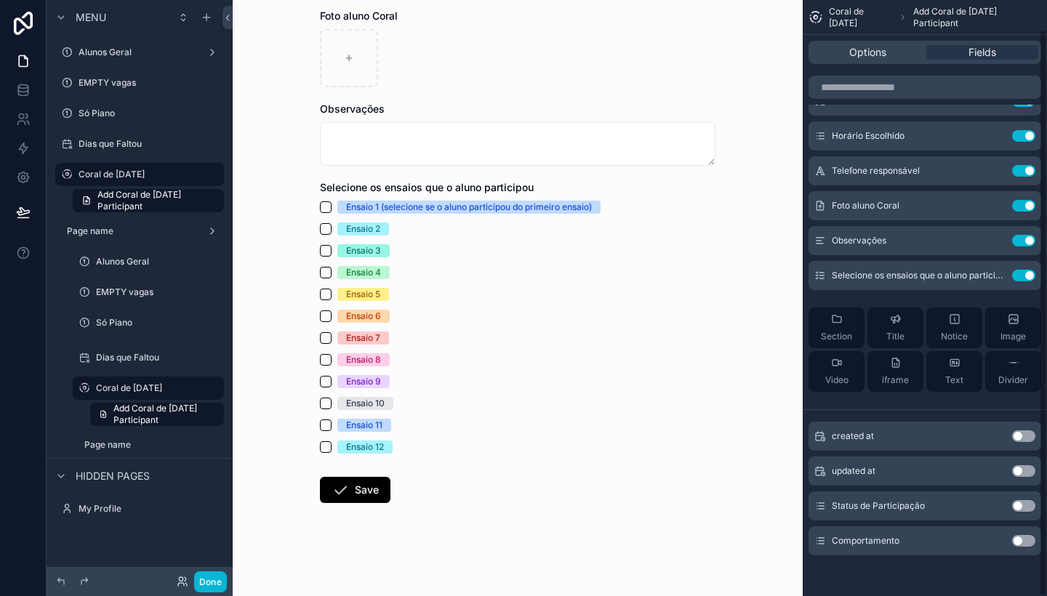
scroll to position [31, 0]
click at [1024, 541] on button "Use setting" at bounding box center [1023, 541] width 23 height 12
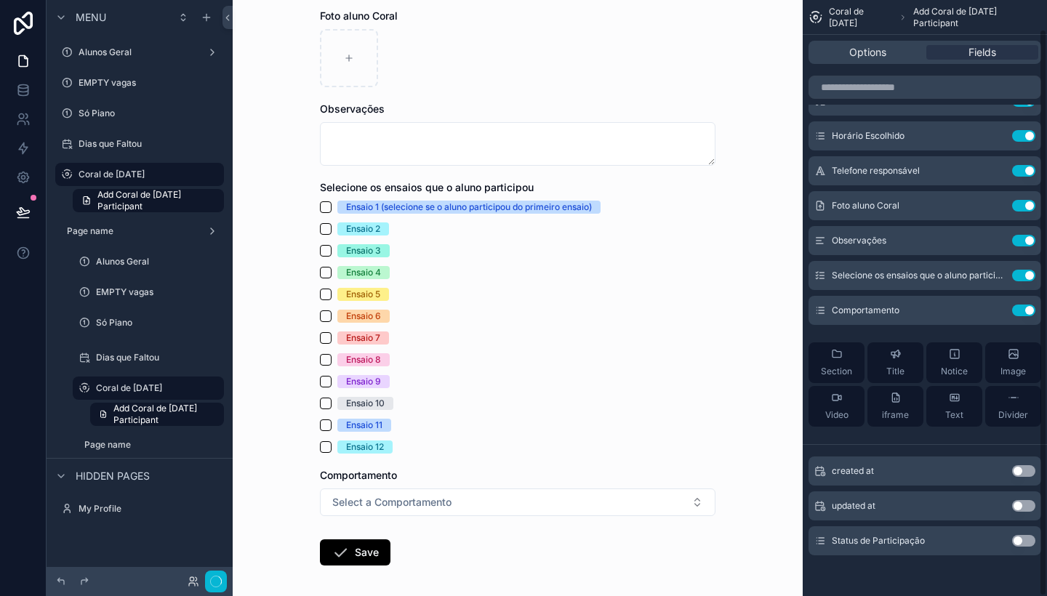
scroll to position [0, 0]
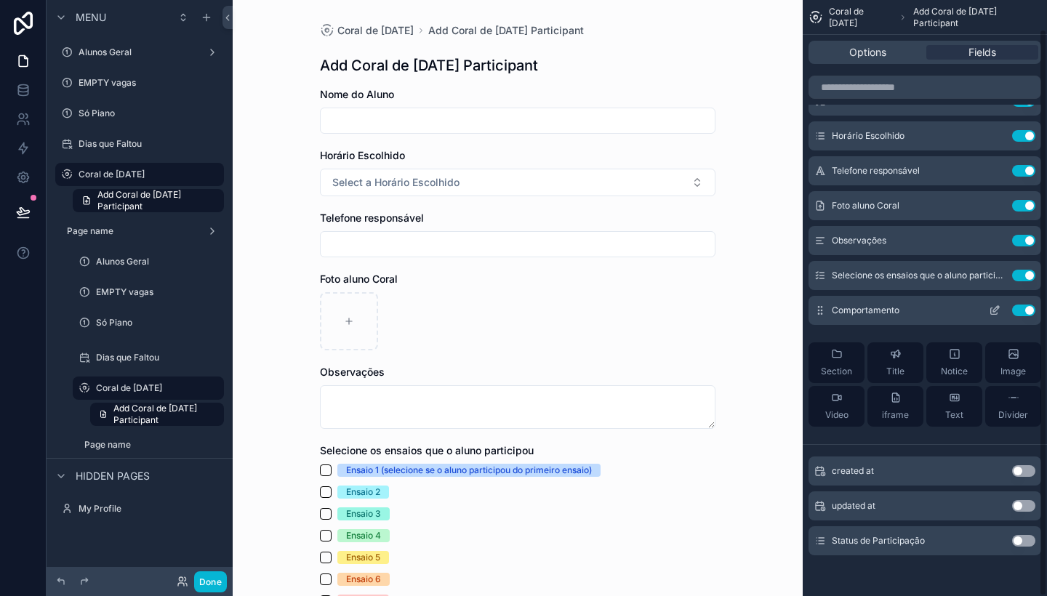
click at [994, 308] on icon "scrollable content" at bounding box center [995, 311] width 12 height 12
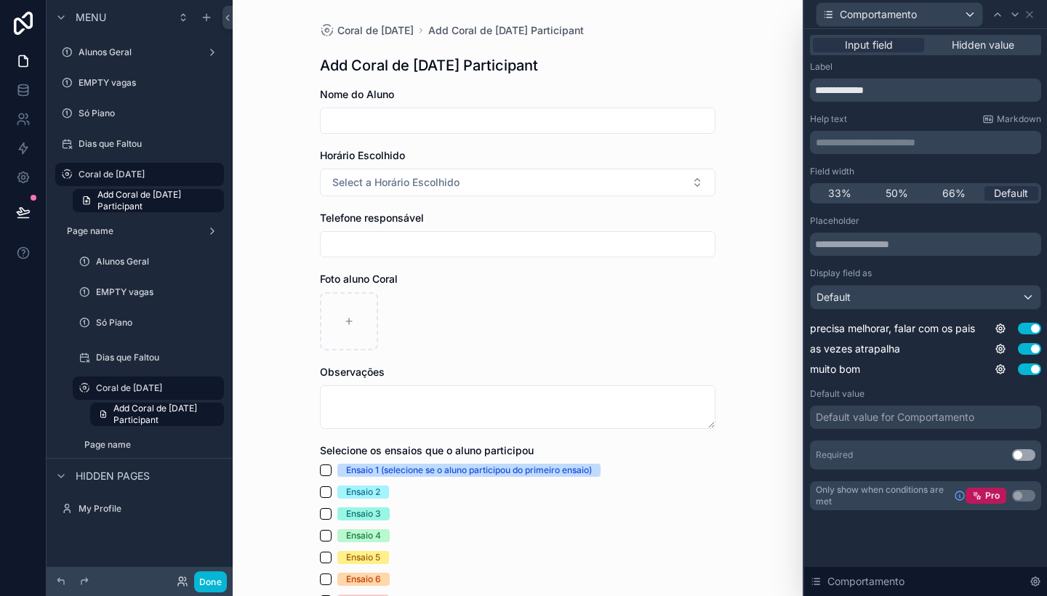
click at [1030, 297] on div "Default" at bounding box center [926, 297] width 230 height 23
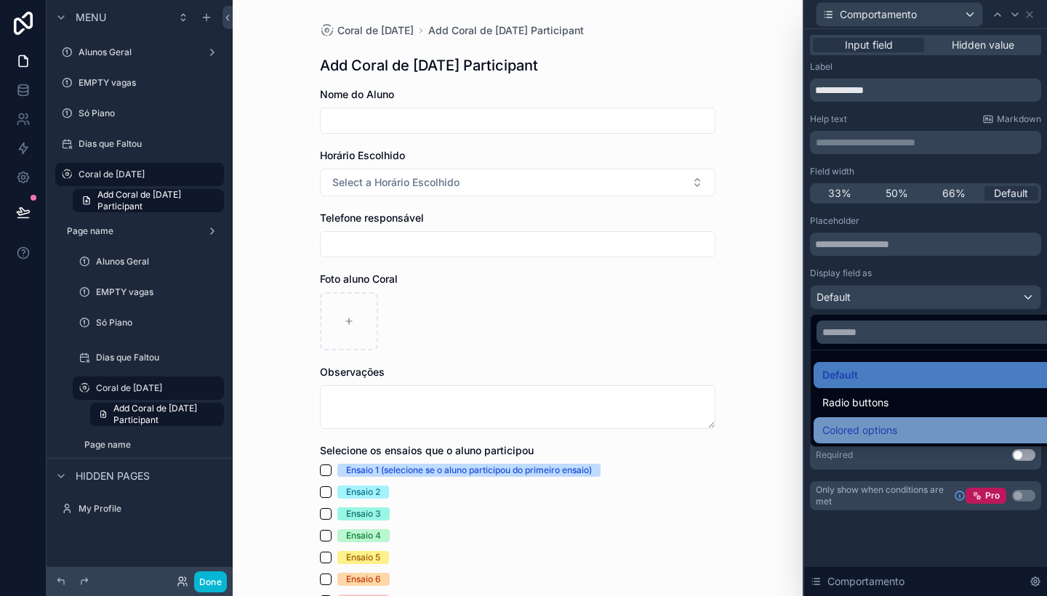
click at [894, 426] on span "Colored options" at bounding box center [859, 430] width 75 height 17
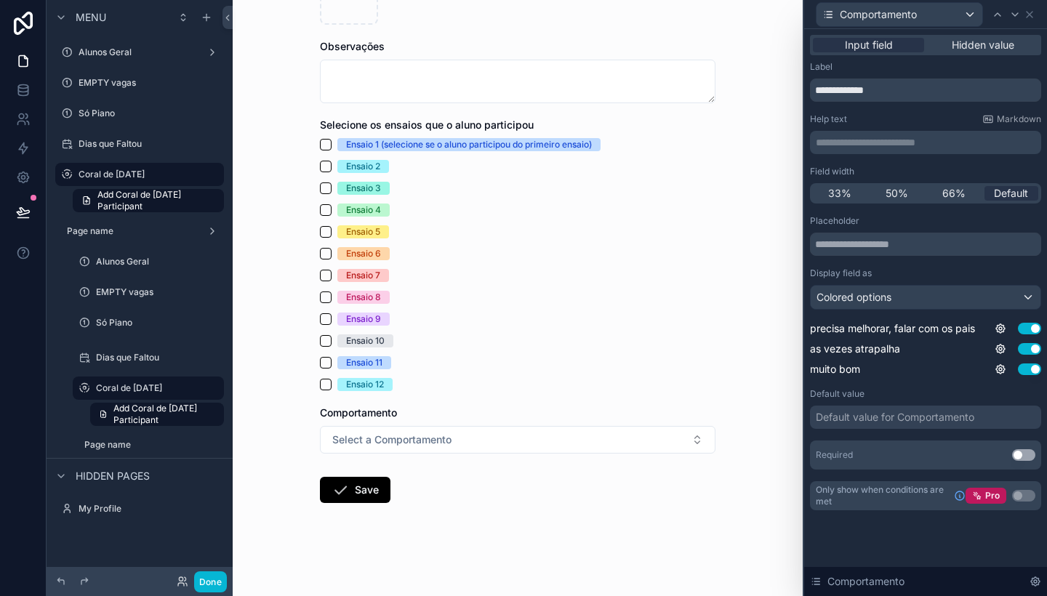
scroll to position [326, 0]
click at [955, 289] on div "Colored options" at bounding box center [926, 297] width 230 height 23
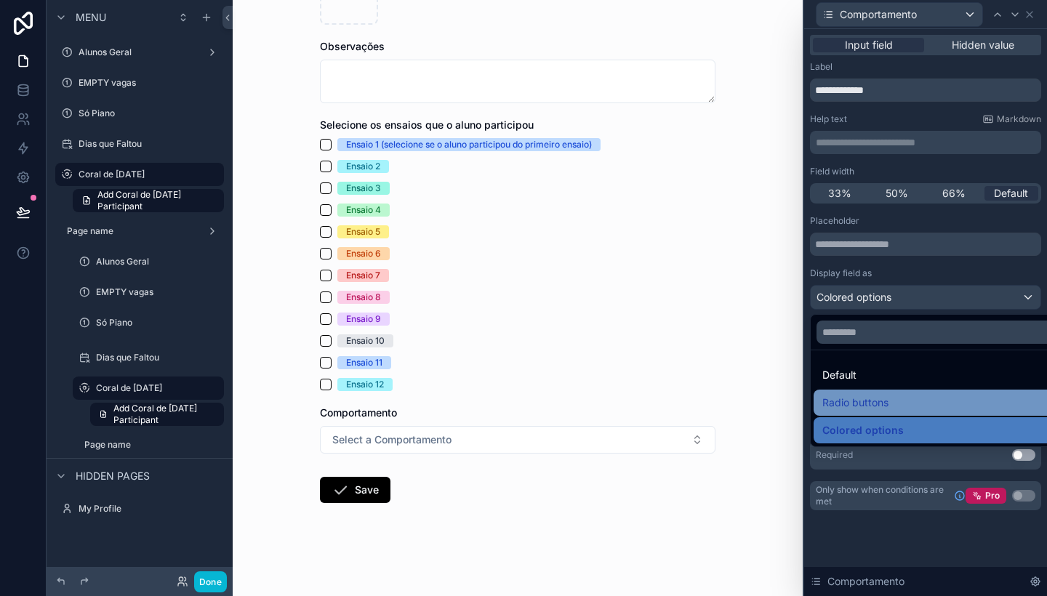
click at [898, 399] on div "Radio buttons" at bounding box center [942, 402] width 240 height 17
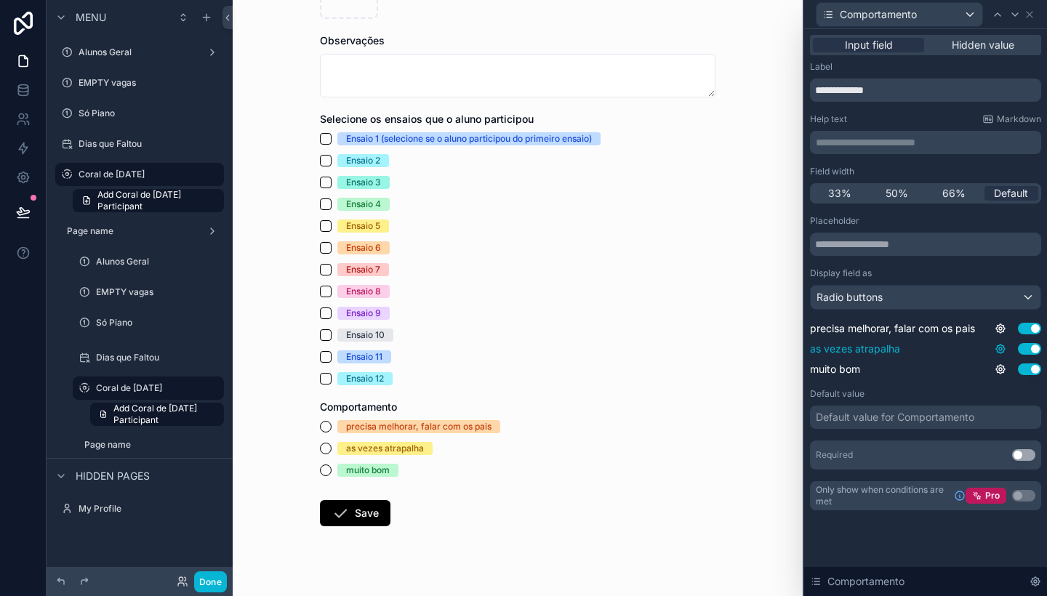
scroll to position [0, 0]
click at [1033, 13] on icon at bounding box center [1030, 15] width 12 height 12
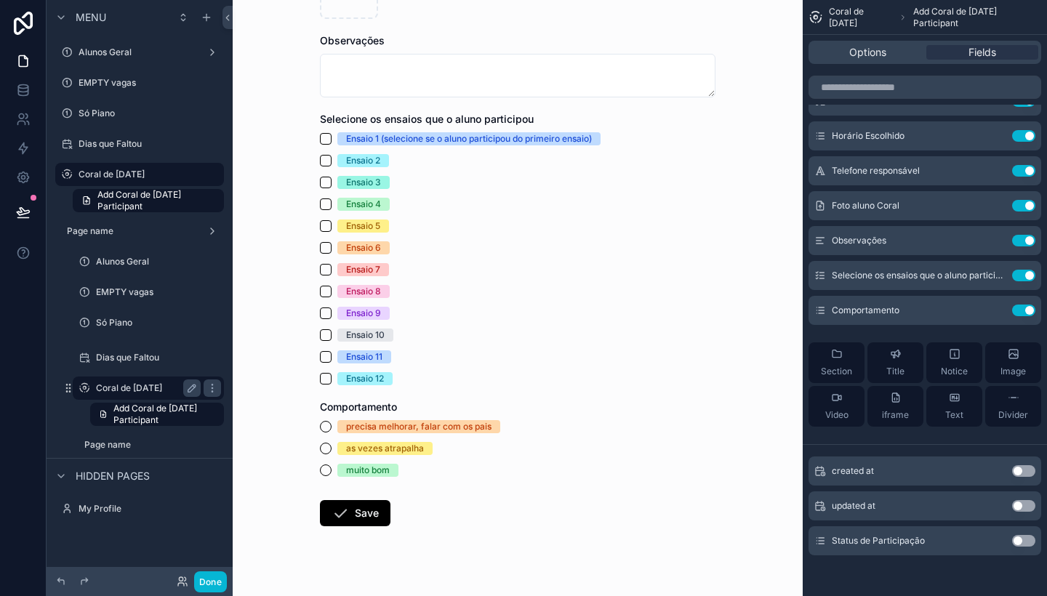
click at [136, 388] on label "Coral de [DATE]" at bounding box center [145, 388] width 99 height 12
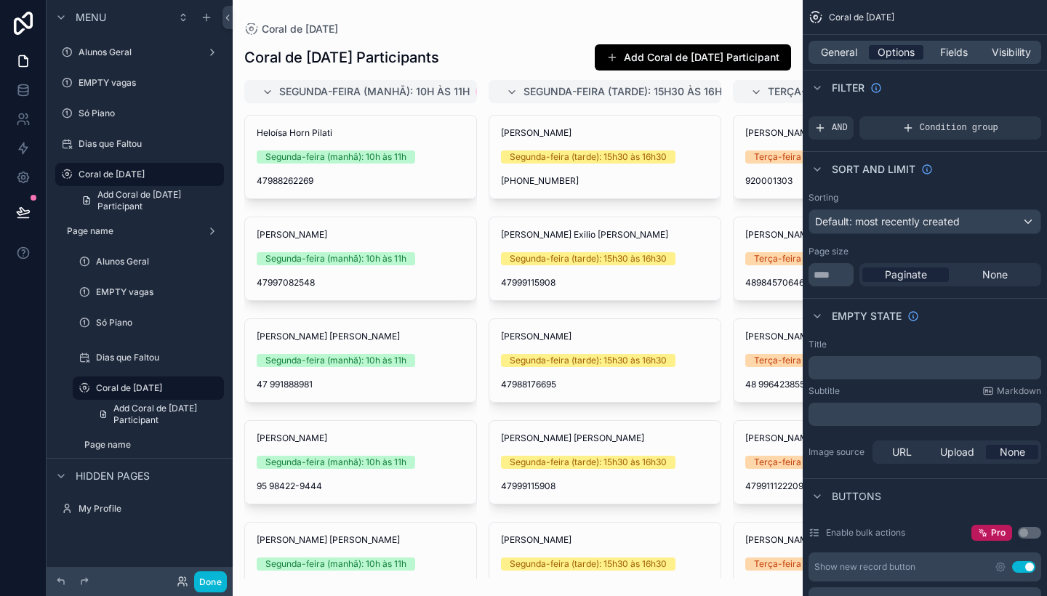
click at [899, 49] on span "Options" at bounding box center [896, 52] width 37 height 15
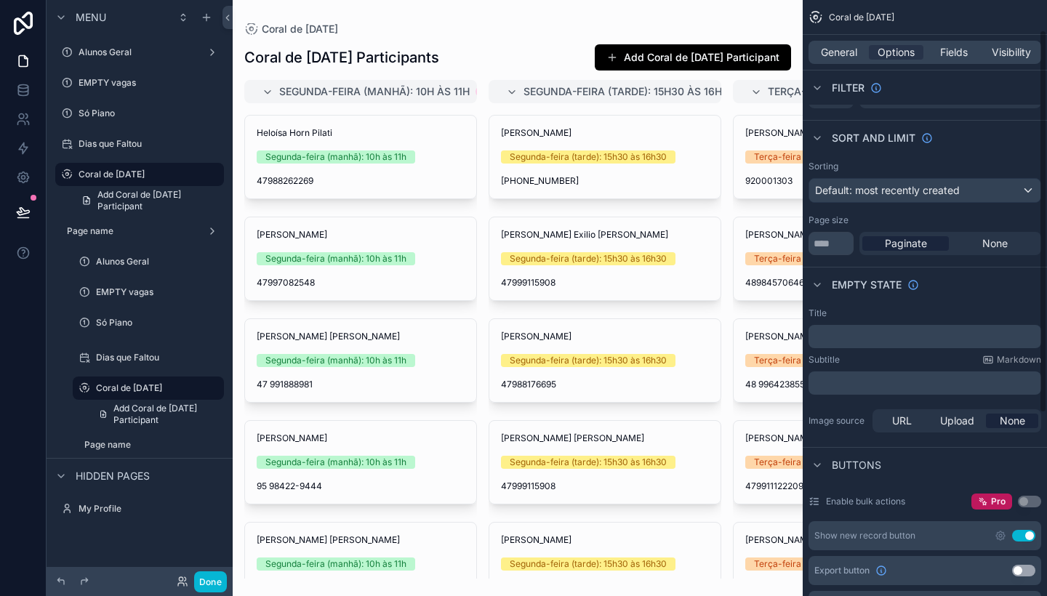
scroll to position [18, 0]
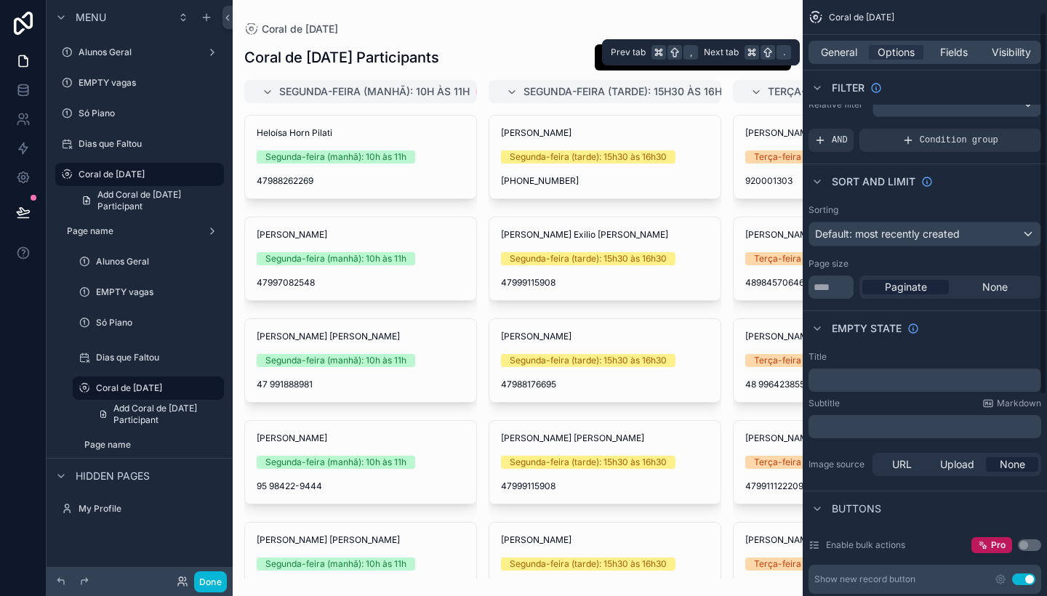
click at [948, 62] on div "General Options Fields Visibility" at bounding box center [924, 52] width 233 height 23
click at [951, 54] on span "Fields" at bounding box center [954, 52] width 28 height 15
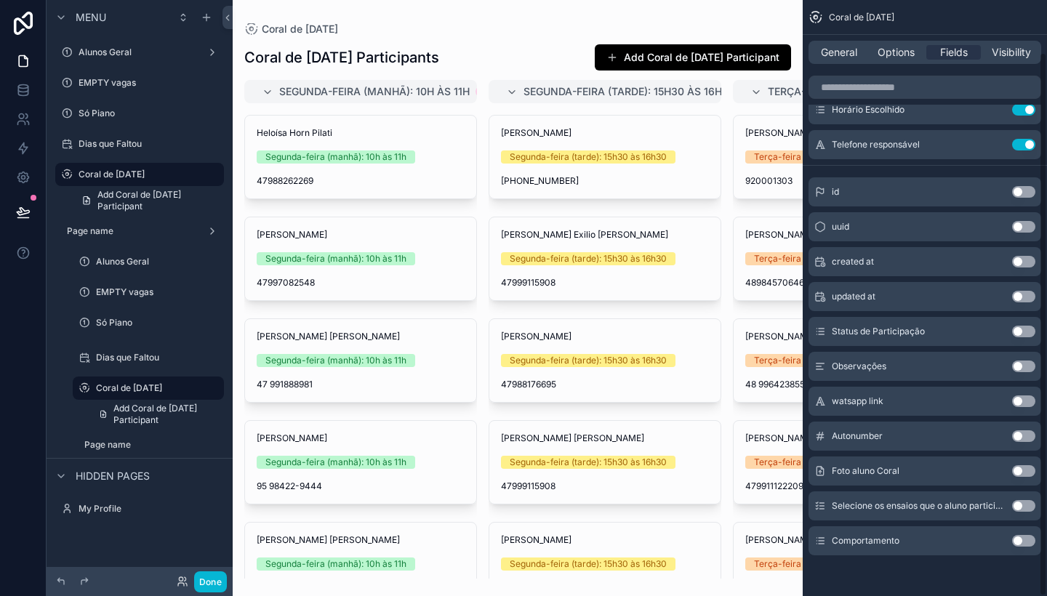
scroll to position [57, 0]
click at [1027, 538] on button "Use setting" at bounding box center [1023, 541] width 23 height 12
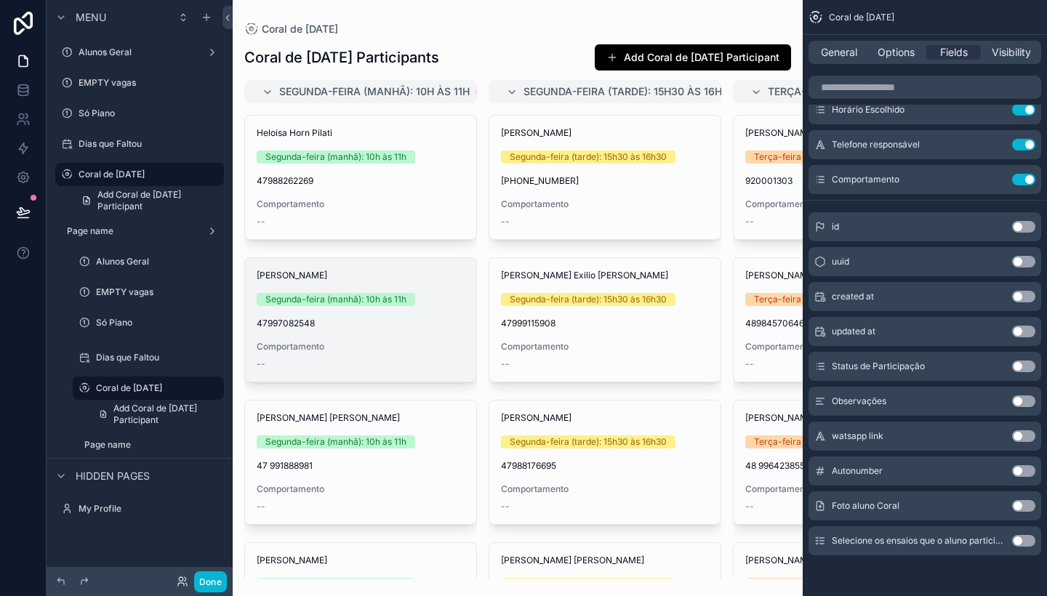
click at [384, 310] on div "[PERSON_NAME] Segunda-feira (manhã): 10h às 11h 47997082548 Comportamento --" at bounding box center [360, 320] width 231 height 124
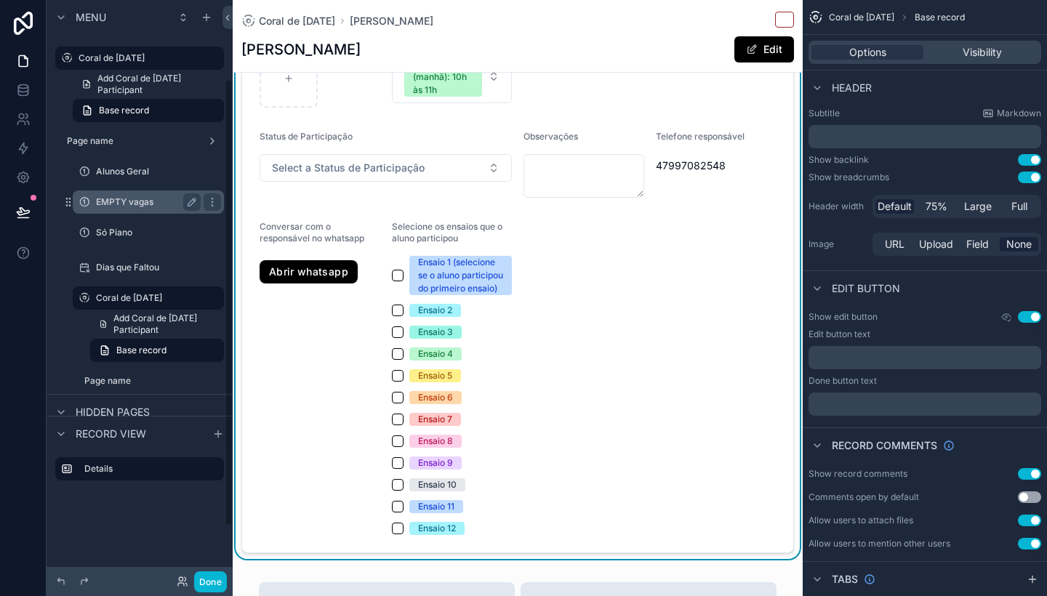
scroll to position [124, 0]
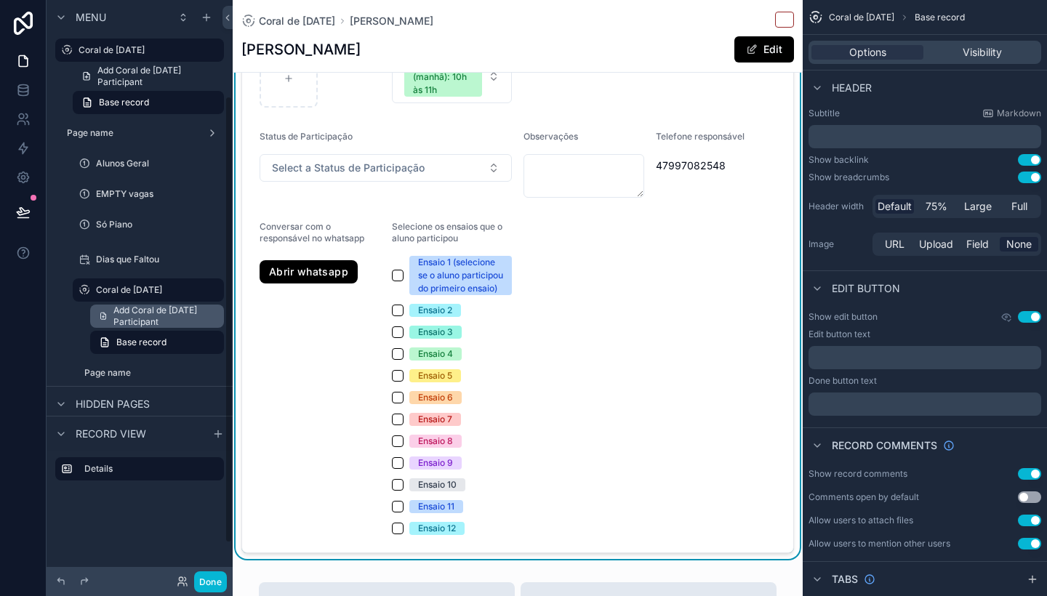
click at [153, 320] on span "Add Coral de [DATE] Participant" at bounding box center [164, 316] width 102 height 23
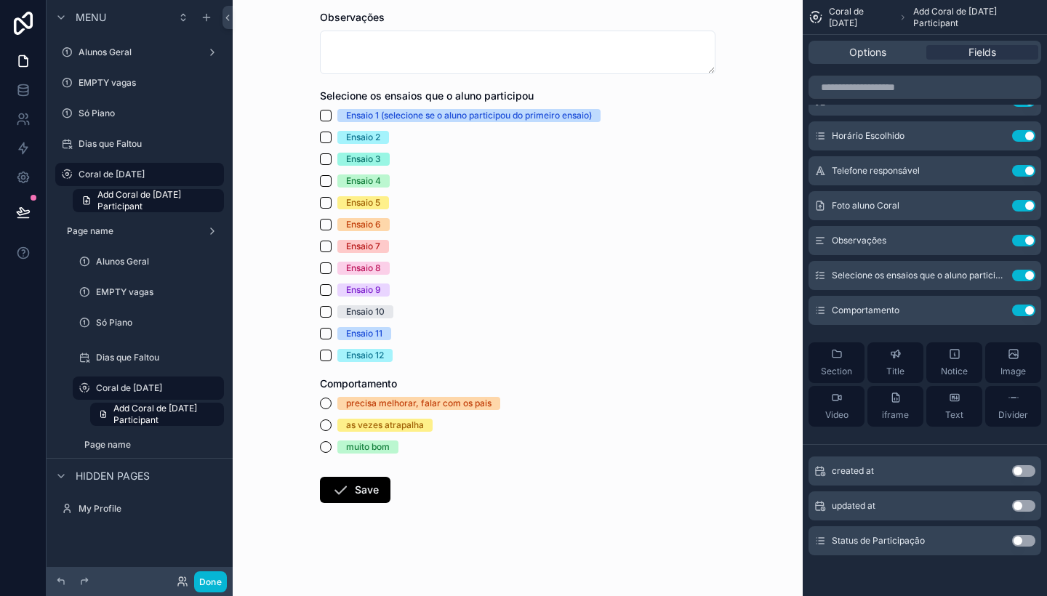
scroll to position [355, 0]
click at [143, 385] on label "Coral de [DATE]" at bounding box center [145, 388] width 99 height 12
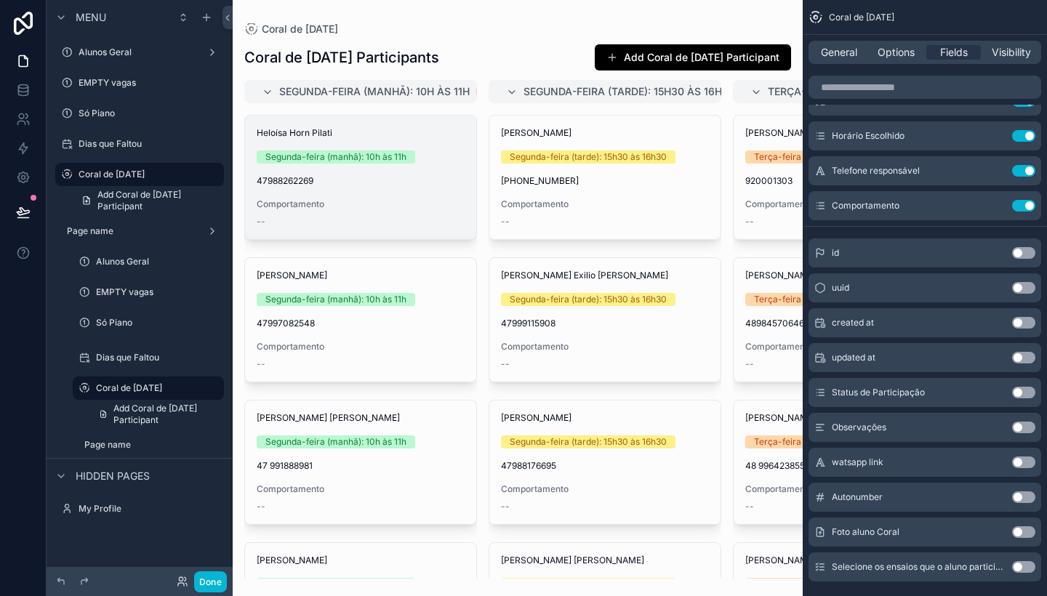
click at [386, 204] on span "Comportamento" at bounding box center [361, 204] width 208 height 12
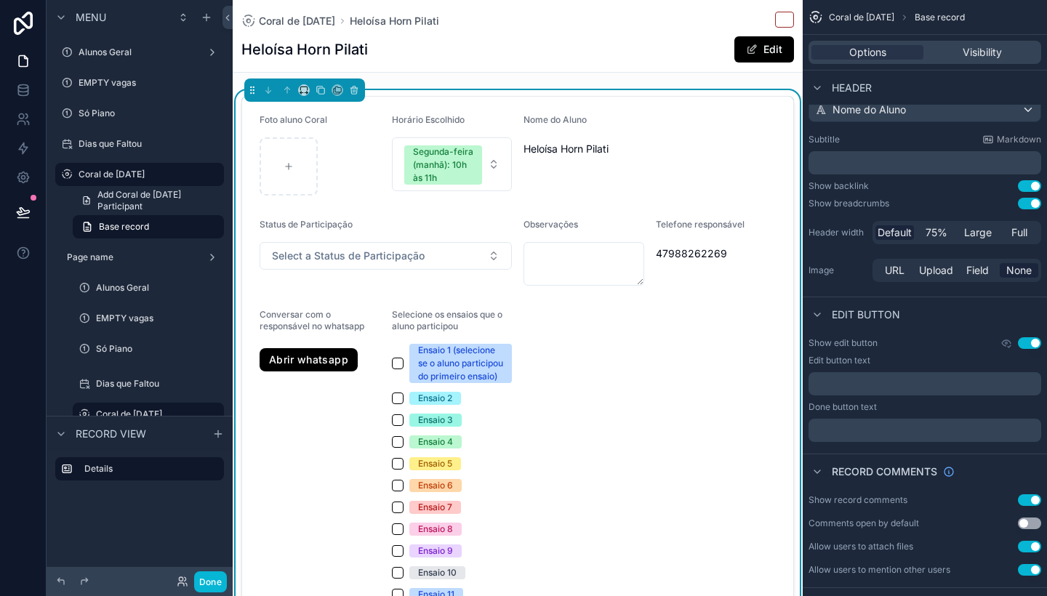
click at [637, 451] on form "Foto aluno Coral Horário Escolhido Segunda-feira (manhã): 10h às 11h Nome do Al…" at bounding box center [517, 369] width 551 height 544
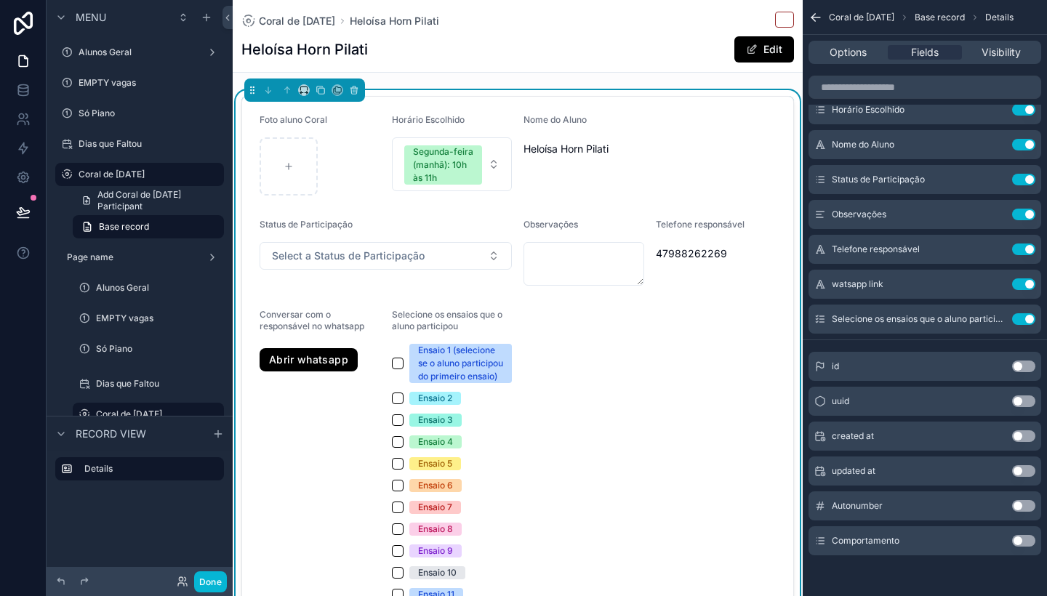
click at [1020, 539] on button "Use setting" at bounding box center [1023, 541] width 23 height 12
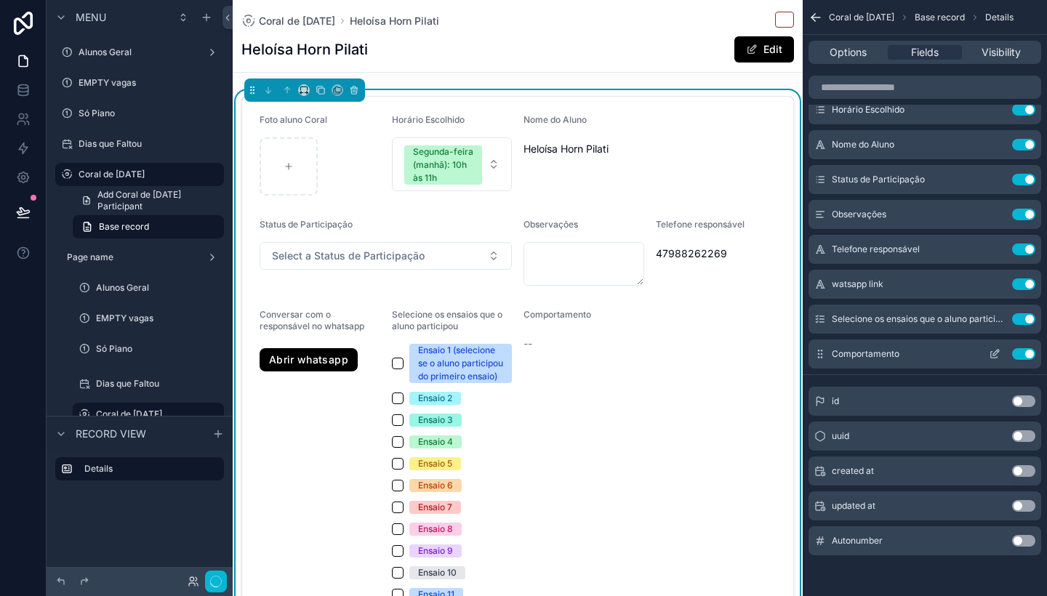
click at [992, 354] on icon "scrollable content" at bounding box center [995, 354] width 12 height 12
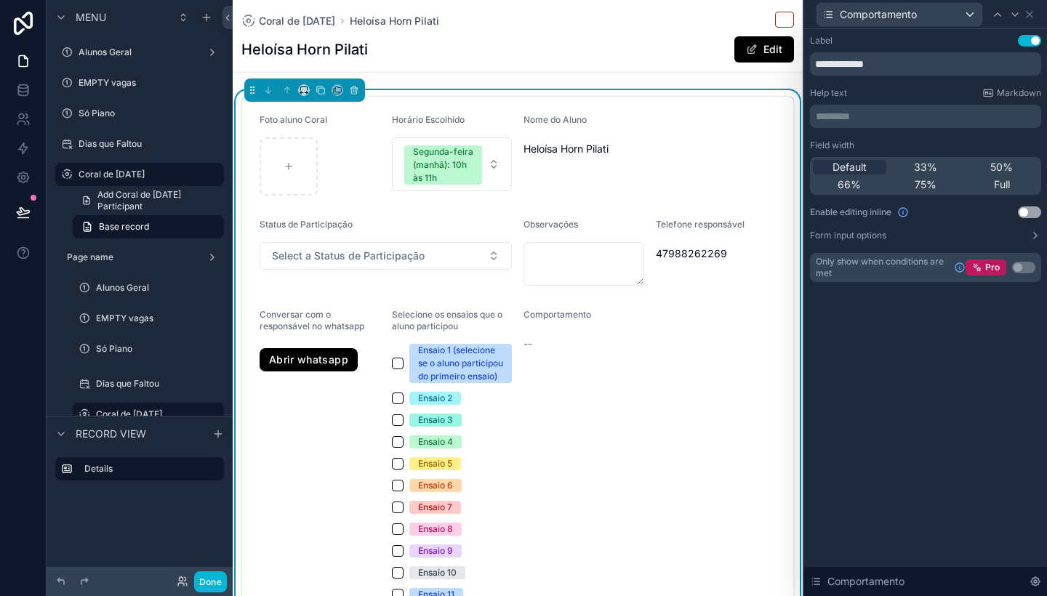
click at [1023, 211] on button "Use setting" at bounding box center [1029, 212] width 23 height 12
click at [1020, 238] on button "Form input options" at bounding box center [925, 236] width 231 height 12
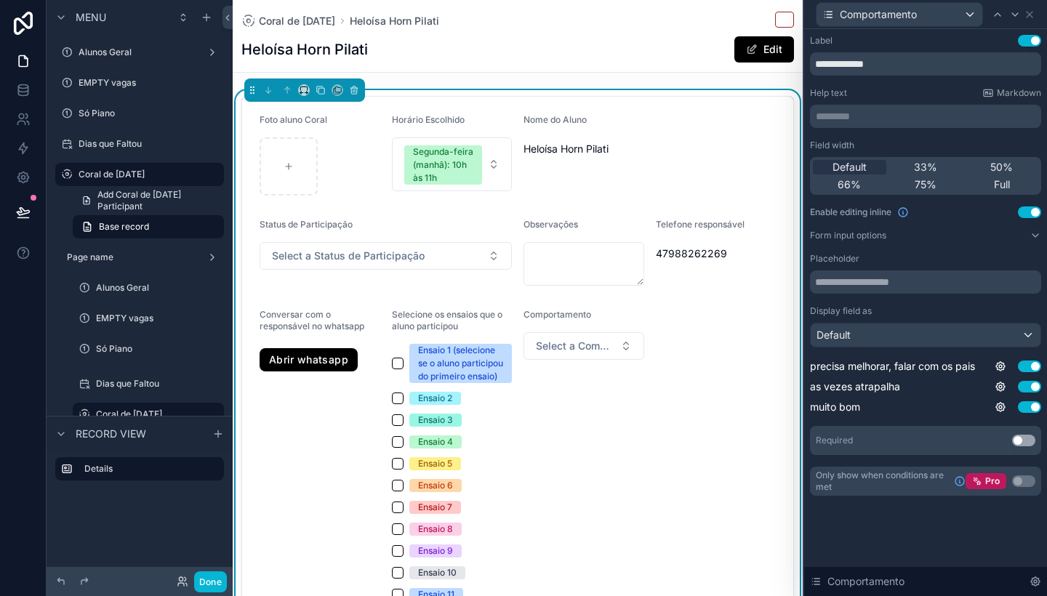
click at [946, 339] on div "Default" at bounding box center [926, 335] width 230 height 23
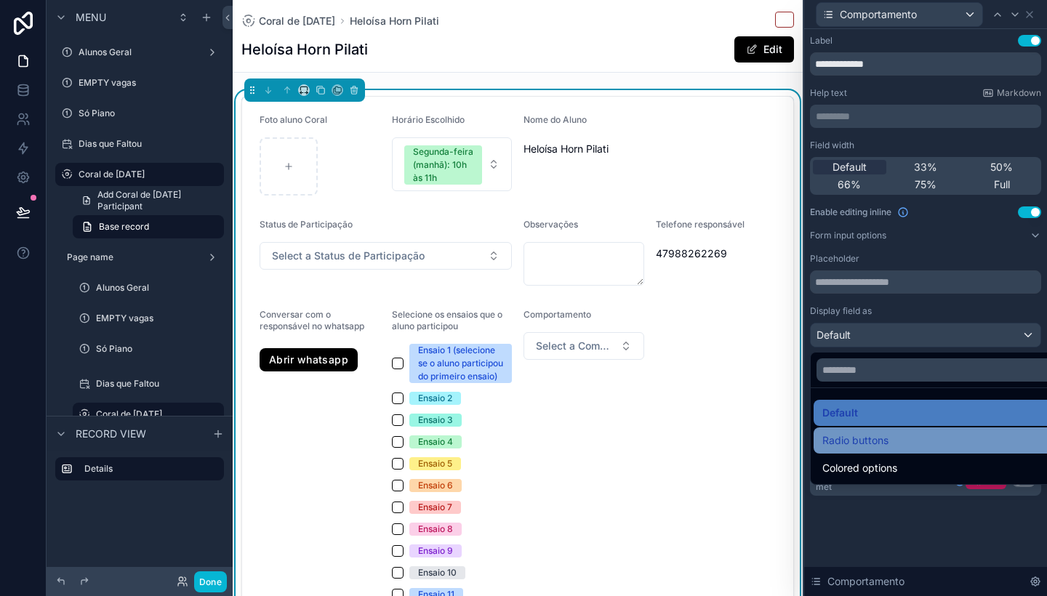
click at [883, 444] on span "Radio buttons" at bounding box center [855, 440] width 66 height 17
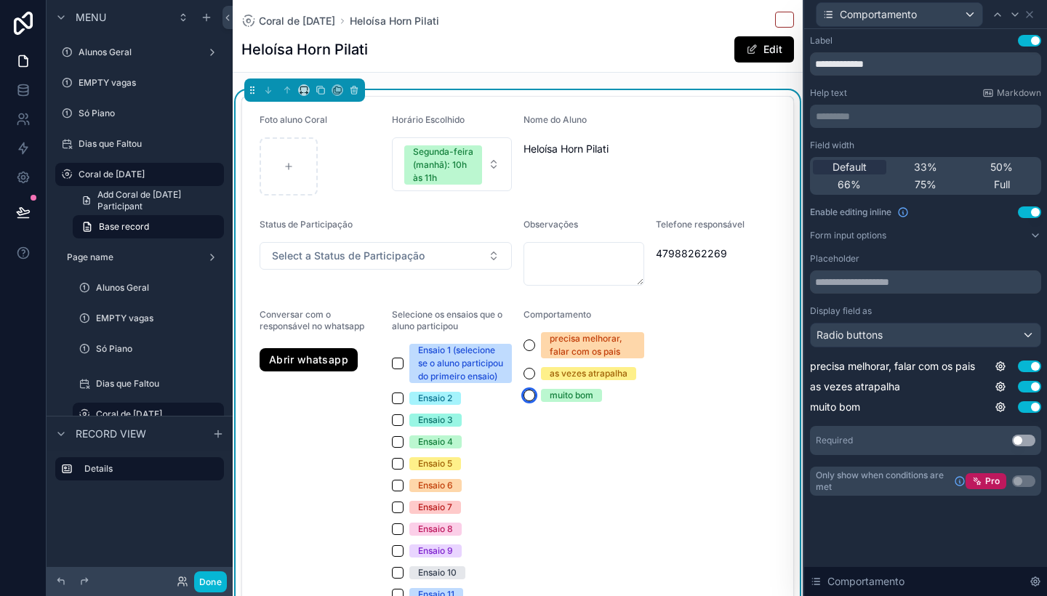
click at [532, 394] on button "muito bom" at bounding box center [529, 396] width 12 height 12
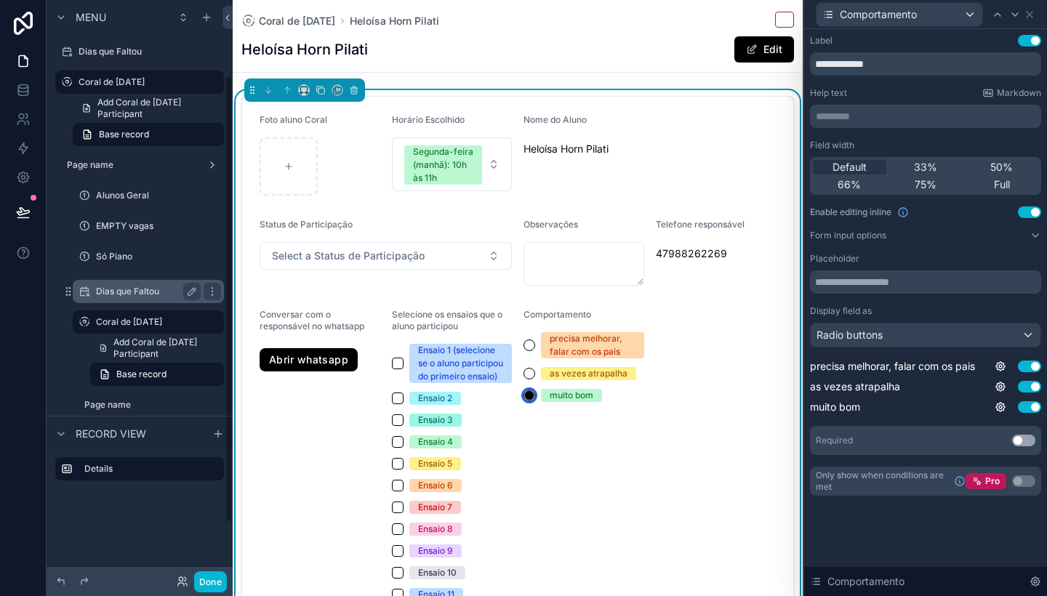
scroll to position [98, 0]
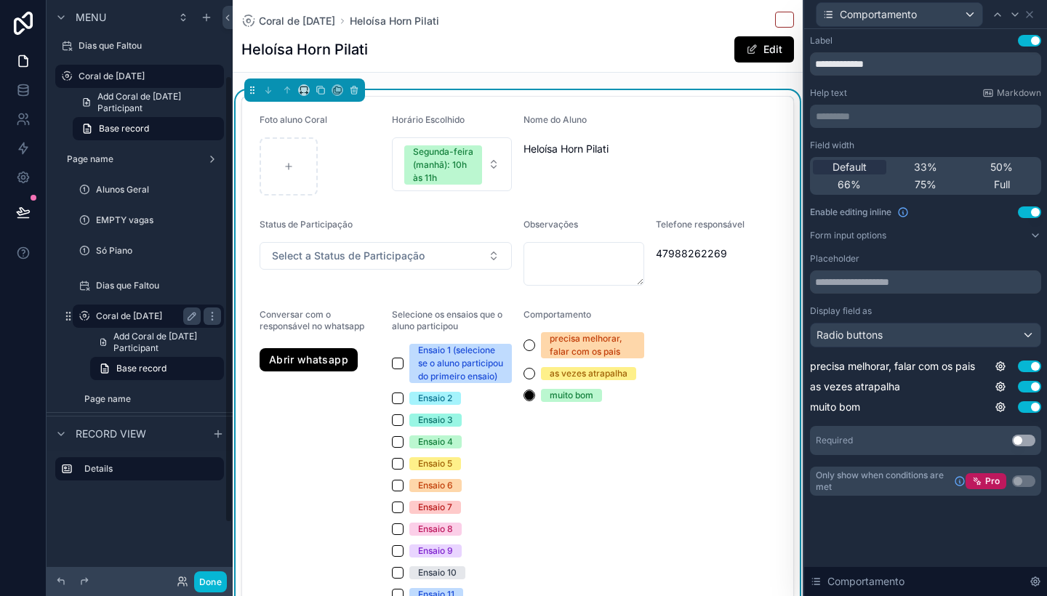
click at [140, 318] on label "Coral de [DATE]" at bounding box center [145, 316] width 99 height 12
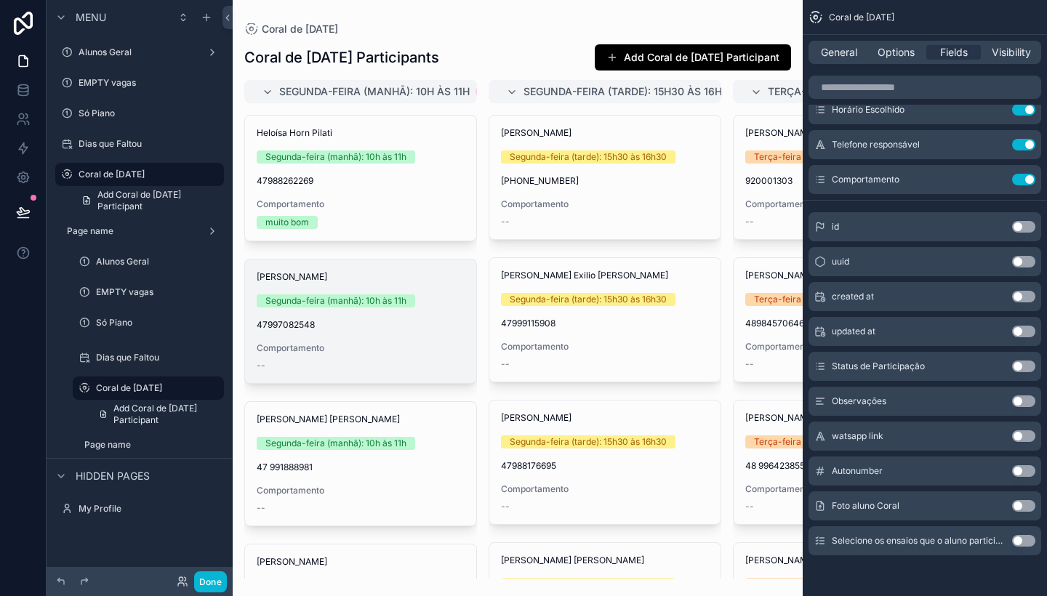
click at [329, 324] on span "47997082548" at bounding box center [361, 325] width 208 height 12
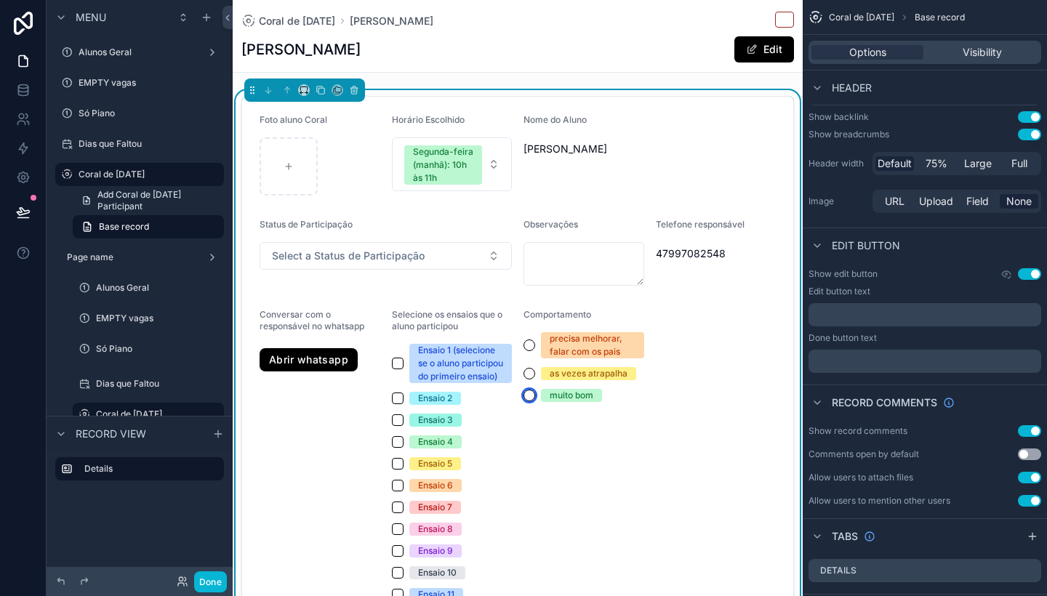
click at [531, 393] on button "muito bom" at bounding box center [529, 396] width 12 height 12
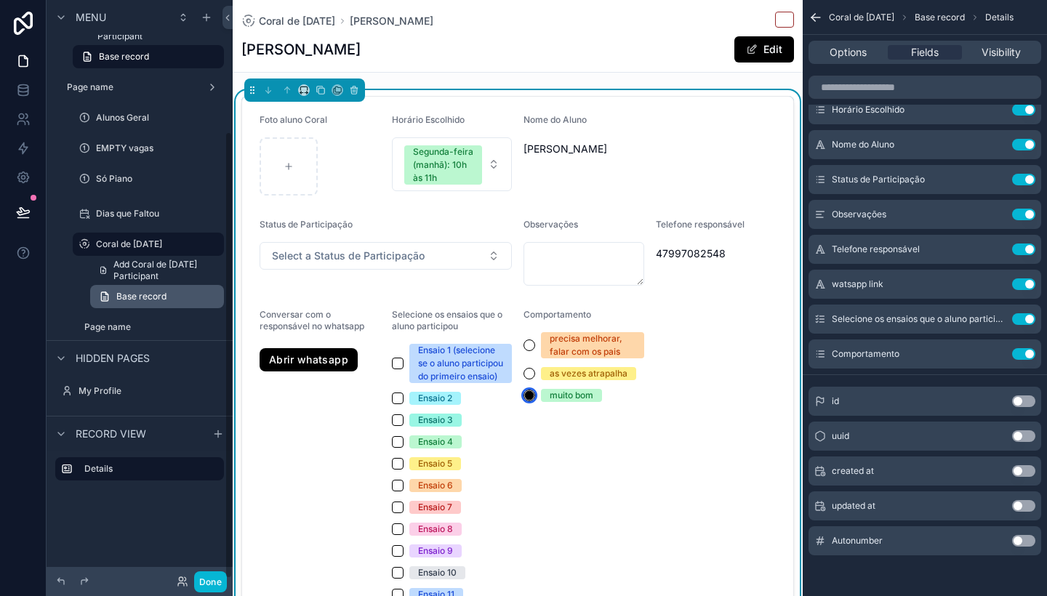
scroll to position [170, 0]
click at [127, 244] on label "Coral de [DATE]" at bounding box center [145, 244] width 99 height 12
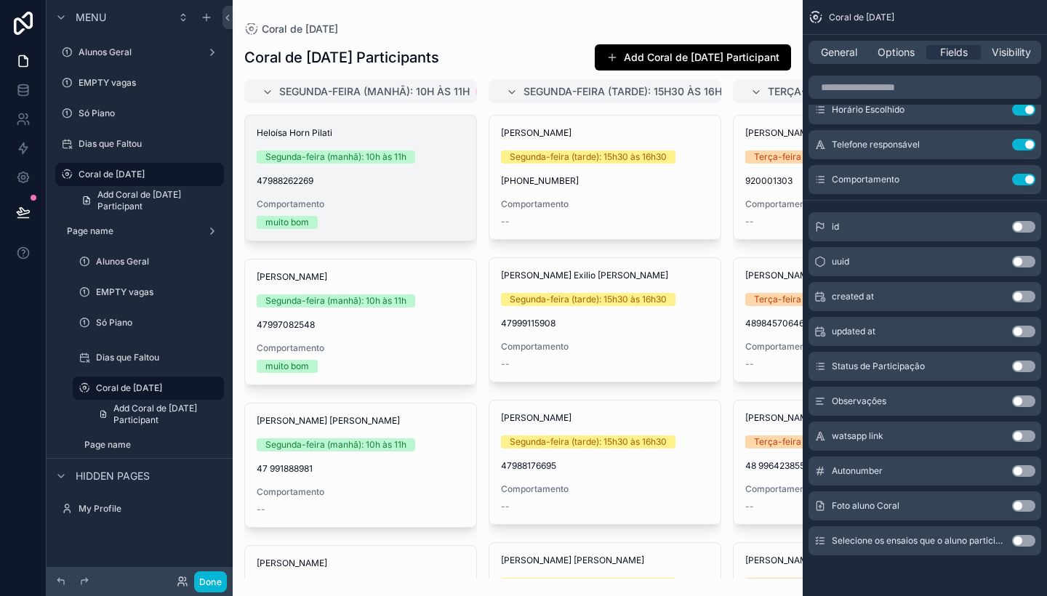
click at [281, 222] on div "muito bom" at bounding box center [287, 222] width 44 height 13
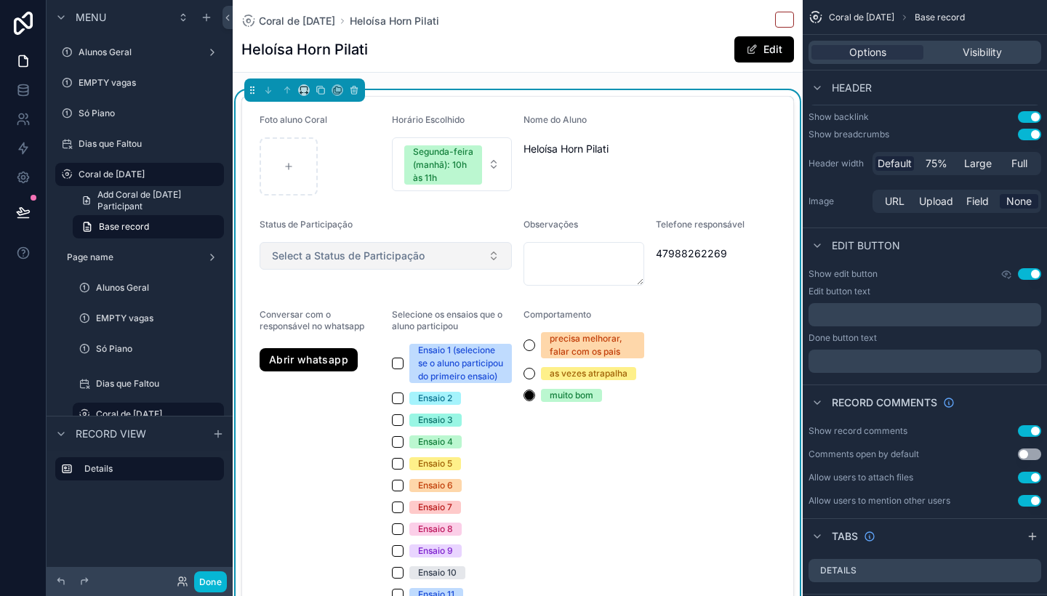
click at [495, 261] on button "Select a Status de Participação" at bounding box center [386, 256] width 252 height 28
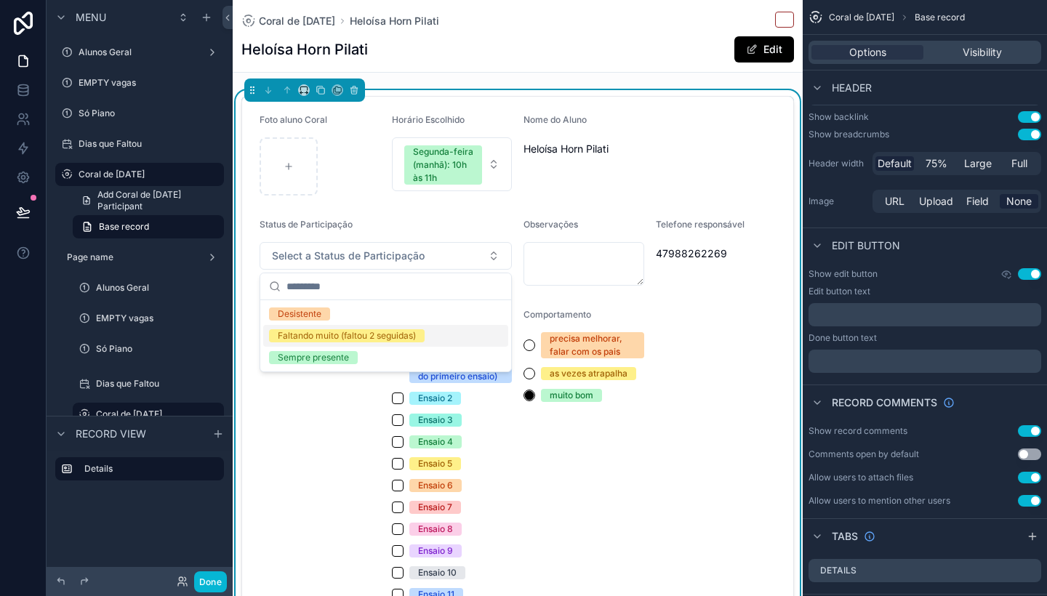
click at [322, 340] on div "Faltando muito (faltou 2 seguidas)" at bounding box center [347, 335] width 138 height 13
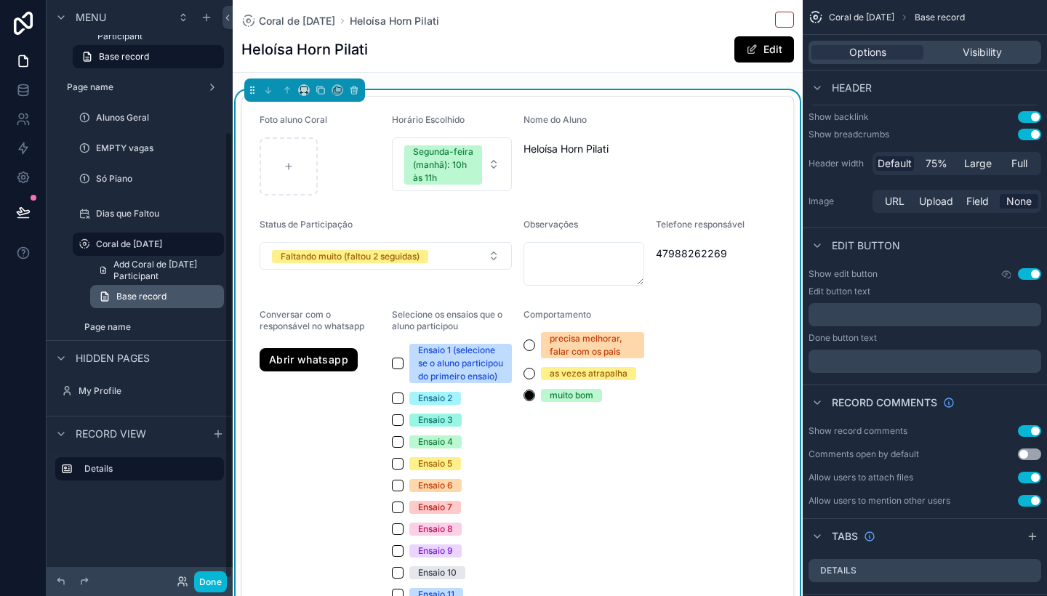
scroll to position [170, 0]
click at [137, 241] on label "Coral de [DATE]" at bounding box center [145, 244] width 99 height 12
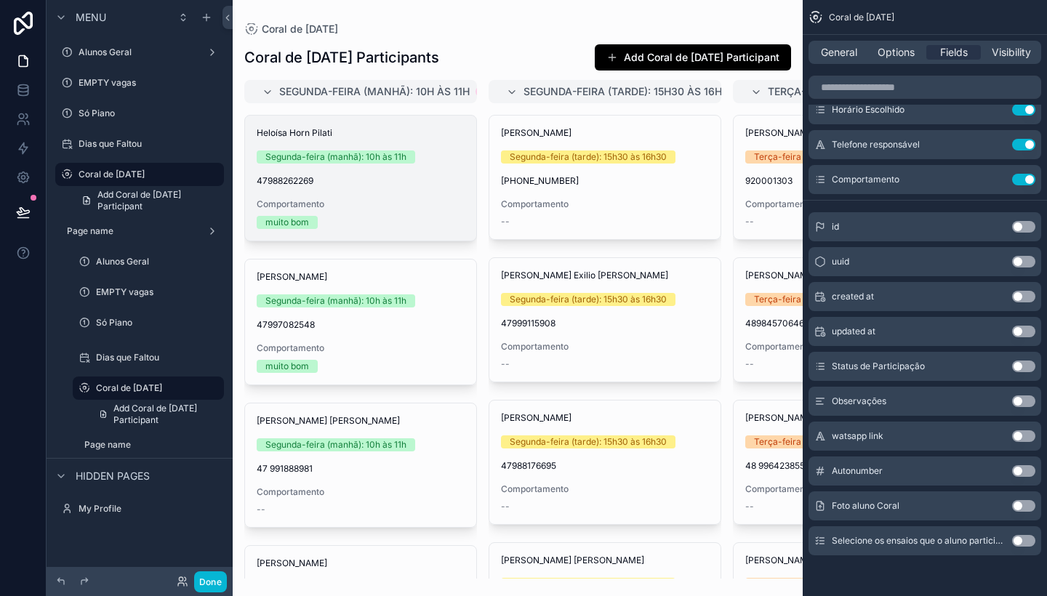
click at [349, 183] on span "47988262269" at bounding box center [361, 181] width 208 height 12
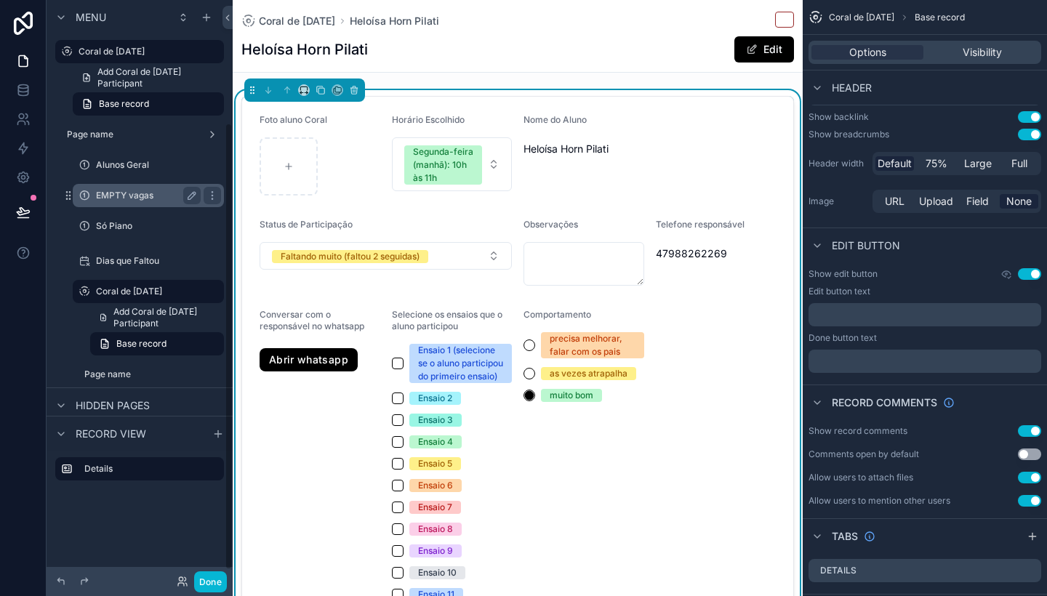
scroll to position [168, 0]
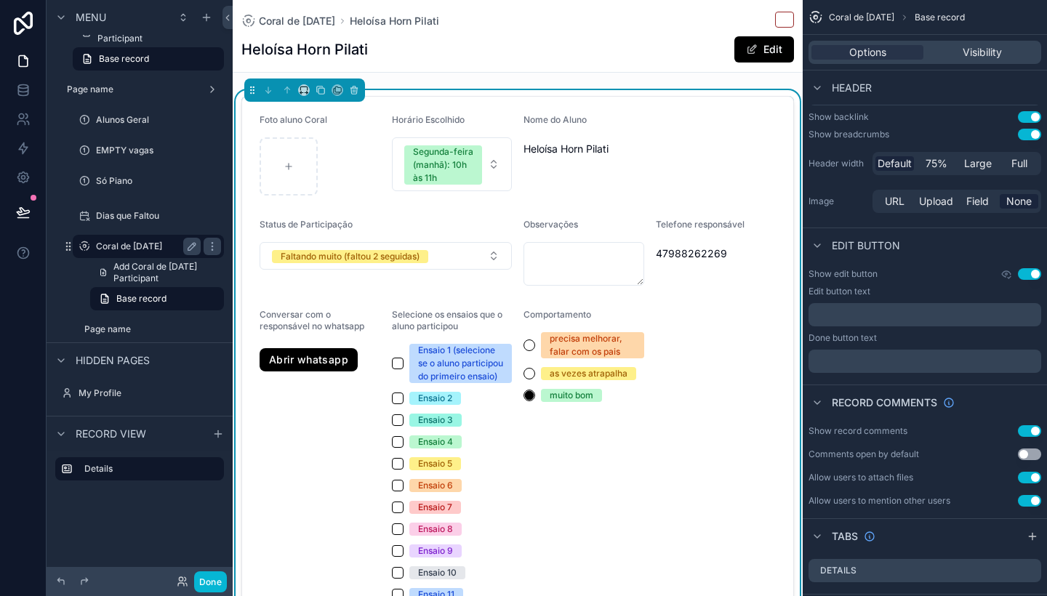
click at [139, 238] on div "Coral de [DATE]" at bounding box center [148, 246] width 105 height 17
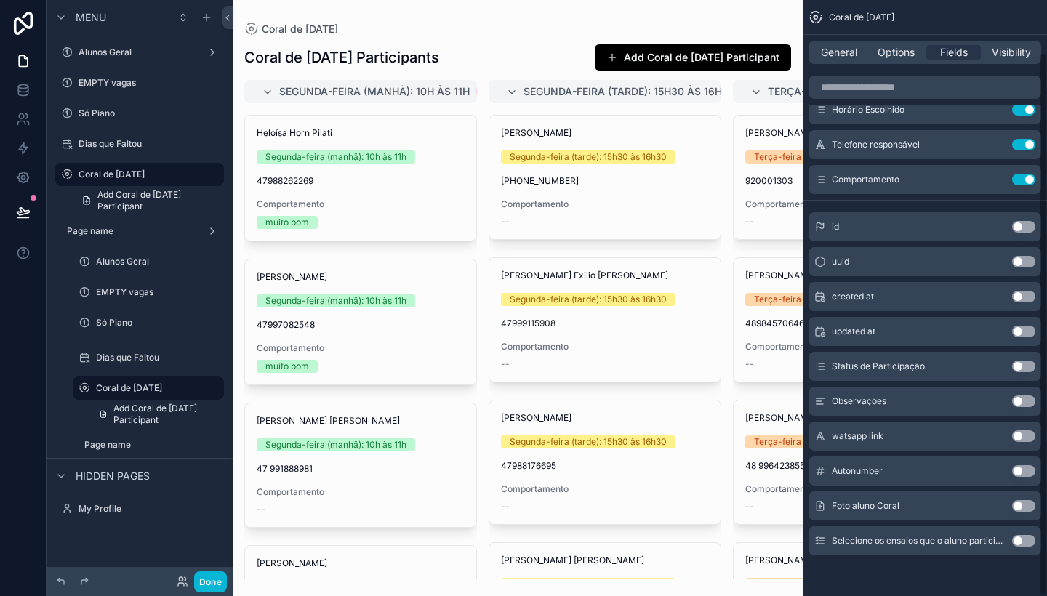
scroll to position [57, 0]
click at [1022, 503] on button "Use setting" at bounding box center [1023, 506] width 23 height 12
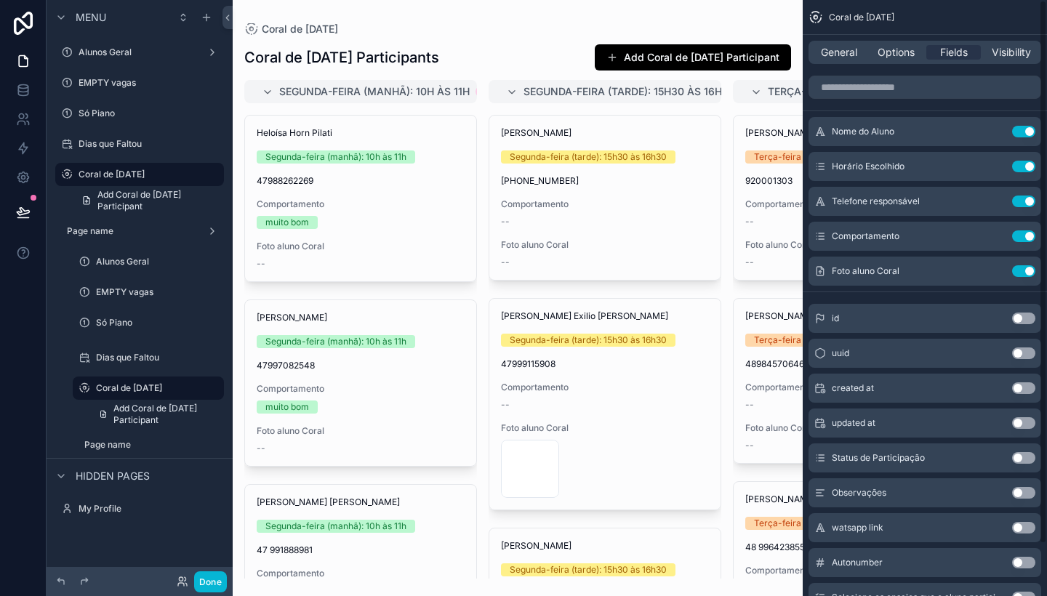
scroll to position [0, 0]
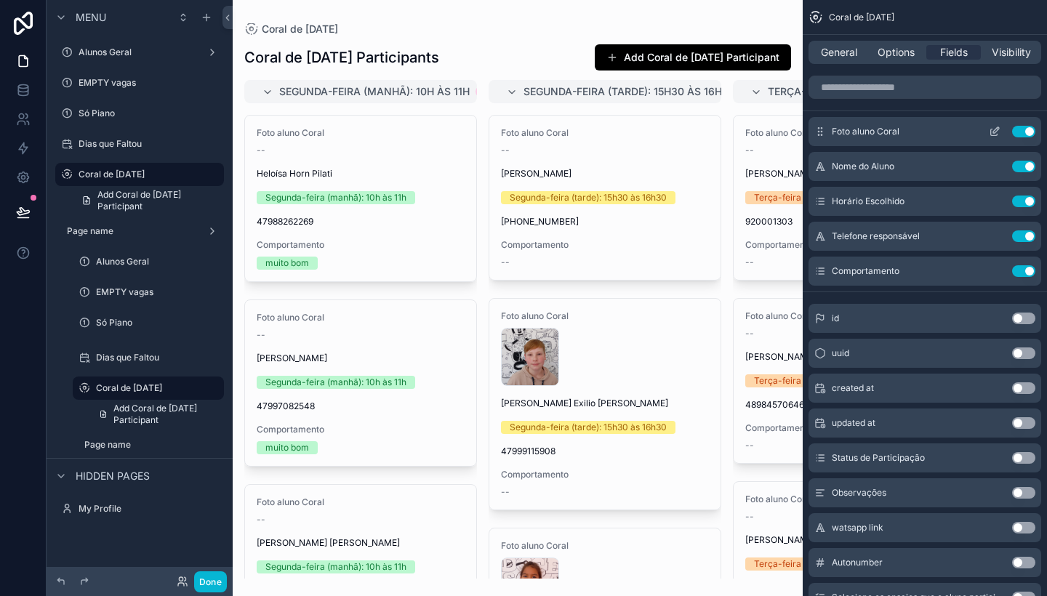
click at [991, 130] on icon "scrollable content" at bounding box center [994, 132] width 7 height 7
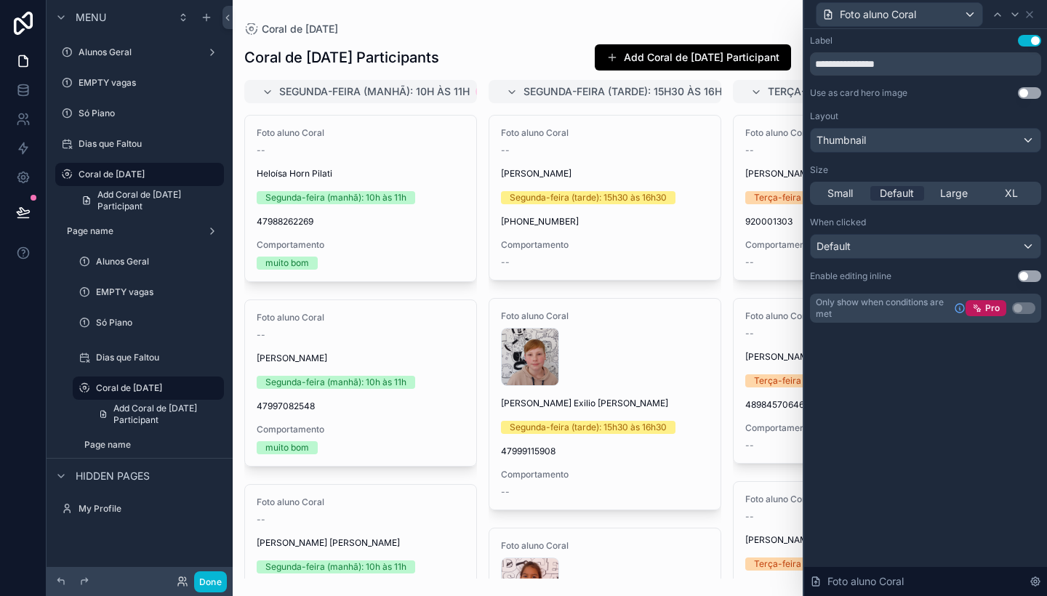
click at [1030, 37] on button "Use setting" at bounding box center [1029, 41] width 23 height 12
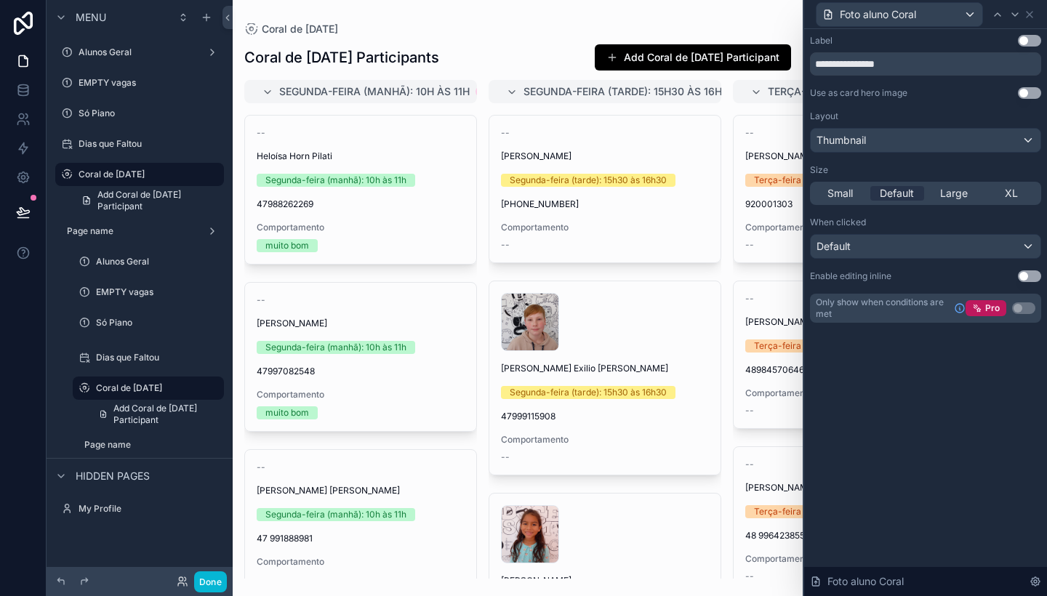
click at [1032, 12] on icon at bounding box center [1030, 15] width 12 height 12
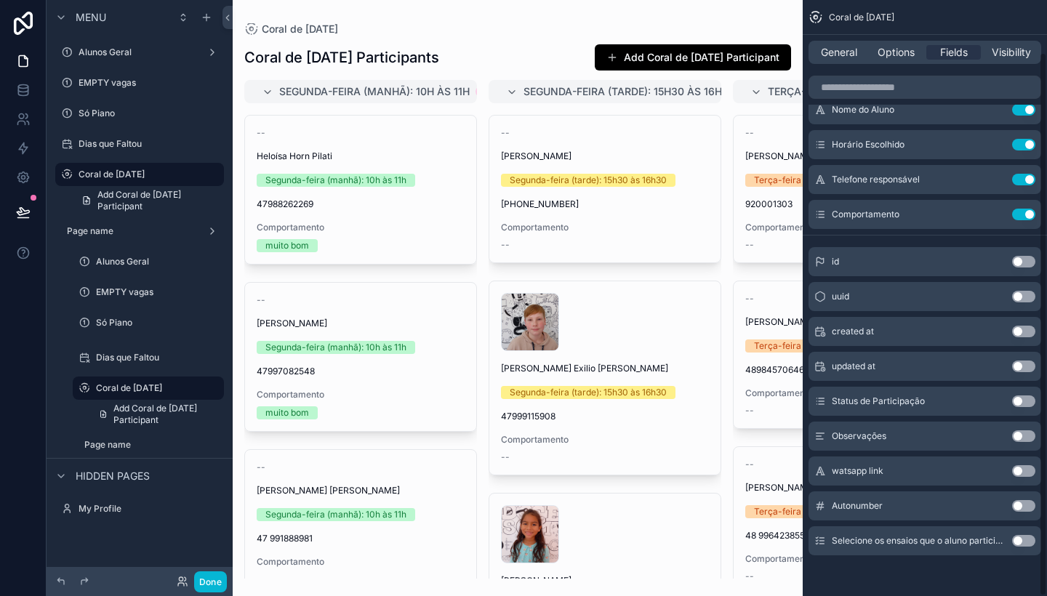
scroll to position [57, 0]
click at [1018, 401] on button "Use setting" at bounding box center [1023, 402] width 23 height 12
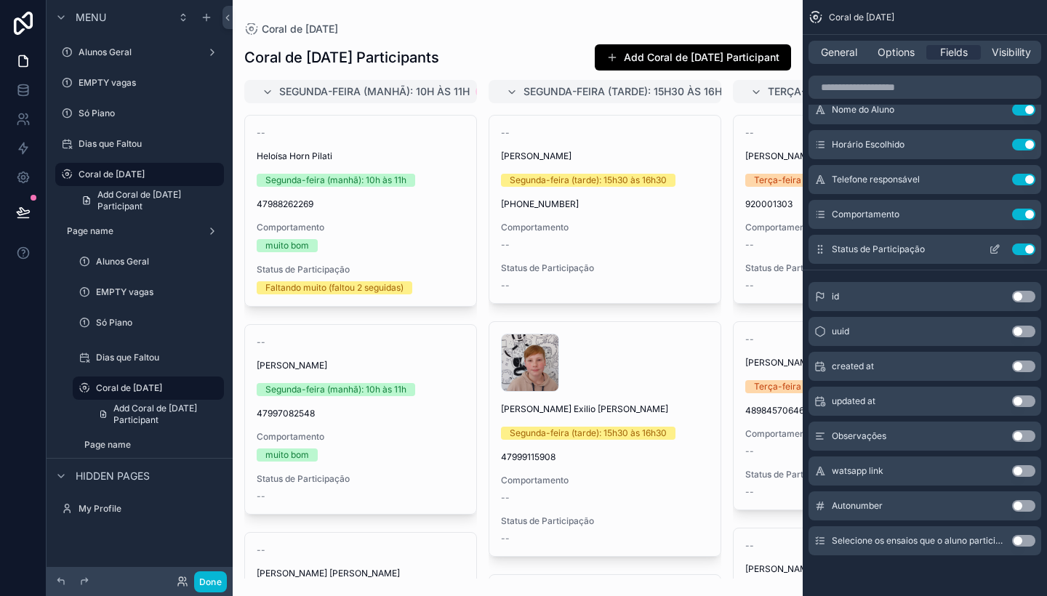
click at [993, 250] on icon "scrollable content" at bounding box center [996, 248] width 6 height 6
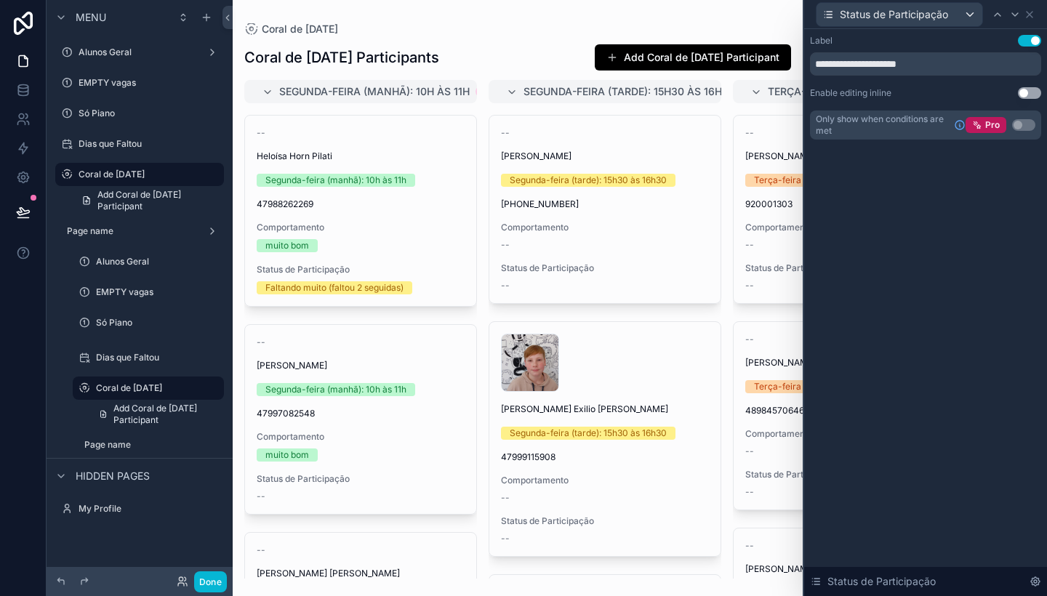
click at [1028, 86] on div "**********" at bounding box center [925, 87] width 231 height 105
click at [1029, 90] on button "Use setting" at bounding box center [1029, 93] width 23 height 12
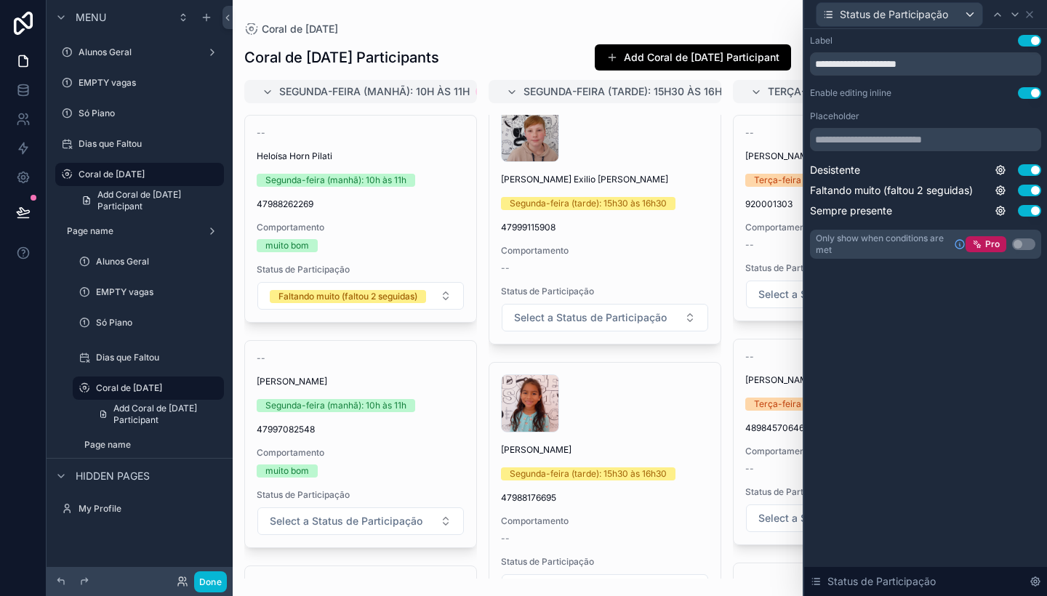
scroll to position [0, 0]
click at [1028, 92] on button "Use setting" at bounding box center [1029, 93] width 23 height 12
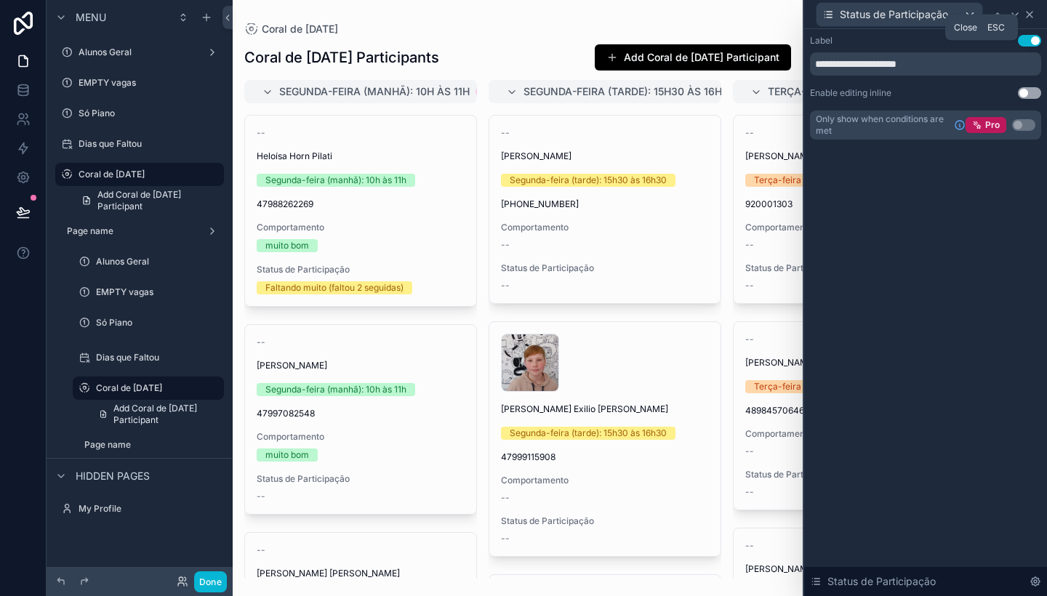
click at [1030, 15] on icon at bounding box center [1030, 15] width 6 height 6
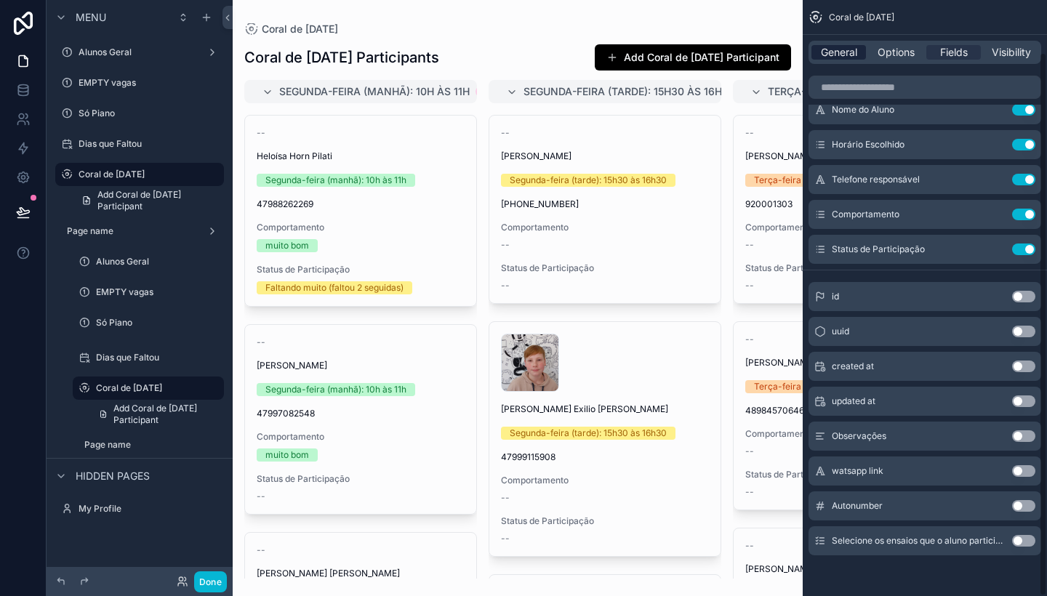
click at [848, 48] on span "General" at bounding box center [839, 52] width 36 height 15
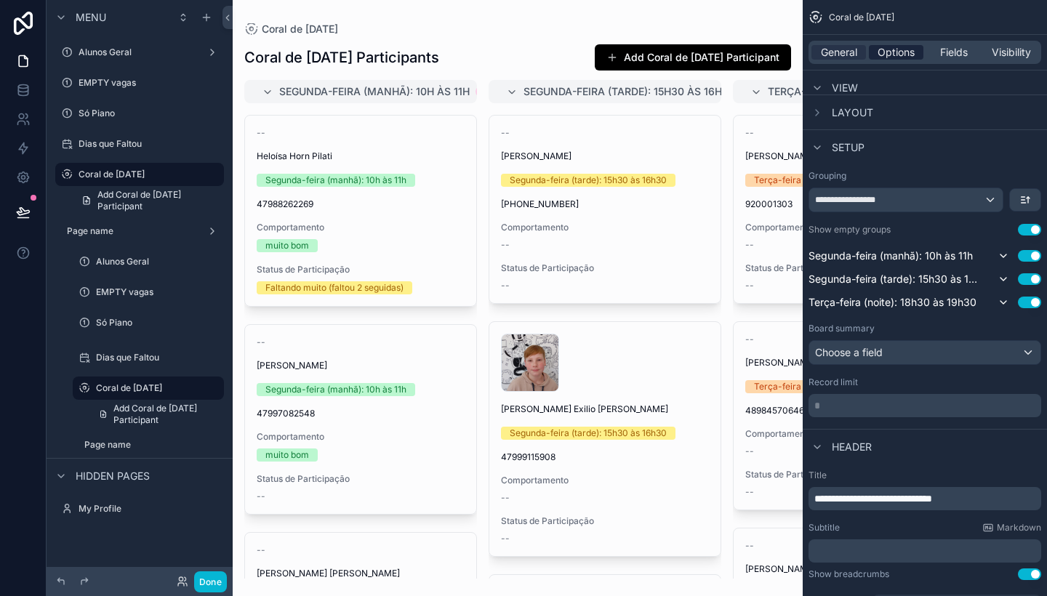
click at [898, 55] on span "Options" at bounding box center [896, 52] width 37 height 15
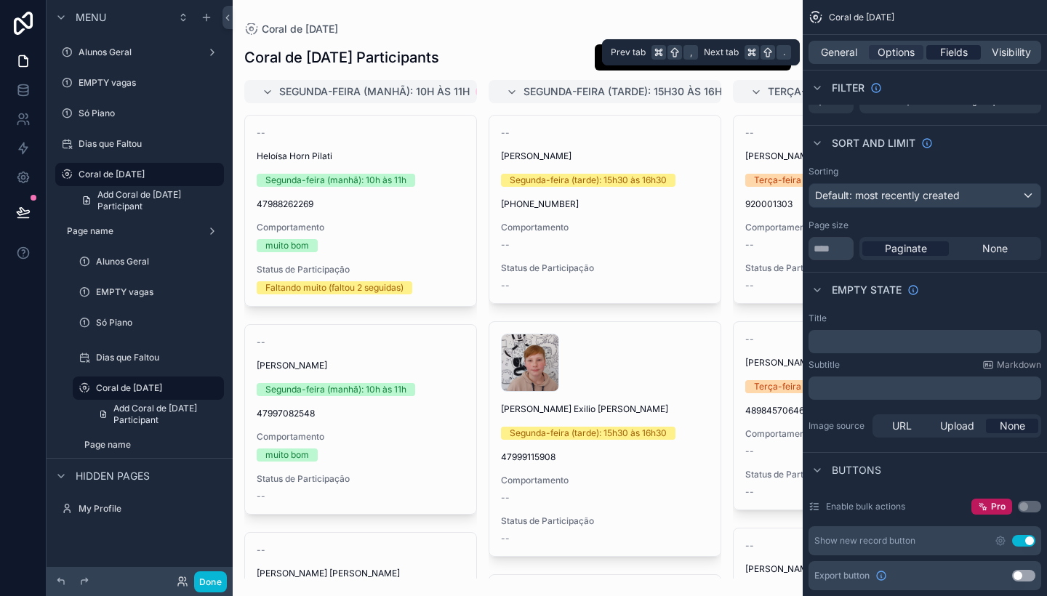
click at [955, 58] on span "Fields" at bounding box center [954, 52] width 28 height 15
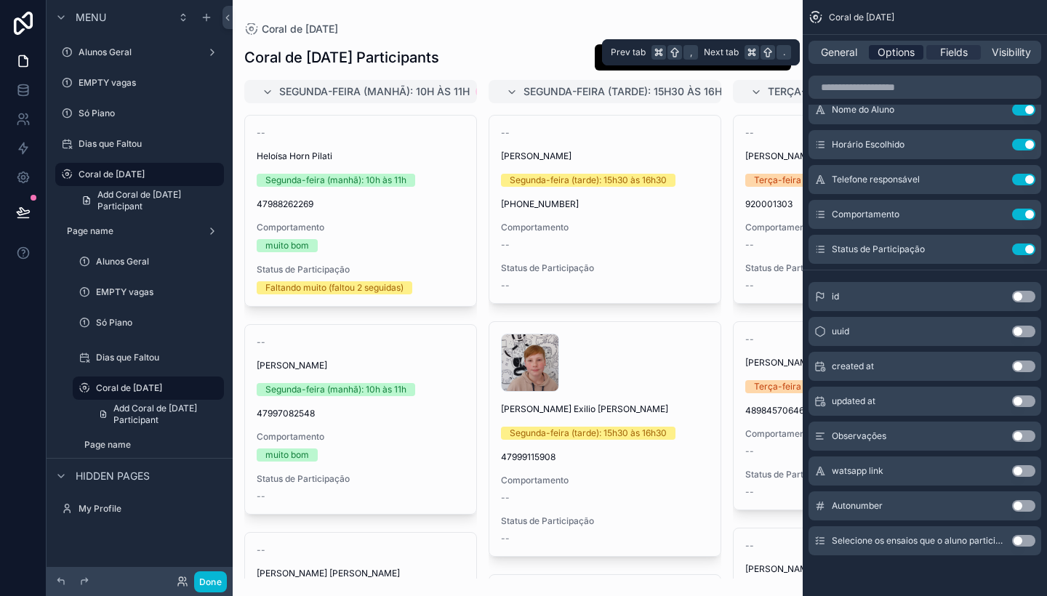
click at [888, 57] on span "Options" at bounding box center [896, 52] width 37 height 15
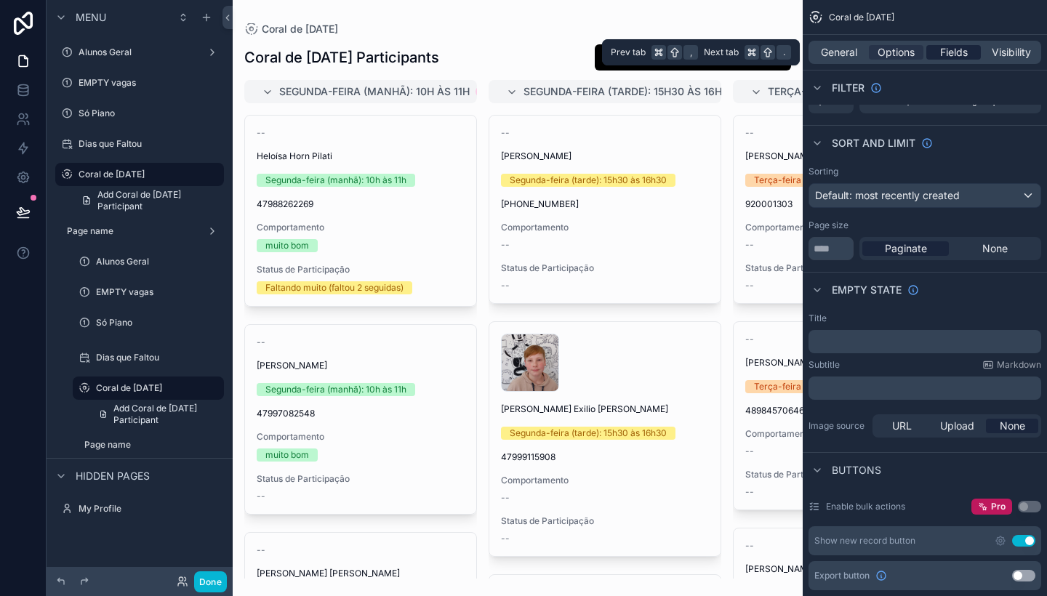
click at [969, 54] on div "Fields" at bounding box center [953, 52] width 55 height 15
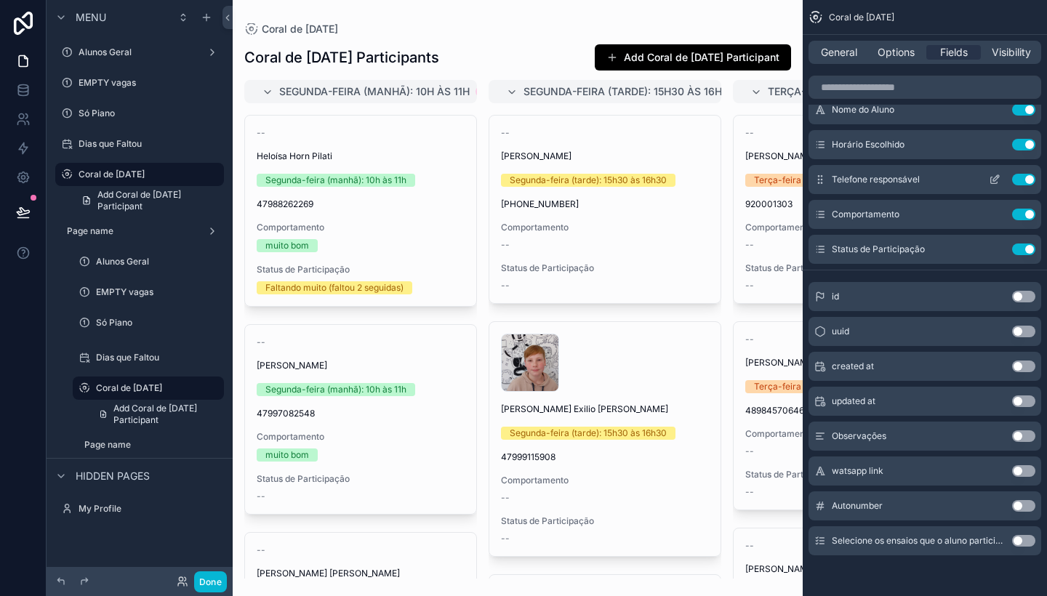
click at [1024, 177] on button "Use setting" at bounding box center [1023, 180] width 23 height 12
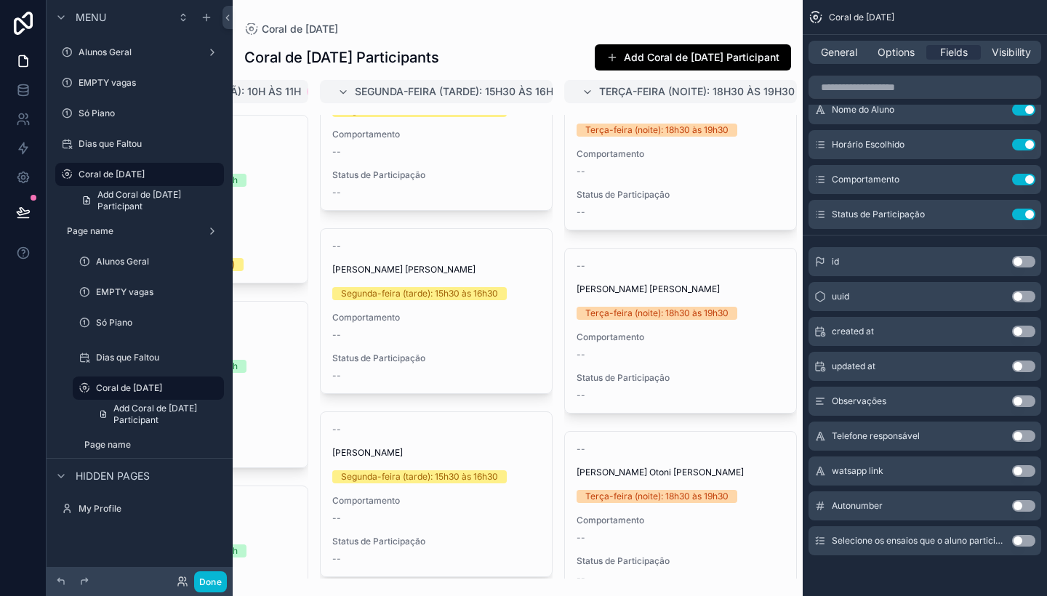
scroll to position [2744, 0]
click at [491, 95] on span "Segunda-feira (tarde): 15h30 às 16h30" at bounding box center [461, 91] width 212 height 15
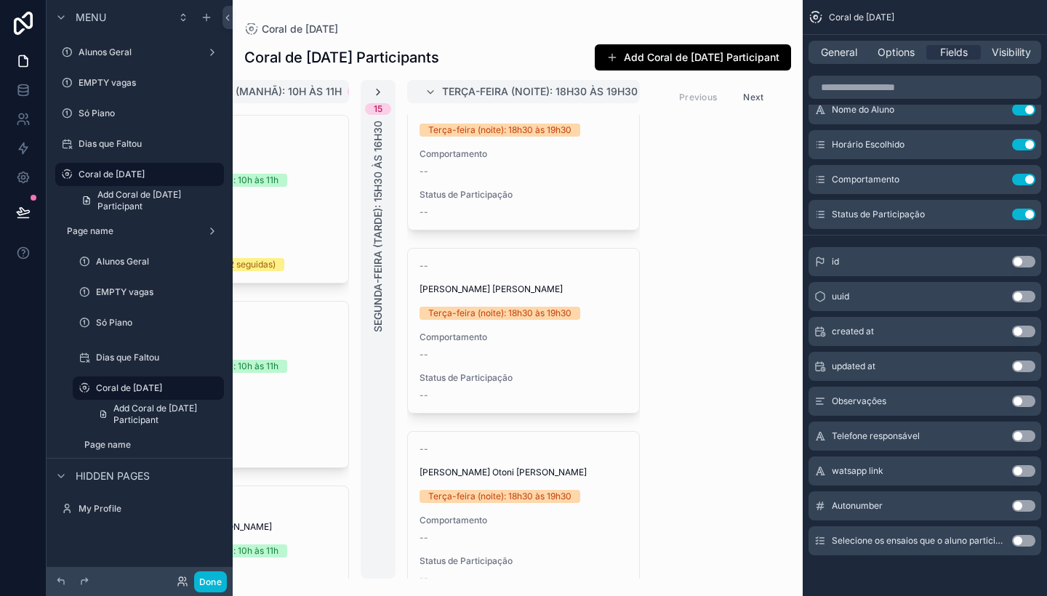
click at [377, 89] on icon "scrollable content" at bounding box center [378, 93] width 12 height 12
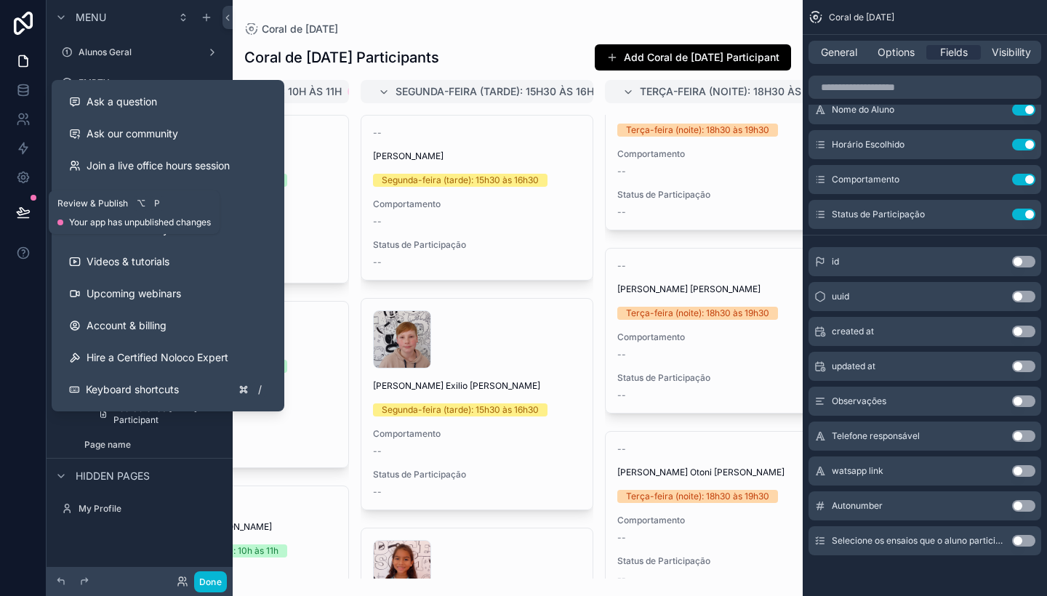
click at [23, 206] on icon at bounding box center [23, 212] width 15 height 15
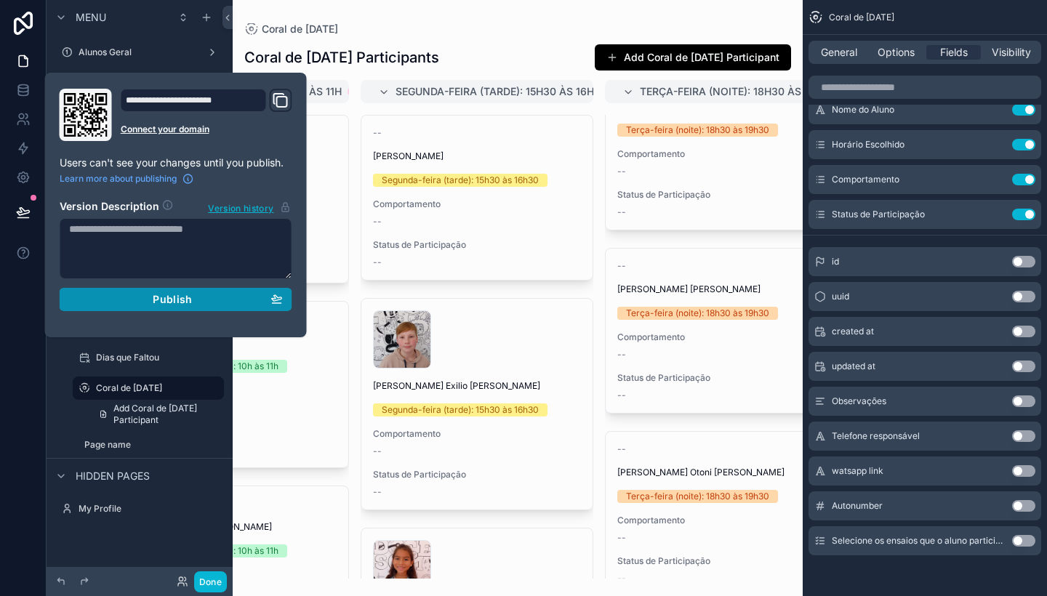
click at [178, 303] on span "Publish" at bounding box center [172, 299] width 39 height 13
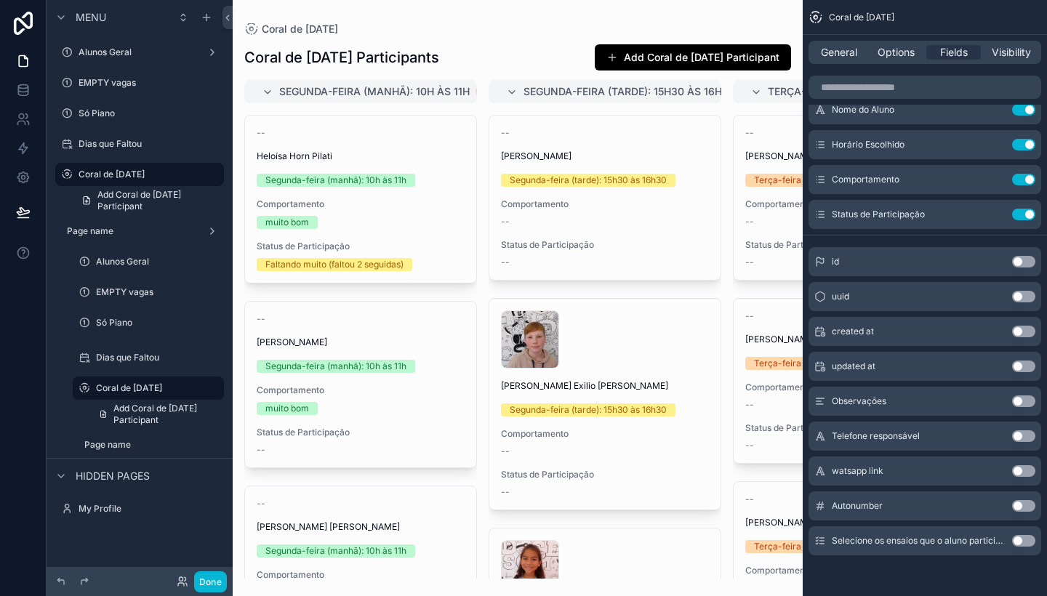
click at [569, 79] on div "Coral de [DATE] Participants Add Coral de [DATE] Participant Segunda-feira (man…" at bounding box center [518, 307] width 570 height 544
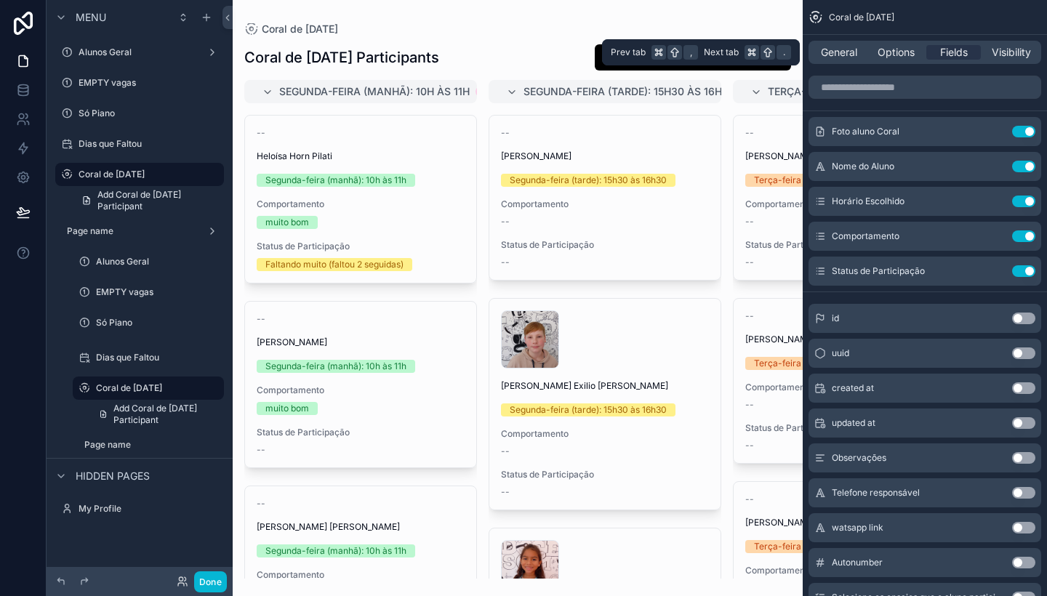
click at [913, 44] on div "General Options Fields Visibility" at bounding box center [924, 52] width 233 height 23
click at [905, 47] on span "Options" at bounding box center [896, 52] width 37 height 15
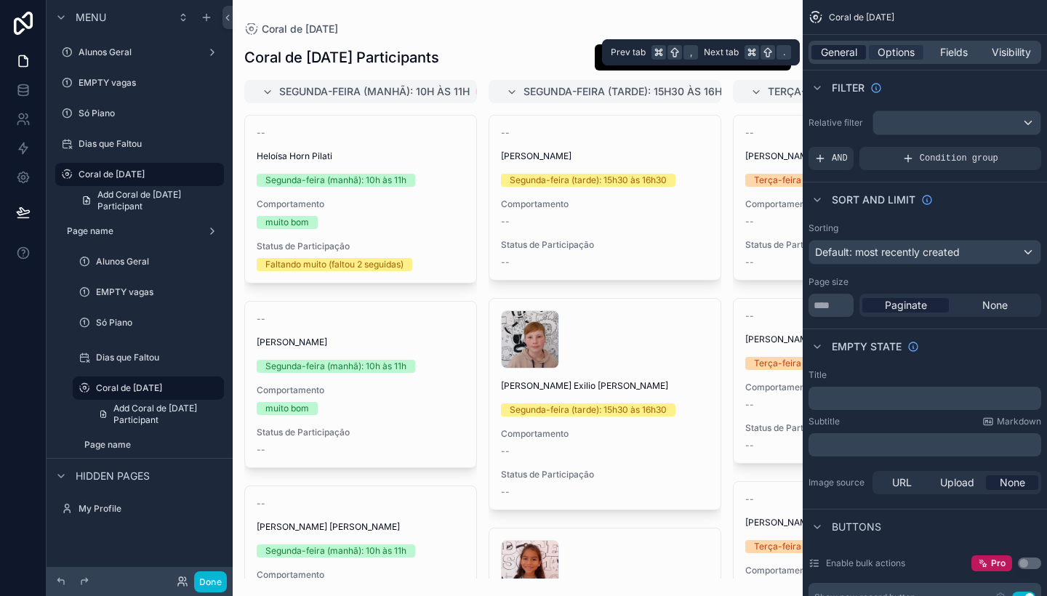
click at [838, 59] on span "General" at bounding box center [839, 52] width 36 height 15
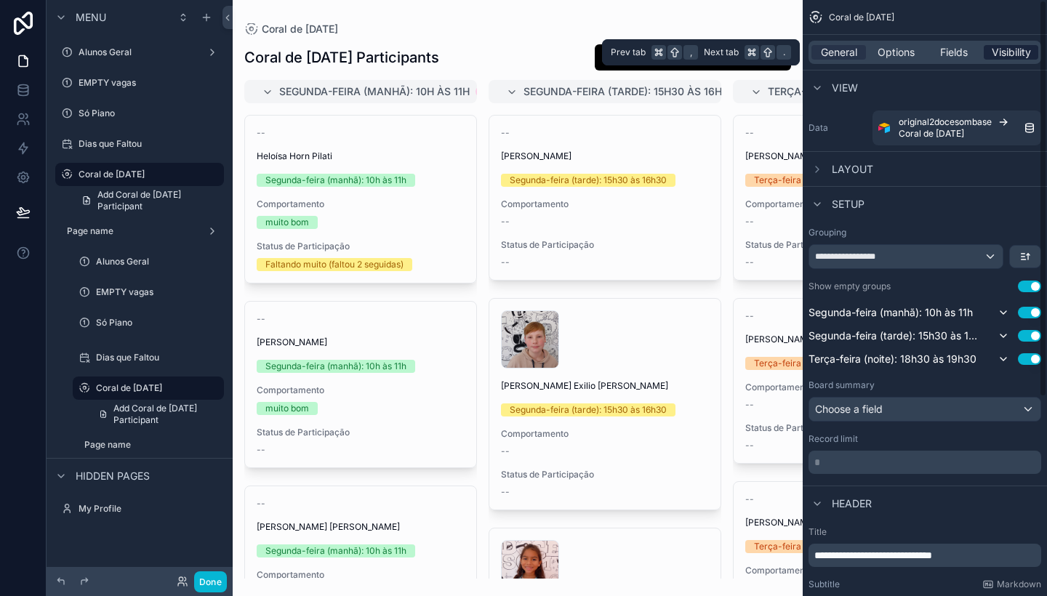
click at [1017, 55] on span "Visibility" at bounding box center [1011, 52] width 39 height 15
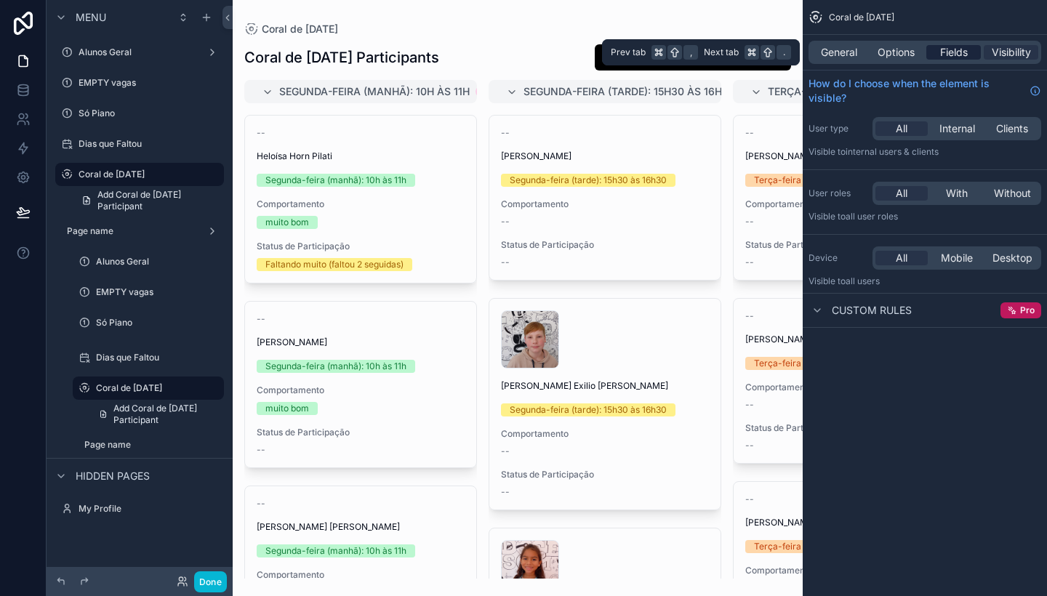
click at [958, 47] on span "Fields" at bounding box center [954, 52] width 28 height 15
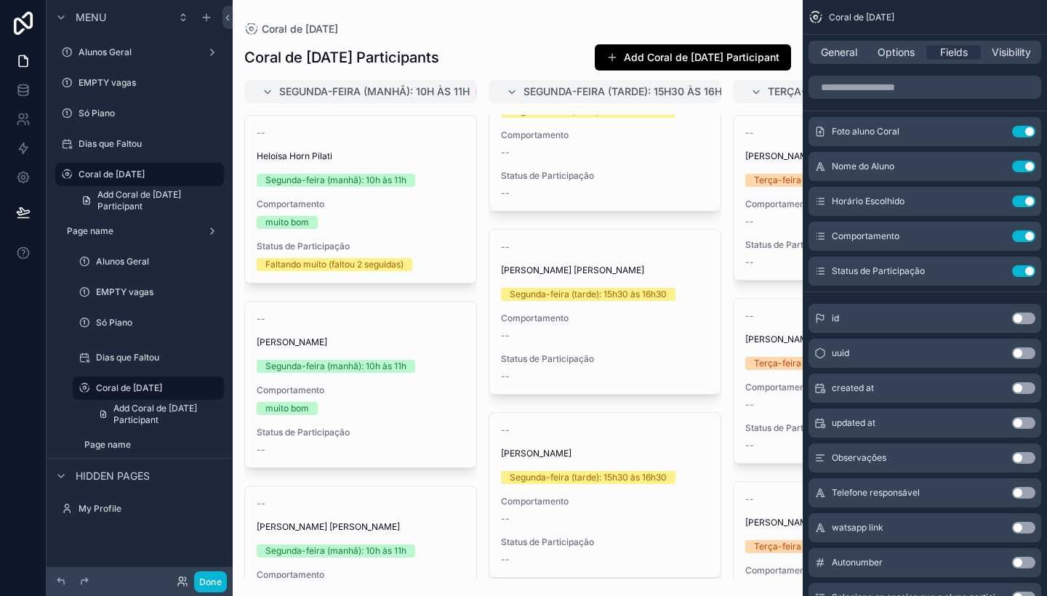
scroll to position [2744, 0]
click at [19, 90] on icon at bounding box center [22, 93] width 9 height 6
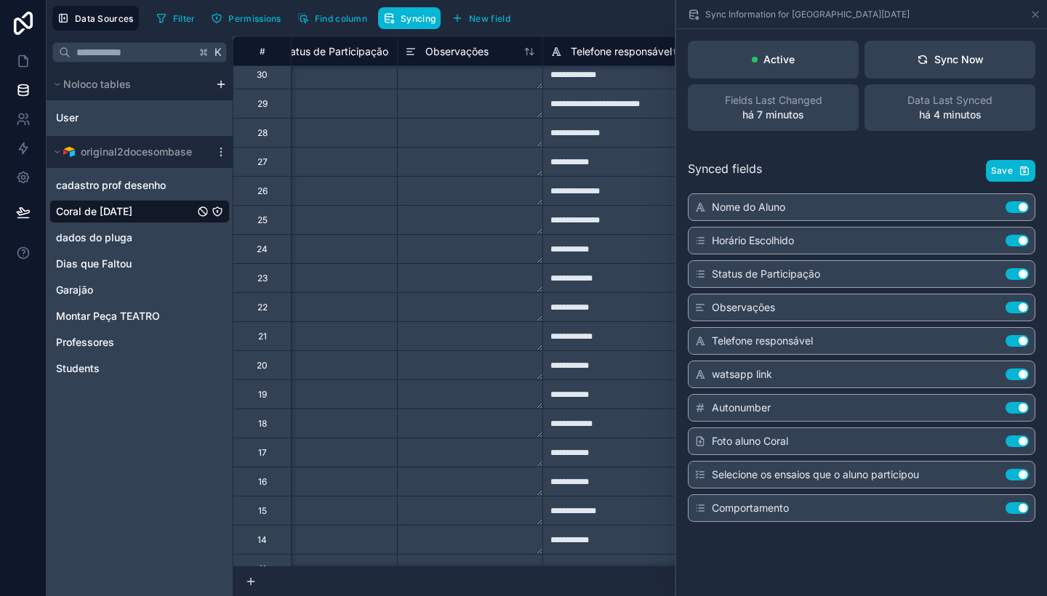
scroll to position [603, 330]
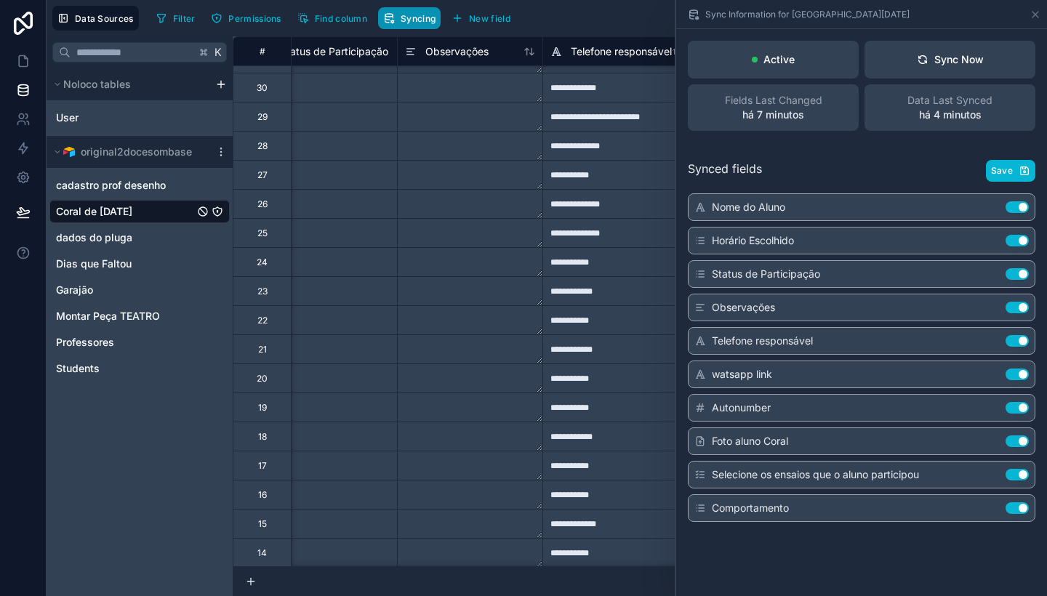
click at [413, 15] on span "Syncing" at bounding box center [418, 18] width 35 height 11
click at [414, 15] on span "Syncing" at bounding box center [418, 18] width 35 height 11
click at [1006, 171] on span "Save" at bounding box center [1002, 171] width 22 height 12
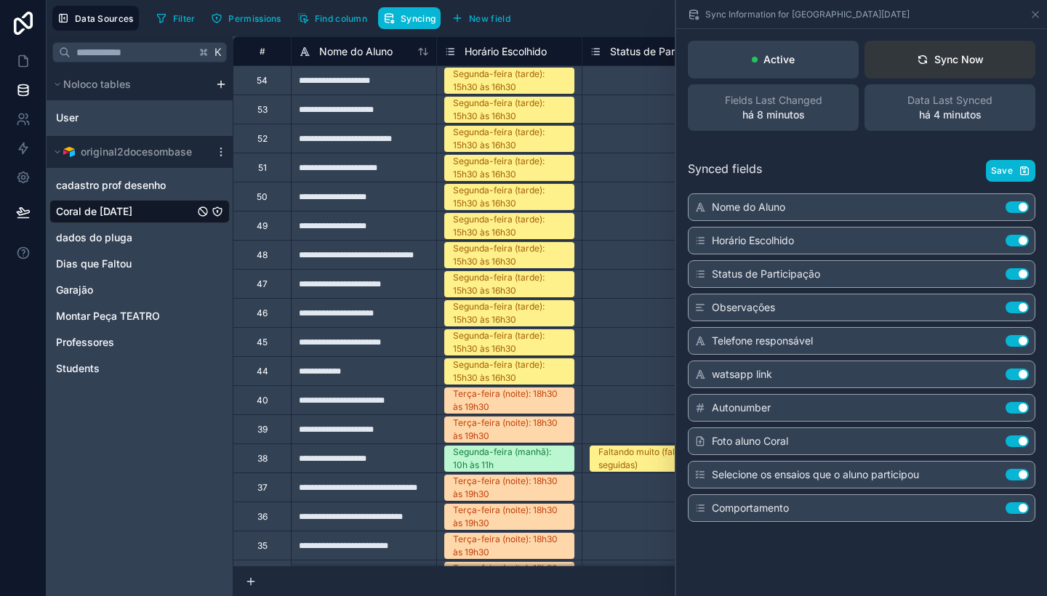
click at [959, 64] on div "Sync Now" at bounding box center [950, 59] width 67 height 15
click at [23, 60] on icon at bounding box center [23, 61] width 15 height 15
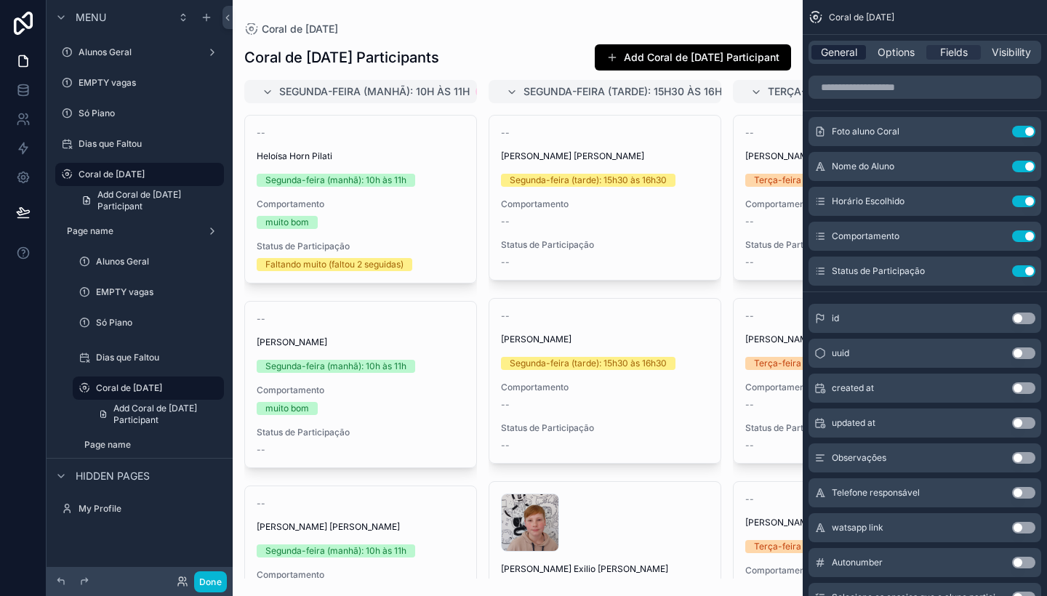
click at [837, 58] on span "General" at bounding box center [839, 52] width 36 height 15
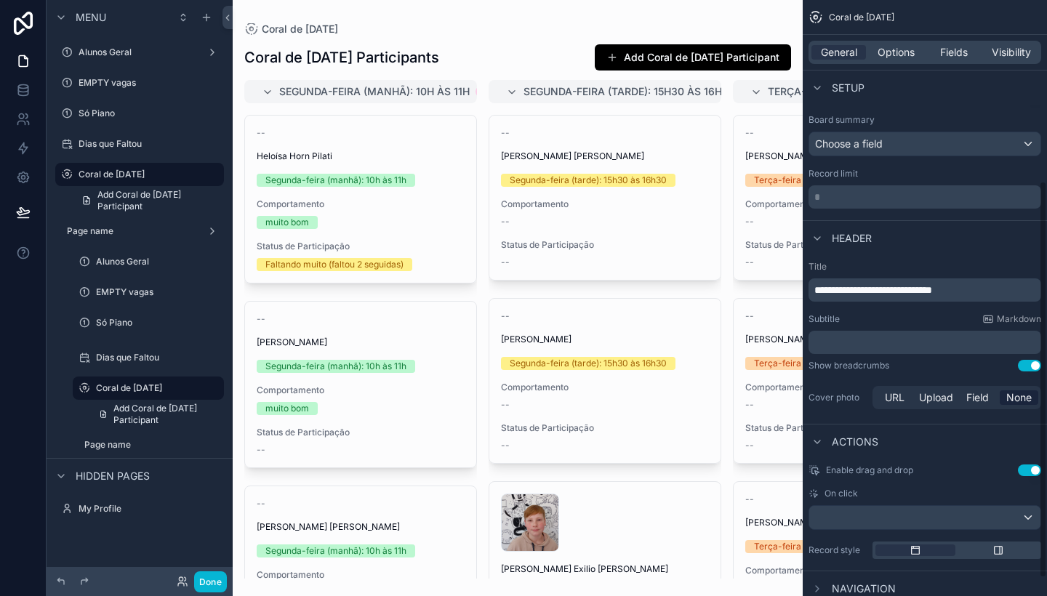
scroll to position [264, 0]
click at [1023, 201] on p "* ﻿" at bounding box center [926, 198] width 224 height 15
click at [1017, 172] on div "Record limit" at bounding box center [924, 175] width 233 height 12
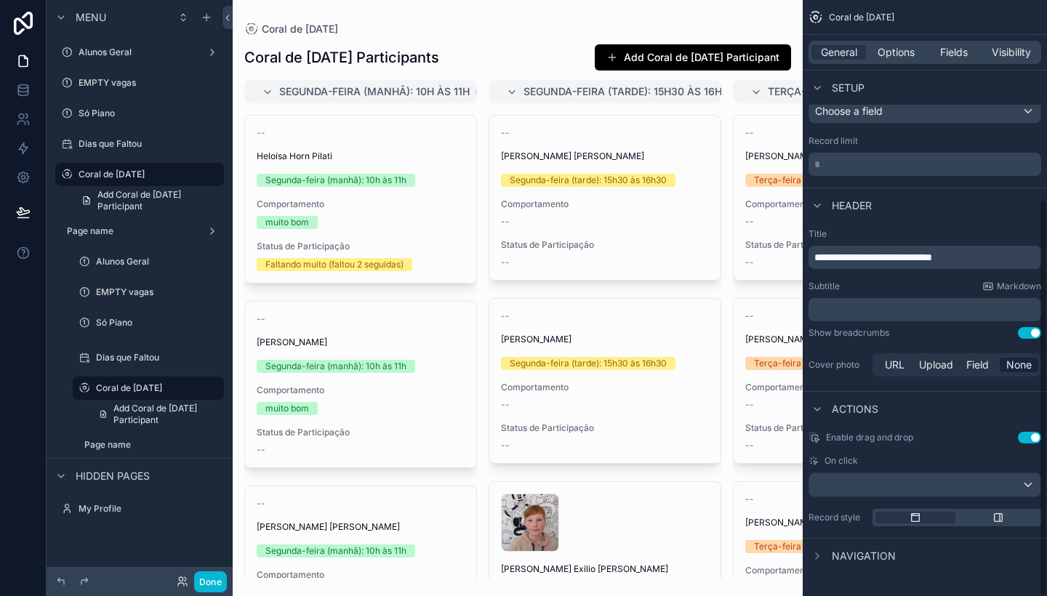
scroll to position [298, 0]
click at [817, 555] on icon "scrollable content" at bounding box center [817, 556] width 12 height 12
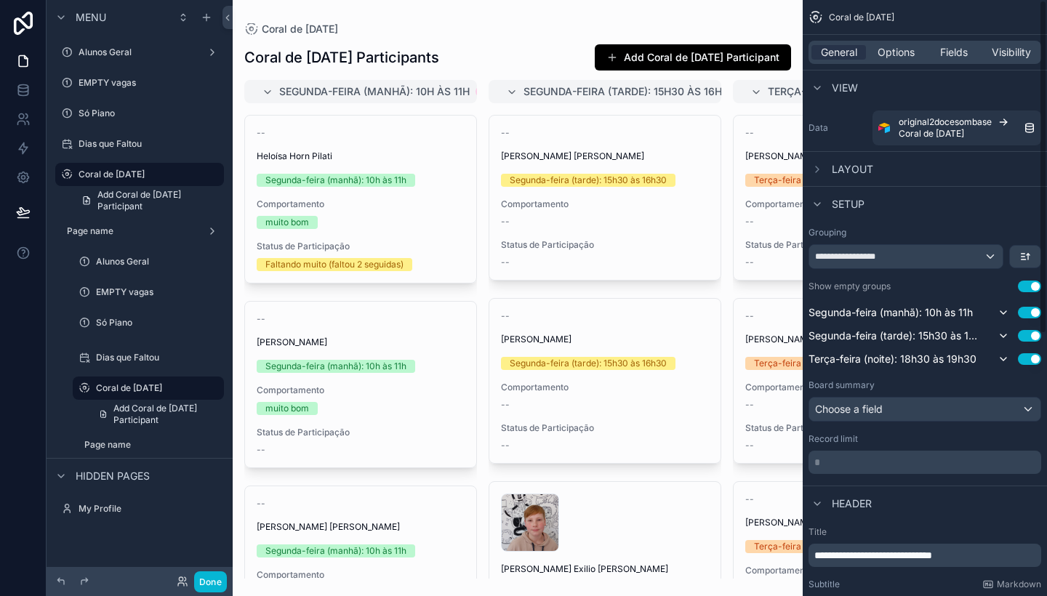
scroll to position [0, 0]
click at [893, 57] on span "Options" at bounding box center [896, 52] width 37 height 15
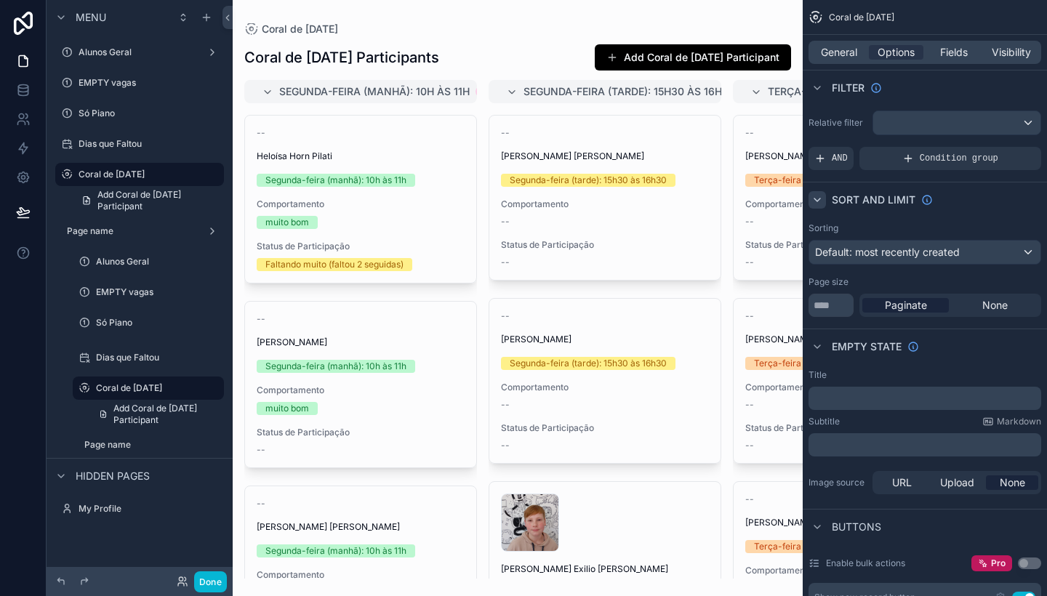
click at [819, 196] on icon "scrollable content" at bounding box center [817, 200] width 12 height 12
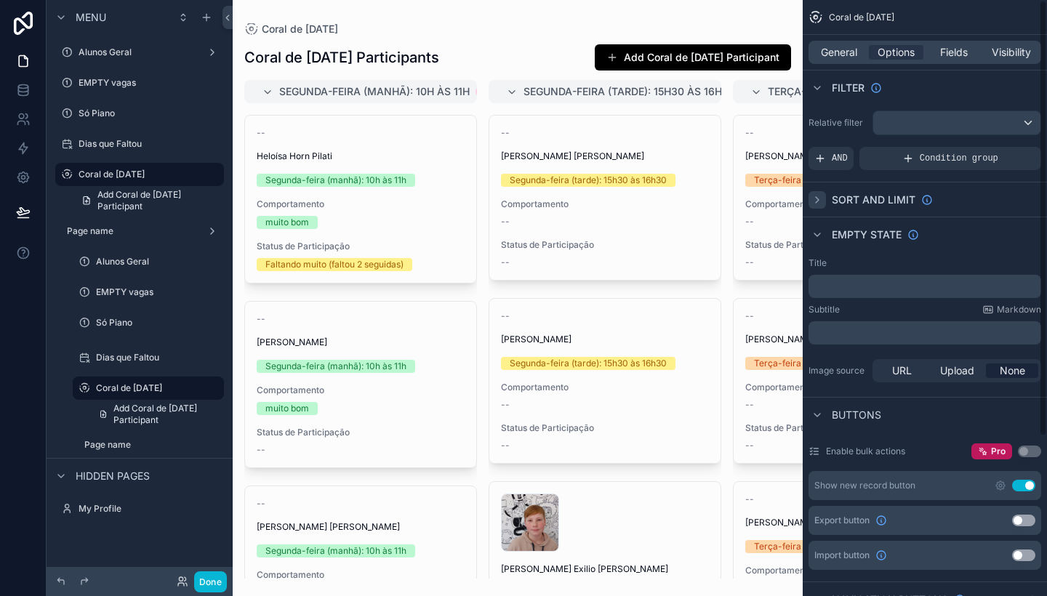
click at [822, 198] on icon "scrollable content" at bounding box center [817, 200] width 12 height 12
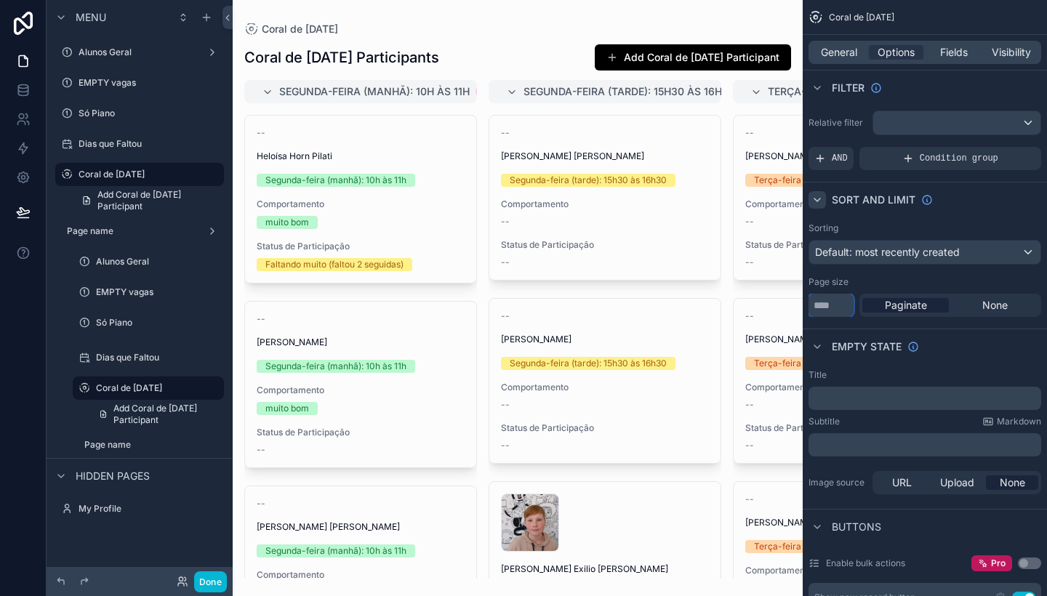
drag, startPoint x: 839, startPoint y: 306, endPoint x: 811, endPoint y: 302, distance: 28.6
click at [811, 302] on input "**" at bounding box center [830, 305] width 45 height 23
click at [971, 340] on div "Empty state" at bounding box center [925, 346] width 244 height 35
drag, startPoint x: 840, startPoint y: 309, endPoint x: 811, endPoint y: 309, distance: 29.1
click at [811, 309] on input "***" at bounding box center [830, 305] width 45 height 23
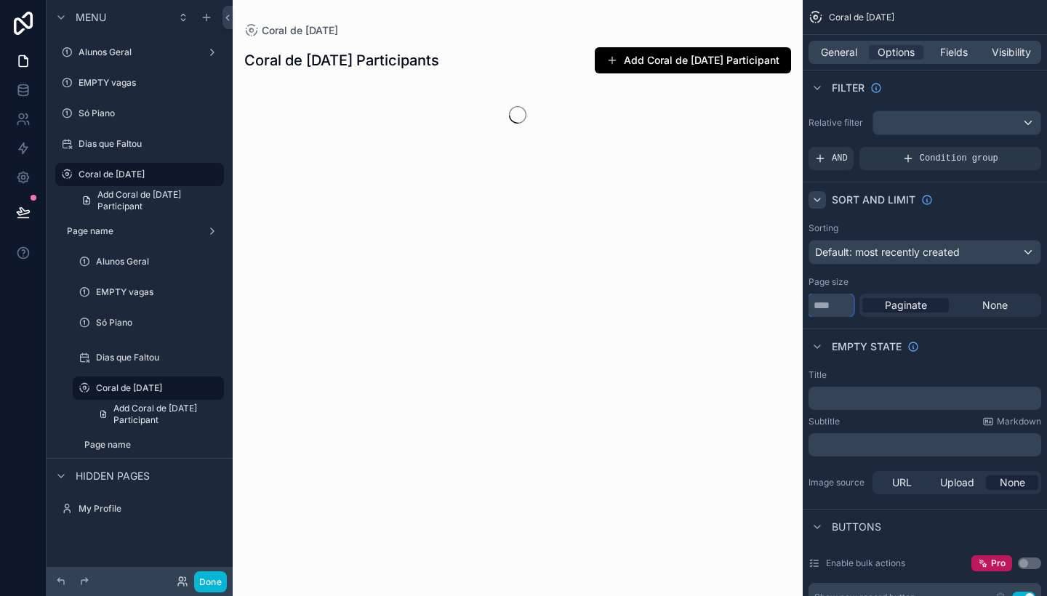
type input "***"
click at [963, 355] on div "Empty state" at bounding box center [925, 346] width 244 height 35
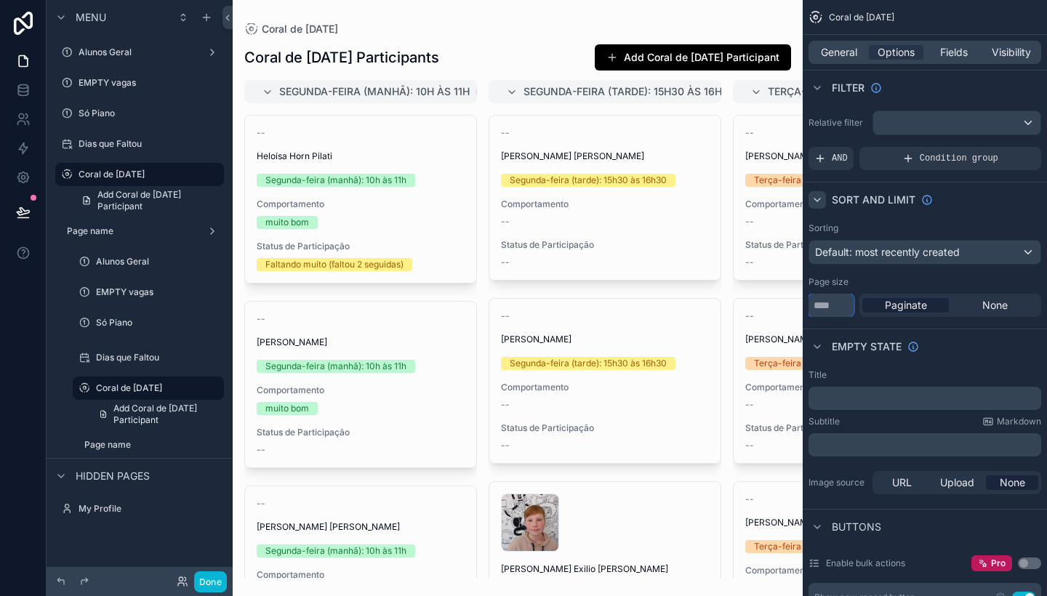
click at [843, 299] on input "***" at bounding box center [830, 305] width 45 height 23
click at [28, 209] on icon at bounding box center [23, 212] width 15 height 15
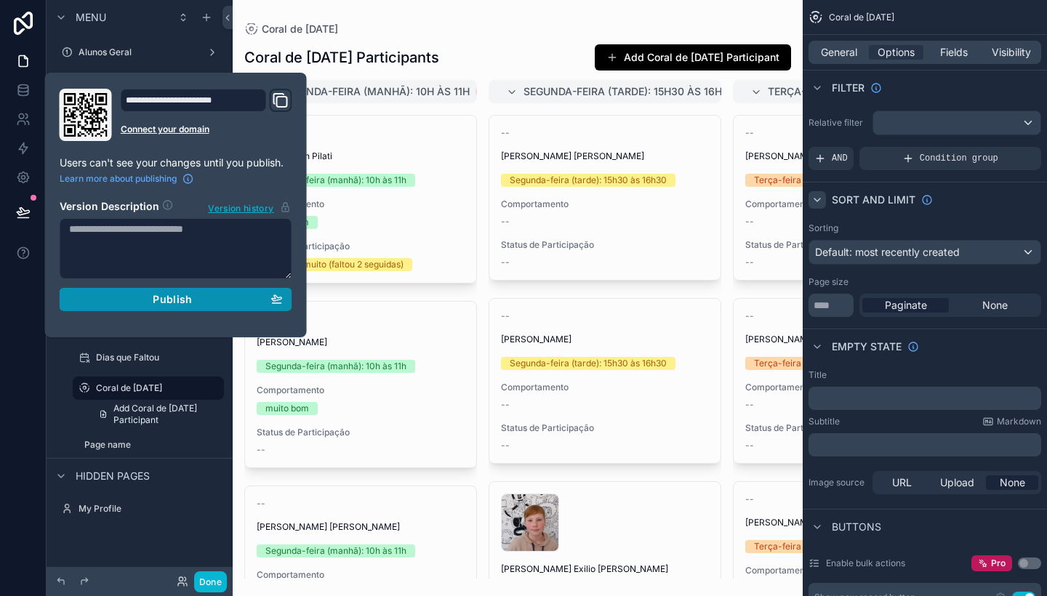
click at [151, 293] on div "Publish" at bounding box center [176, 299] width 214 height 13
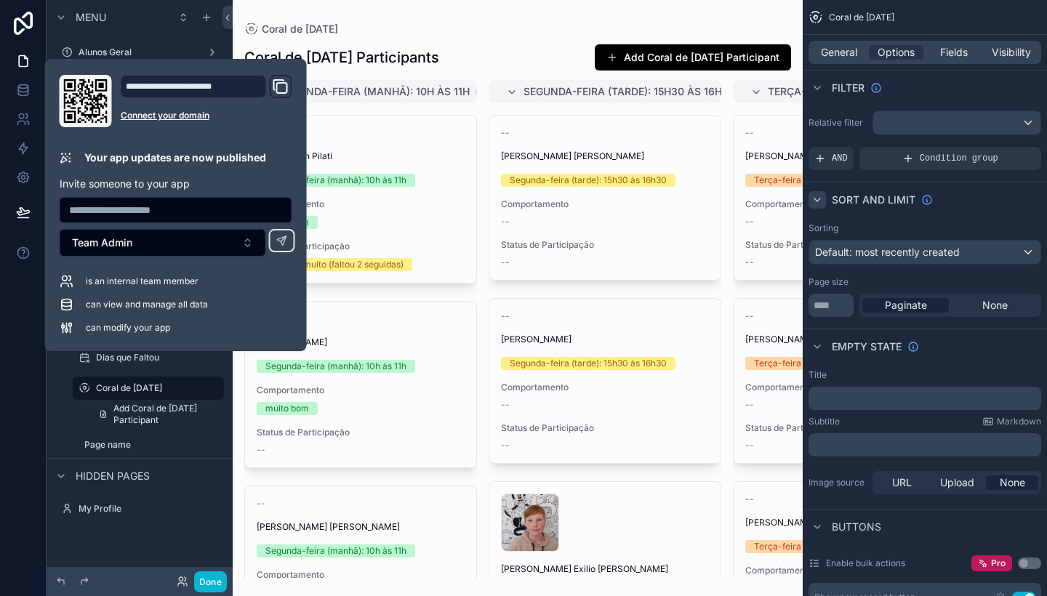
click at [839, 60] on div "General Options Fields Visibility" at bounding box center [924, 52] width 233 height 23
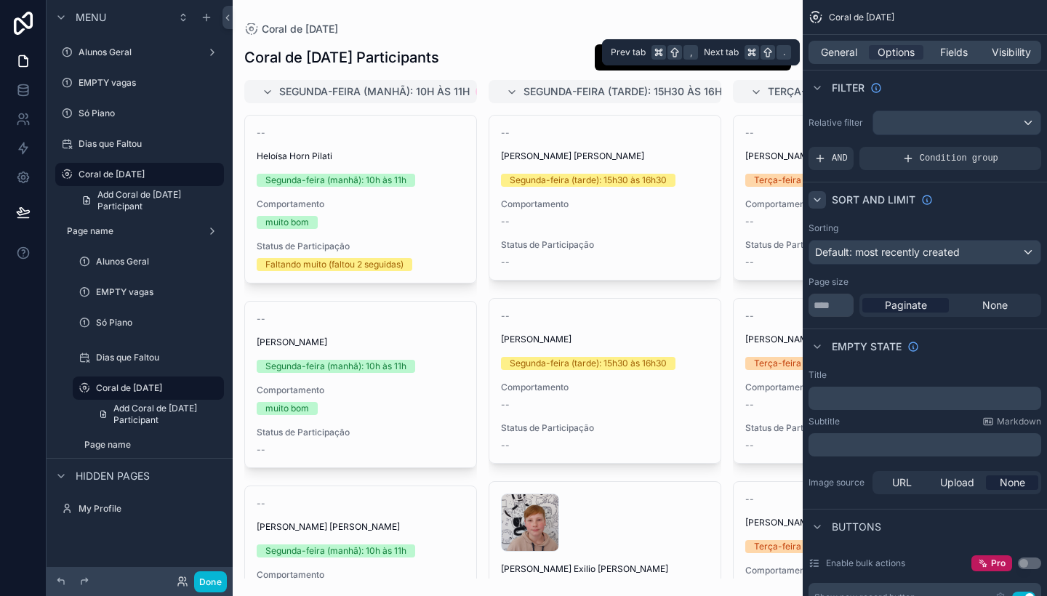
click at [839, 60] on div "General Options Fields Visibility" at bounding box center [924, 52] width 233 height 23
click at [848, 57] on span "General" at bounding box center [839, 52] width 36 height 15
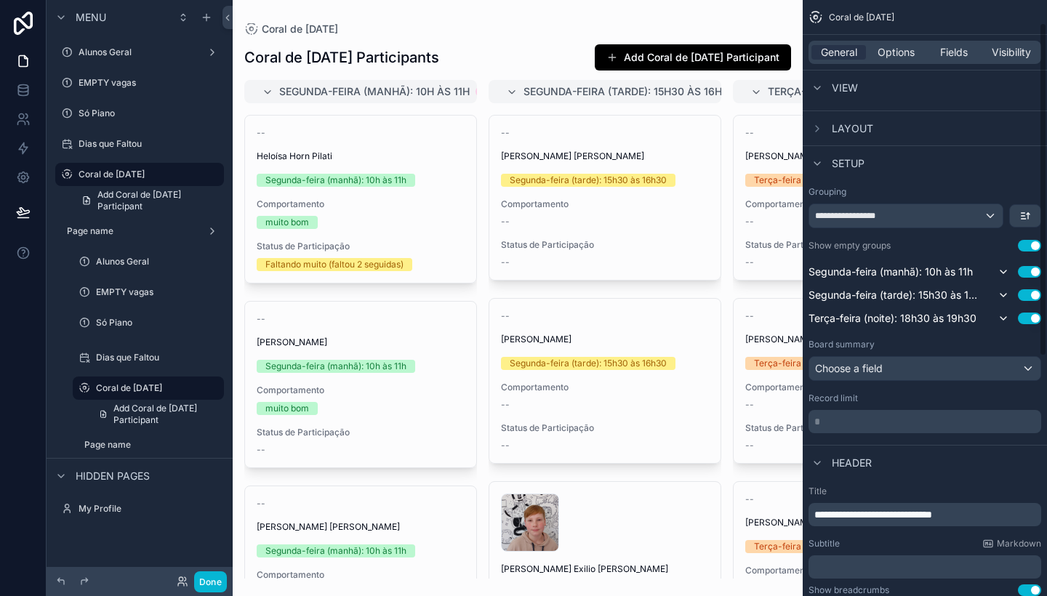
scroll to position [55, 0]
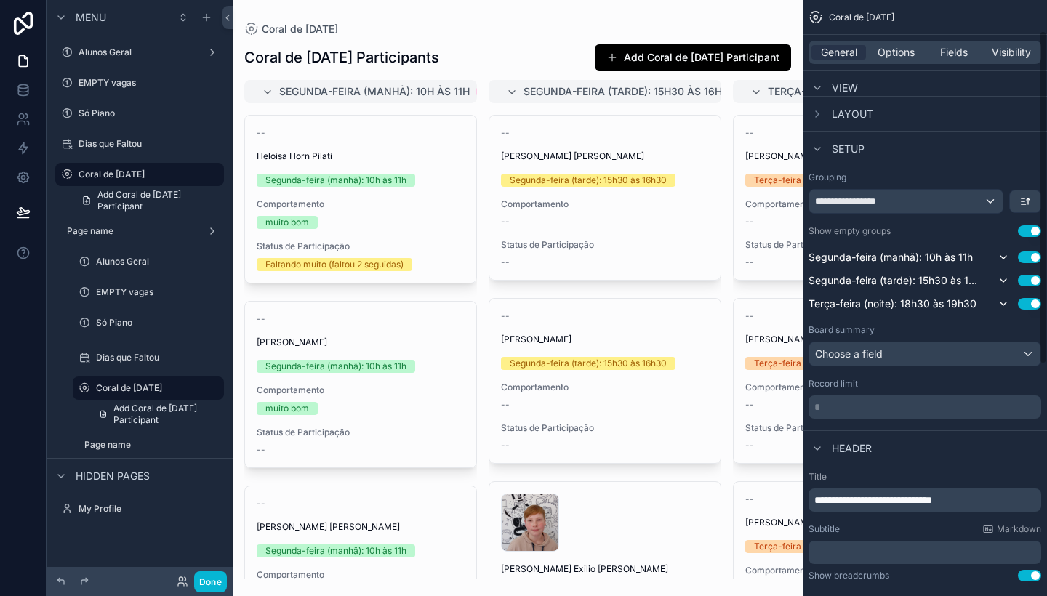
click at [973, 354] on div "Choose a field" at bounding box center [924, 353] width 231 height 23
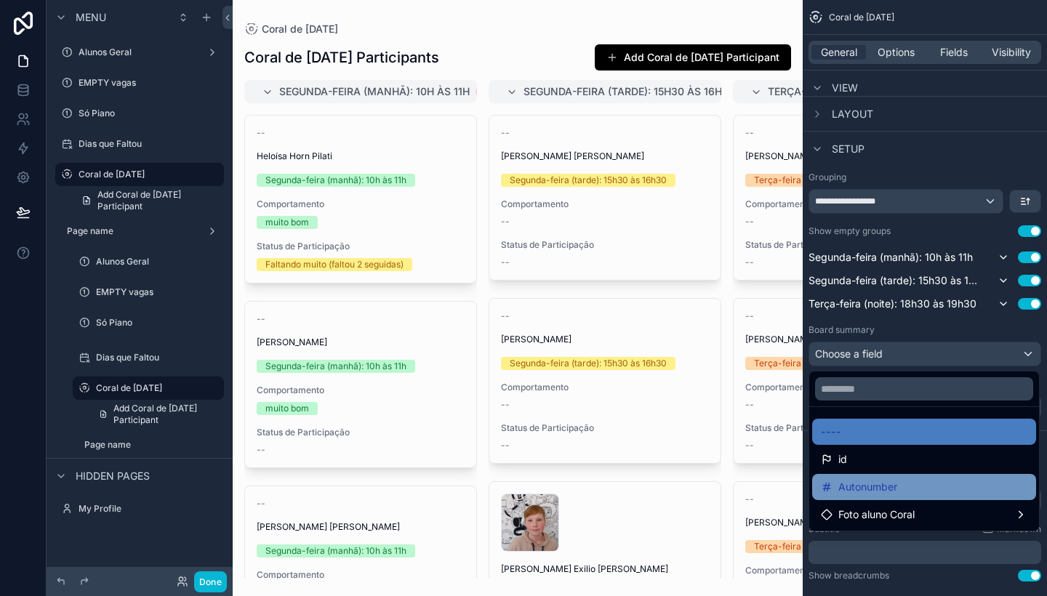
click at [907, 489] on div "Autonumber" at bounding box center [924, 486] width 206 height 17
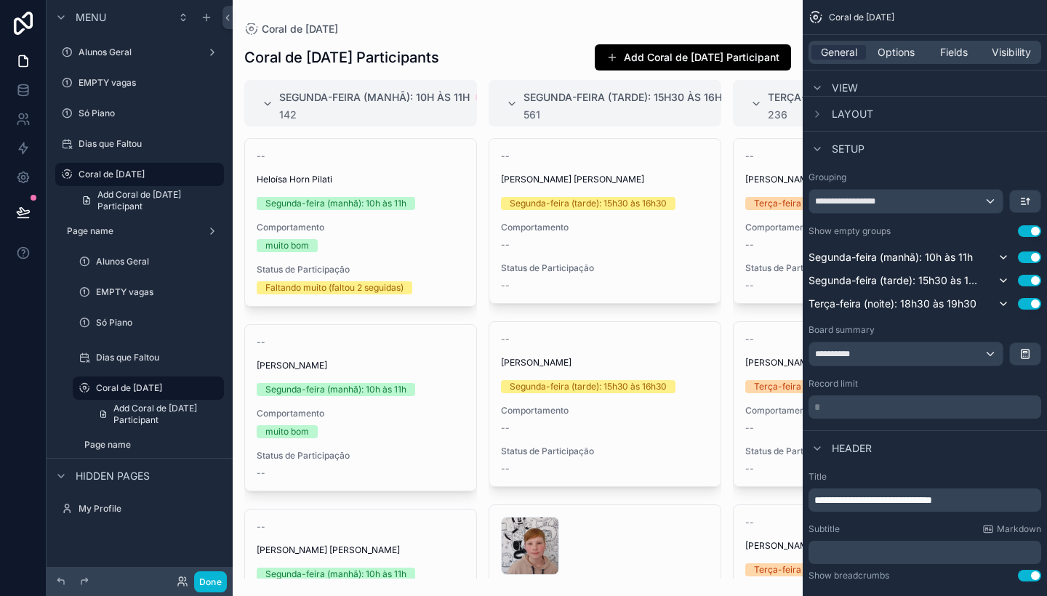
click at [992, 204] on div "**********" at bounding box center [905, 201] width 193 height 23
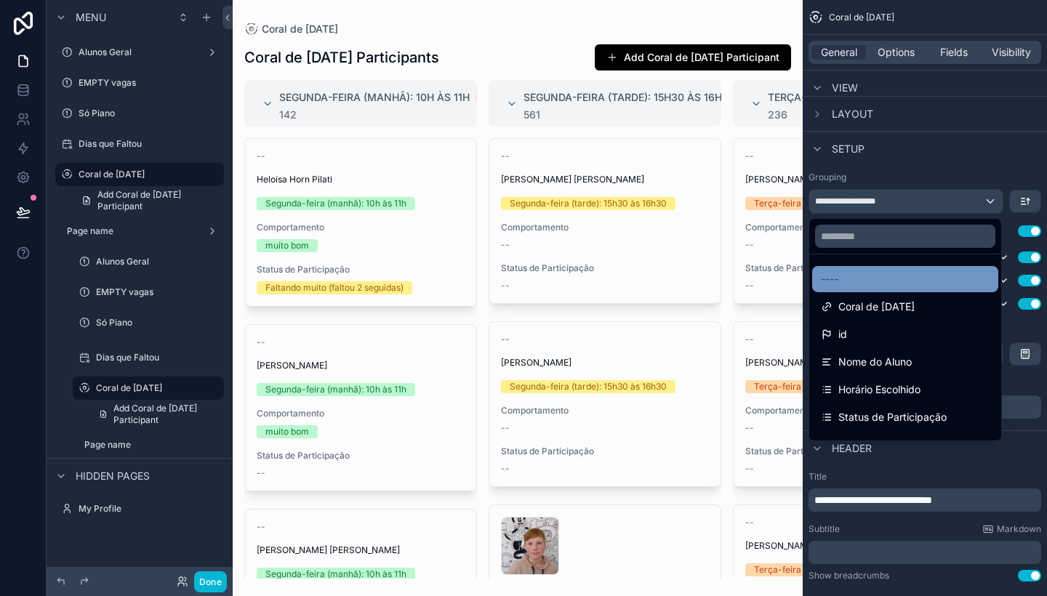
click at [936, 275] on div "----" at bounding box center [905, 278] width 169 height 17
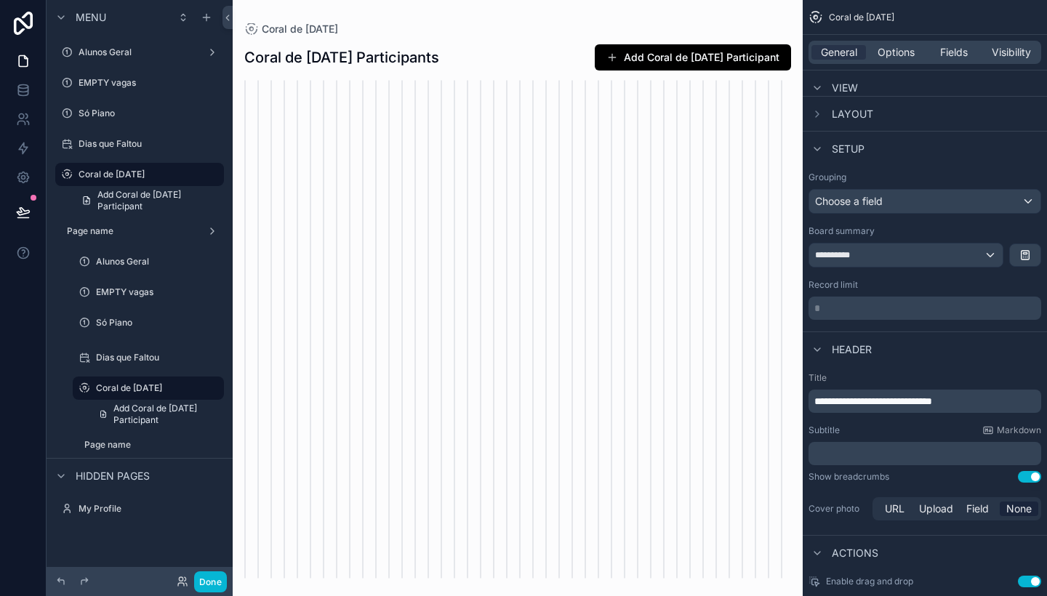
click at [966, 199] on div "Choose a field" at bounding box center [924, 201] width 231 height 23
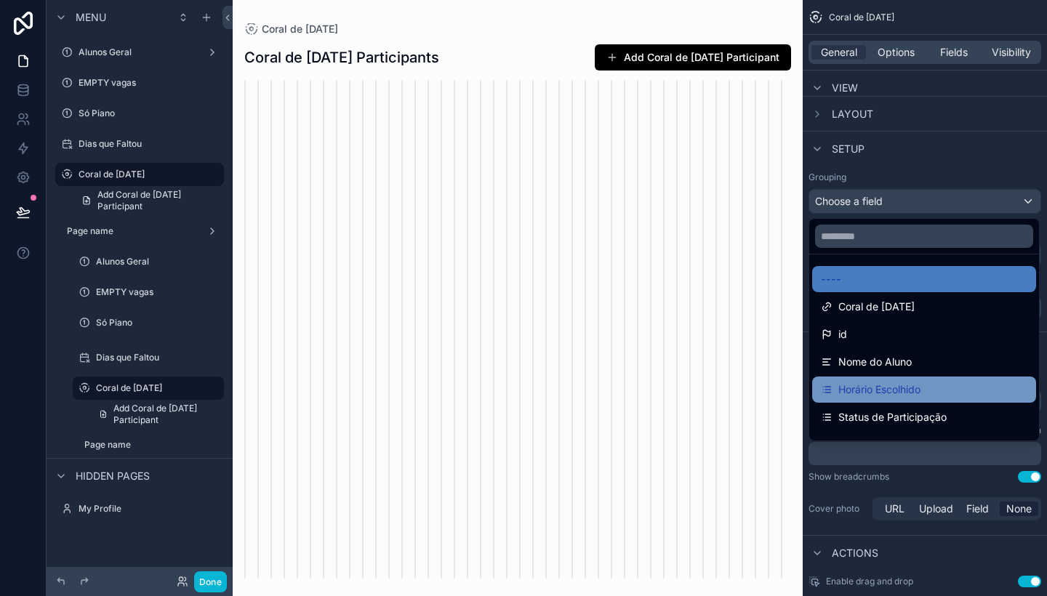
click at [888, 383] on span "Horário Escolhido" at bounding box center [879, 389] width 82 height 17
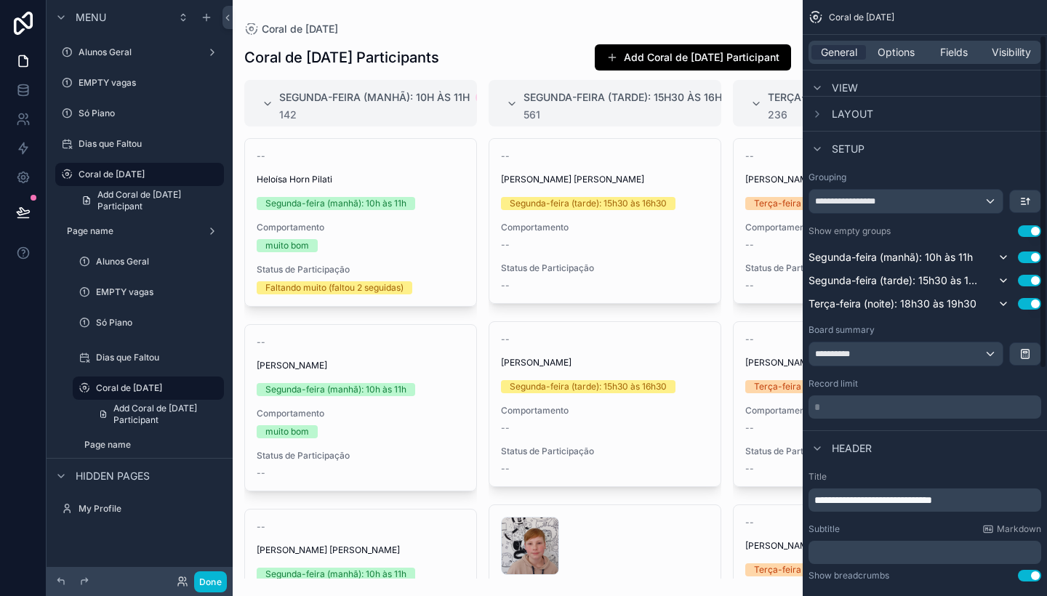
scroll to position [73, 0]
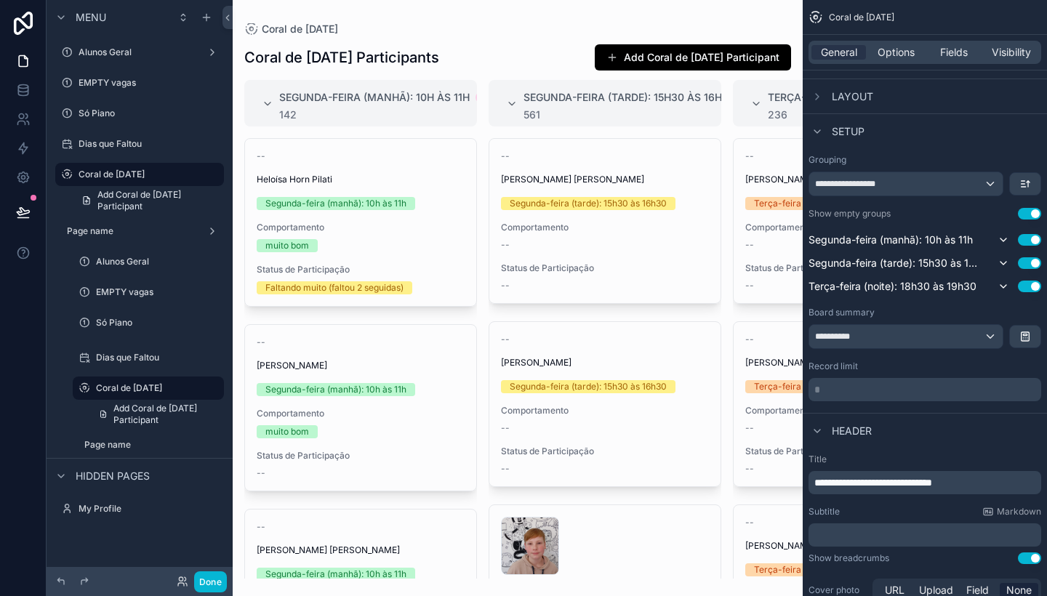
click at [992, 335] on div "**********" at bounding box center [905, 336] width 193 height 23
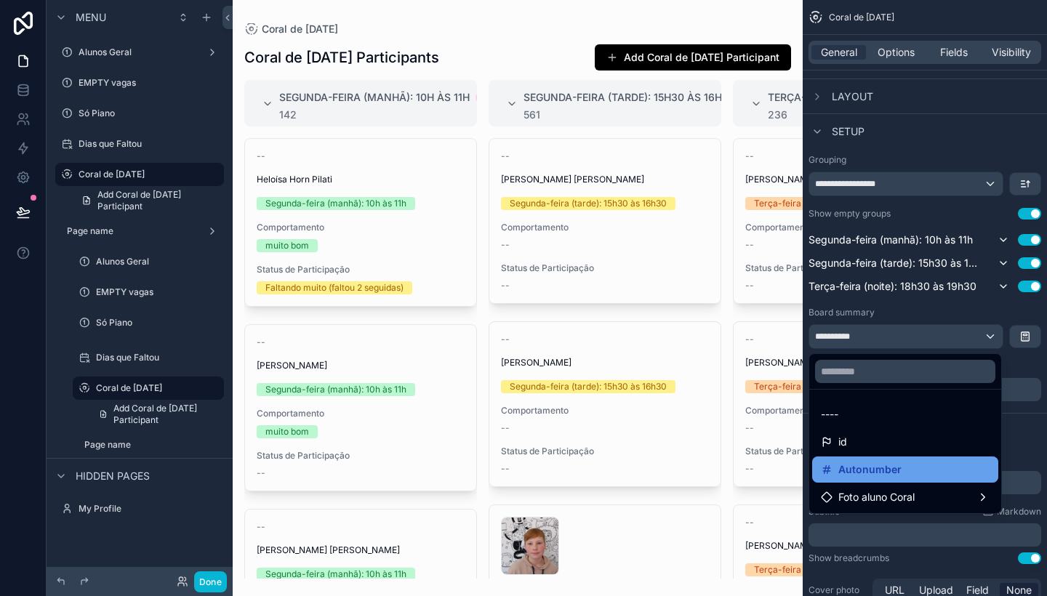
scroll to position [0, 0]
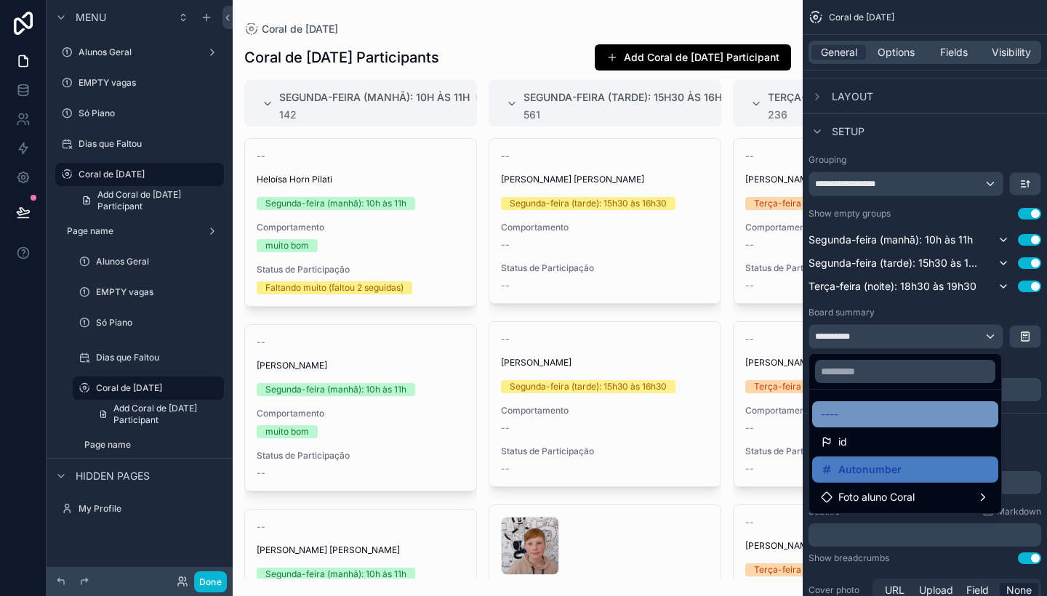
click at [877, 418] on div "----" at bounding box center [905, 414] width 169 height 17
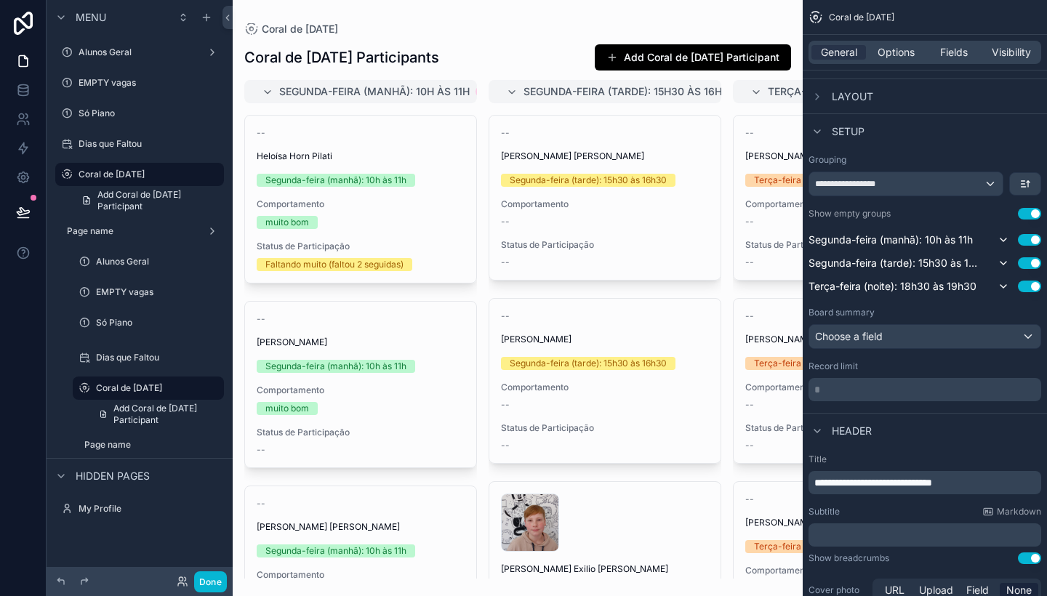
click at [894, 390] on p "* ﻿" at bounding box center [926, 389] width 224 height 15
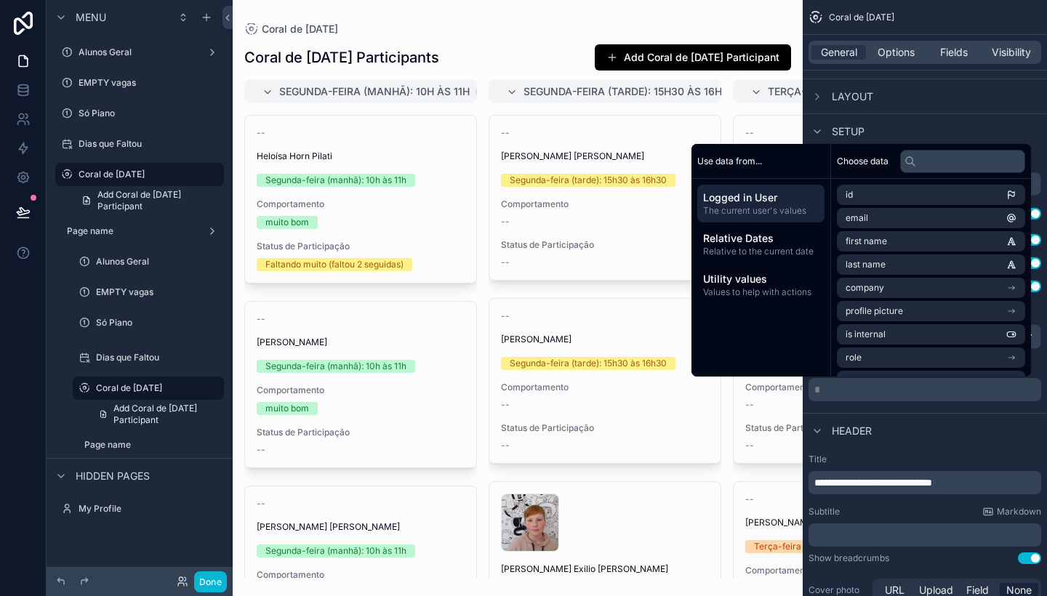
click at [896, 418] on div "Header" at bounding box center [925, 430] width 244 height 35
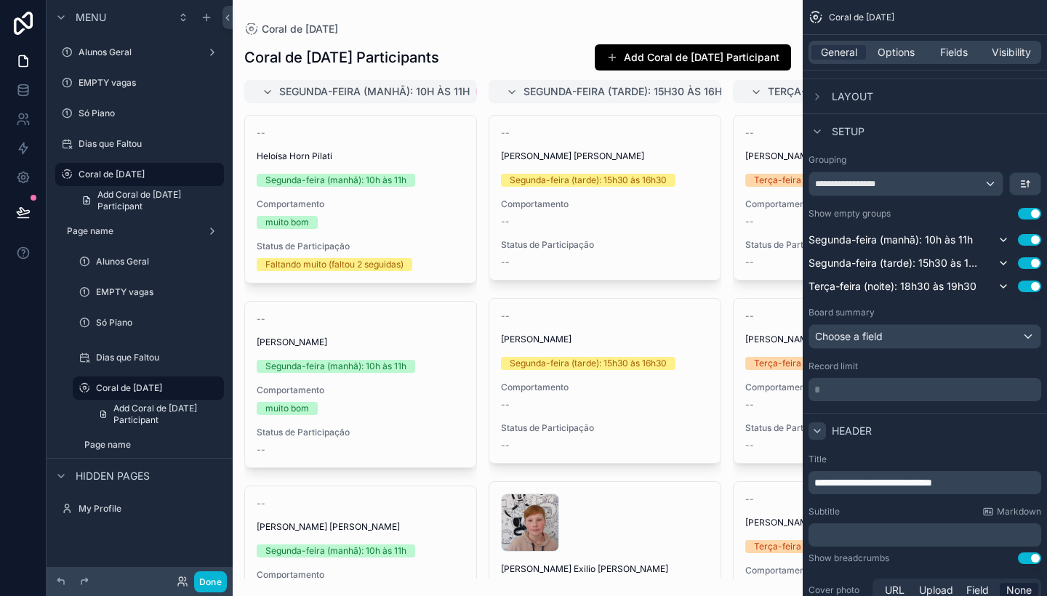
click at [820, 428] on icon "scrollable content" at bounding box center [817, 431] width 12 height 12
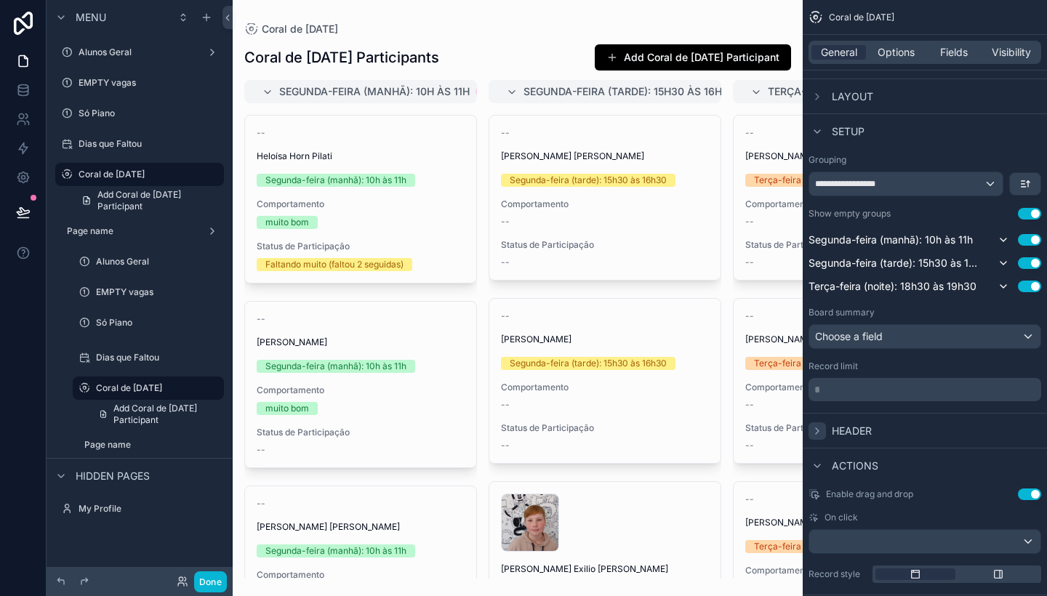
click at [820, 428] on icon "scrollable content" at bounding box center [817, 431] width 12 height 12
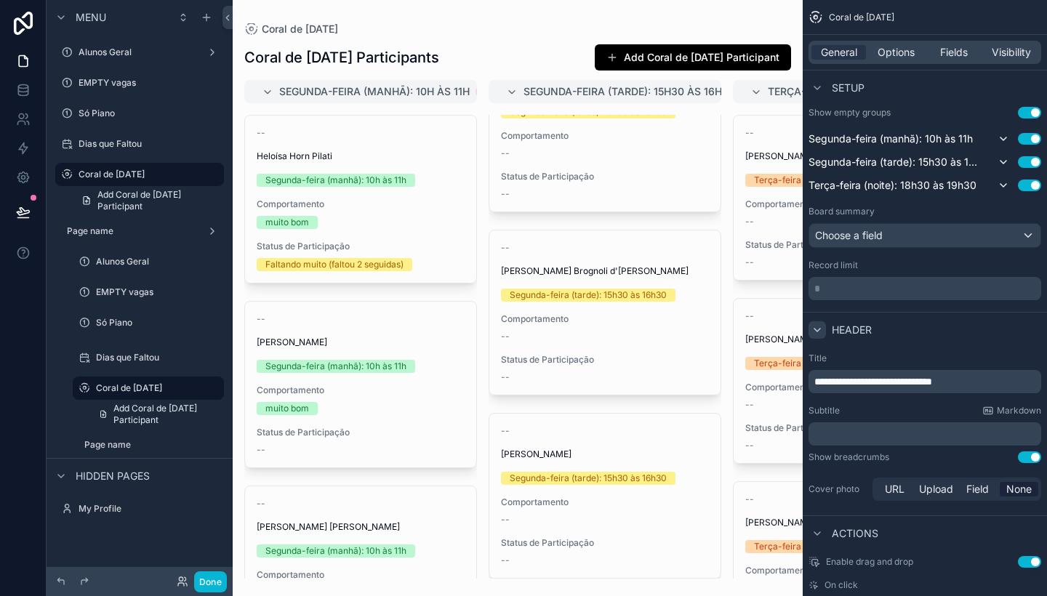
scroll to position [161, 0]
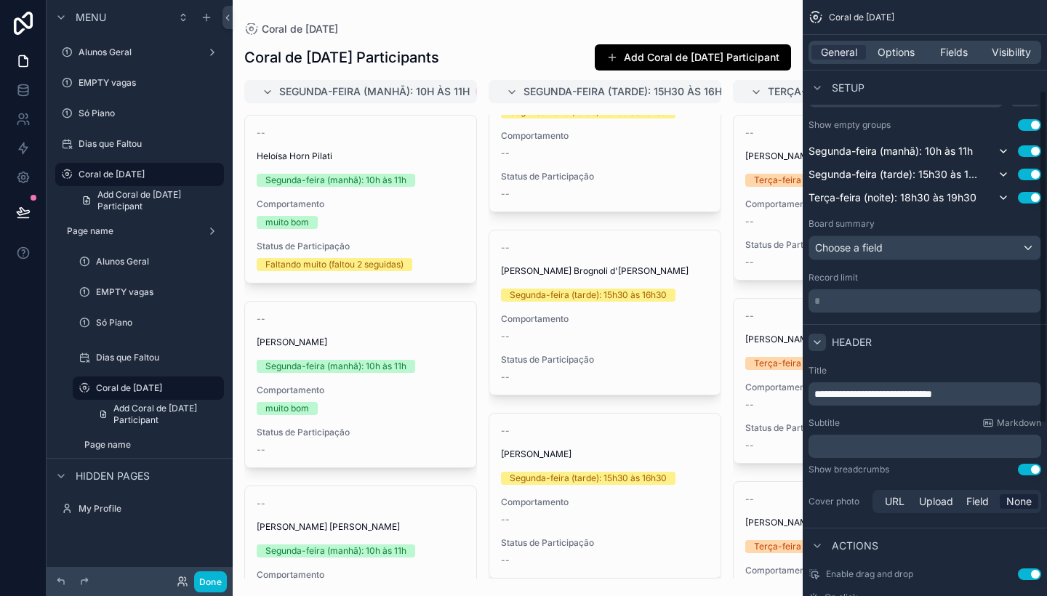
click at [942, 250] on div "Choose a field" at bounding box center [924, 247] width 231 height 23
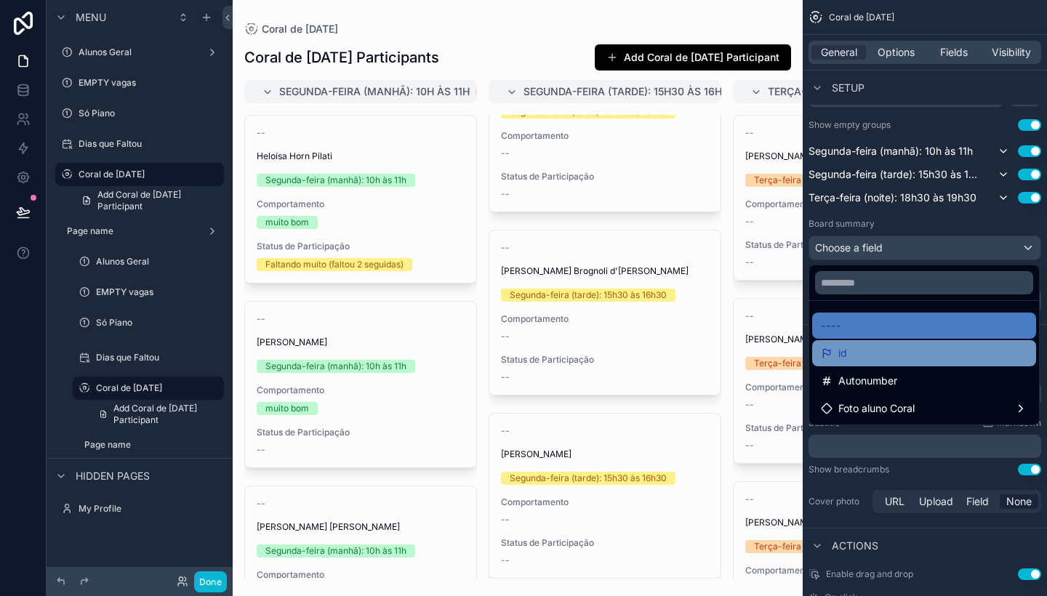
click at [874, 350] on div "id" at bounding box center [924, 353] width 206 height 17
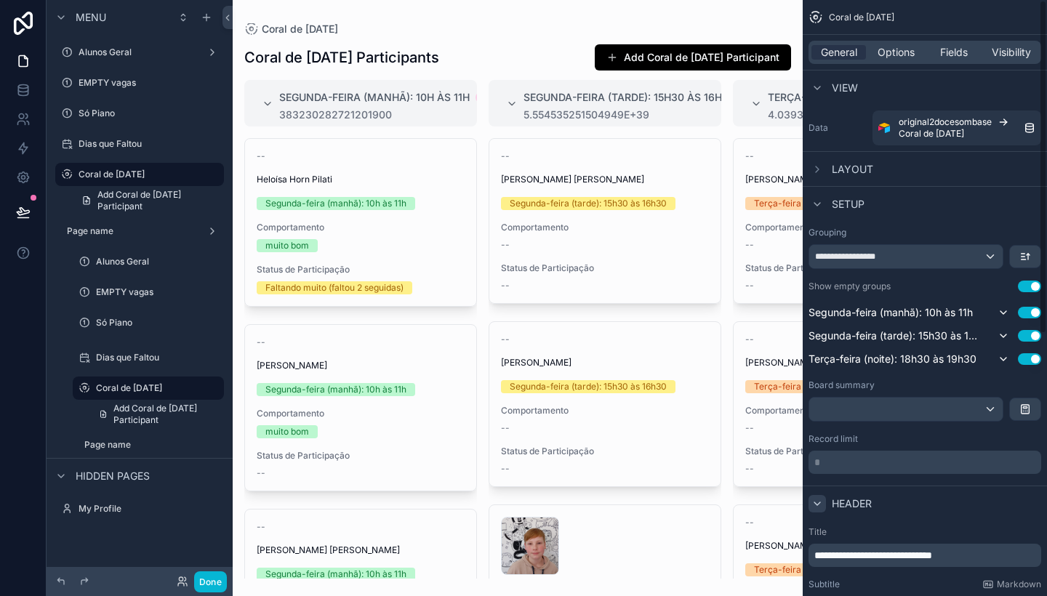
scroll to position [0, 0]
click at [989, 260] on div "**********" at bounding box center [905, 256] width 193 height 23
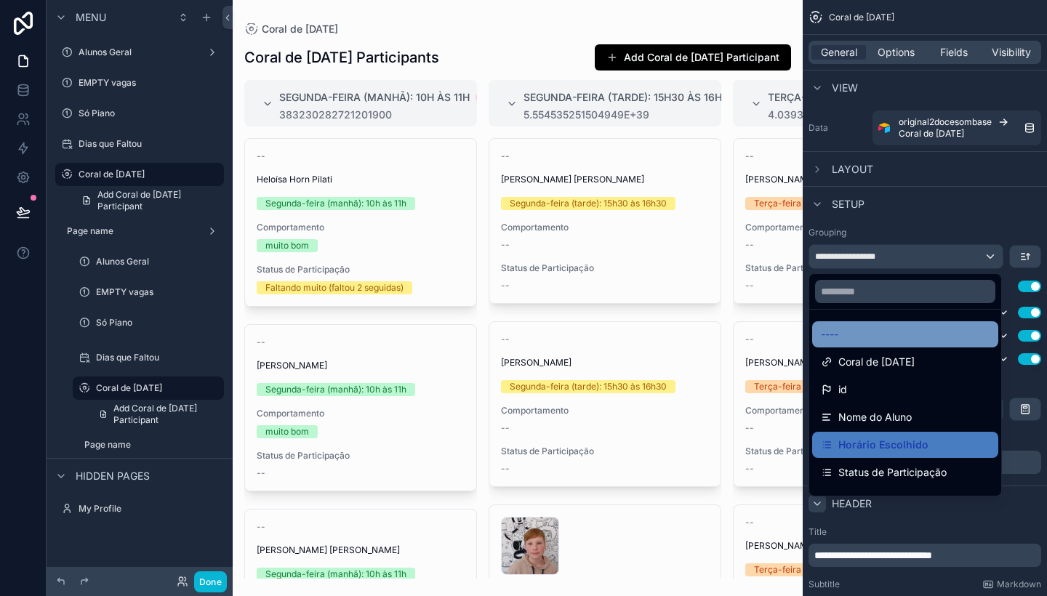
click at [922, 337] on div "----" at bounding box center [905, 334] width 169 height 17
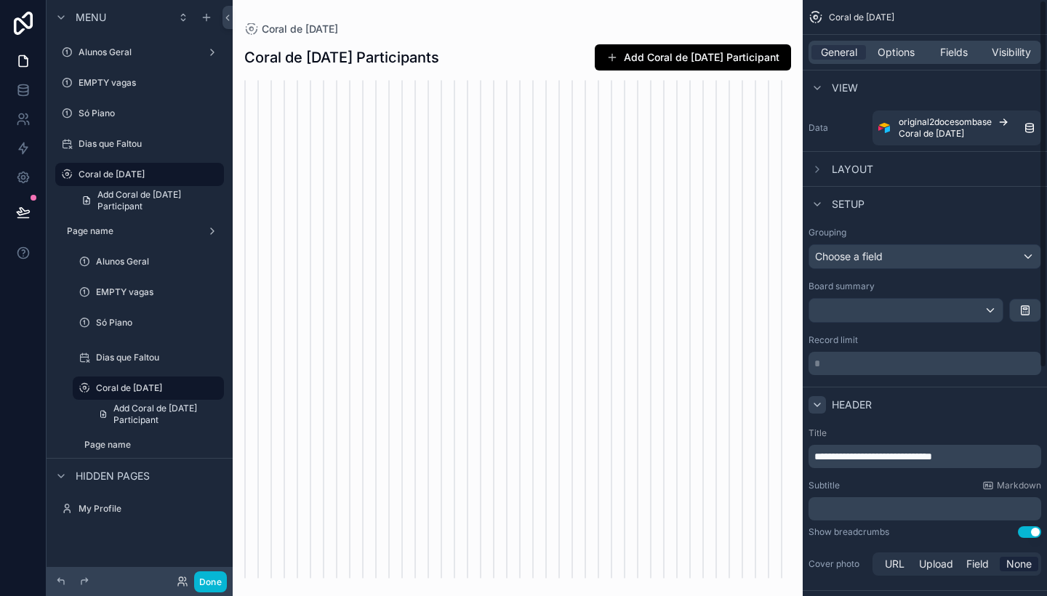
click at [994, 261] on div "Choose a field" at bounding box center [924, 256] width 231 height 23
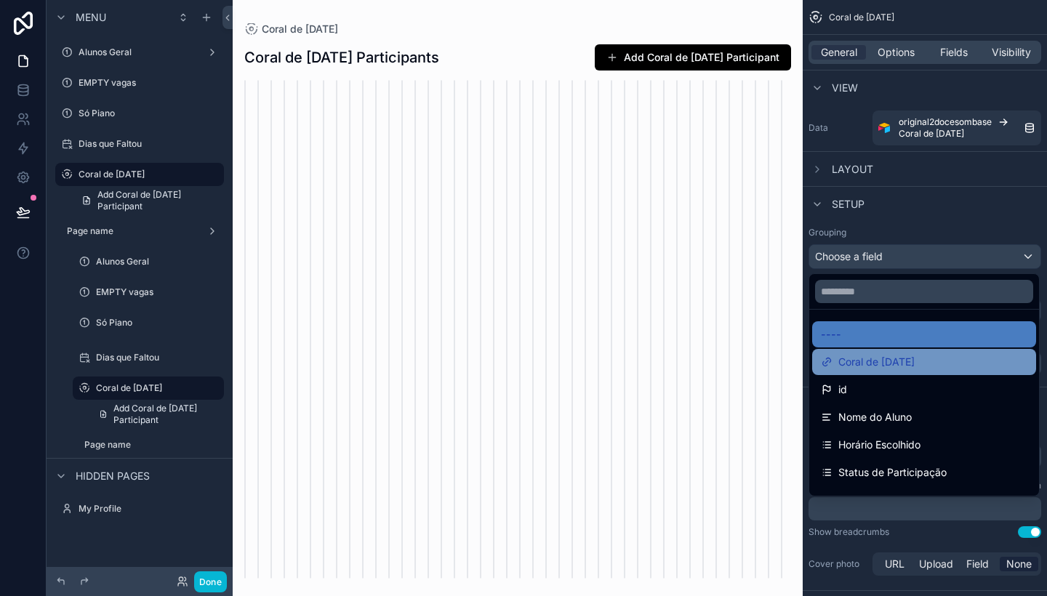
click at [906, 365] on span "Coral de [DATE]" at bounding box center [876, 361] width 76 height 17
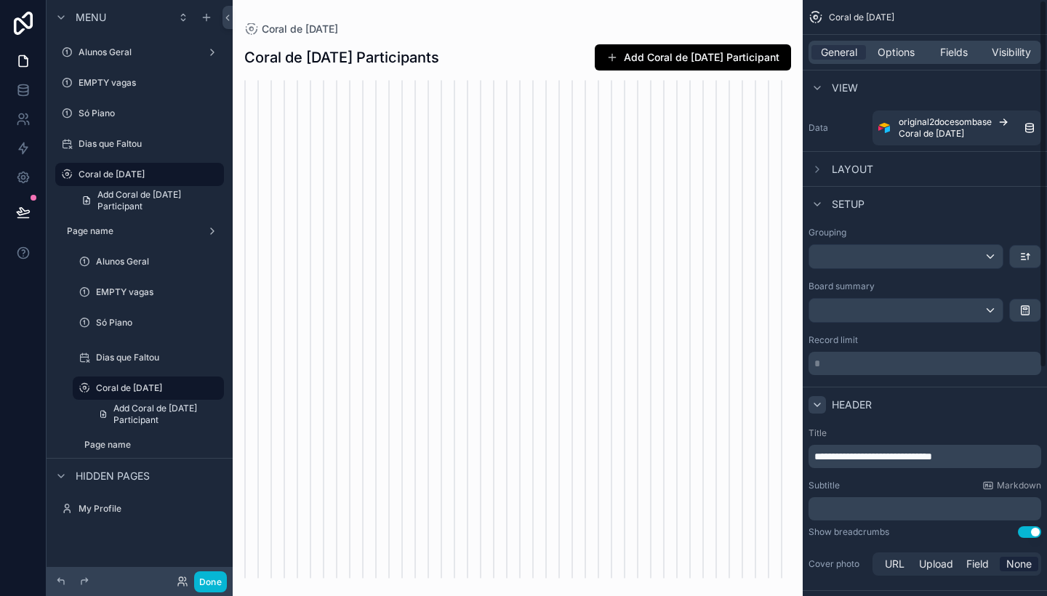
click at [985, 254] on div "scrollable content" at bounding box center [905, 256] width 193 height 23
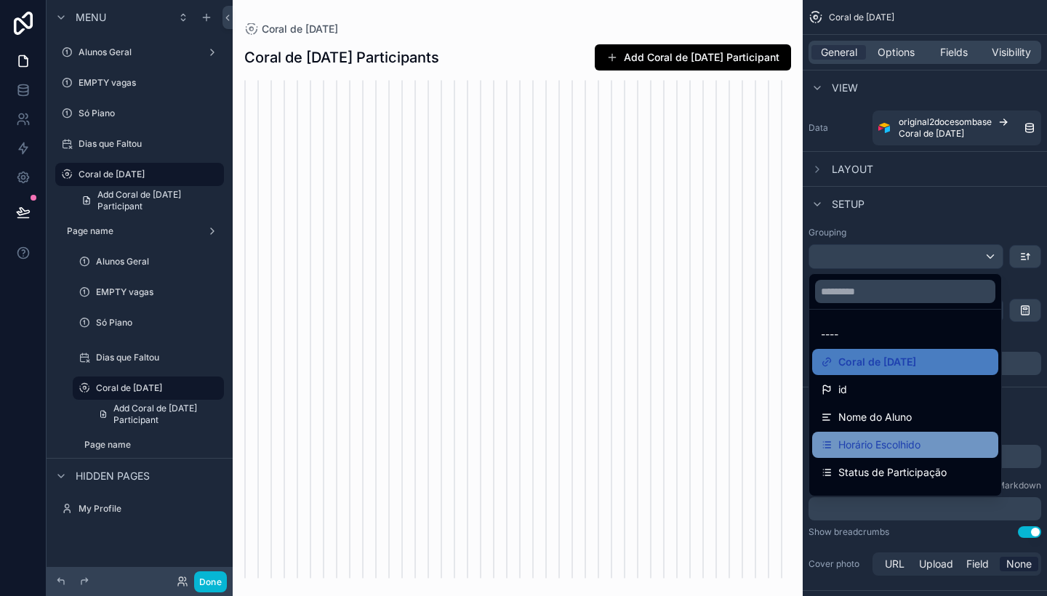
click at [888, 446] on span "Horário Escolhido" at bounding box center [879, 444] width 82 height 17
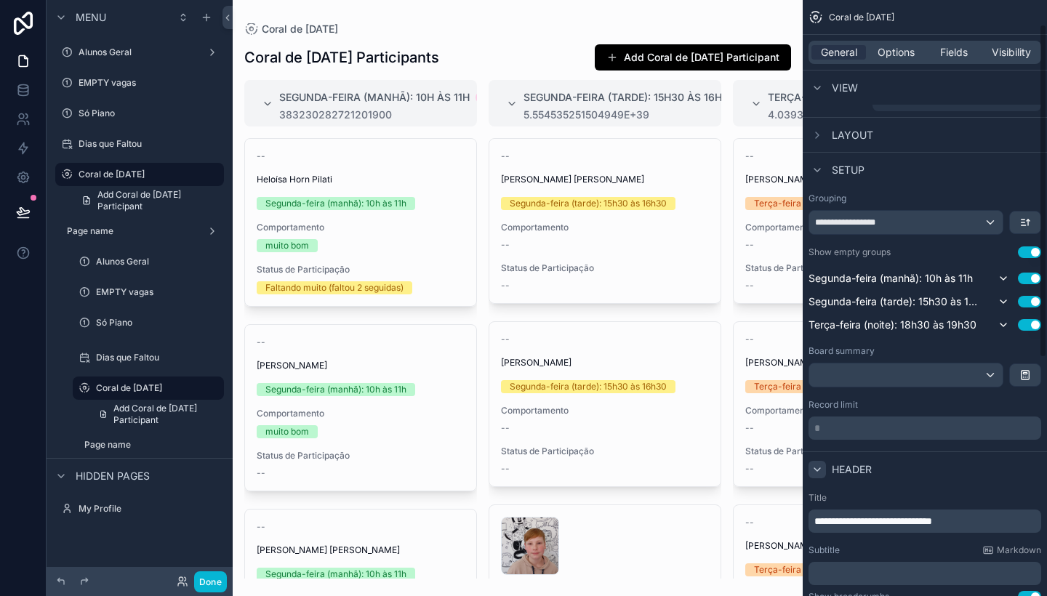
scroll to position [44, 0]
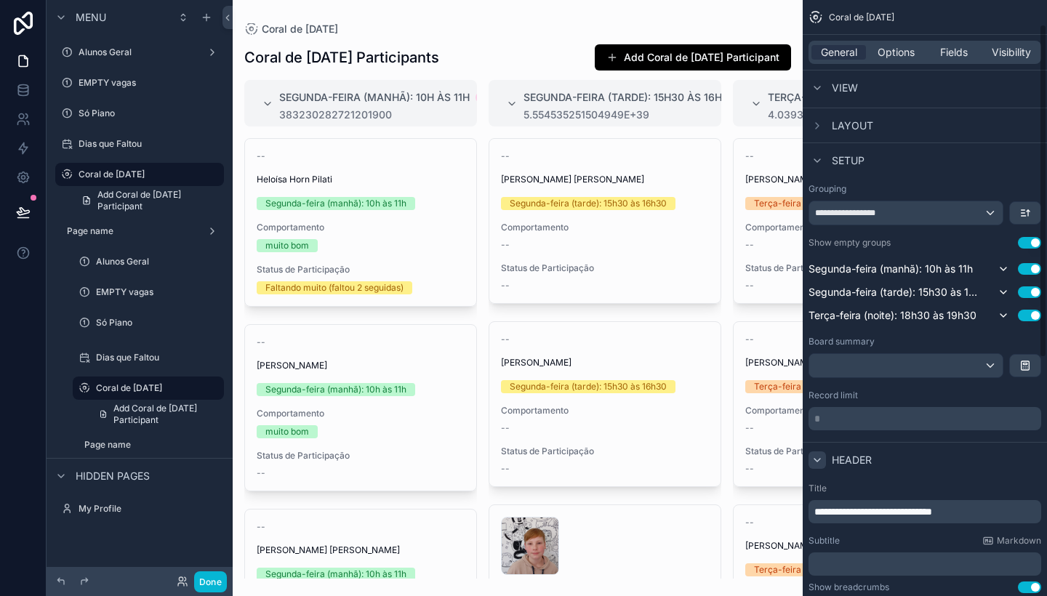
click at [986, 362] on div "scrollable content" at bounding box center [905, 365] width 193 height 23
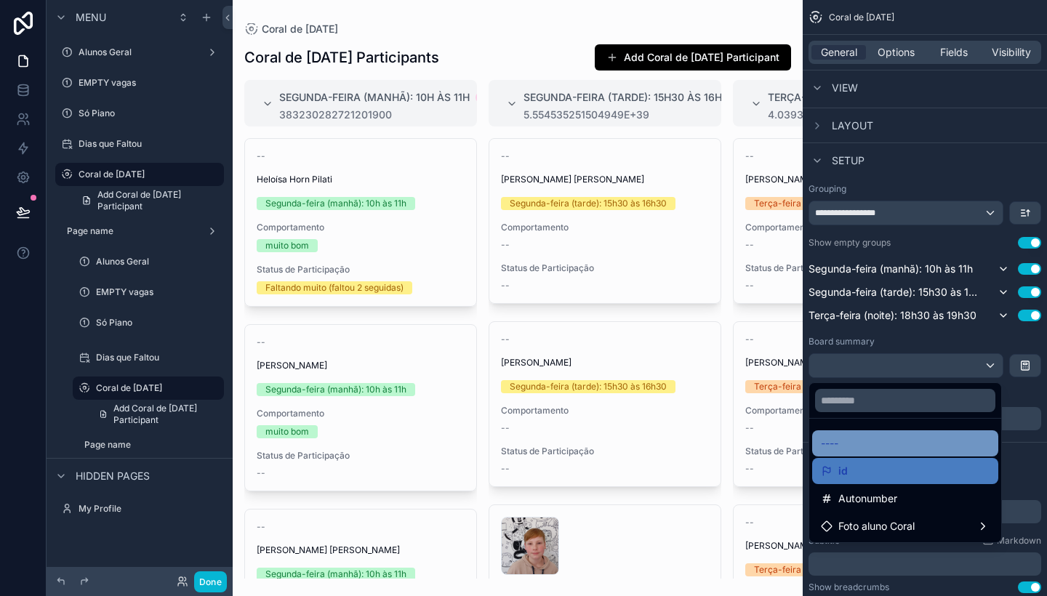
click at [891, 451] on div "----" at bounding box center [905, 443] width 169 height 17
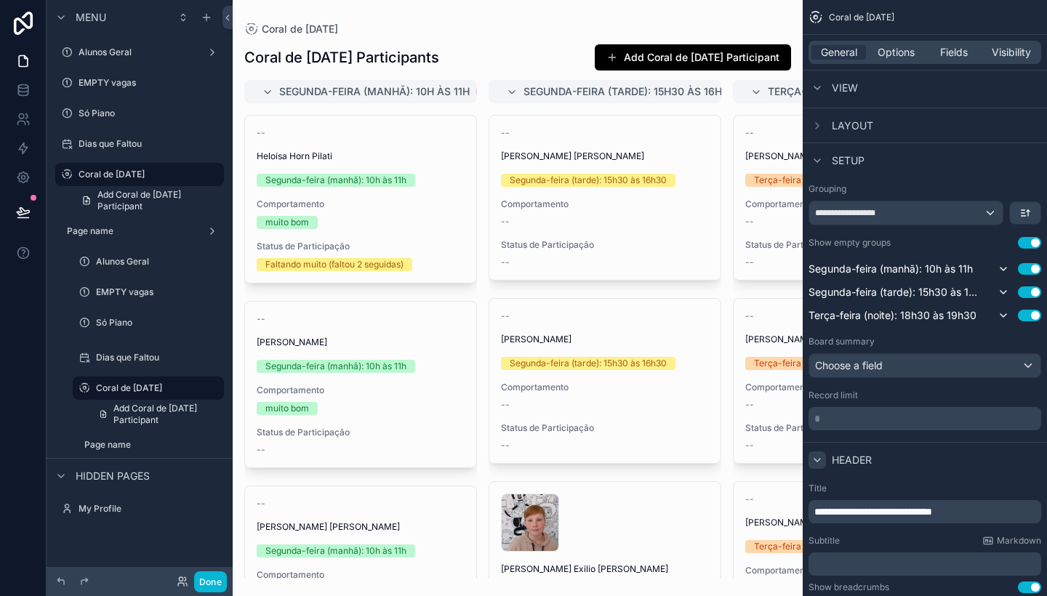
click at [946, 387] on div "**********" at bounding box center [924, 306] width 233 height 247
click at [931, 425] on p "* ﻿" at bounding box center [926, 419] width 224 height 15
click at [939, 457] on div "Header" at bounding box center [925, 459] width 244 height 35
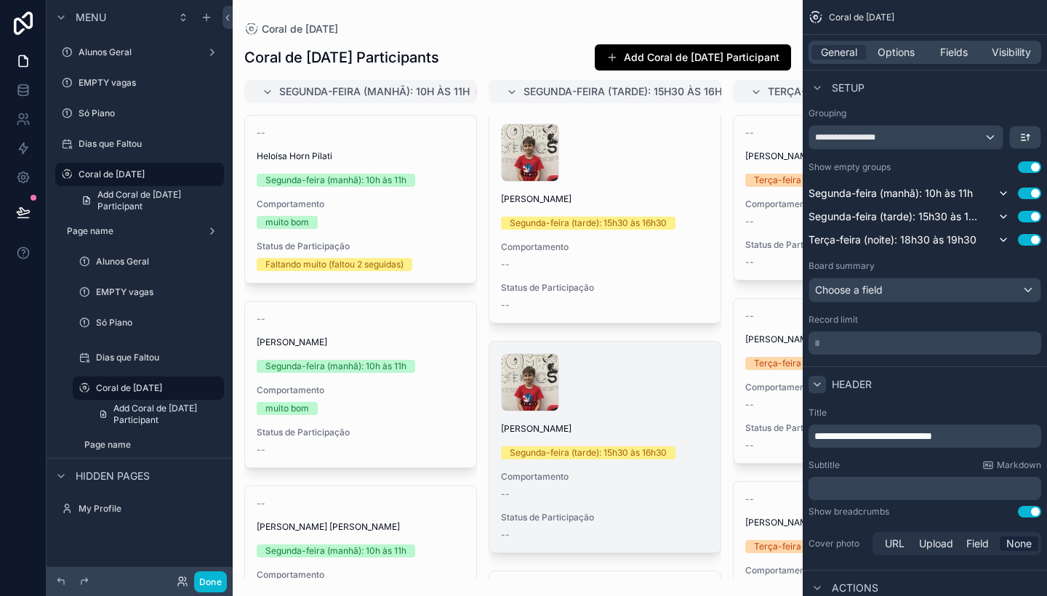
scroll to position [1059, 0]
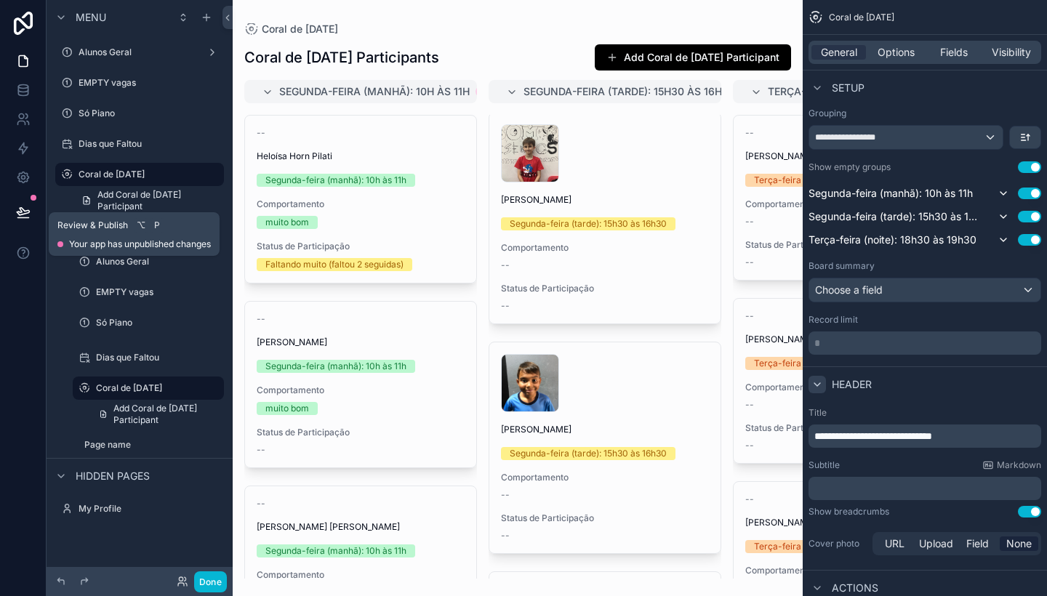
click at [16, 204] on button at bounding box center [23, 212] width 32 height 41
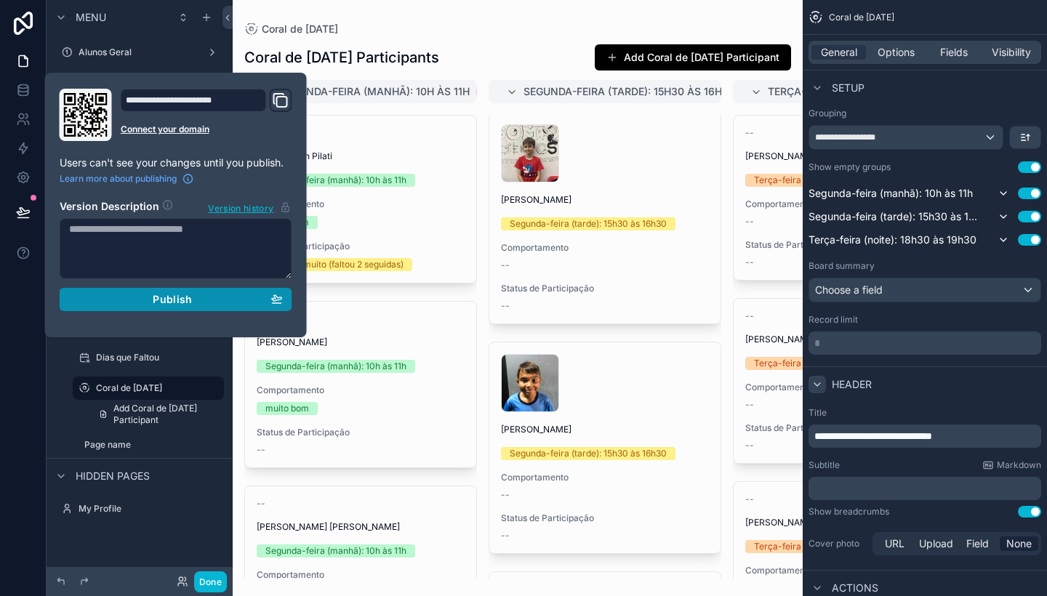
click at [158, 300] on span "Publish" at bounding box center [172, 299] width 39 height 13
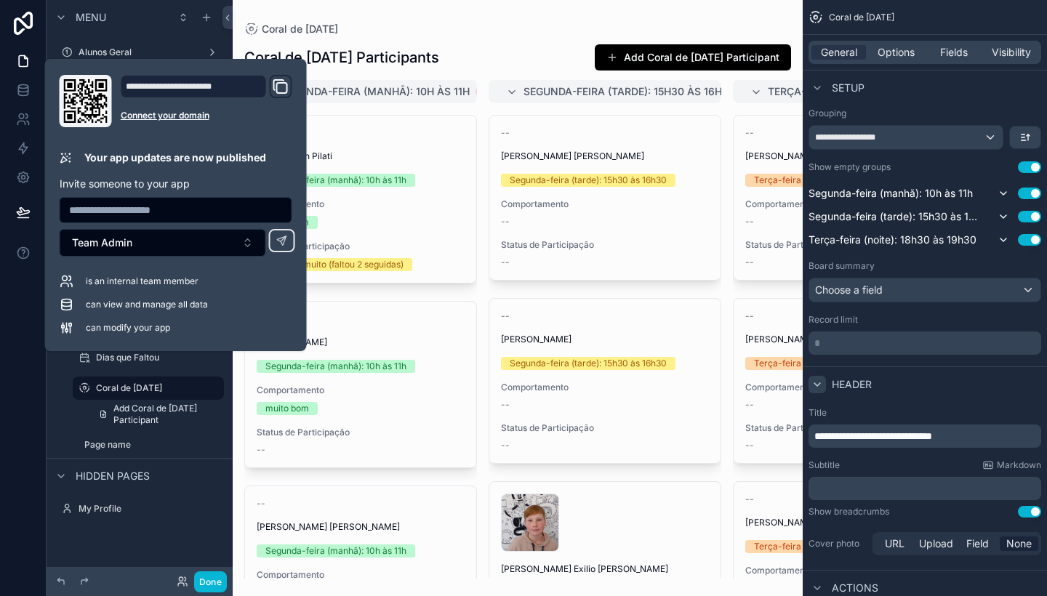
click at [522, 44] on div "Coral de [DATE] Participants Add Coral de [DATE] Participant" at bounding box center [517, 58] width 547 height 28
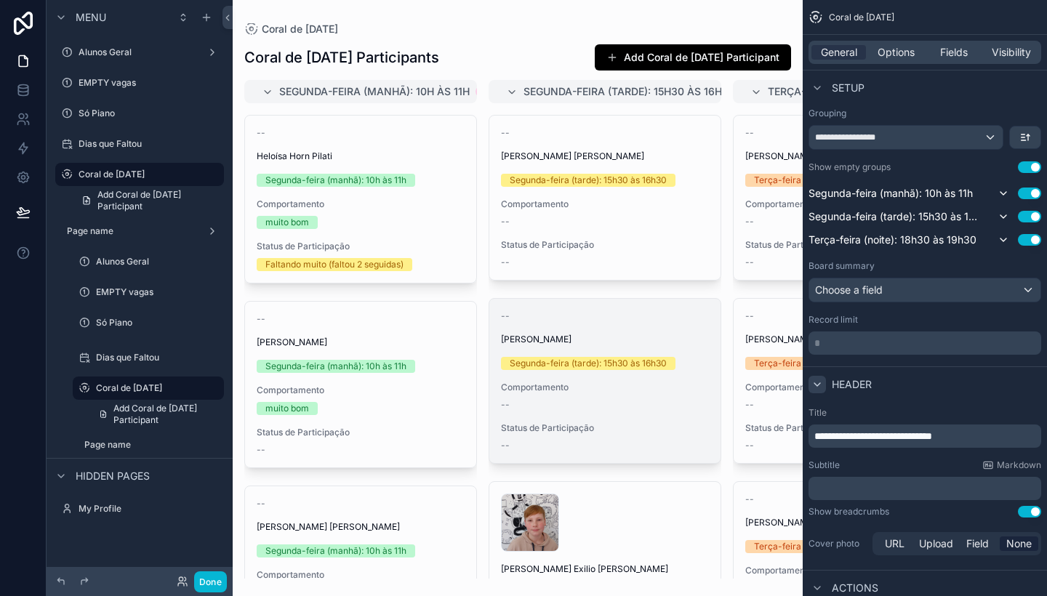
click at [549, 432] on span "Status de Participação" at bounding box center [605, 428] width 208 height 12
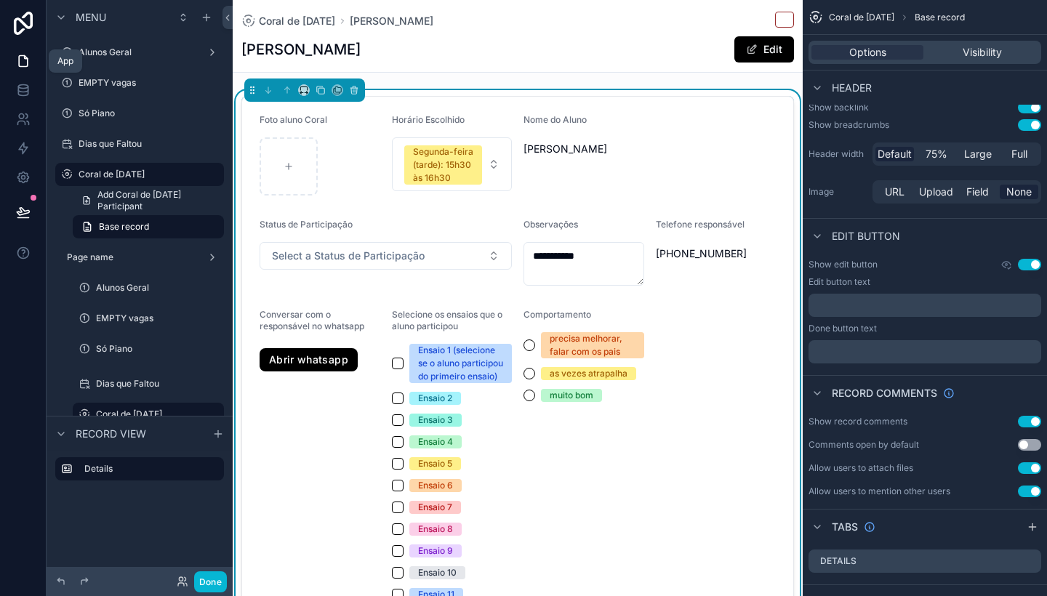
click at [25, 68] on link at bounding box center [23, 61] width 46 height 29
click at [25, 19] on icon at bounding box center [23, 23] width 29 height 23
